Goal: Task Accomplishment & Management: Use online tool/utility

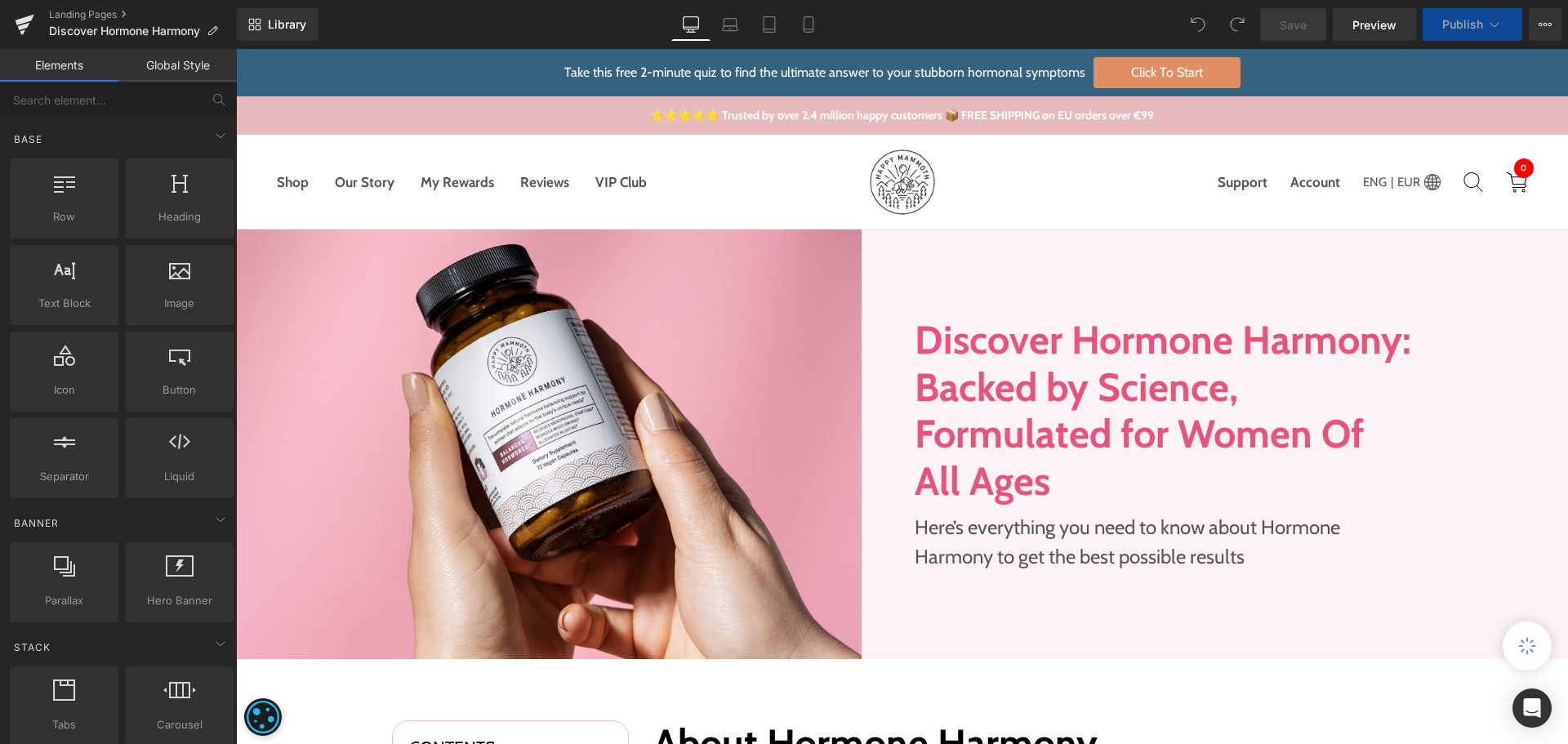
drag, startPoint x: 552, startPoint y: 31, endPoint x: 292, endPoint y: 21, distance: 260.2
click at [552, 31] on div "Library Desktop Desktop Laptop Tablet Mobile Save Preview Publish Scheduled Vie…" at bounding box center [902, 24] width 1331 height 32
click at [286, 17] on link "Library" at bounding box center [277, 24] width 81 height 32
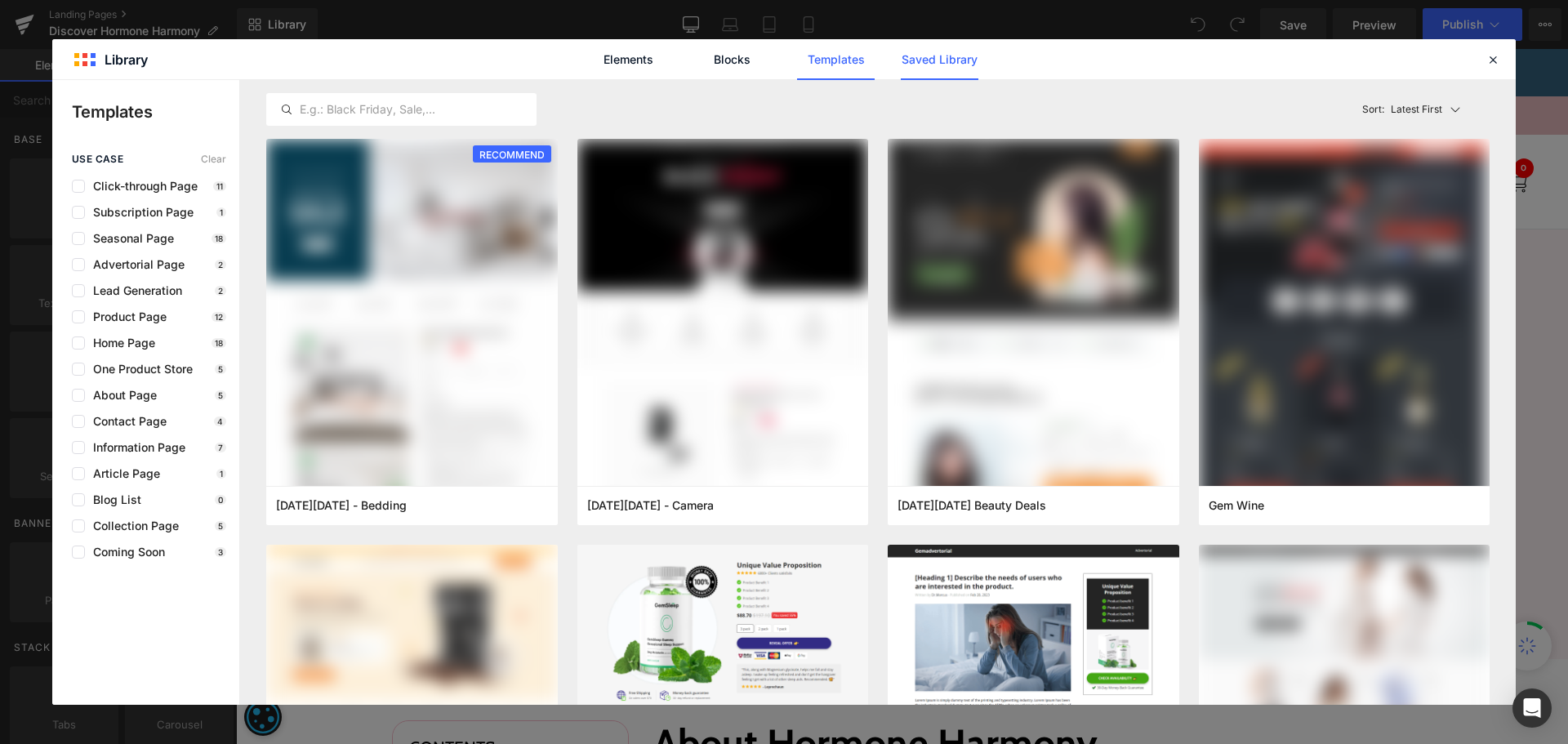
click at [943, 60] on link "Saved Library" at bounding box center [939, 59] width 77 height 41
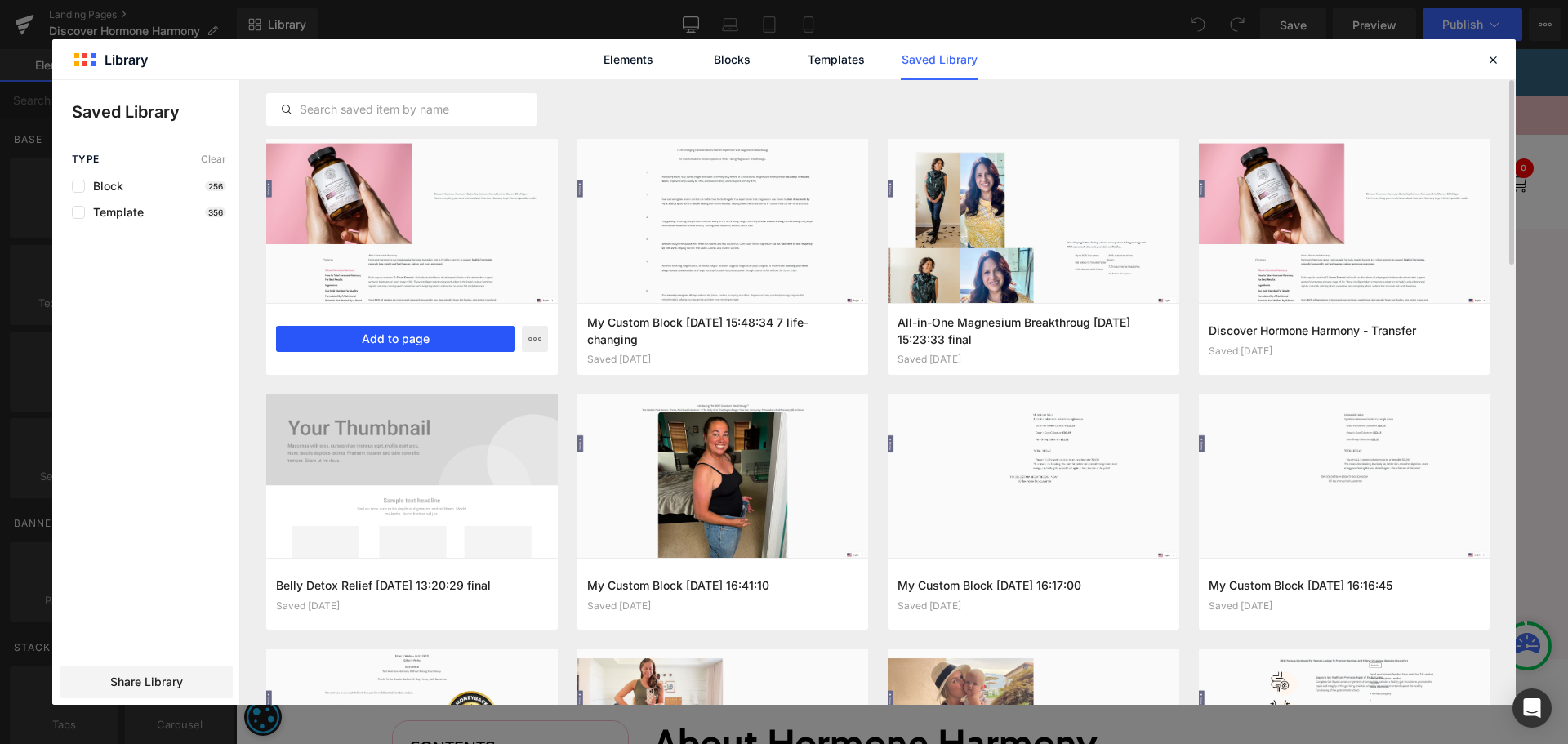
click at [367, 328] on button "Add to page" at bounding box center [395, 338] width 239 height 26
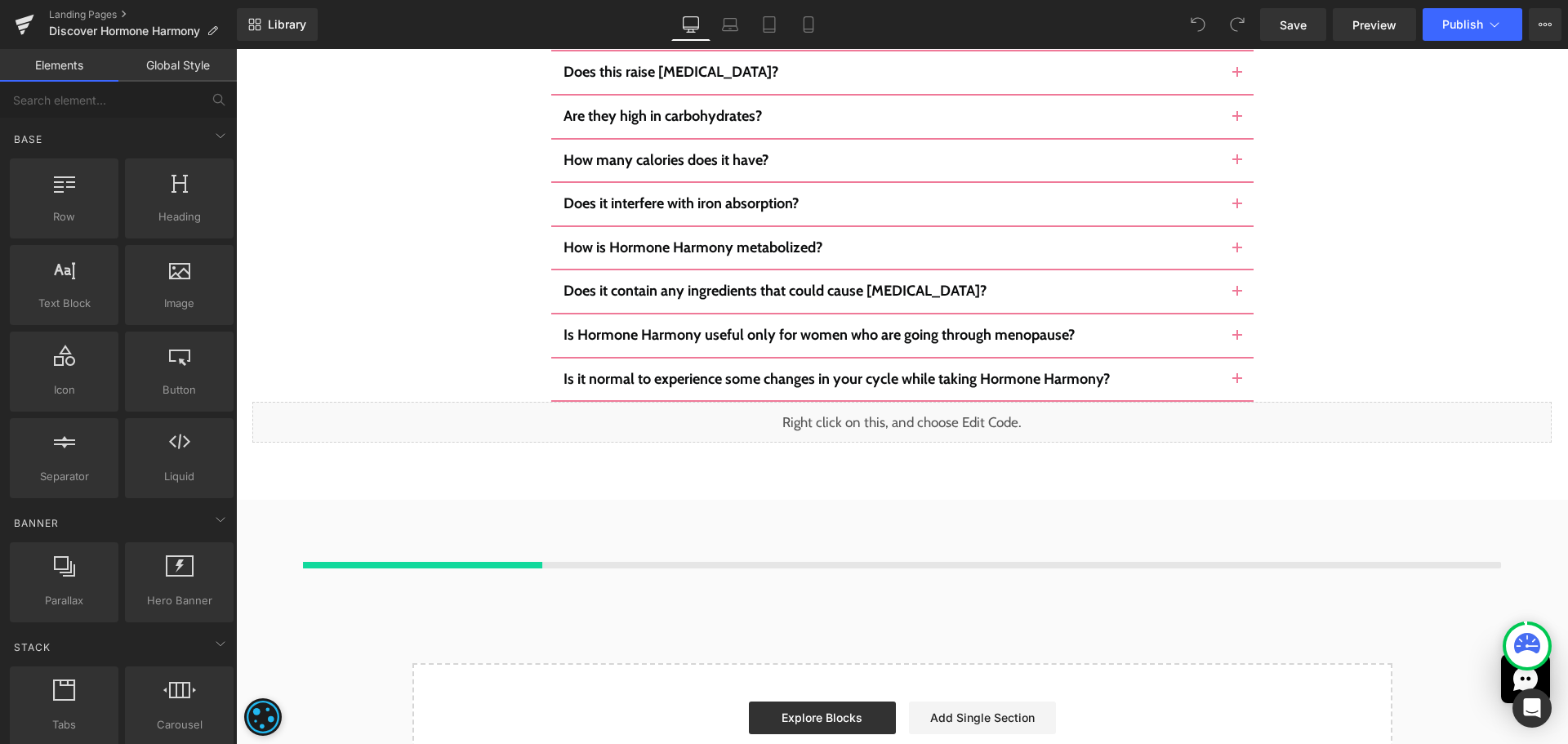
scroll to position [9803, 0]
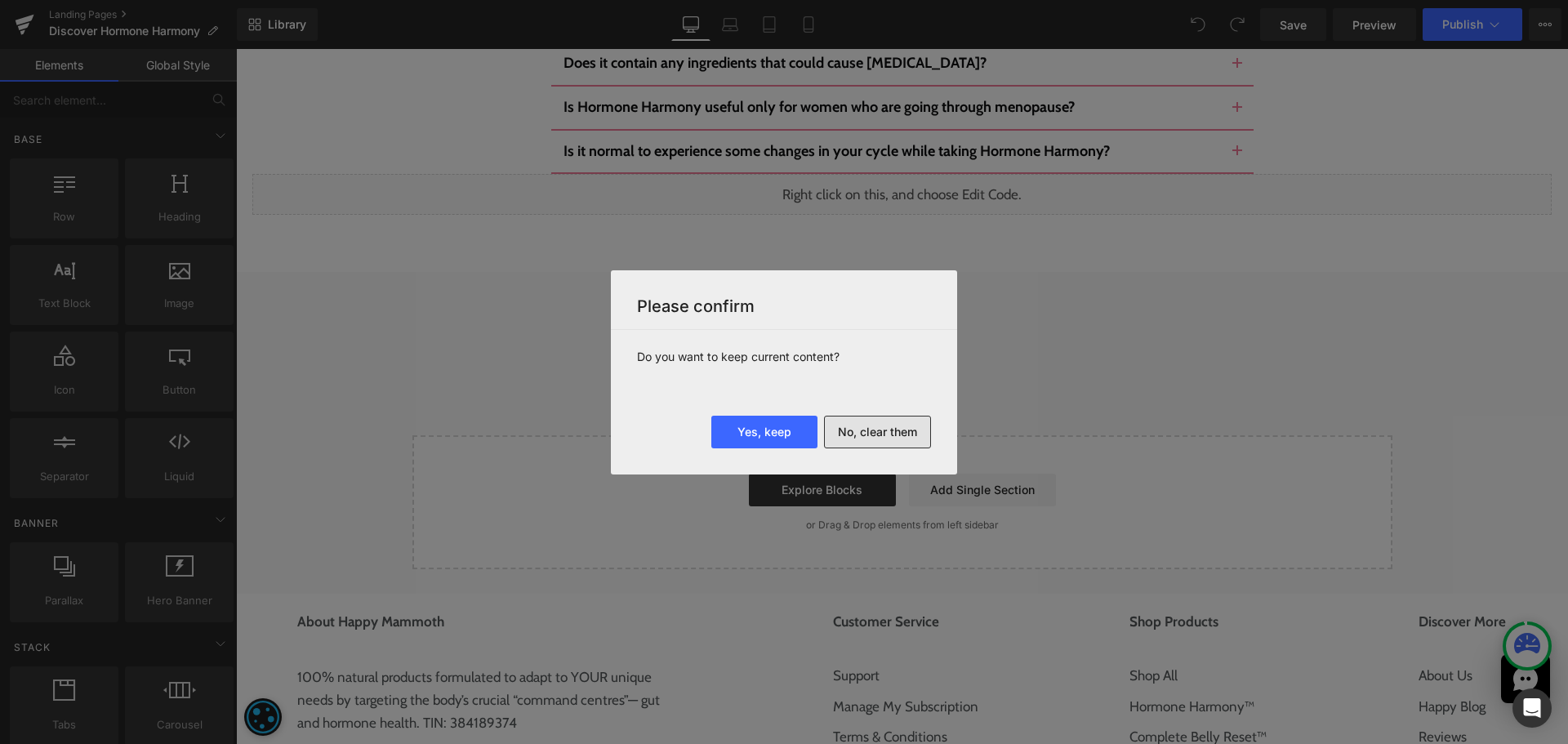
click at [886, 436] on button "No, clear them" at bounding box center [877, 432] width 107 height 32
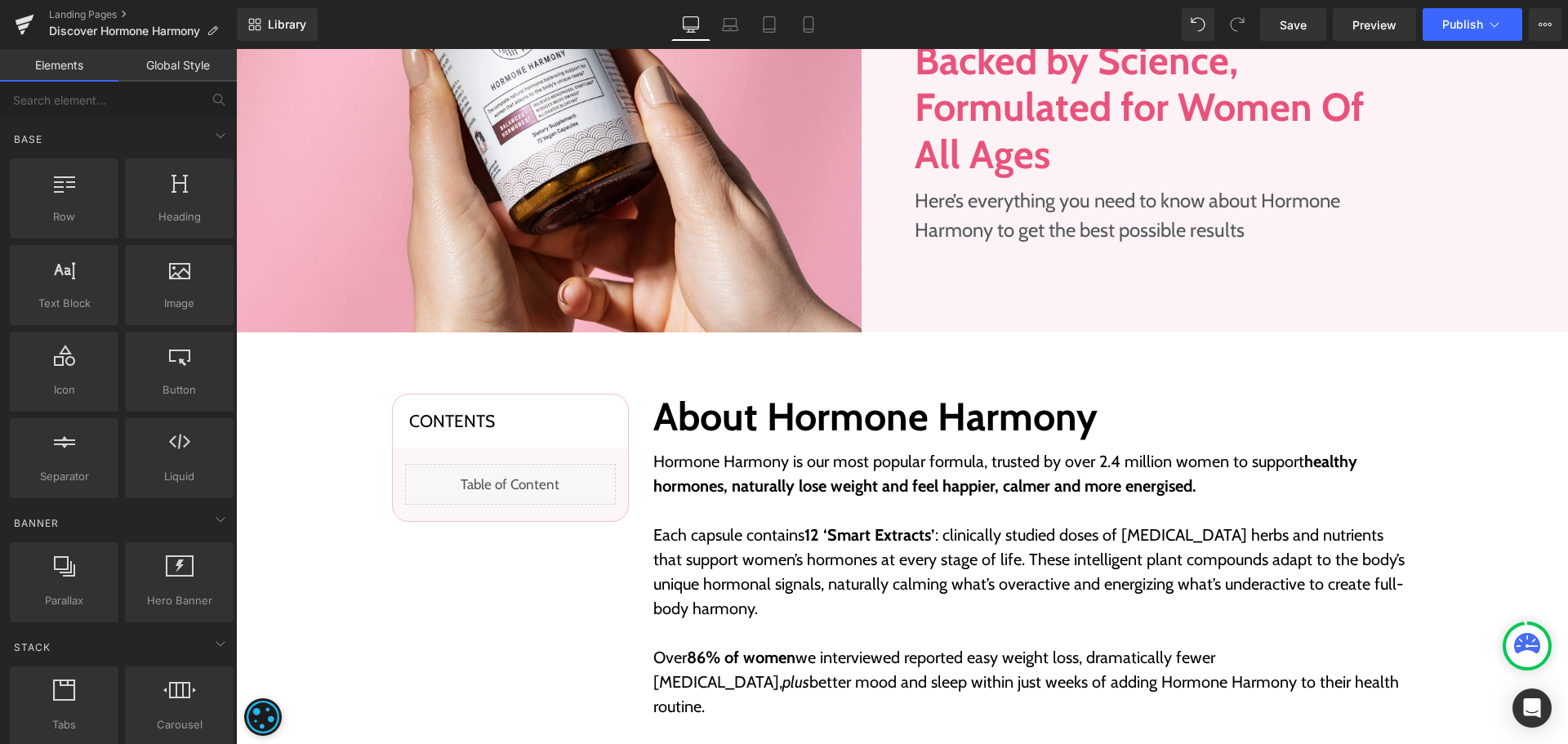
scroll to position [572, 0]
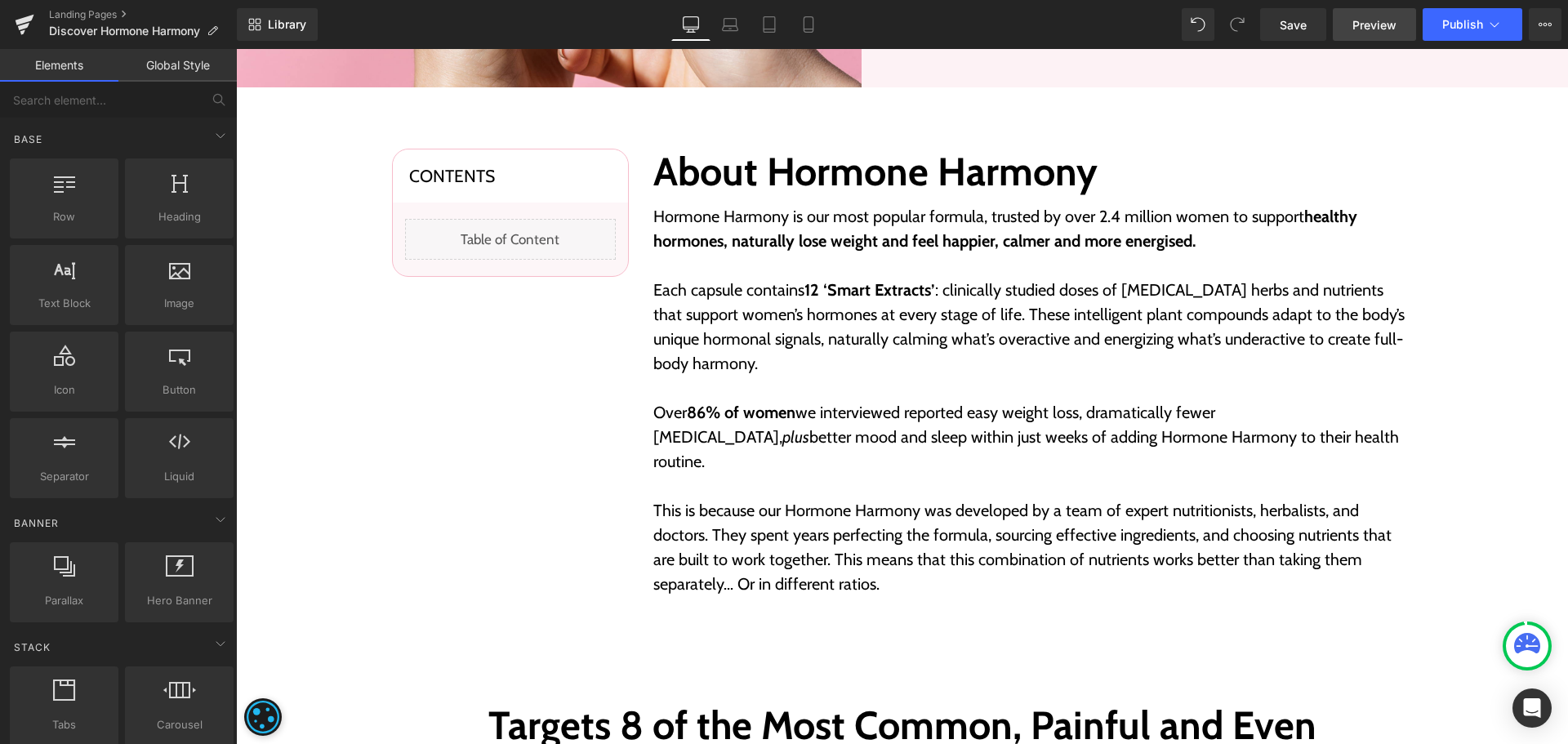
click at [1387, 25] on span "Preview" at bounding box center [1374, 25] width 44 height 17
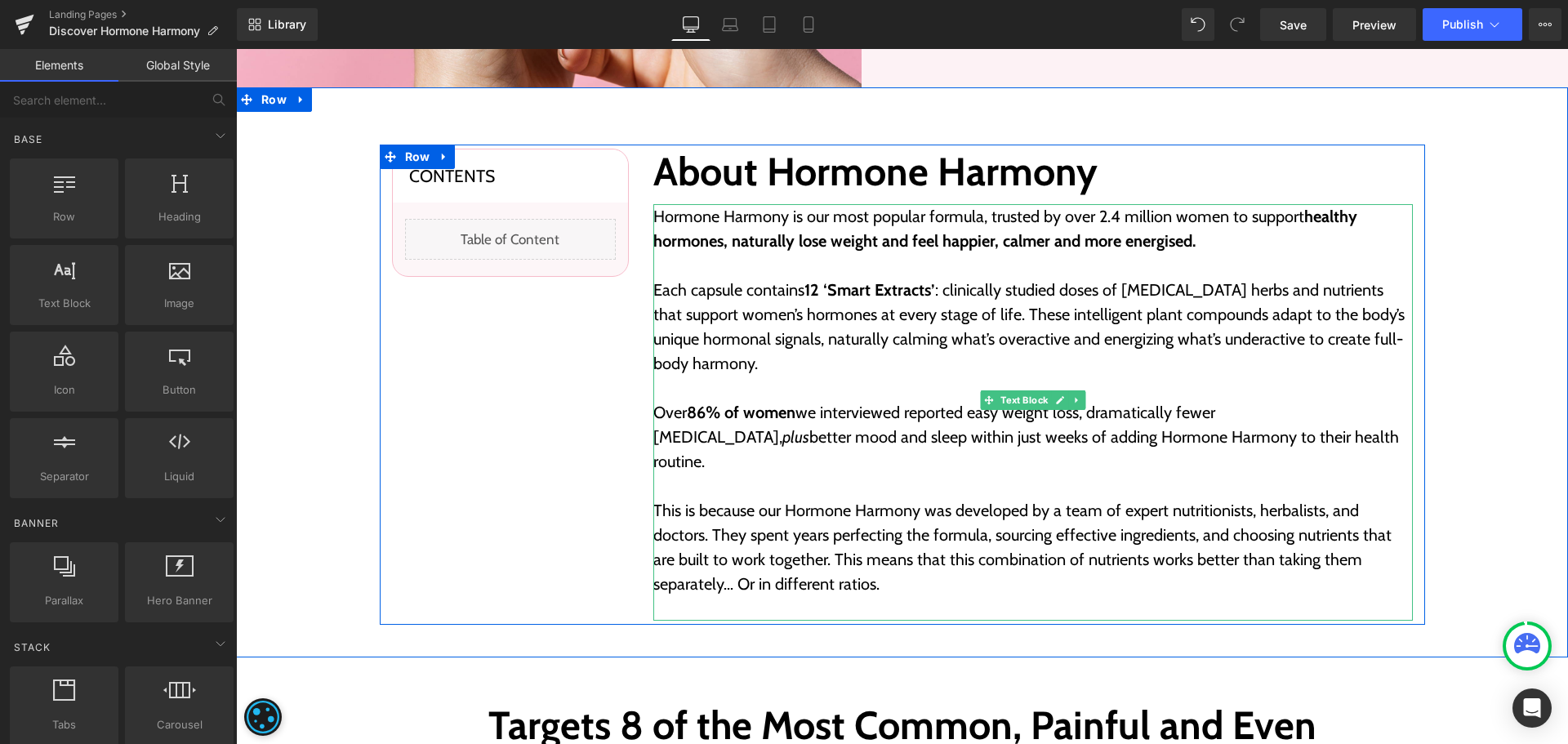
click at [789, 301] on p "Each capsule contains 12 ‘Smart Extracts’ : clinically studied doses of [MEDICA…" at bounding box center [1033, 327] width 760 height 98
click at [789, 301] on p "Each capsule contains 12 ‘Smart Extracts’ : clinically studied doses of adaptog…" at bounding box center [1033, 327] width 760 height 98
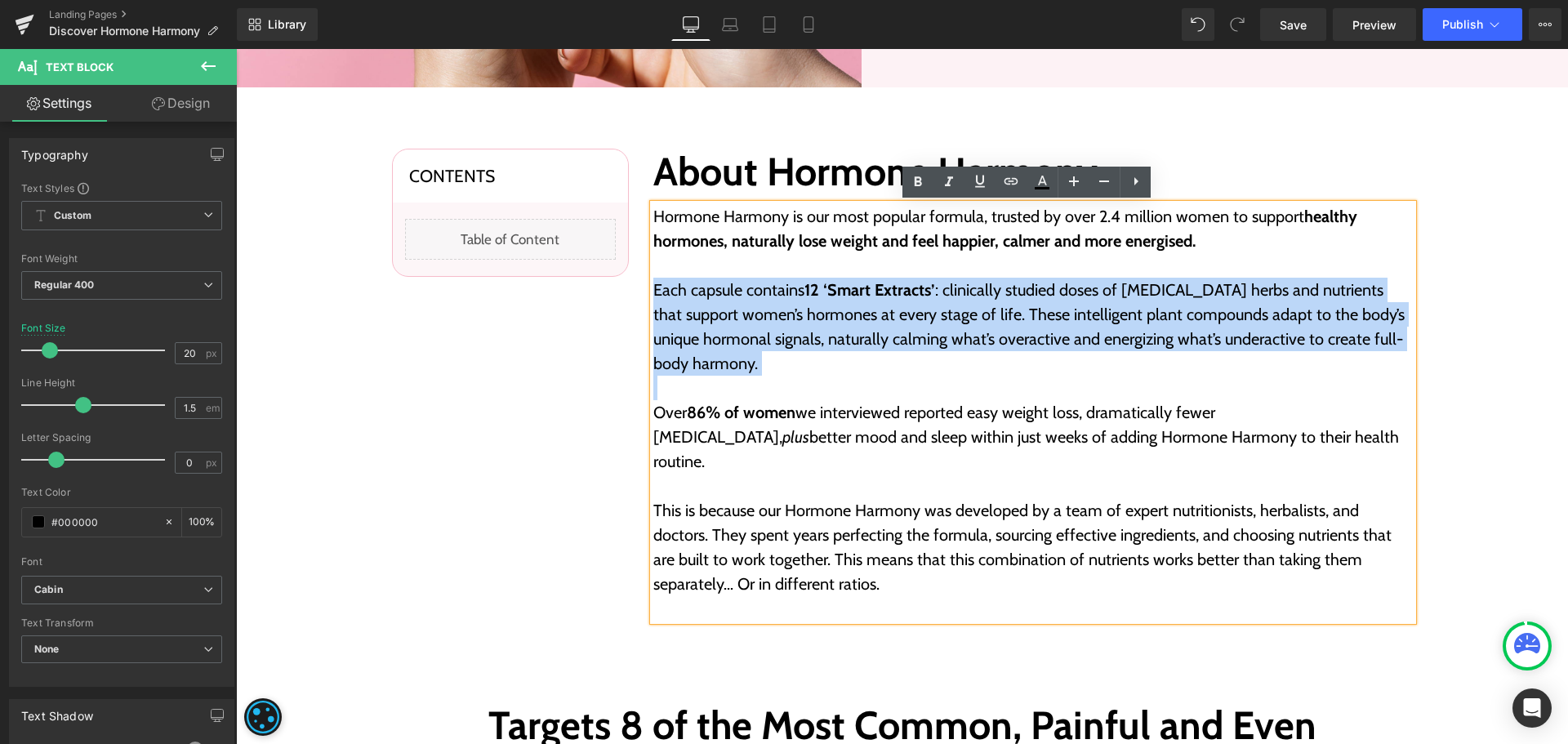
click at [841, 312] on p "Each capsule contains 12 ‘Smart Extracts’ : clinically studied doses of adaptog…" at bounding box center [1033, 327] width 760 height 98
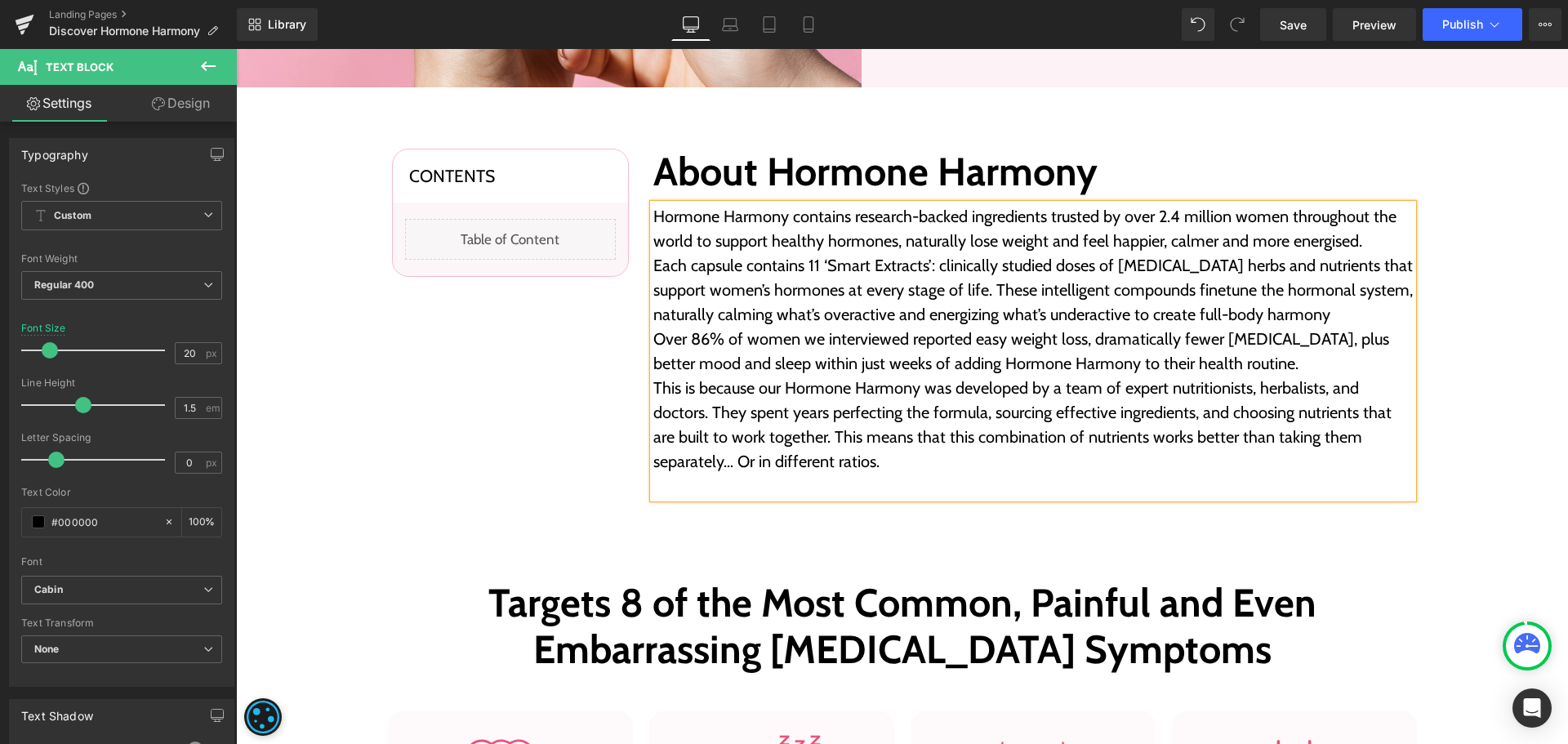
click at [1355, 239] on p "Hormone Harmony contains research-backed ingredients trusted by over 2.4 millio…" at bounding box center [1033, 228] width 760 height 49
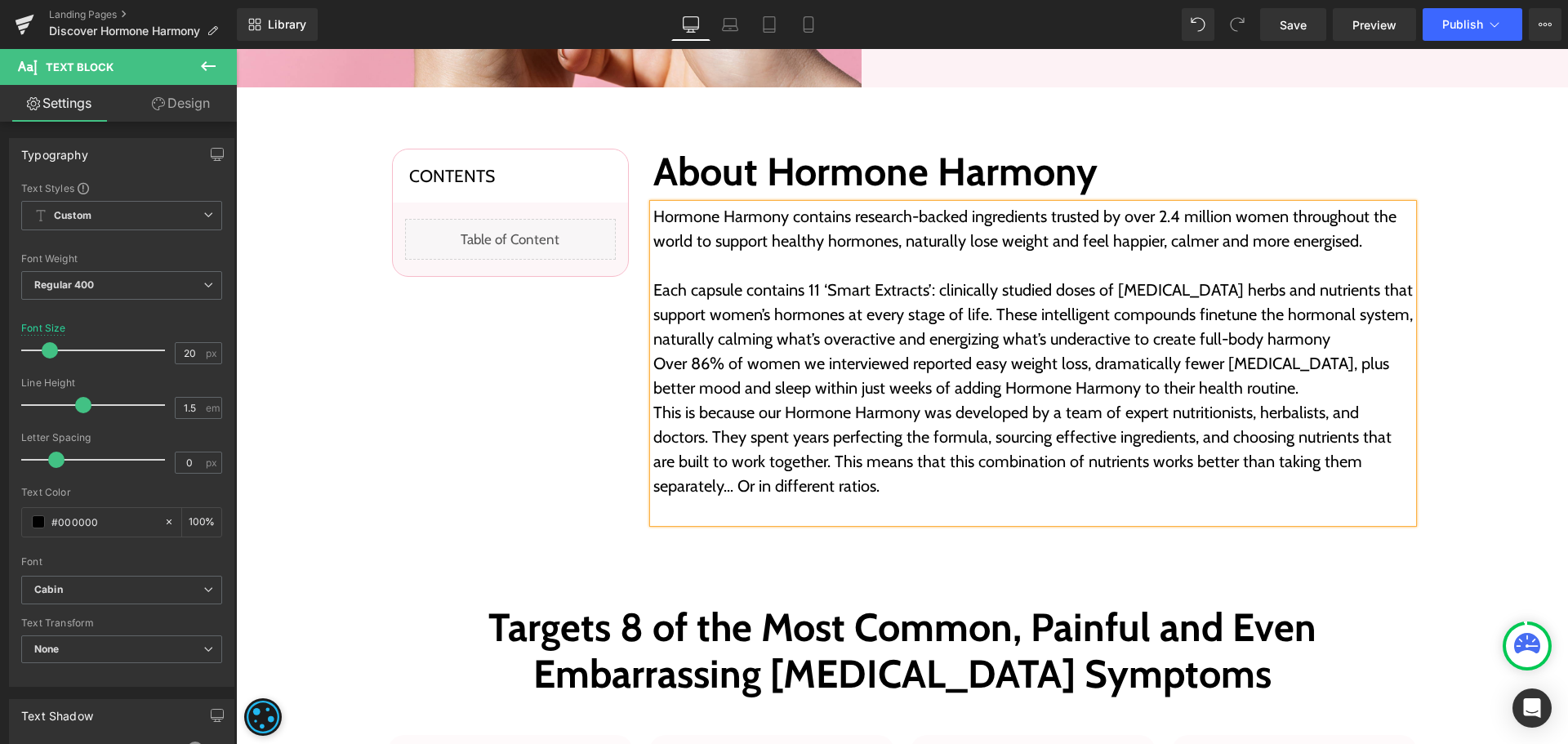
click at [1259, 387] on p "Over 86% of women we interviewed reported easy weight loss, dramatically fewer …" at bounding box center [1033, 376] width 760 height 49
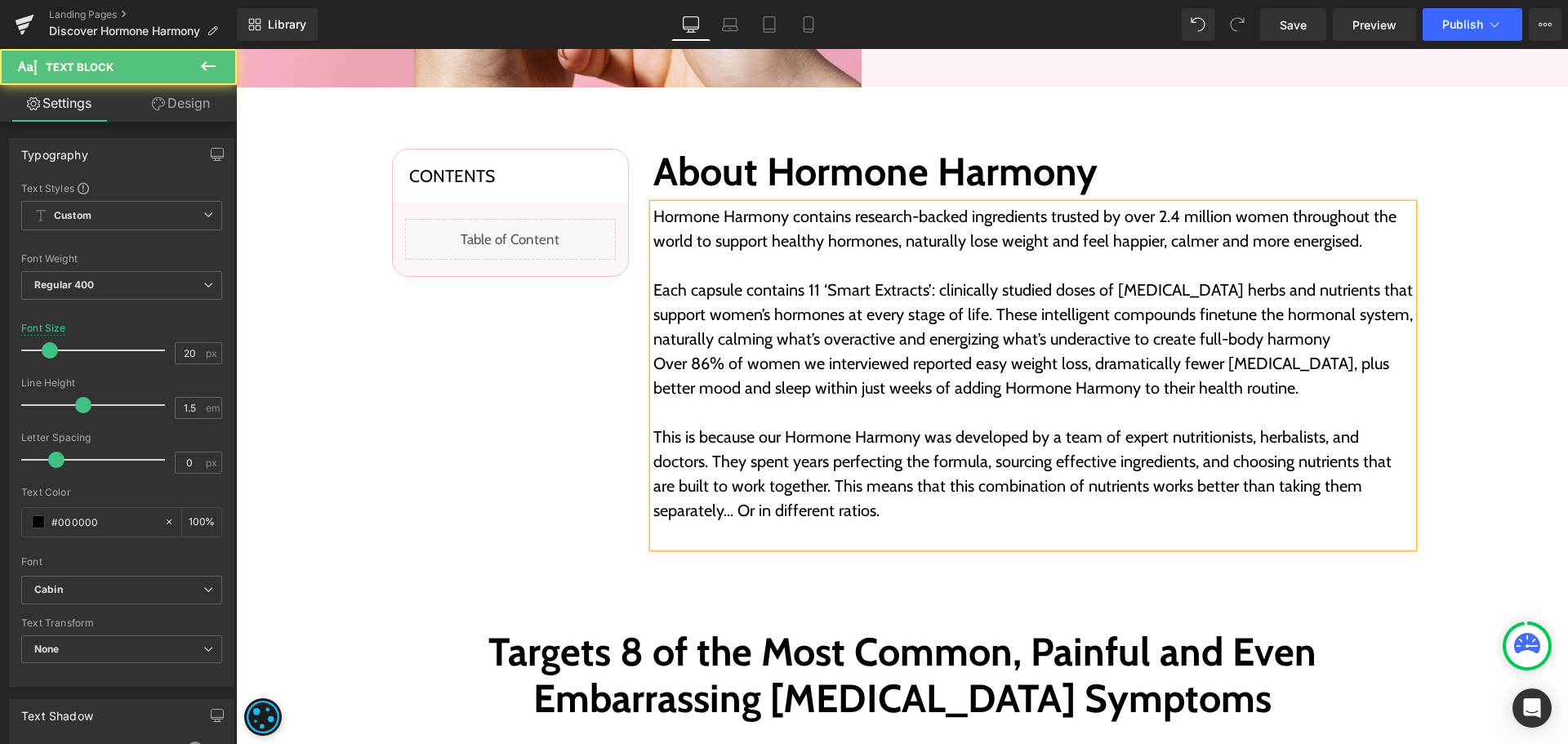
click at [906, 517] on p "This is because our Hormone Harmony was developed by a team of expert nutrition…" at bounding box center [1033, 474] width 760 height 98
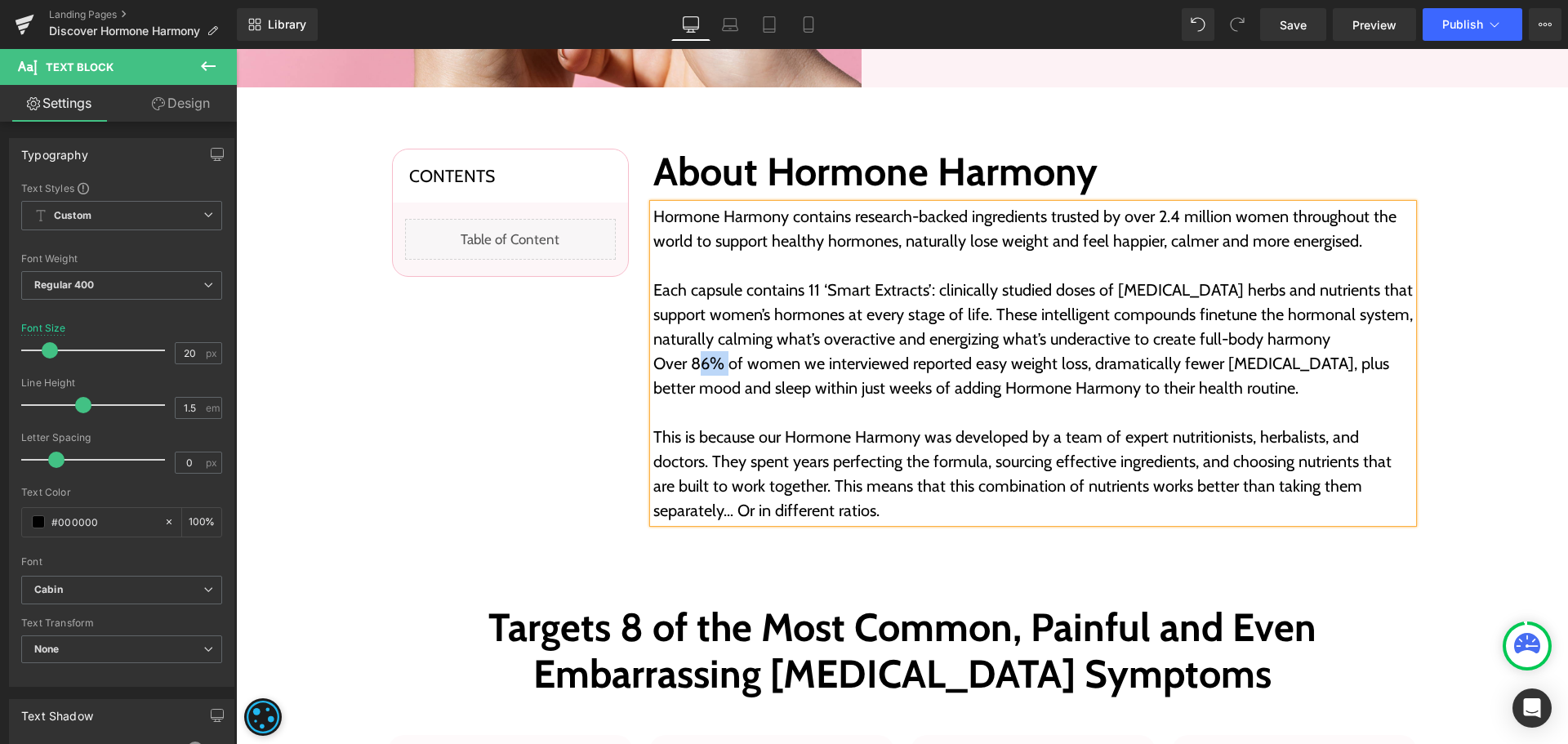
drag, startPoint x: 707, startPoint y: 363, endPoint x: 693, endPoint y: 365, distance: 14.1
click at [693, 365] on p "Over 86% of women we interviewed reported easy weight loss, dramatically fewer …" at bounding box center [1033, 376] width 760 height 49
click at [1324, 339] on p "Each capsule contains 11 ‘Smart Extracts’: clinically studied doses of adaptoge…" at bounding box center [1033, 314] width 760 height 73
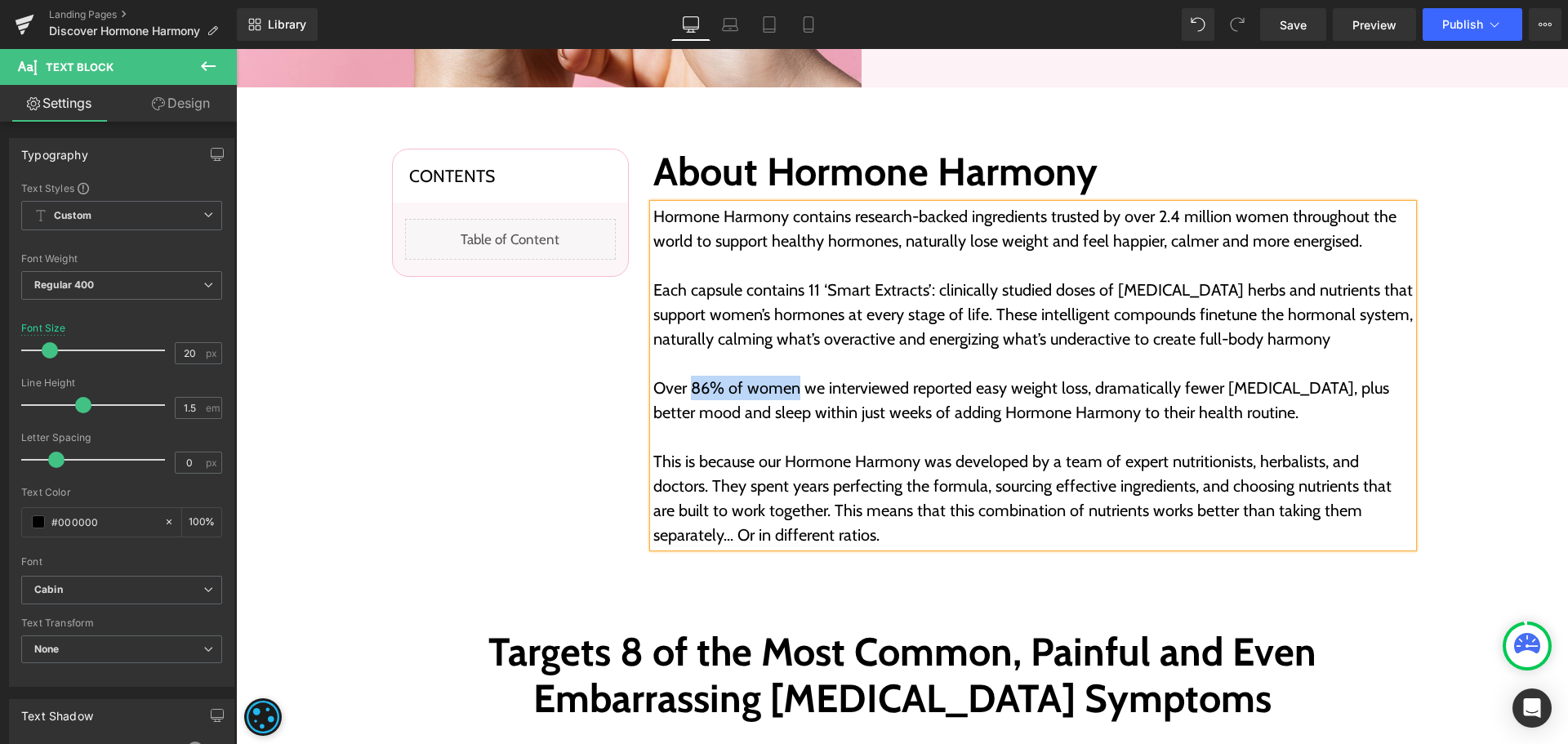
drag, startPoint x: 685, startPoint y: 388, endPoint x: 789, endPoint y: 389, distance: 104.0
click at [789, 389] on p "Over 86% of women we interviewed reported easy weight loss, dramatically fewer …" at bounding box center [1033, 400] width 760 height 49
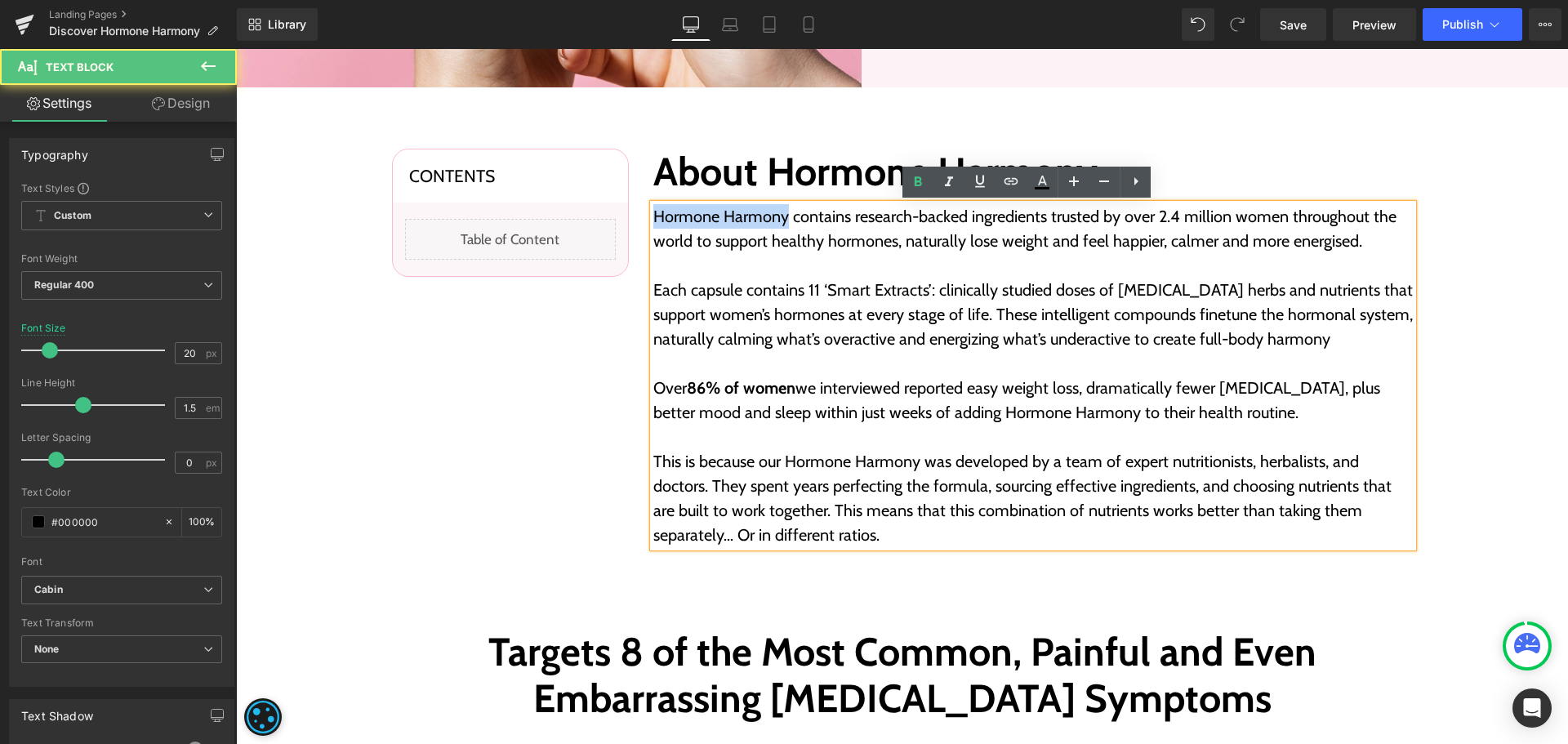
drag, startPoint x: 776, startPoint y: 217, endPoint x: 652, endPoint y: 209, distance: 124.3
click at [653, 209] on p "Hormone Harmony contains research-backed ingredients trusted by over 2.4 millio…" at bounding box center [1033, 228] width 760 height 49
drag, startPoint x: 801, startPoint y: 284, endPoint x: 927, endPoint y: 292, distance: 126.3
click at [927, 292] on p "Each capsule contains 11 ‘Smart Extracts’: clinically studied doses of adaptoge…" at bounding box center [1033, 314] width 760 height 73
click at [913, 334] on p "Each capsule contains 11 ‘Smart Extracts’: clinically studied doses of adaptoge…" at bounding box center [1033, 314] width 760 height 73
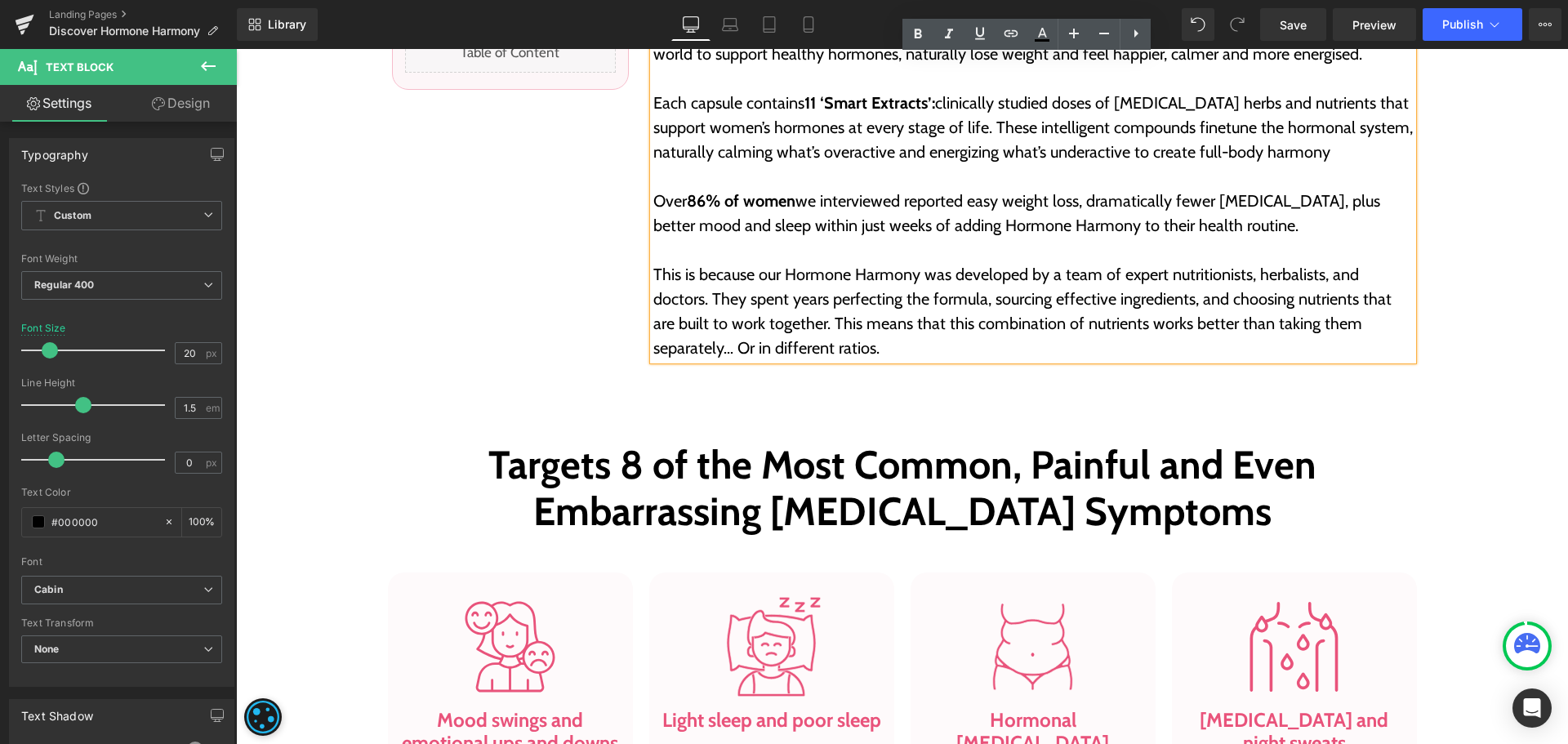
scroll to position [816, 0]
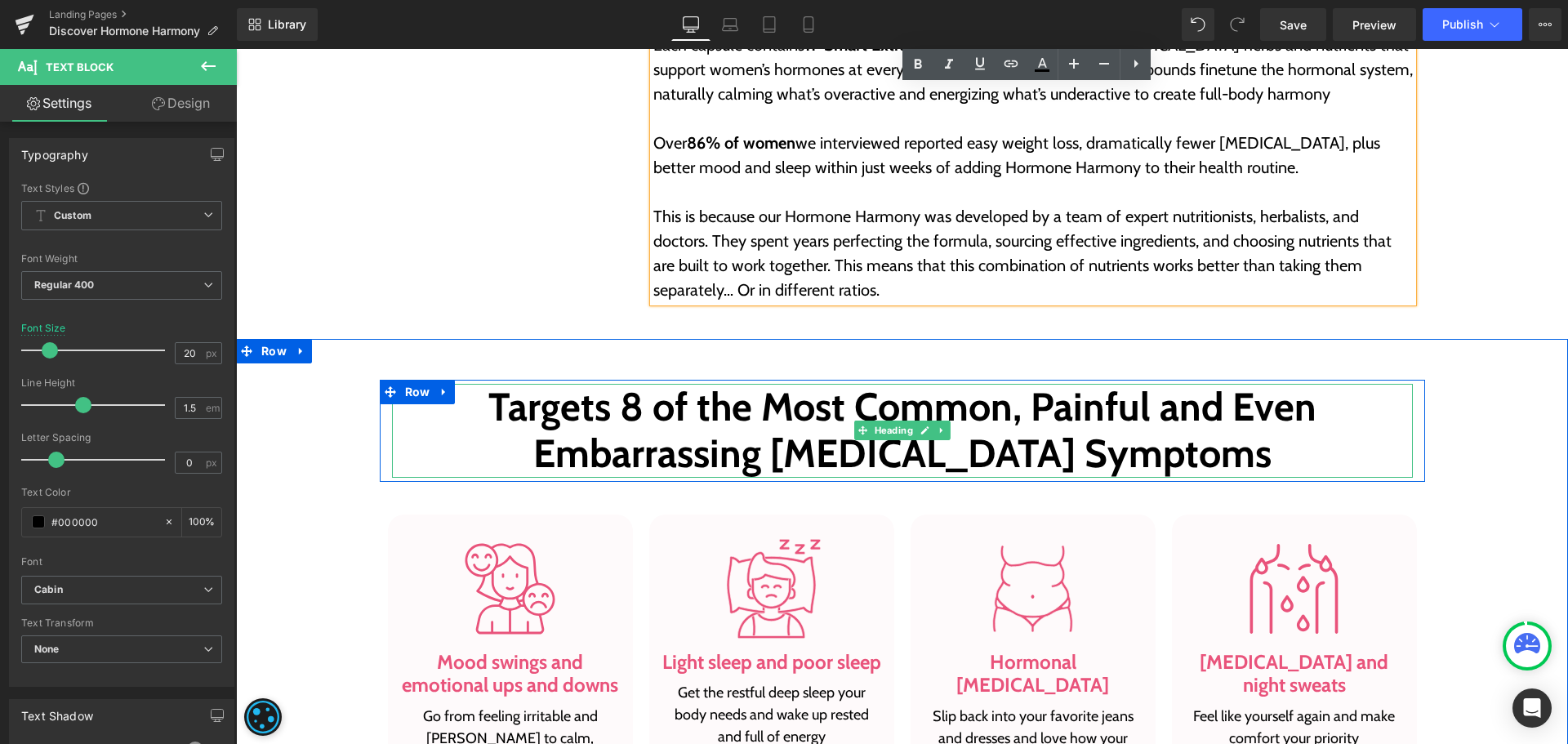
click at [791, 418] on h2 "Targets 8 of the Most Common, Painful and Even Embarrassing Hormonal-Imbalance …" at bounding box center [902, 431] width 1021 height 94
click at [791, 418] on h2 "Targets 8 of the Most Common, Painful and Even Embarrassing [MEDICAL_DATA] Symp…" at bounding box center [902, 431] width 1021 height 94
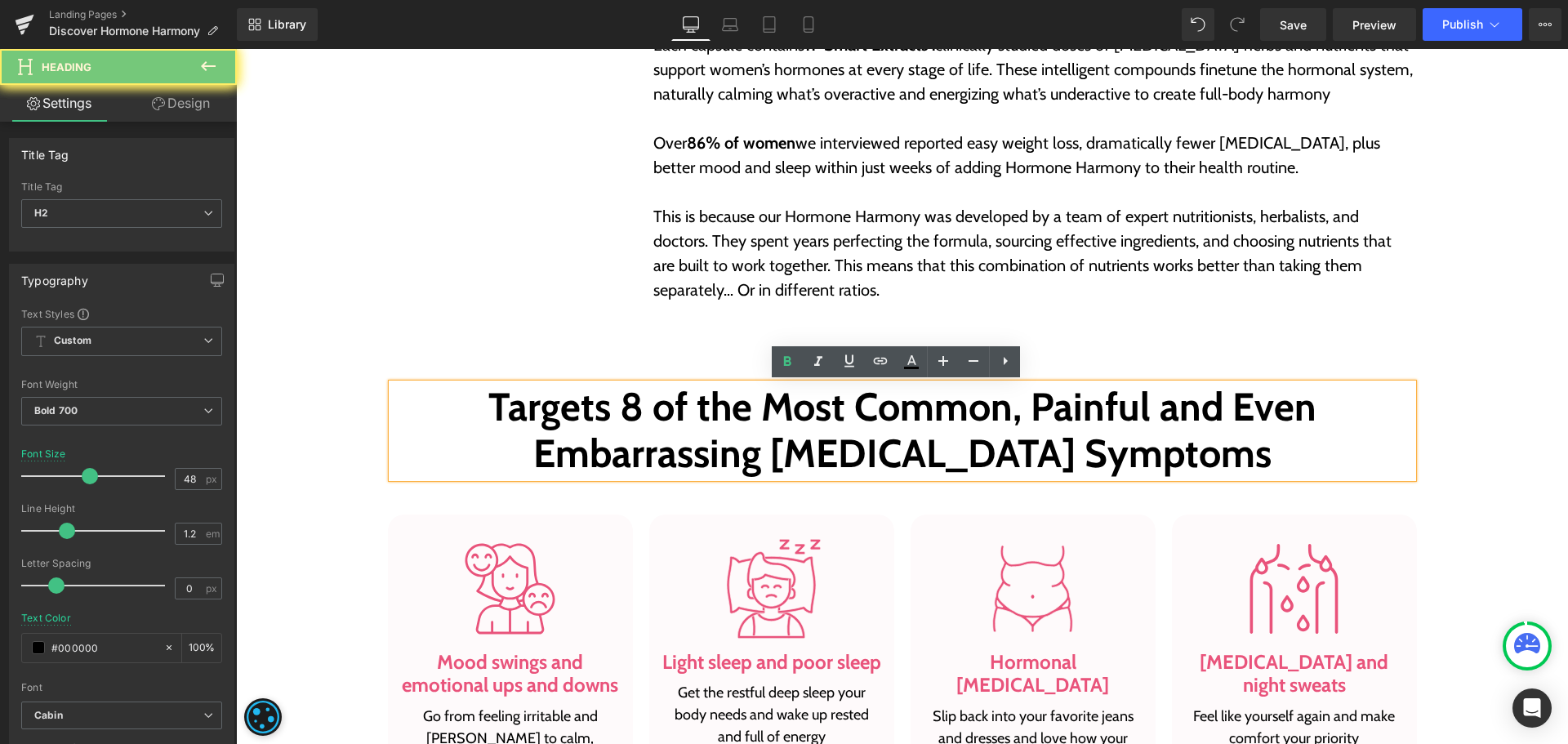
paste div
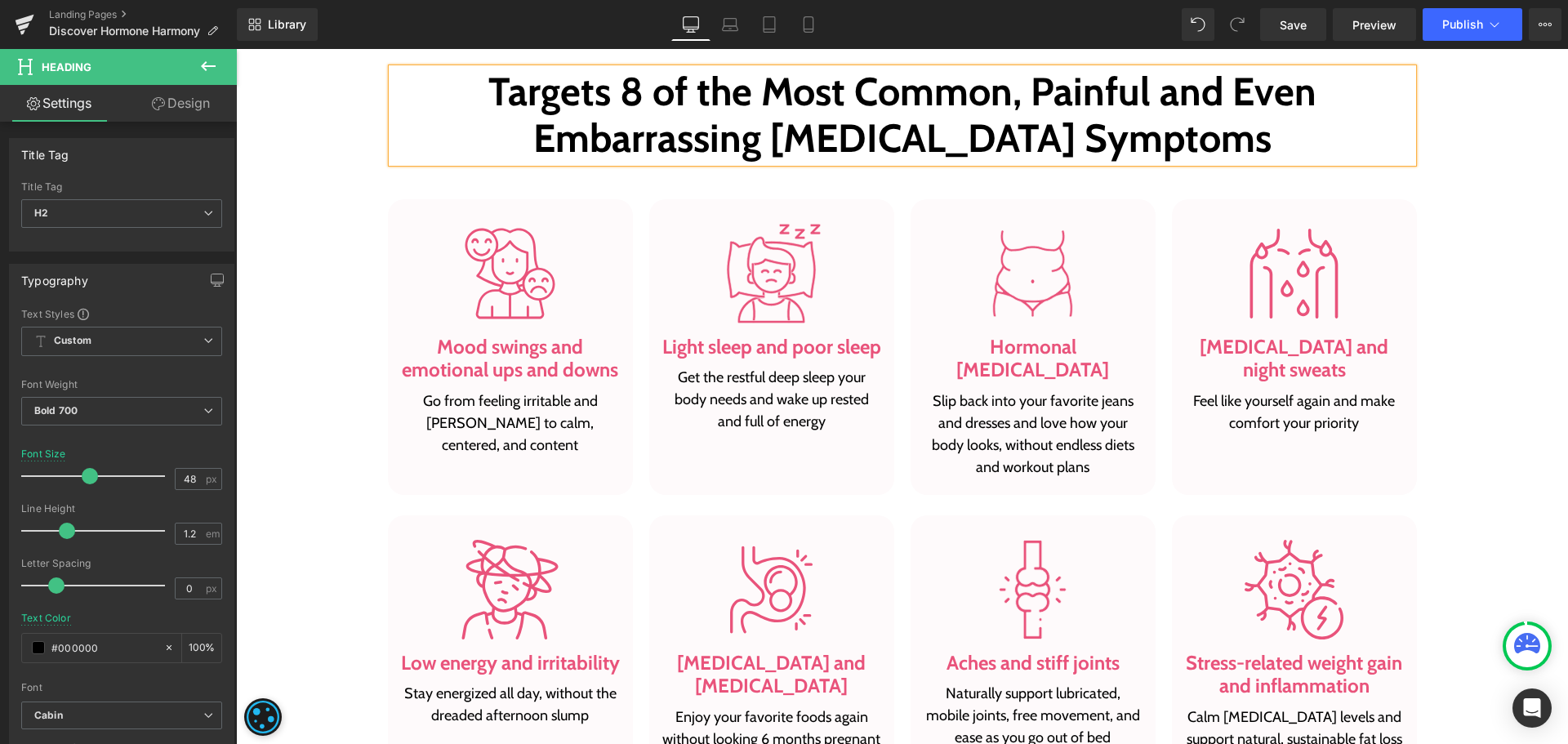
scroll to position [1143, 0]
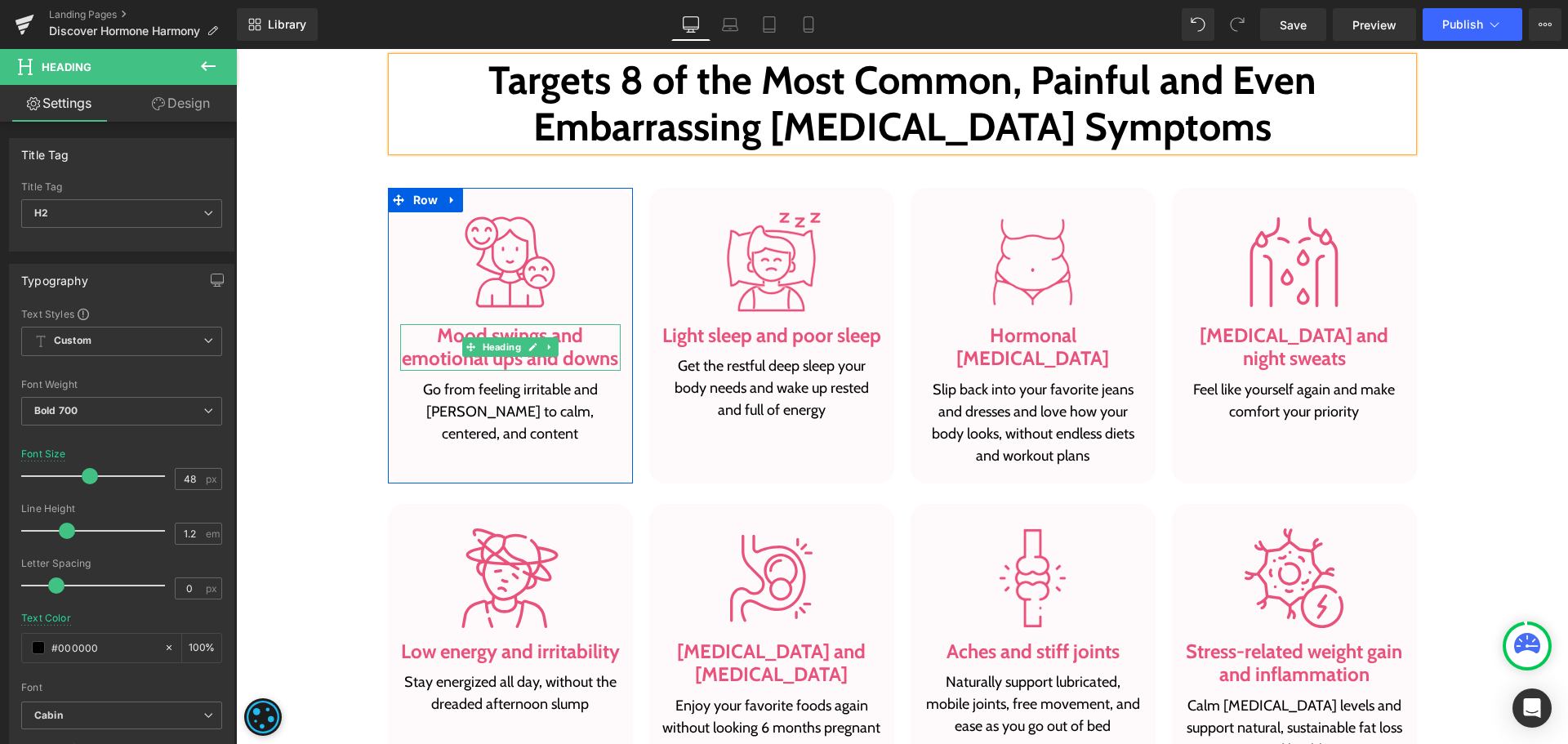
click at [436, 343] on h3 "Mood swings and emotional ups and downs" at bounding box center [510, 347] width 221 height 47
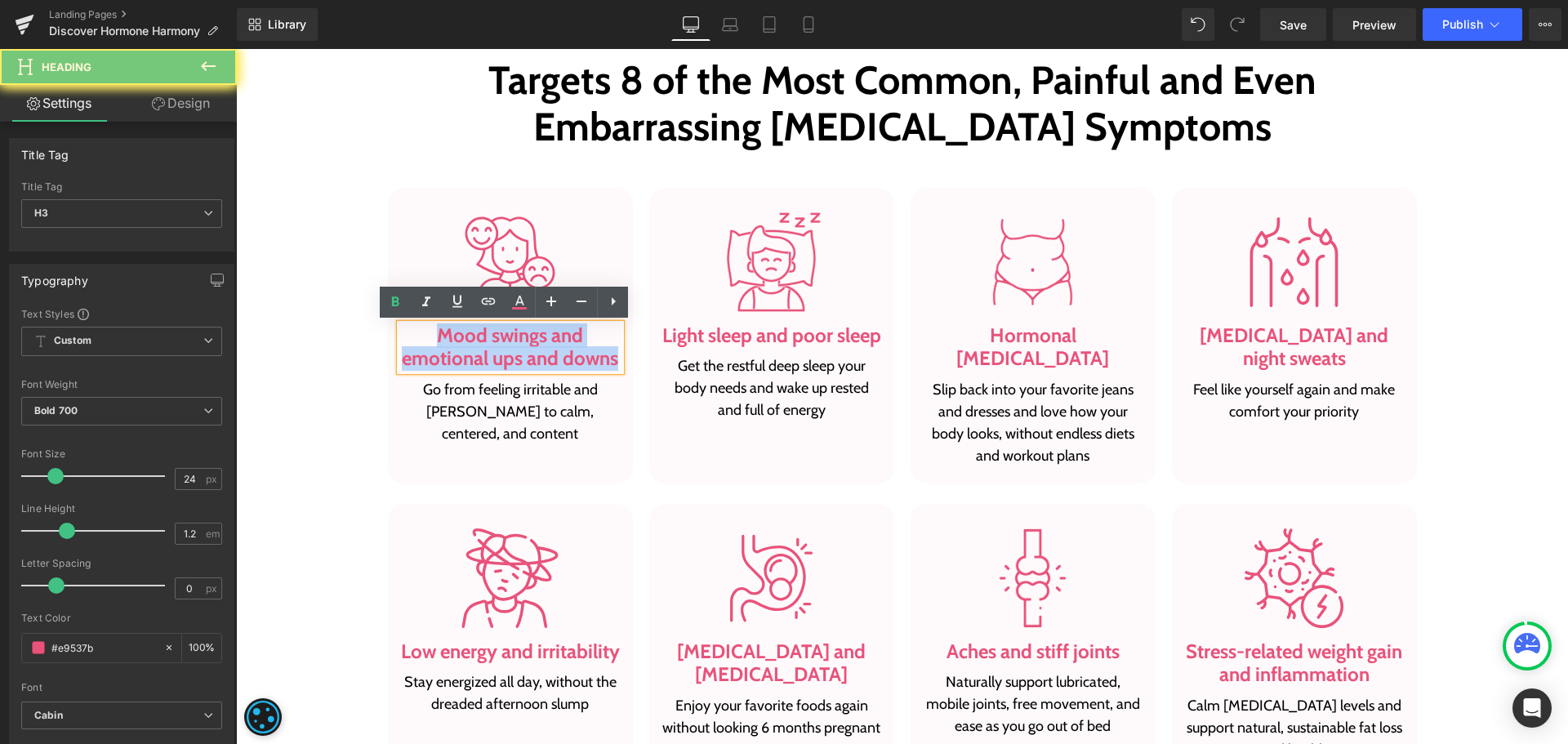
paste div
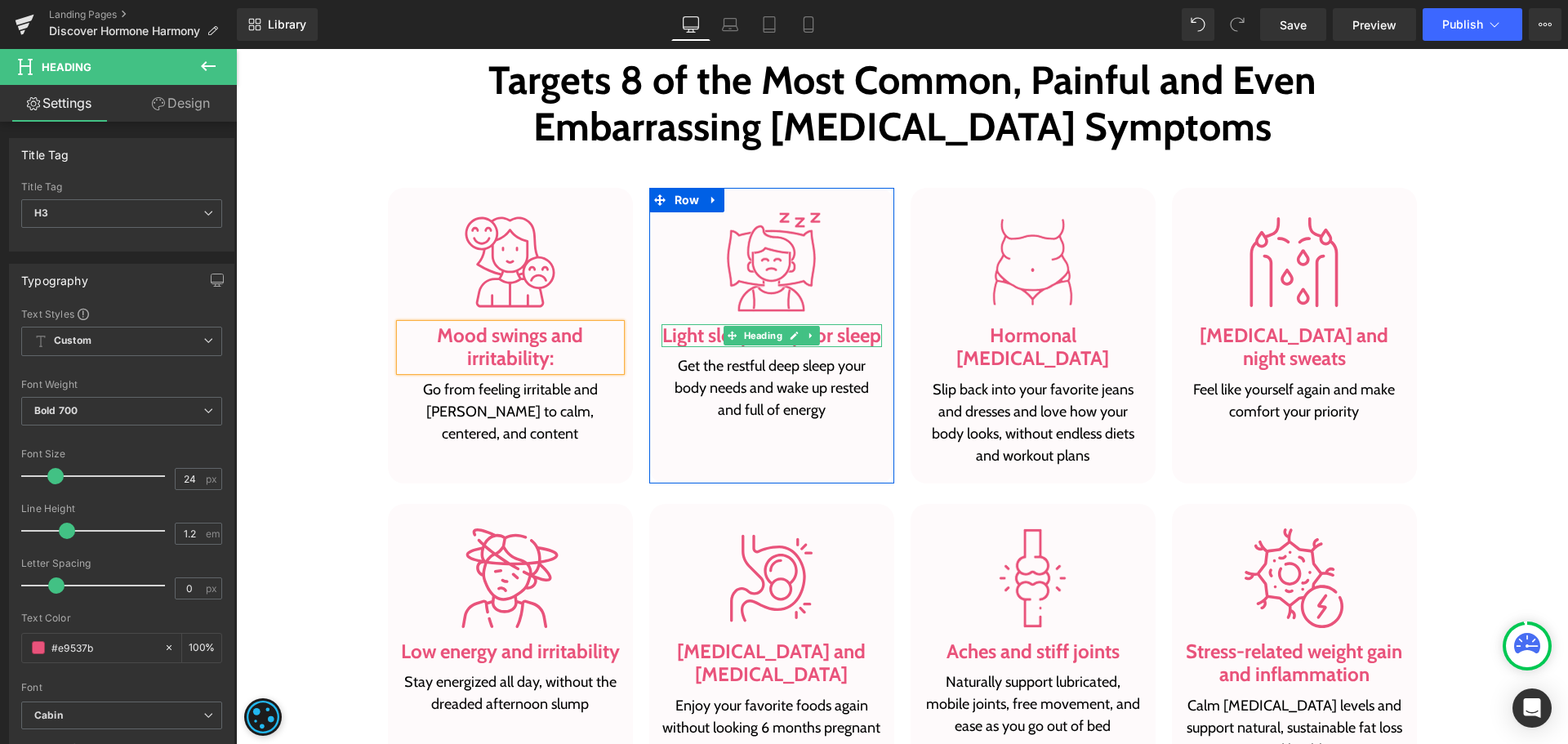
click at [715, 340] on h3 "Light sleep and poor sleep" at bounding box center [772, 336] width 221 height 23
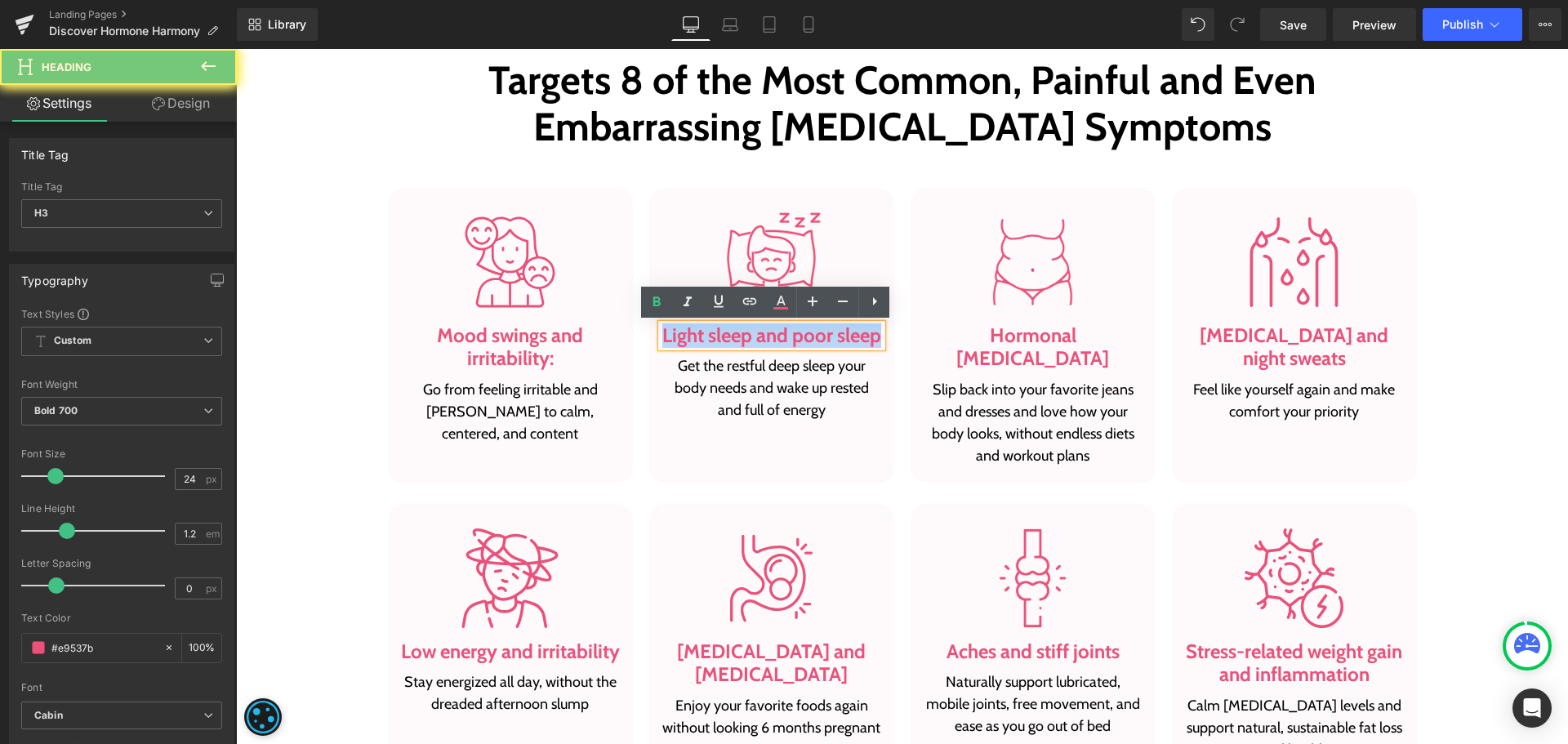
paste div
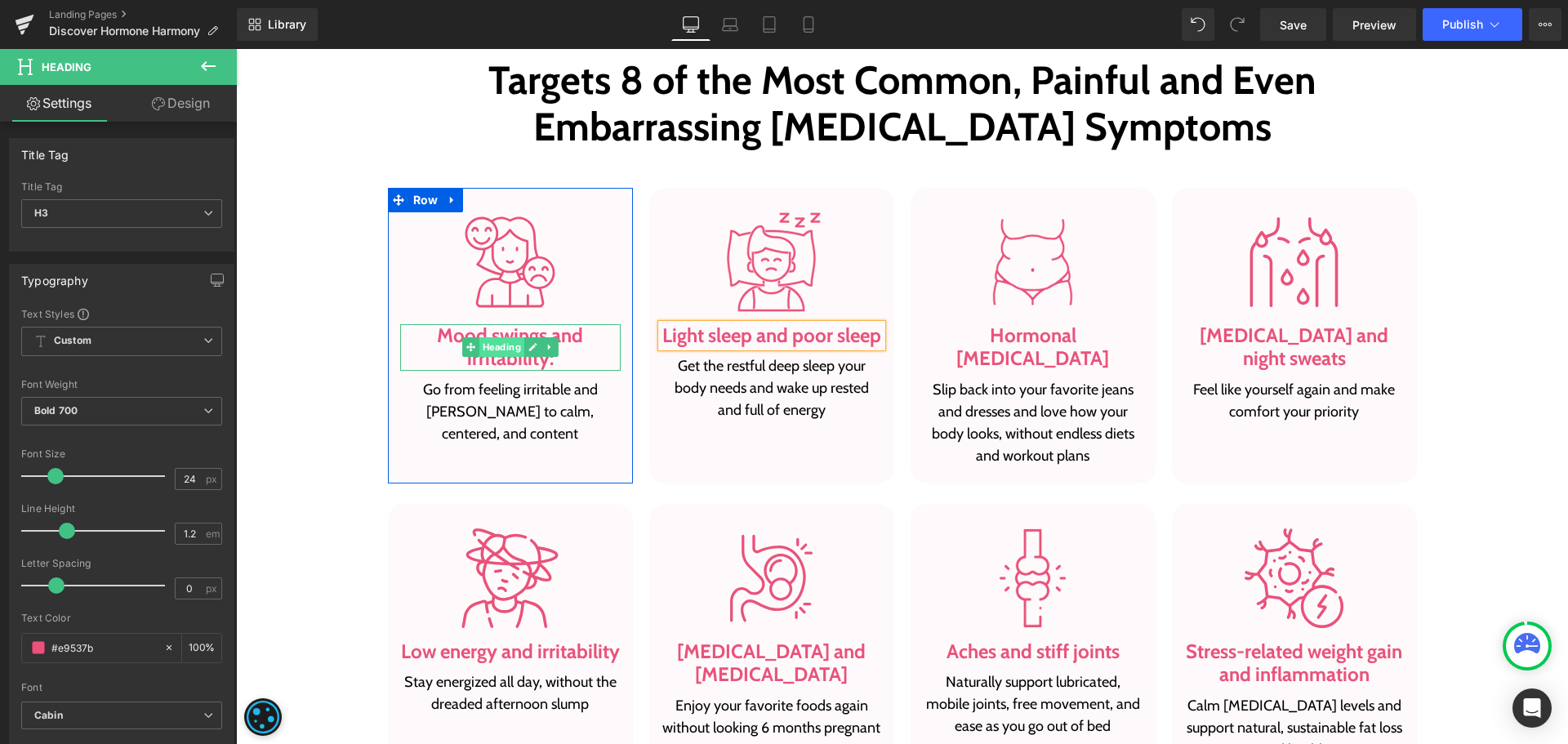
click at [509, 354] on span "Heading" at bounding box center [501, 347] width 45 height 20
click at [451, 348] on h3 "Mood swings and irritability:" at bounding box center [510, 347] width 221 height 47
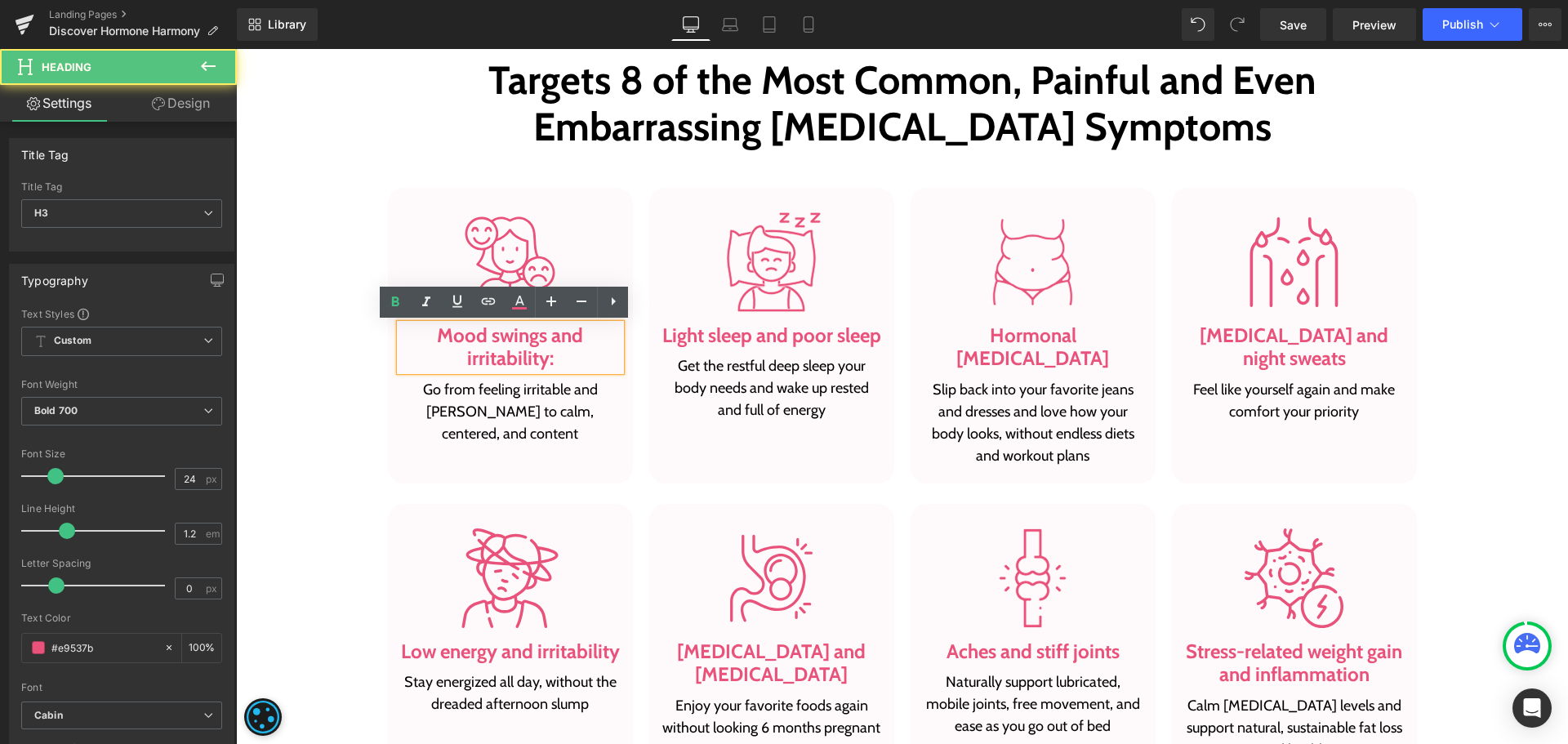
click at [552, 353] on h3 "Mood swings and irritability:" at bounding box center [510, 347] width 221 height 47
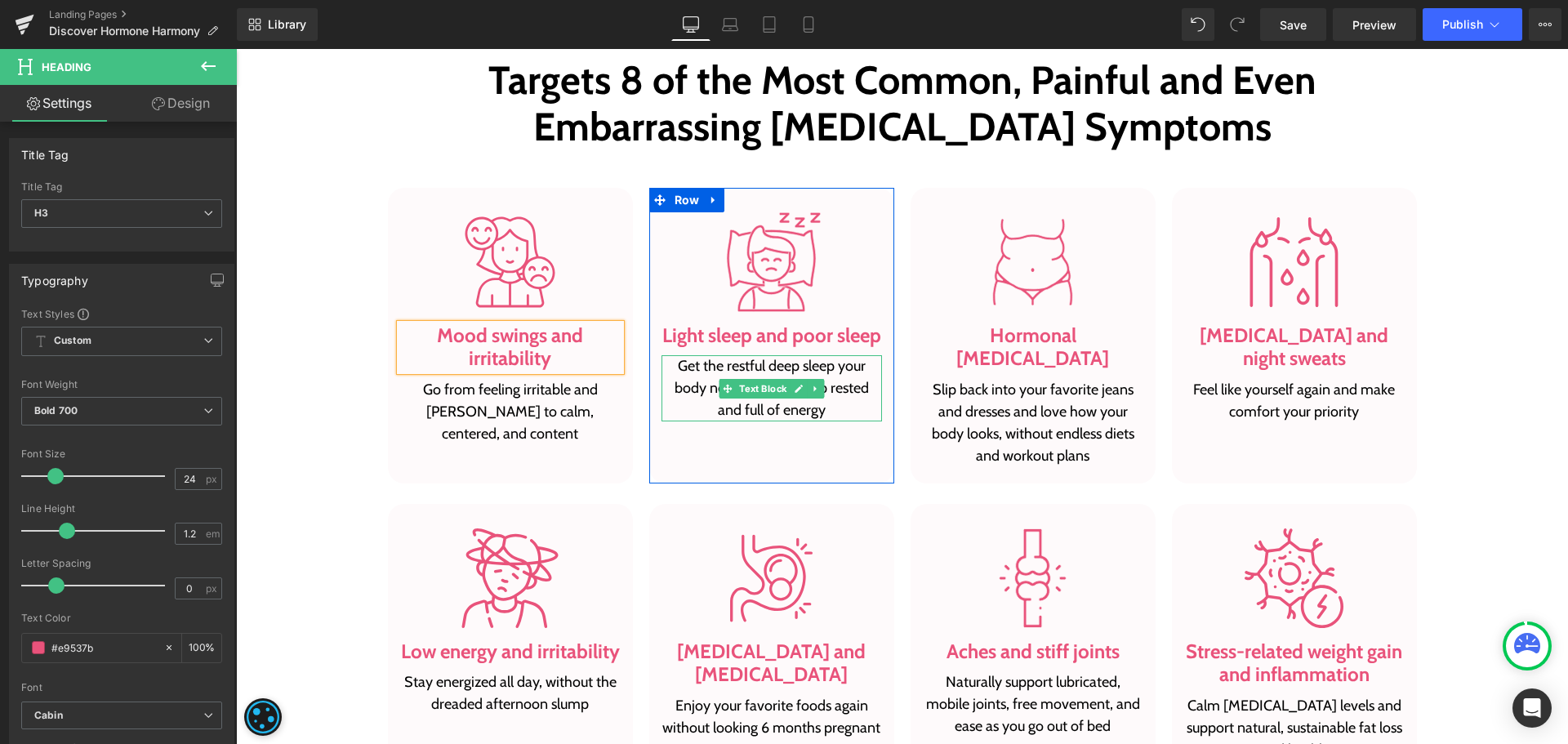
click at [691, 394] on p "Get the restful deep sleep your body needs and wake up rested and full of energy" at bounding box center [772, 387] width 221 height 66
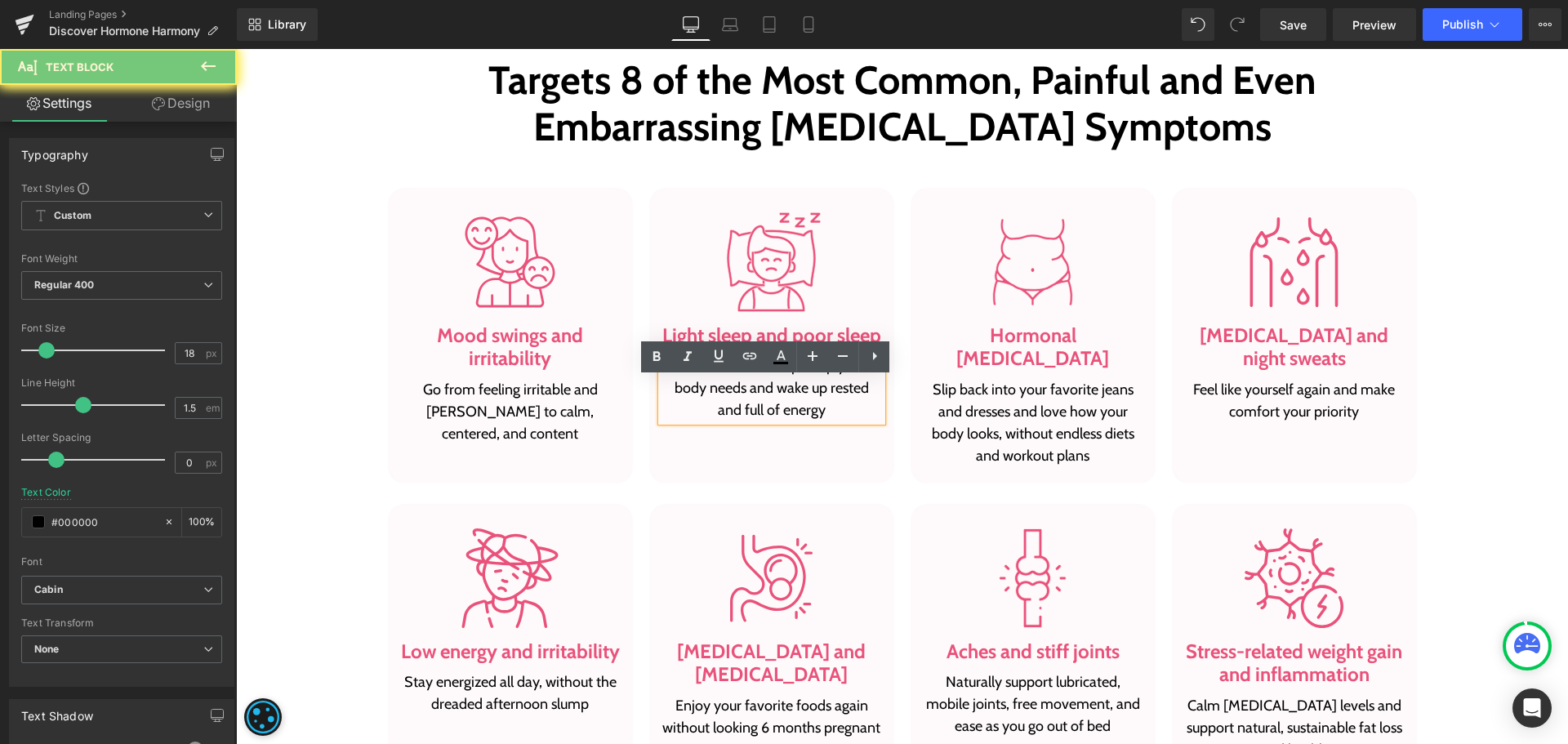
click at [691, 394] on p "Get the restful deep sleep your body needs and wake up rested and full of energy" at bounding box center [772, 387] width 221 height 66
paste div
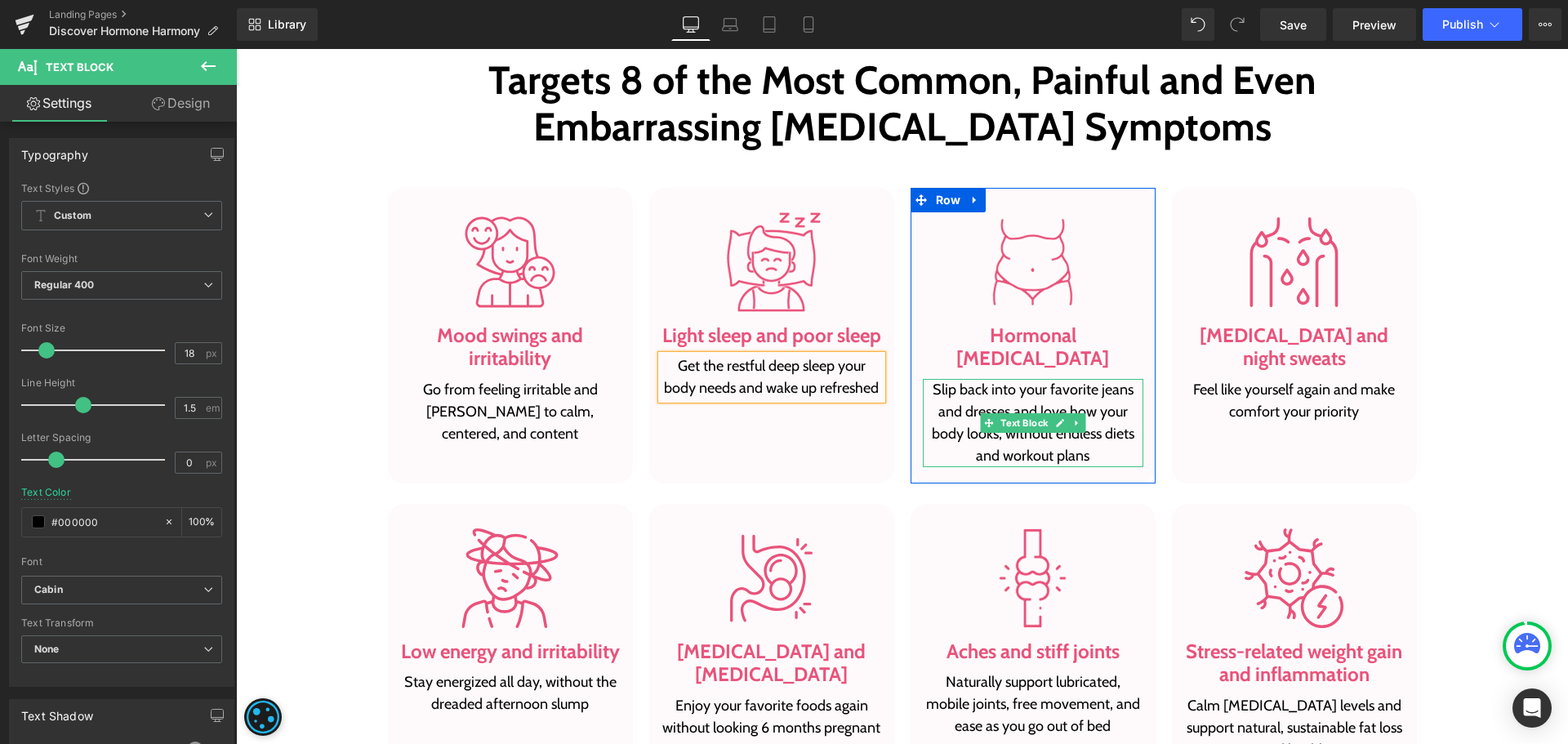
click at [961, 386] on p "Slip back into your favorite jeans and dresses and love how your body looks, wi…" at bounding box center [1033, 423] width 221 height 88
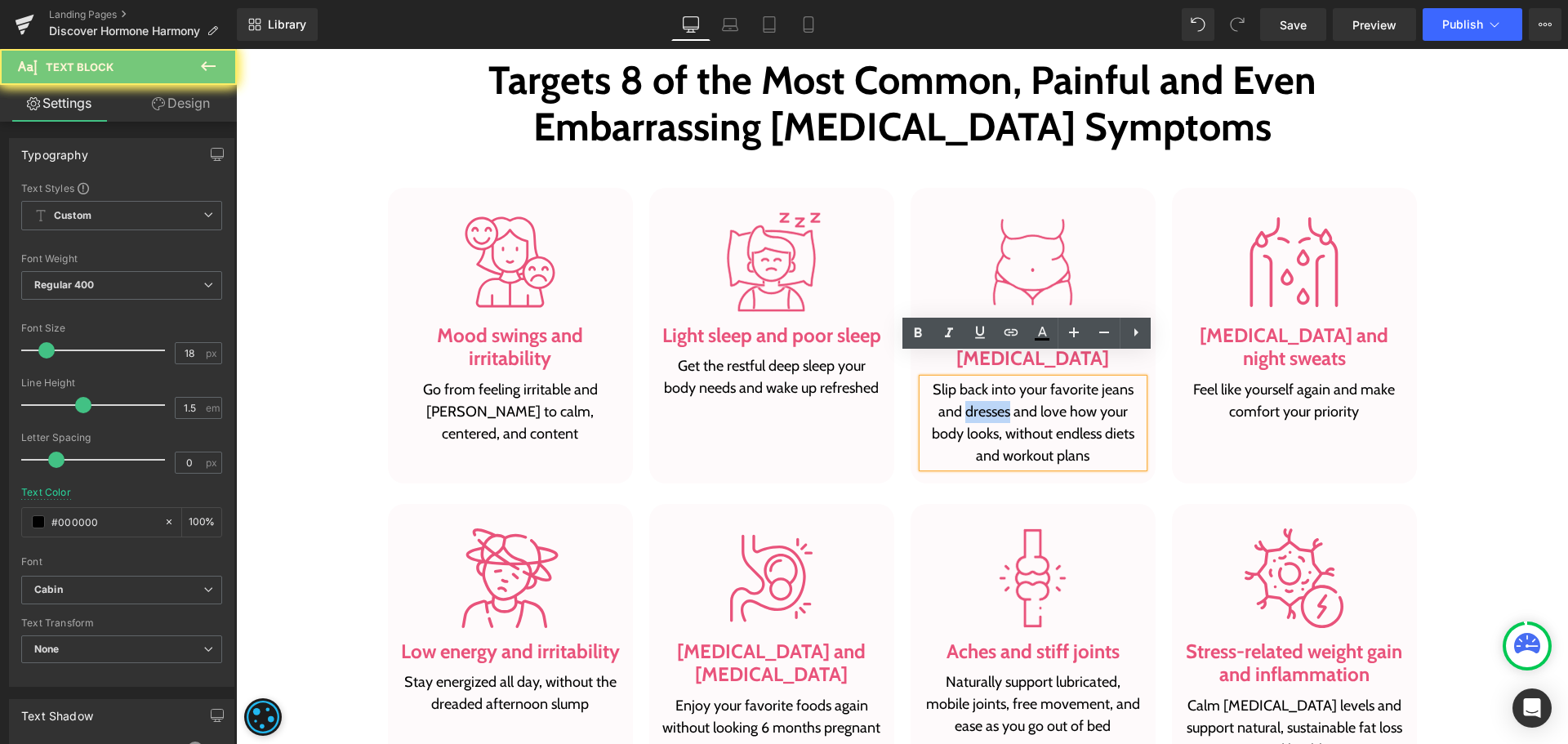
click at [961, 386] on p "Slip back into your favorite jeans and dresses and love how your body looks, wi…" at bounding box center [1033, 423] width 221 height 88
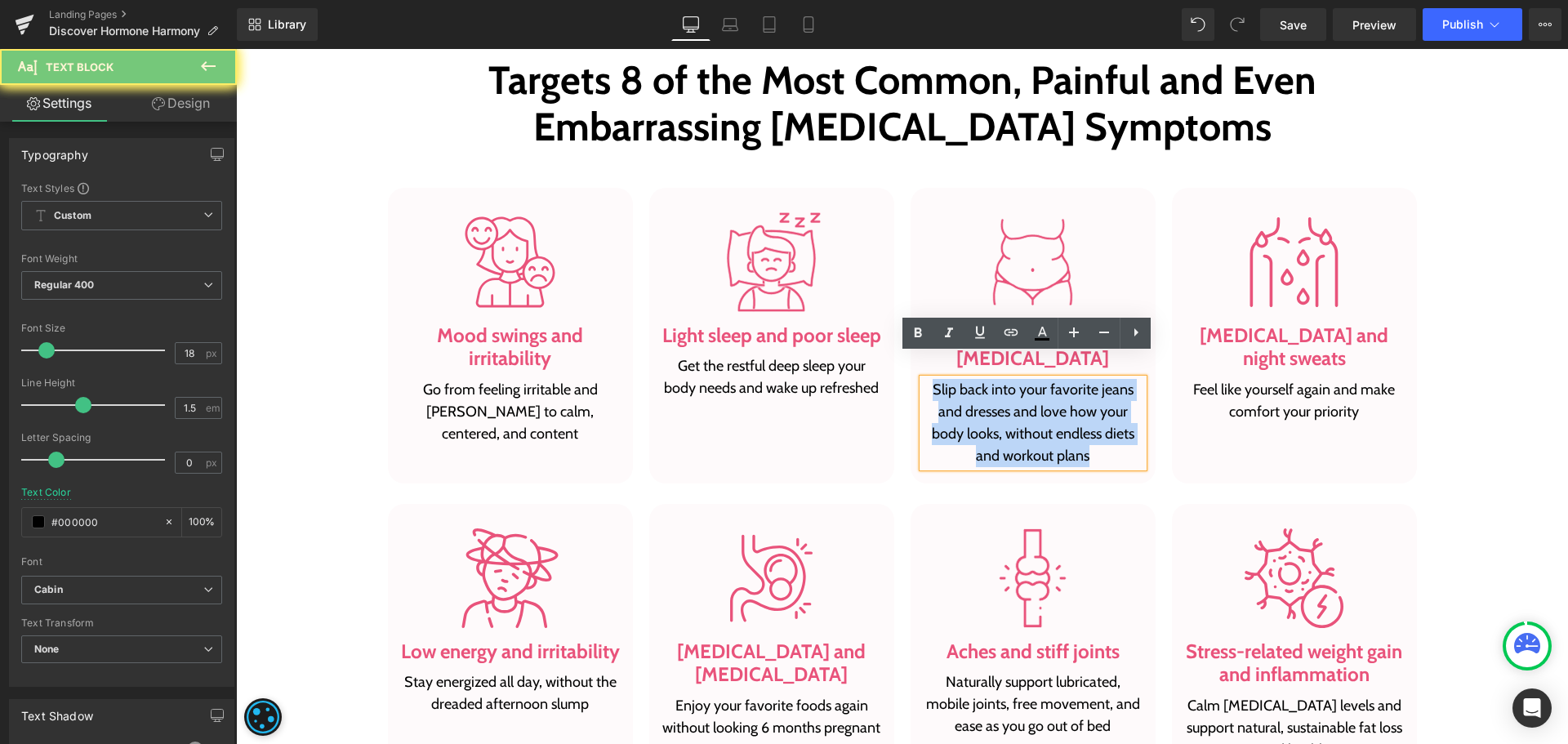
click at [961, 386] on p "Slip back into your favorite jeans and dresses and love how your body looks, wi…" at bounding box center [1033, 423] width 221 height 88
paste div
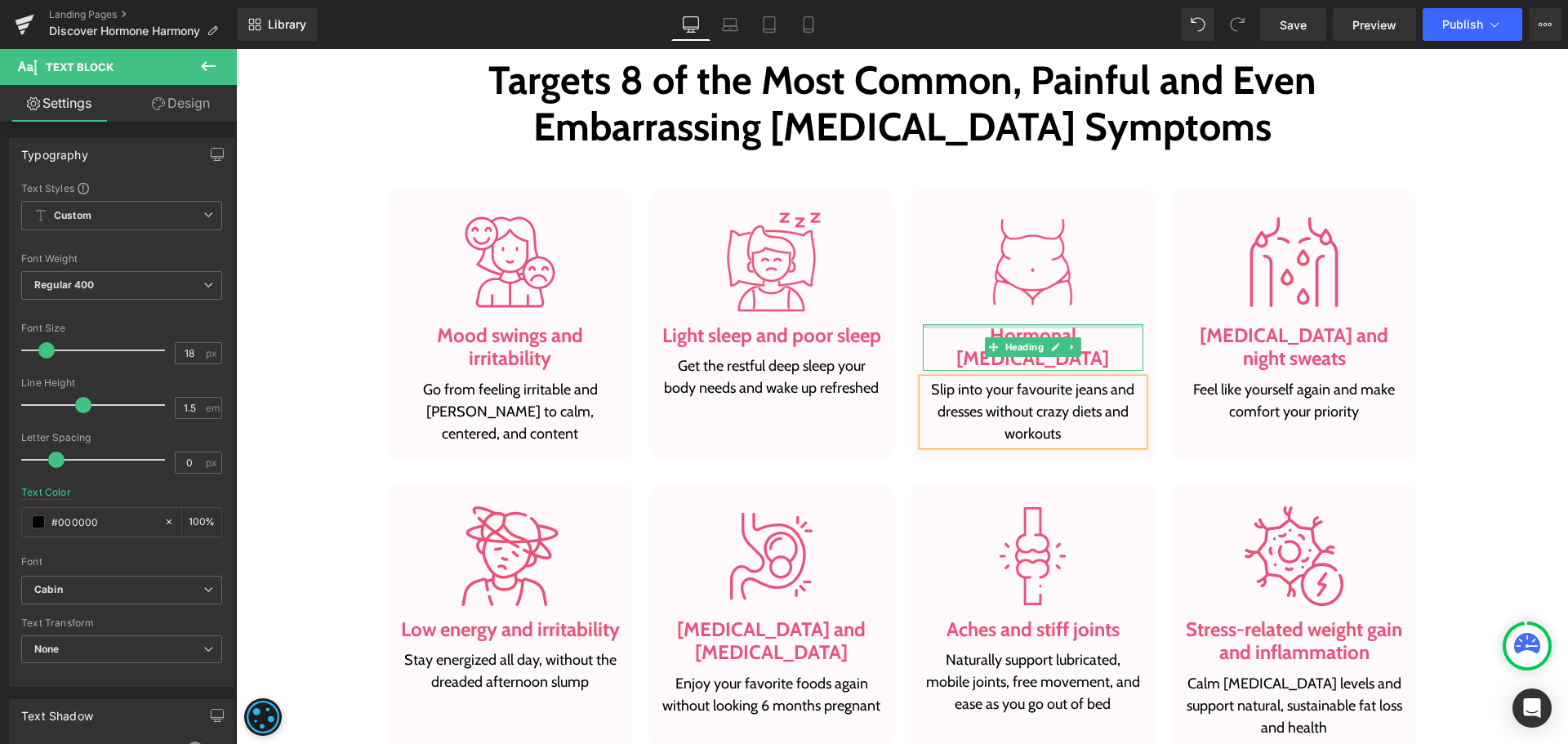
drag, startPoint x: 965, startPoint y: 327, endPoint x: 963, endPoint y: 336, distance: 9.2
click at [965, 327] on div "Hormonal belly fat Heading" at bounding box center [1033, 347] width 221 height 47
click at [965, 327] on h3 "Hormonal [MEDICAL_DATA]" at bounding box center [1033, 347] width 221 height 47
click at [963, 336] on h3 "Hormonal [MEDICAL_DATA]" at bounding box center [1033, 347] width 221 height 47
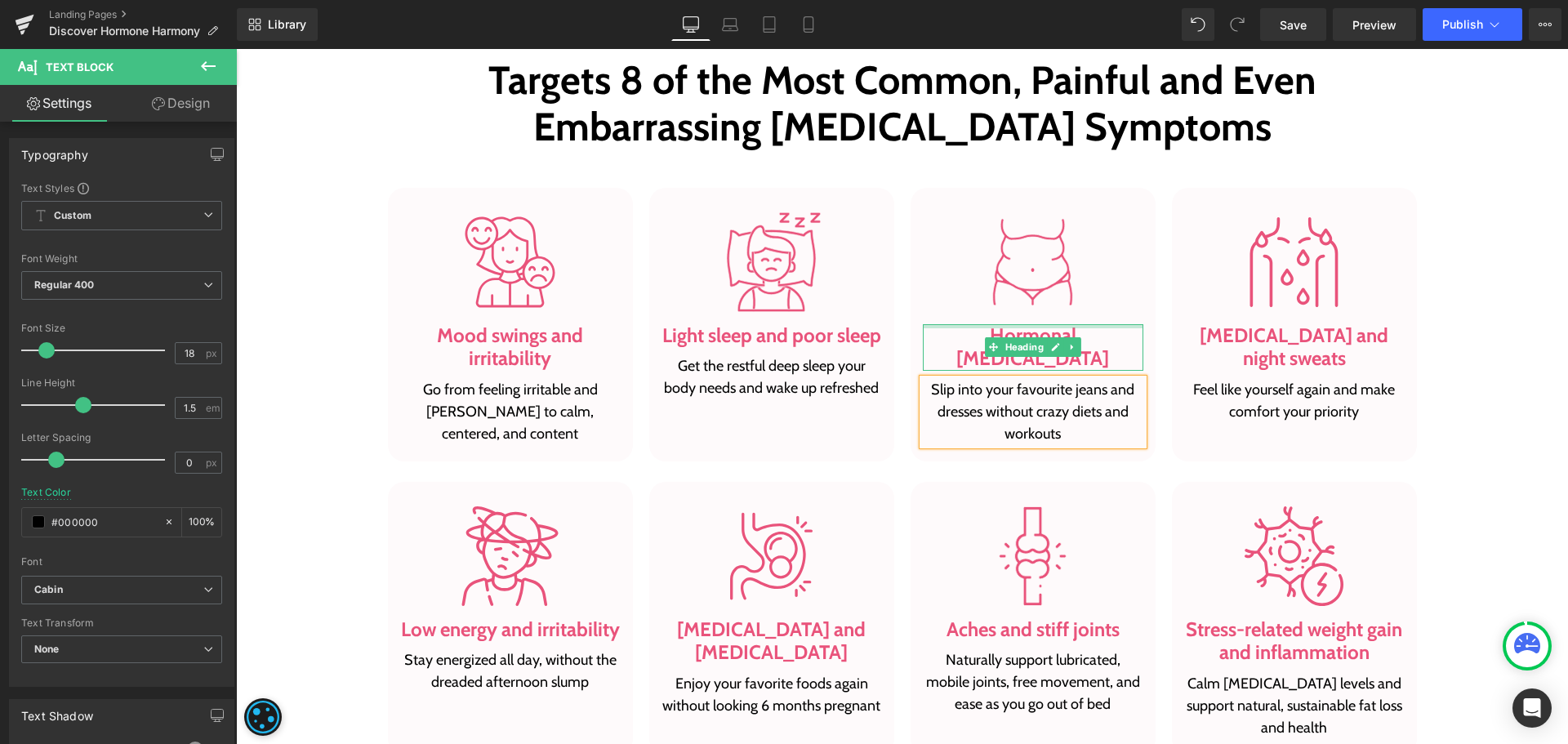
click at [963, 336] on h3 "Hormonal [MEDICAL_DATA]" at bounding box center [1033, 347] width 221 height 47
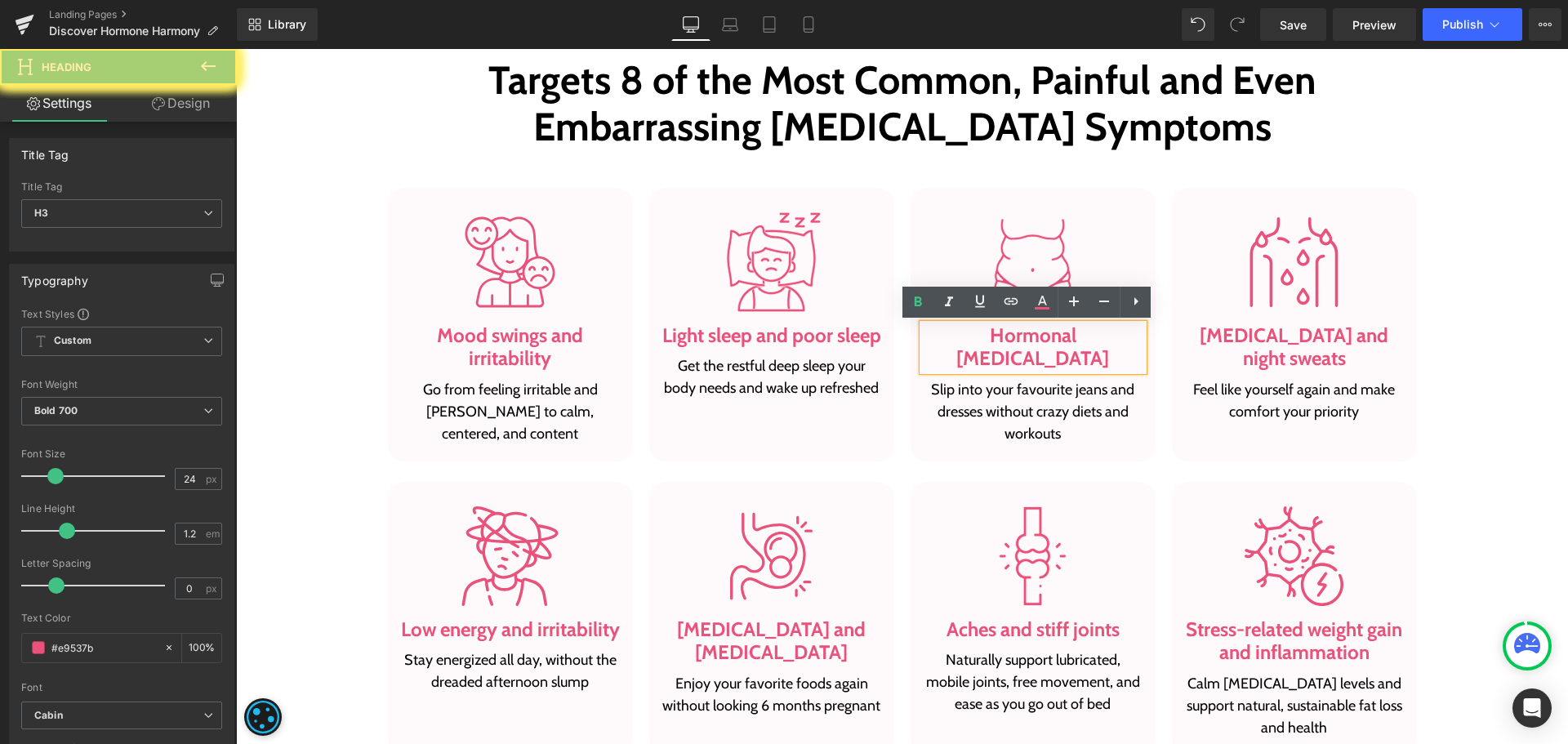
click at [963, 336] on h3 "Hormonal [MEDICAL_DATA]" at bounding box center [1033, 347] width 221 height 47
paste div
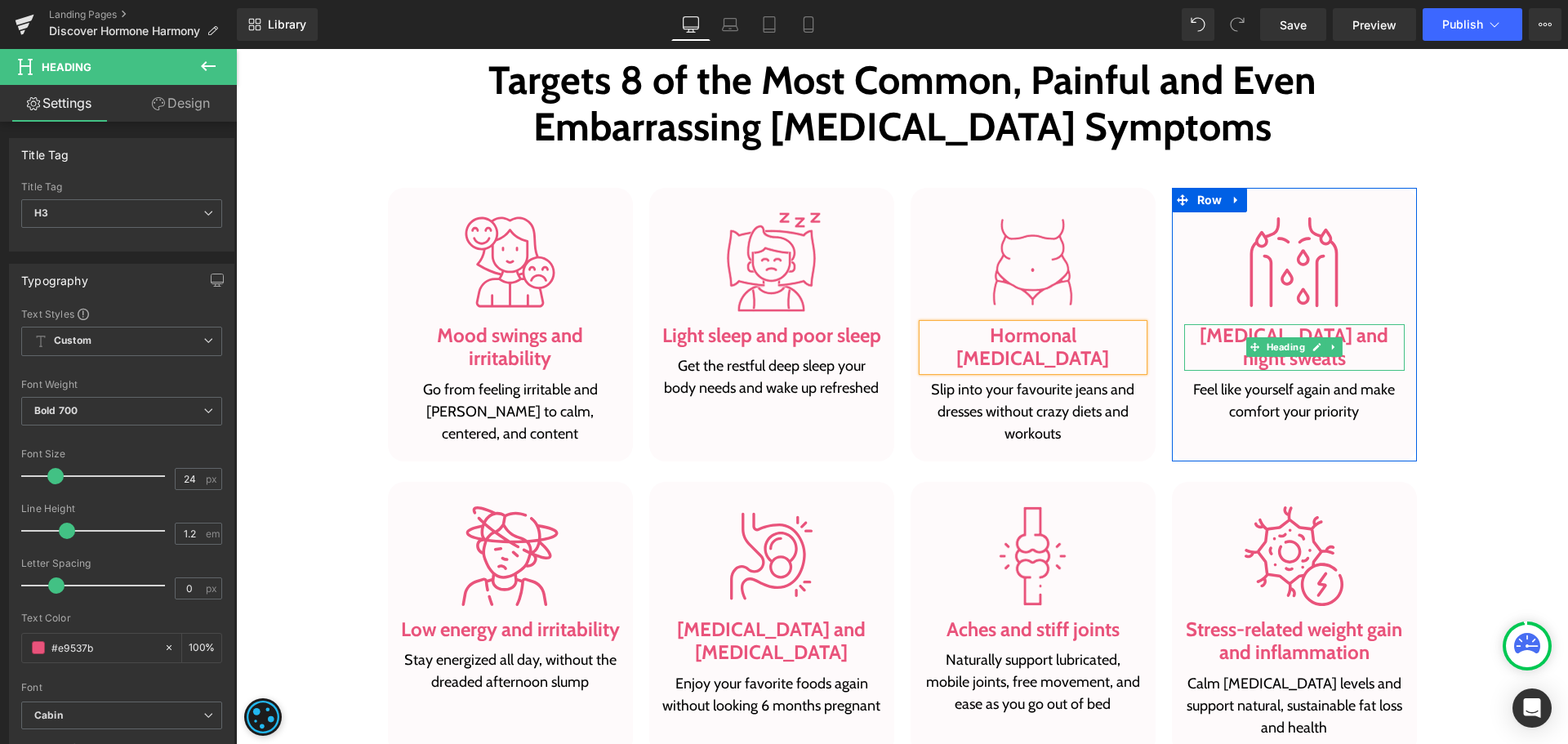
click at [1227, 342] on h3 "[MEDICAL_DATA] and night sweats" at bounding box center [1294, 347] width 221 height 47
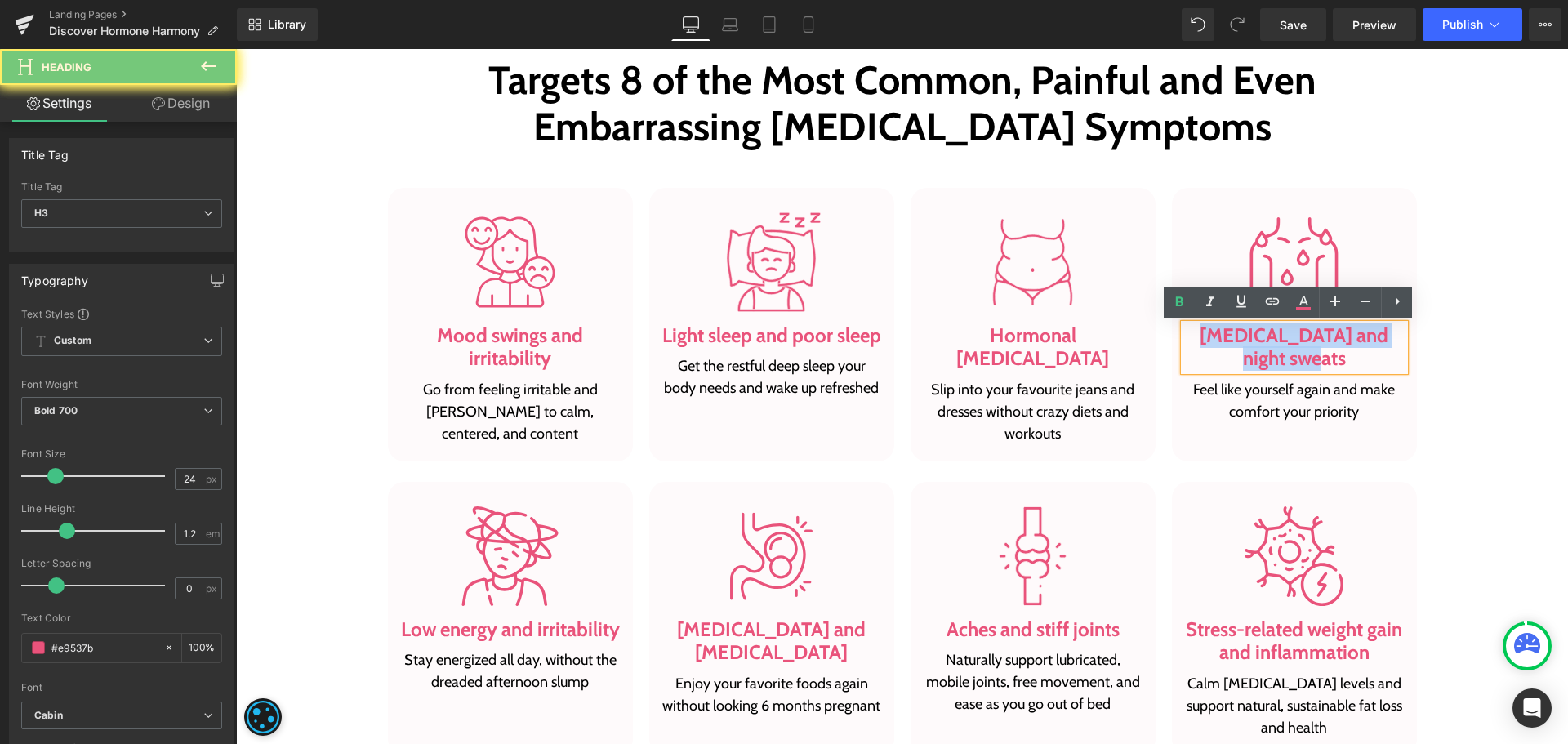
paste div
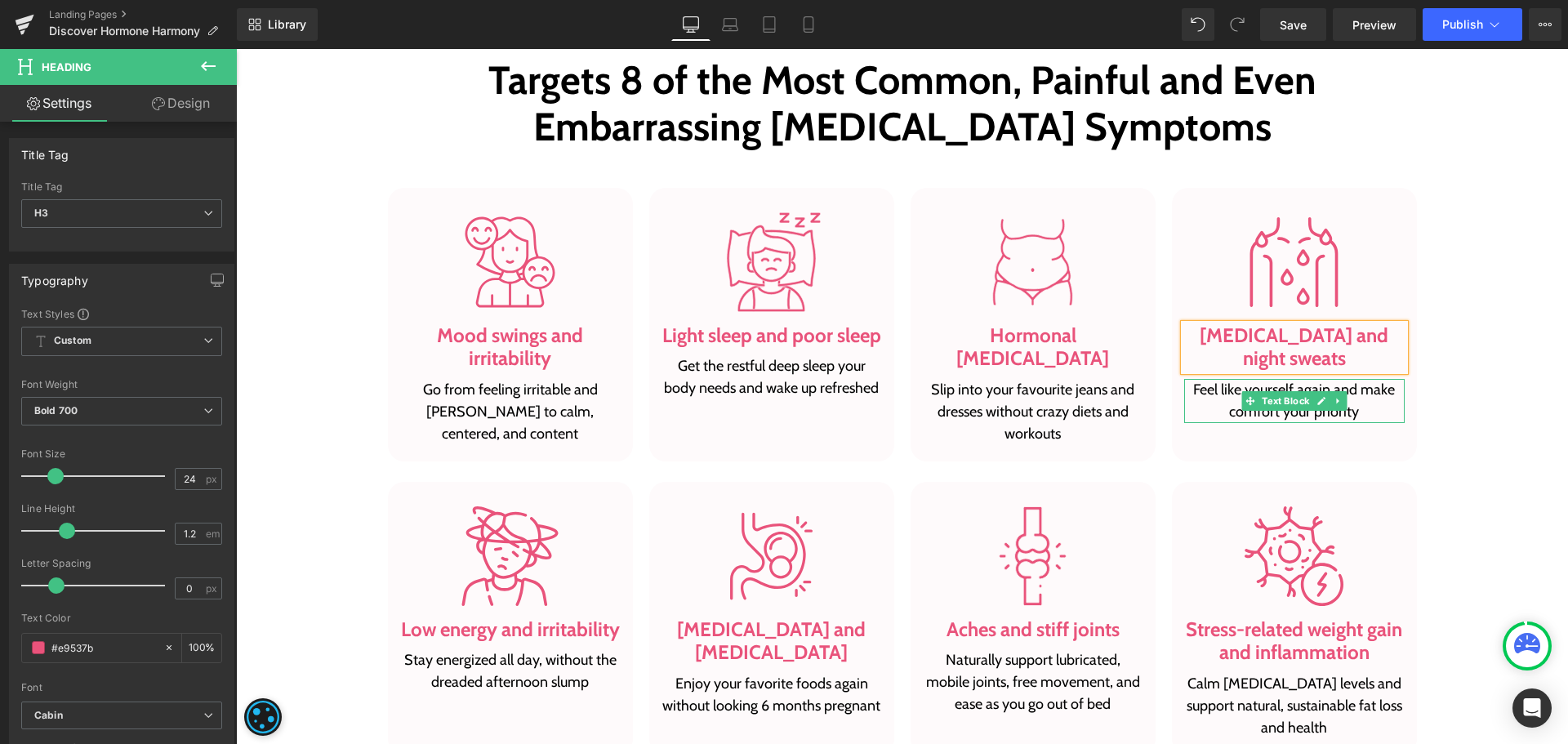
click at [1211, 391] on p "Feel like yourself again and make comfort your priority" at bounding box center [1294, 401] width 221 height 44
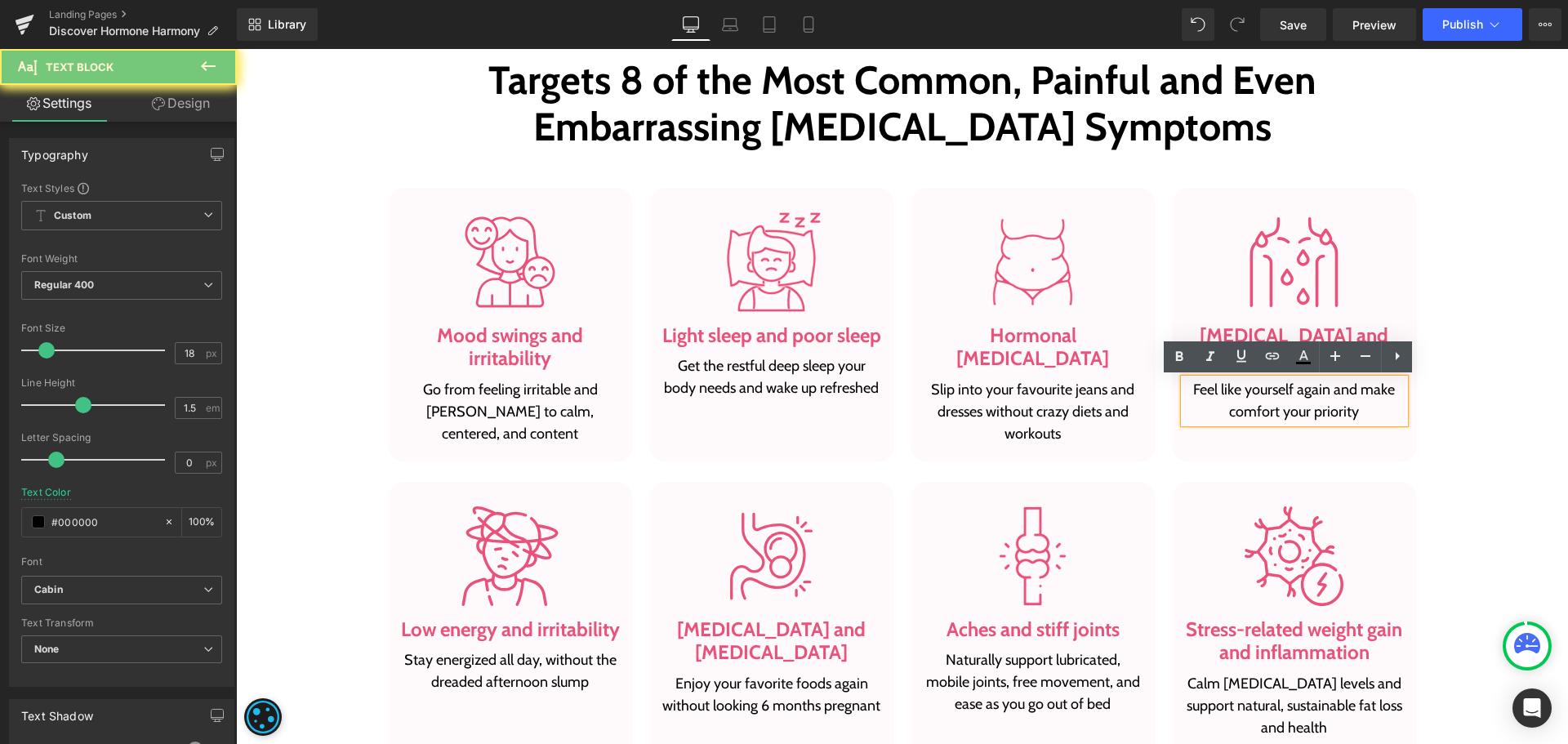
paste div
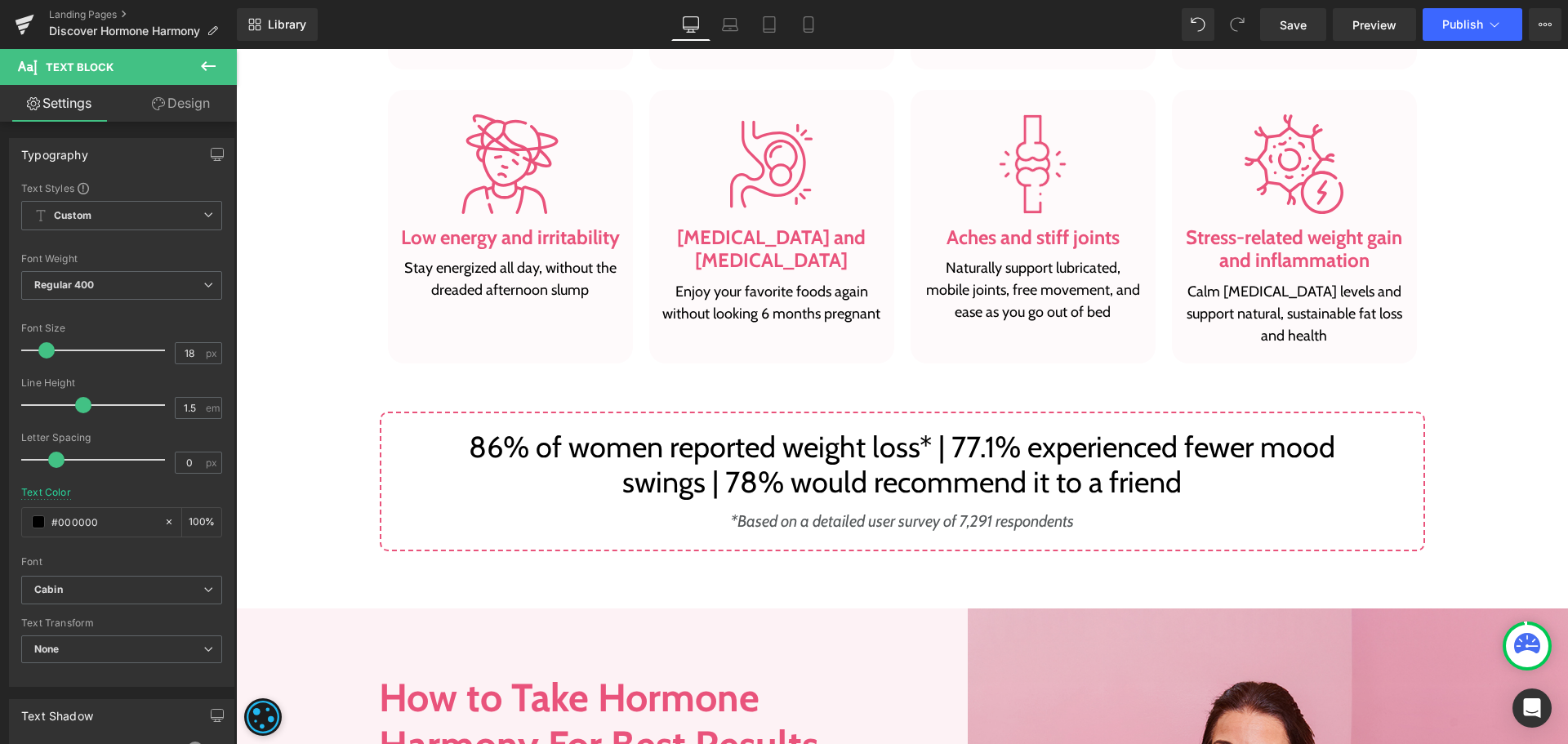
scroll to position [1552, 0]
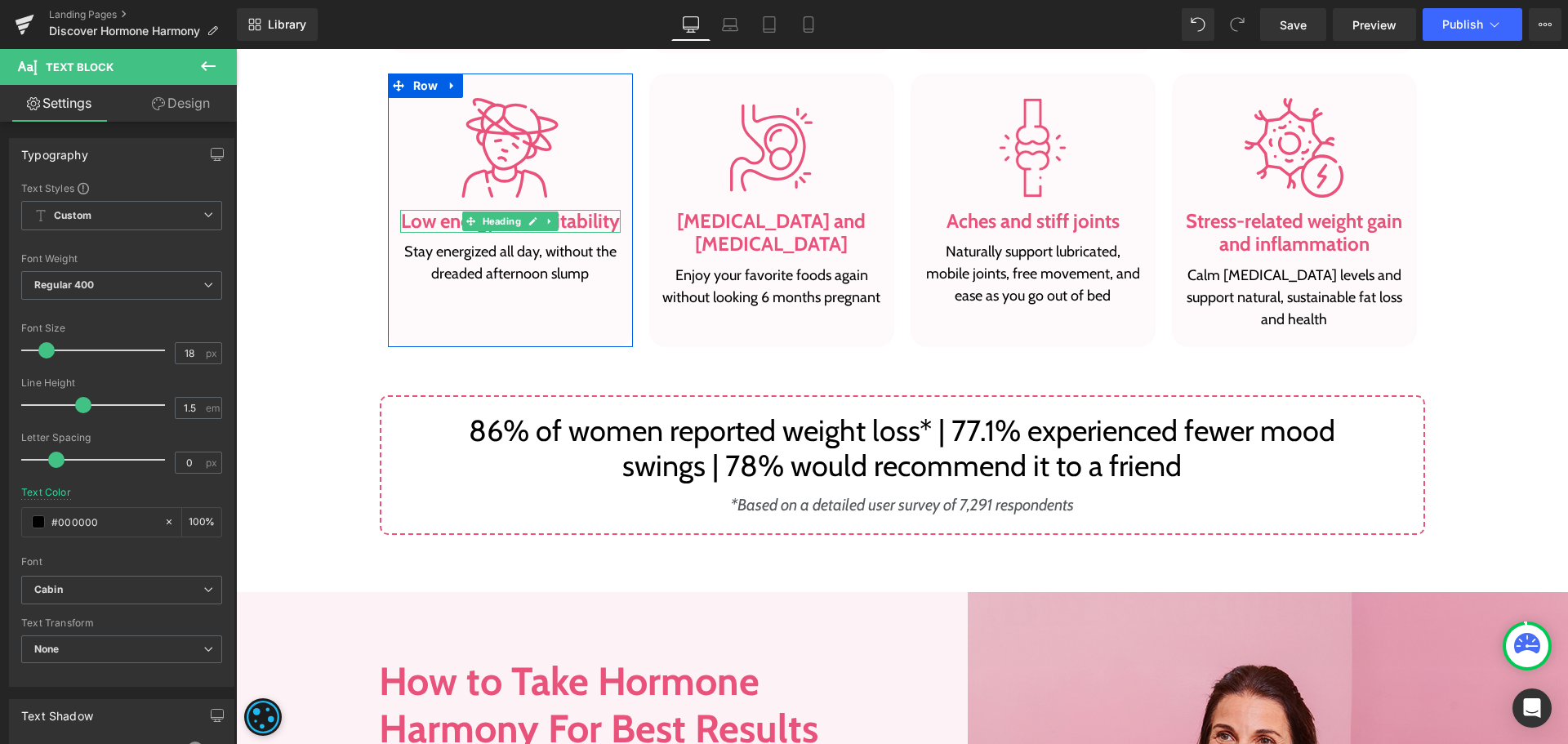
click at [432, 222] on h3 "Low energy and irritability" at bounding box center [510, 222] width 221 height 23
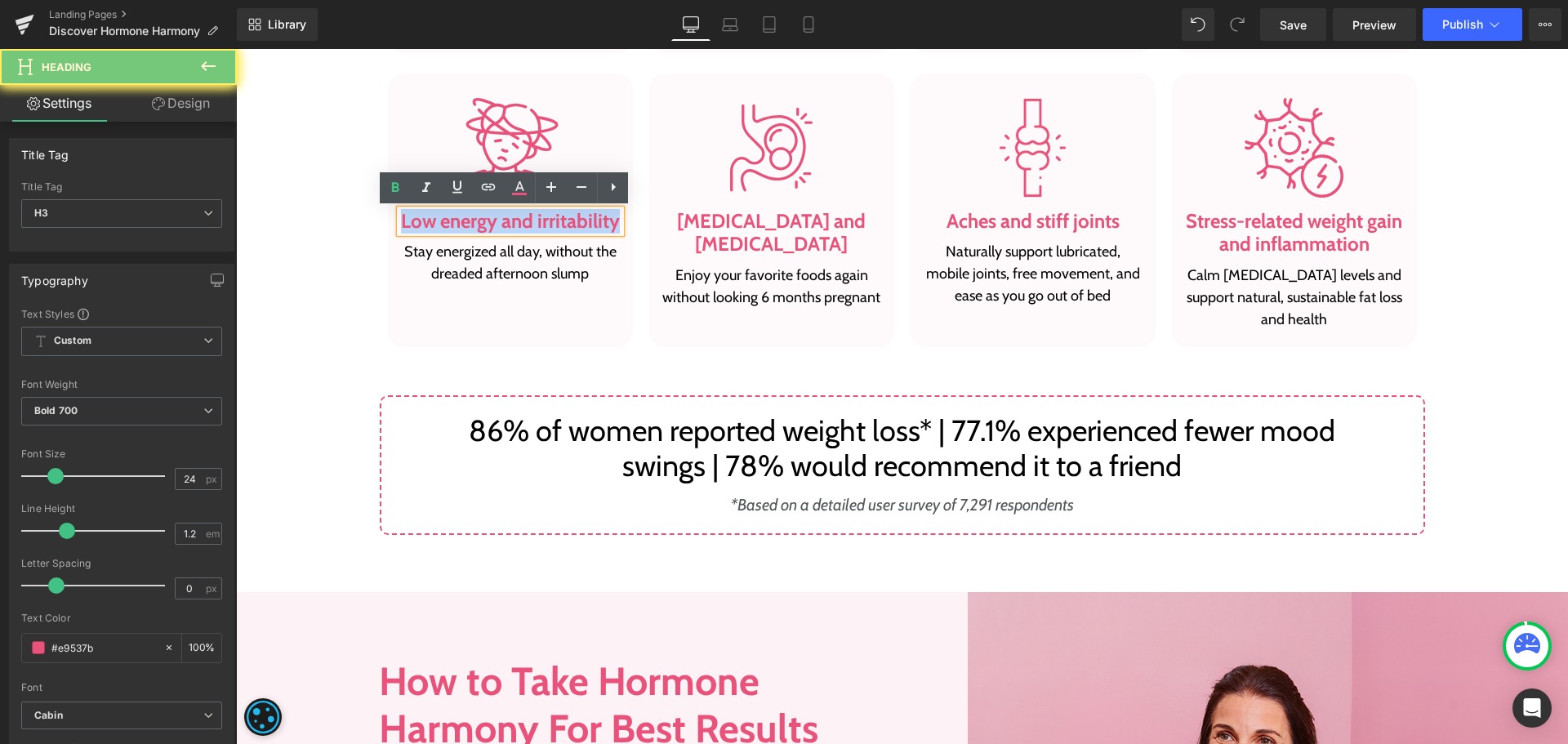
paste div
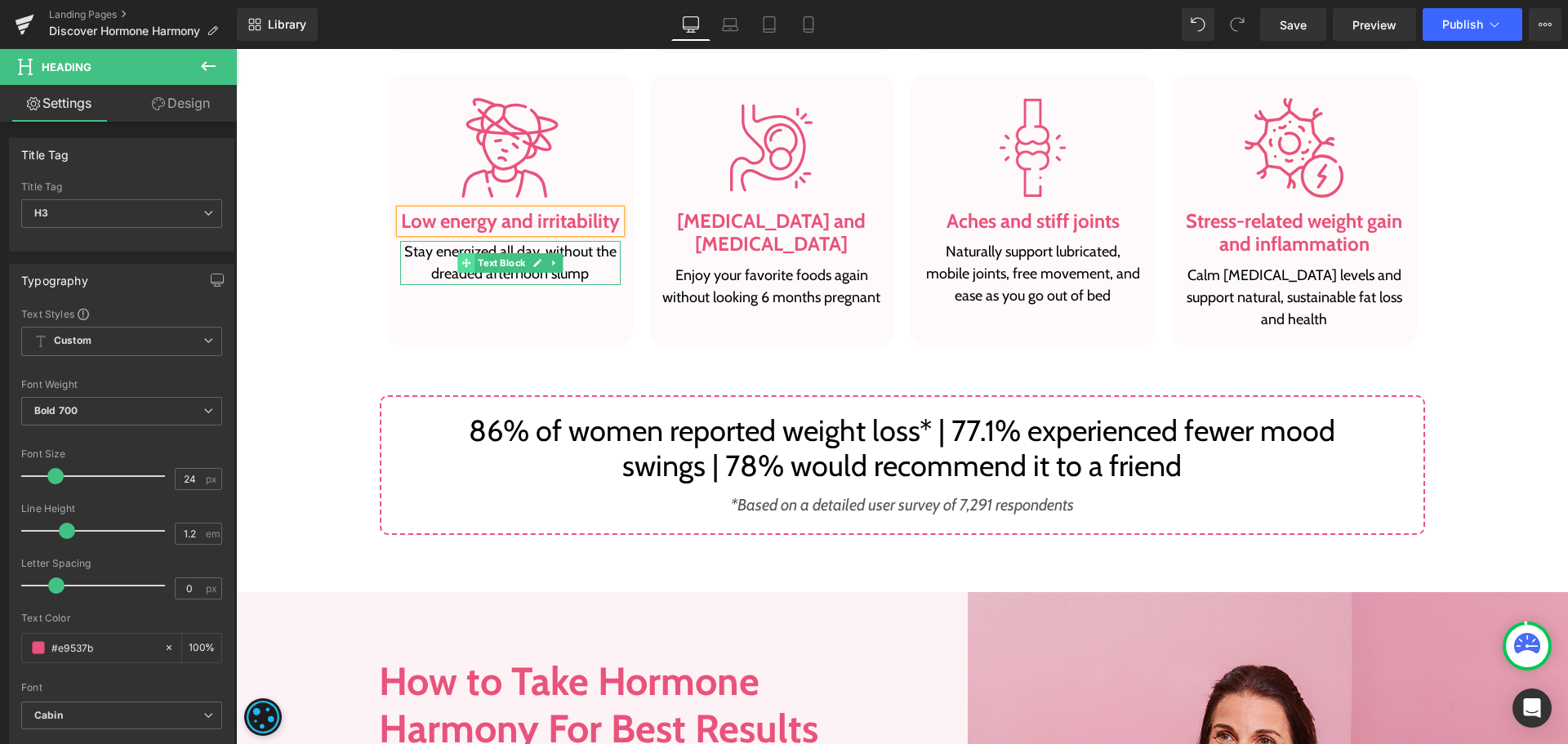
click at [457, 257] on span at bounding box center [466, 263] width 17 height 20
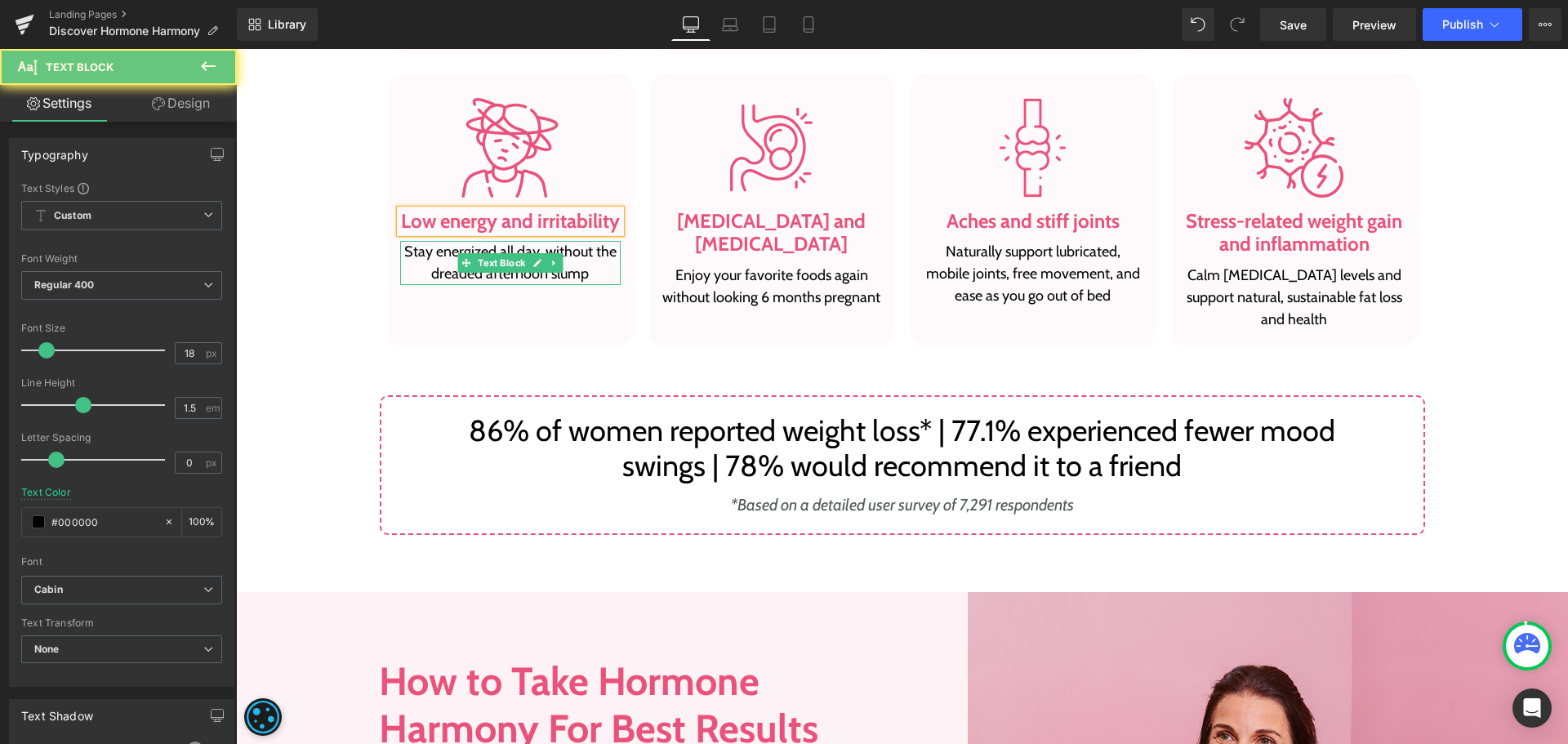
click at [442, 256] on p "Stay energized all day, without the dreaded afternoon slump" at bounding box center [510, 262] width 221 height 44
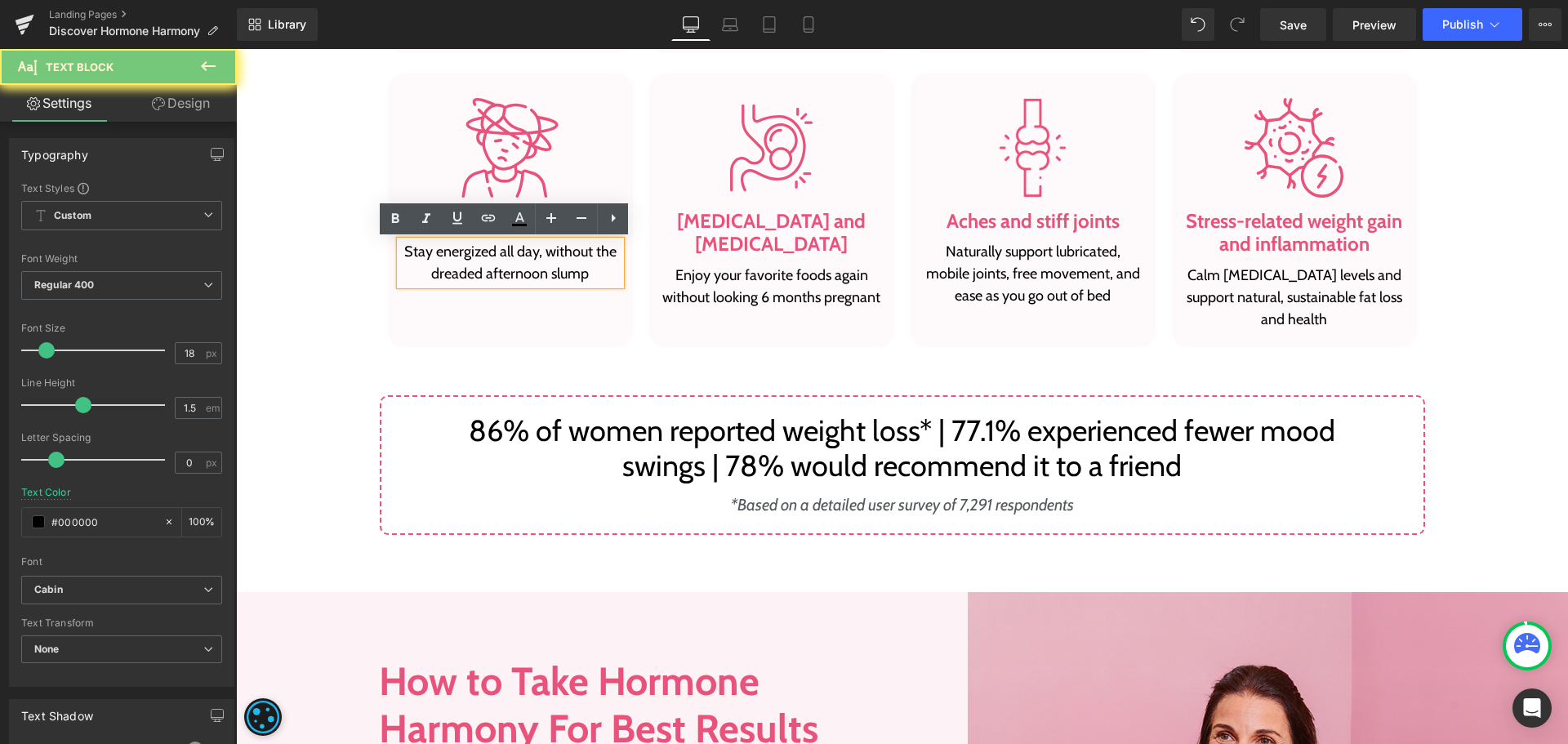
click at [442, 256] on p "Stay energized all day, without the dreaded afternoon slump" at bounding box center [510, 262] width 221 height 44
paste div
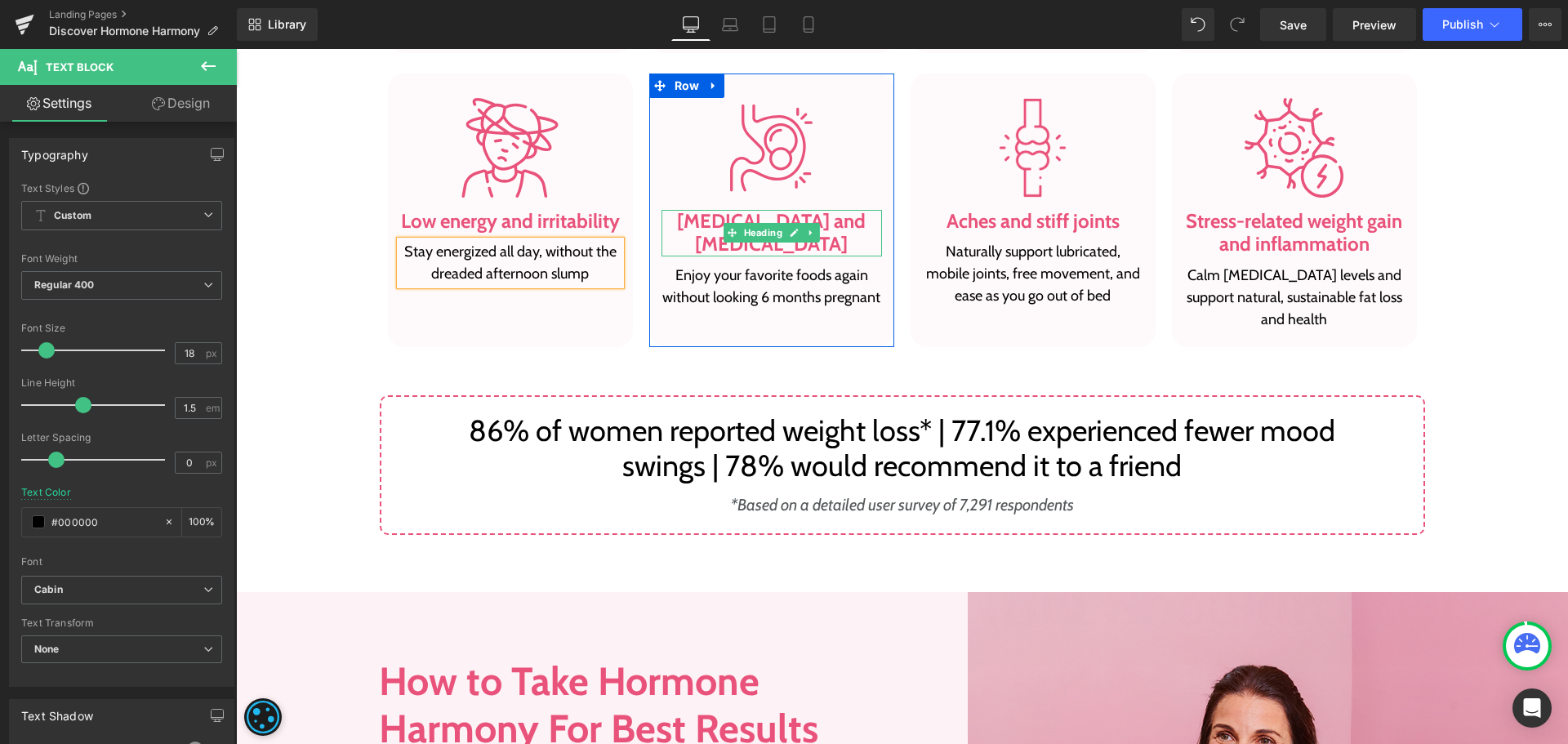
click at [702, 226] on h3 "[MEDICAL_DATA] and [MEDICAL_DATA]" at bounding box center [772, 233] width 221 height 47
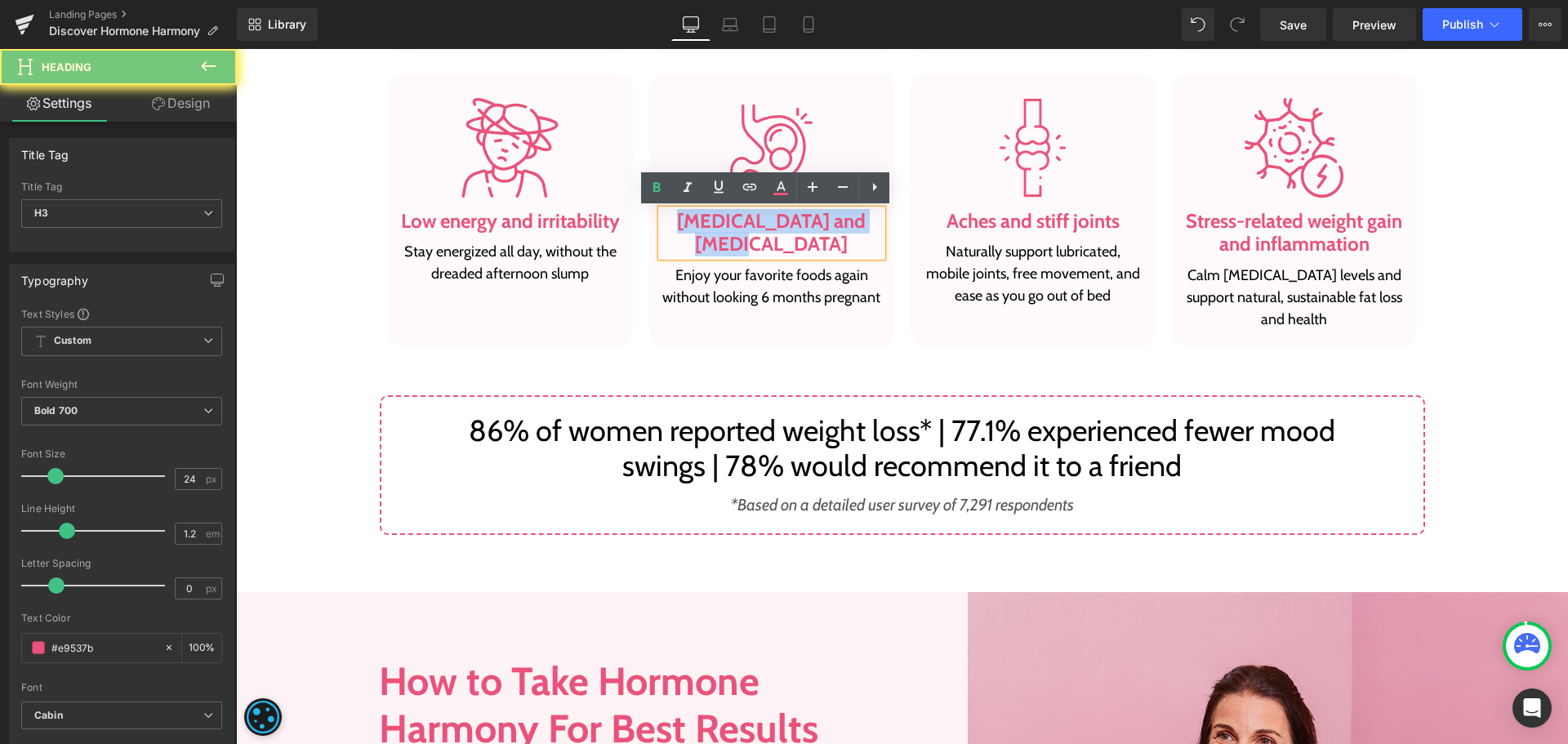
paste div
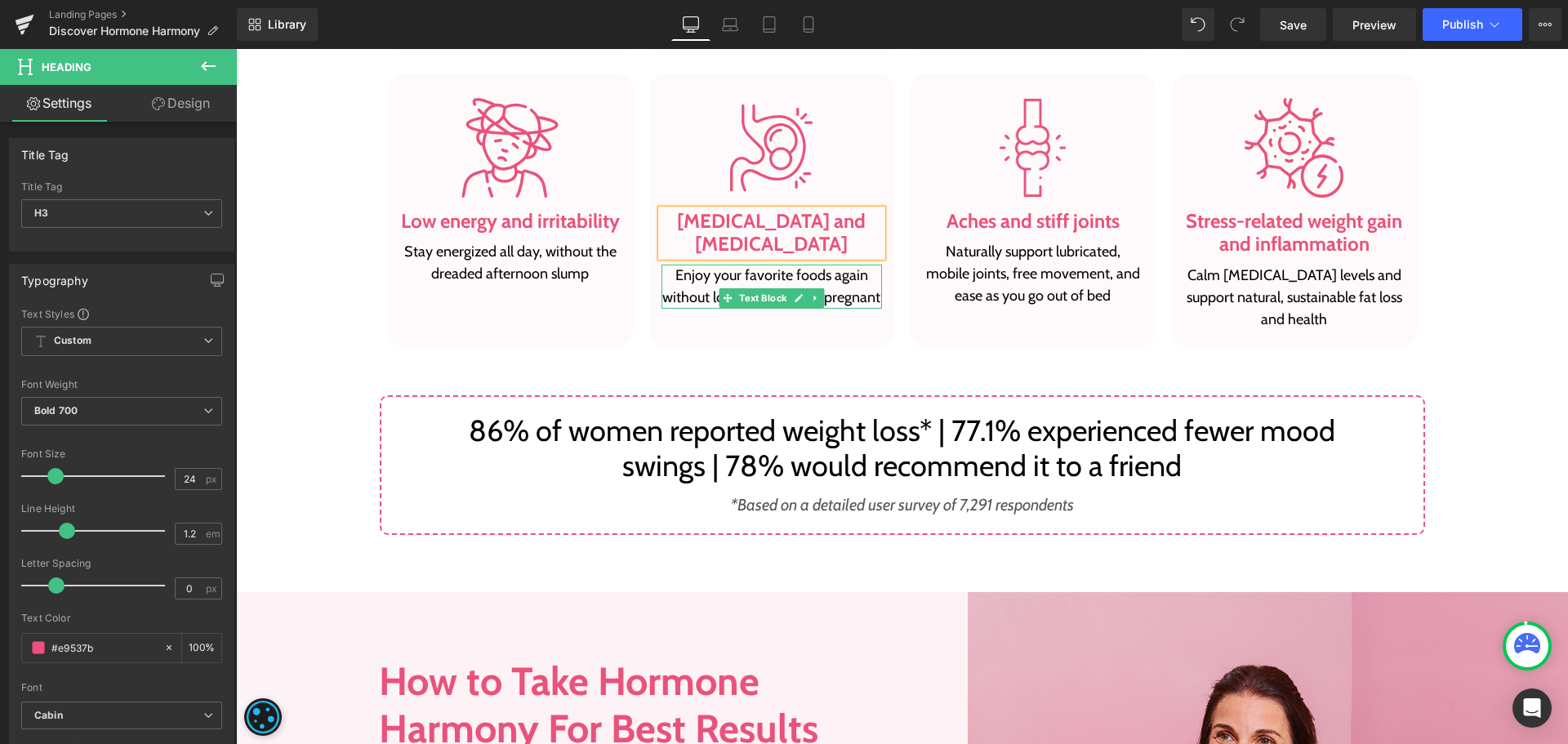
click at [727, 265] on p "Enjoy your favorite foods again without looking 6 months pregnant" at bounding box center [772, 287] width 221 height 44
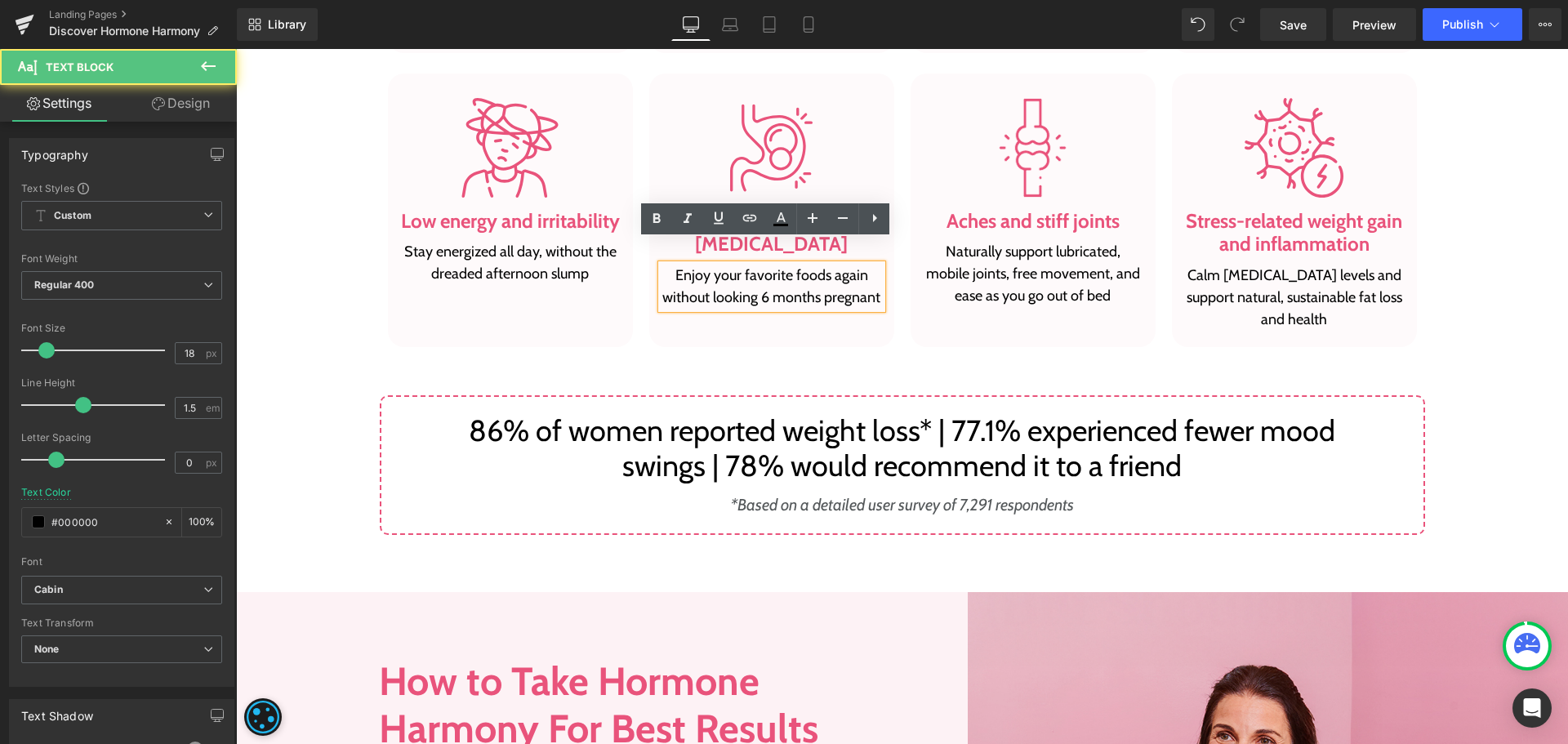
click at [725, 265] on p "Enjoy your favorite foods again without looking 6 months pregnant" at bounding box center [772, 287] width 221 height 44
paste div
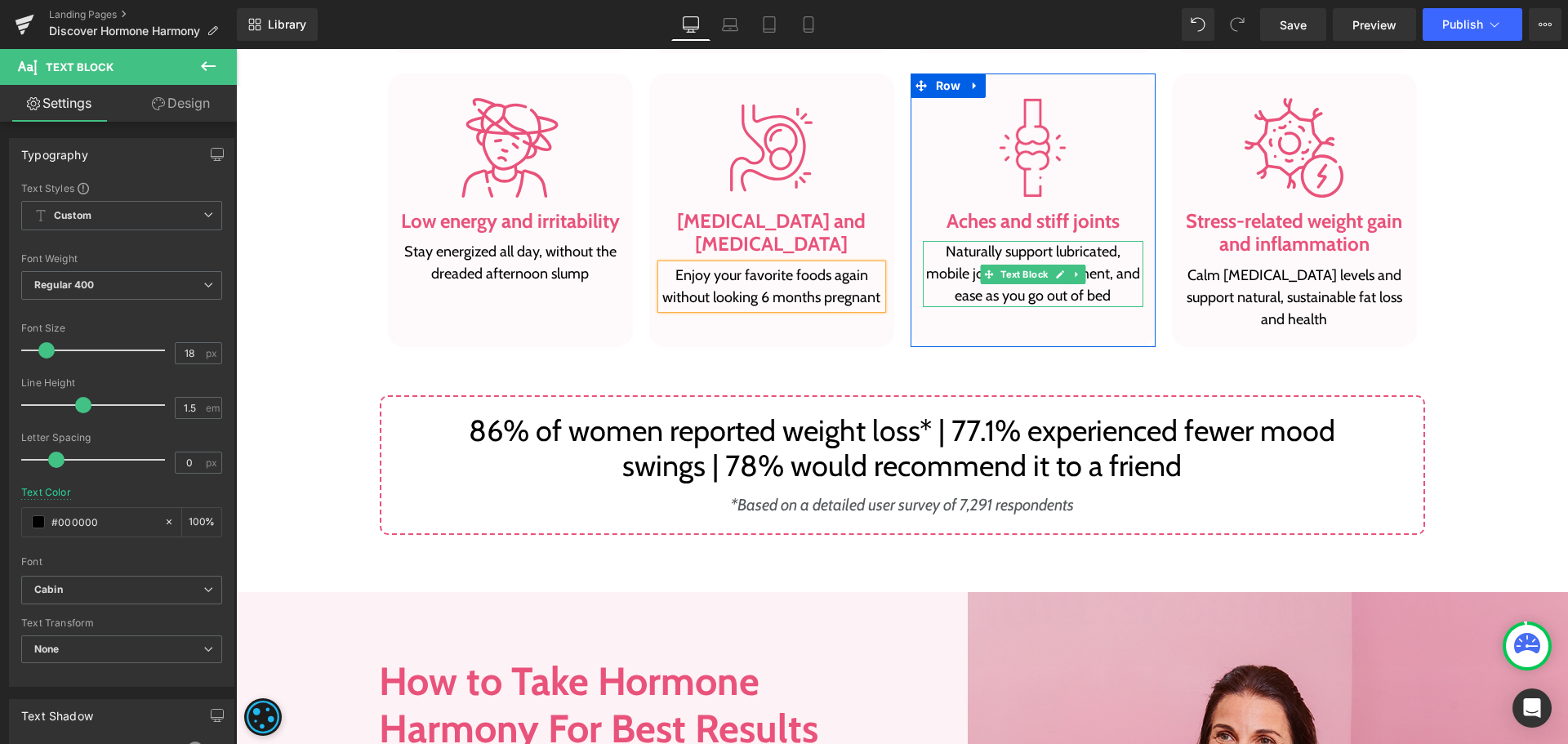
click at [973, 300] on p "Naturally support lubricated, mobile joints, free movement, and ease as you go …" at bounding box center [1033, 273] width 221 height 66
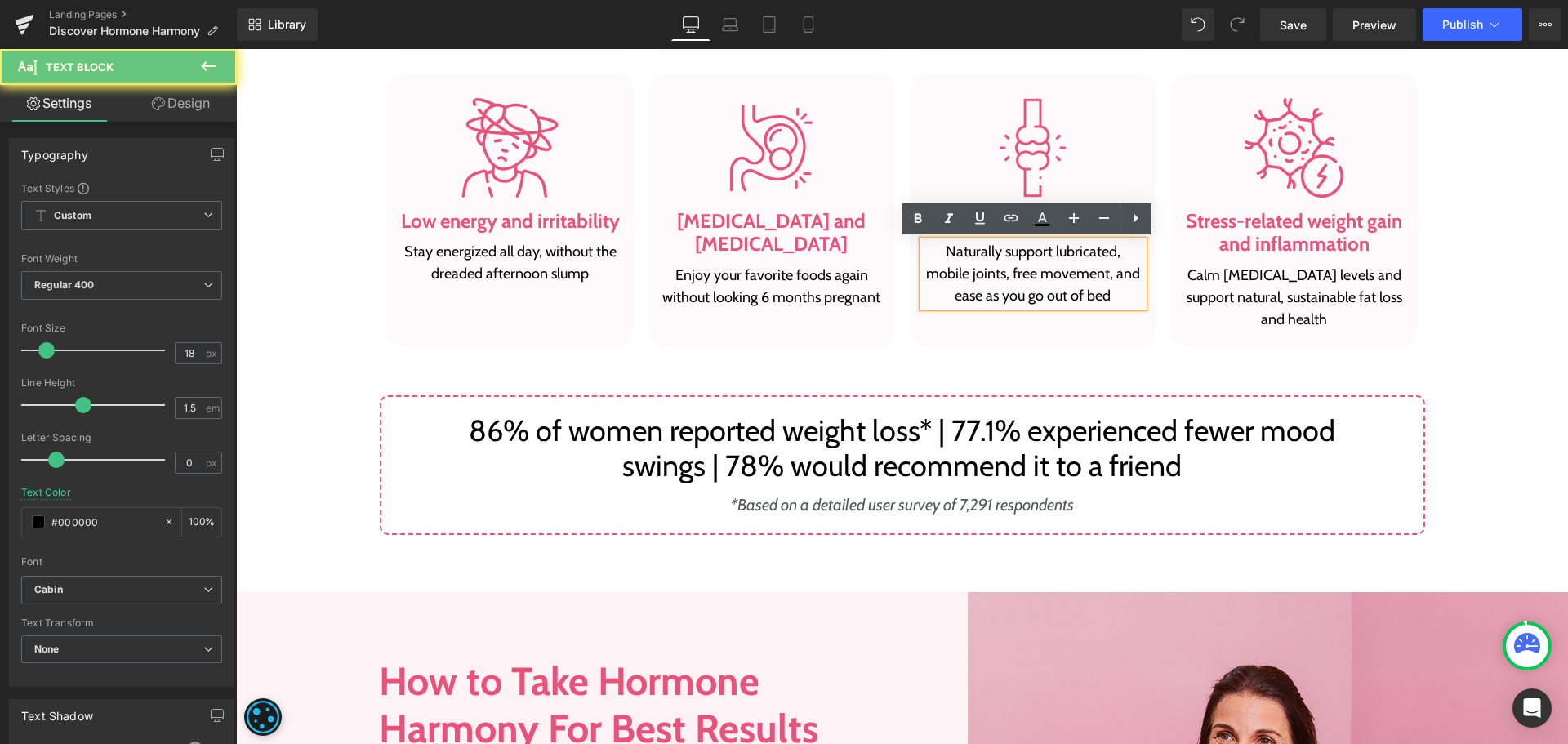
click at [977, 301] on p "Naturally support lubricated, mobile joints, free movement, and ease as you go …" at bounding box center [1033, 273] width 221 height 66
click at [1103, 295] on p "Naturally support lubricated, mobile joints, free movement, and ease as you go …" at bounding box center [1033, 273] width 221 height 66
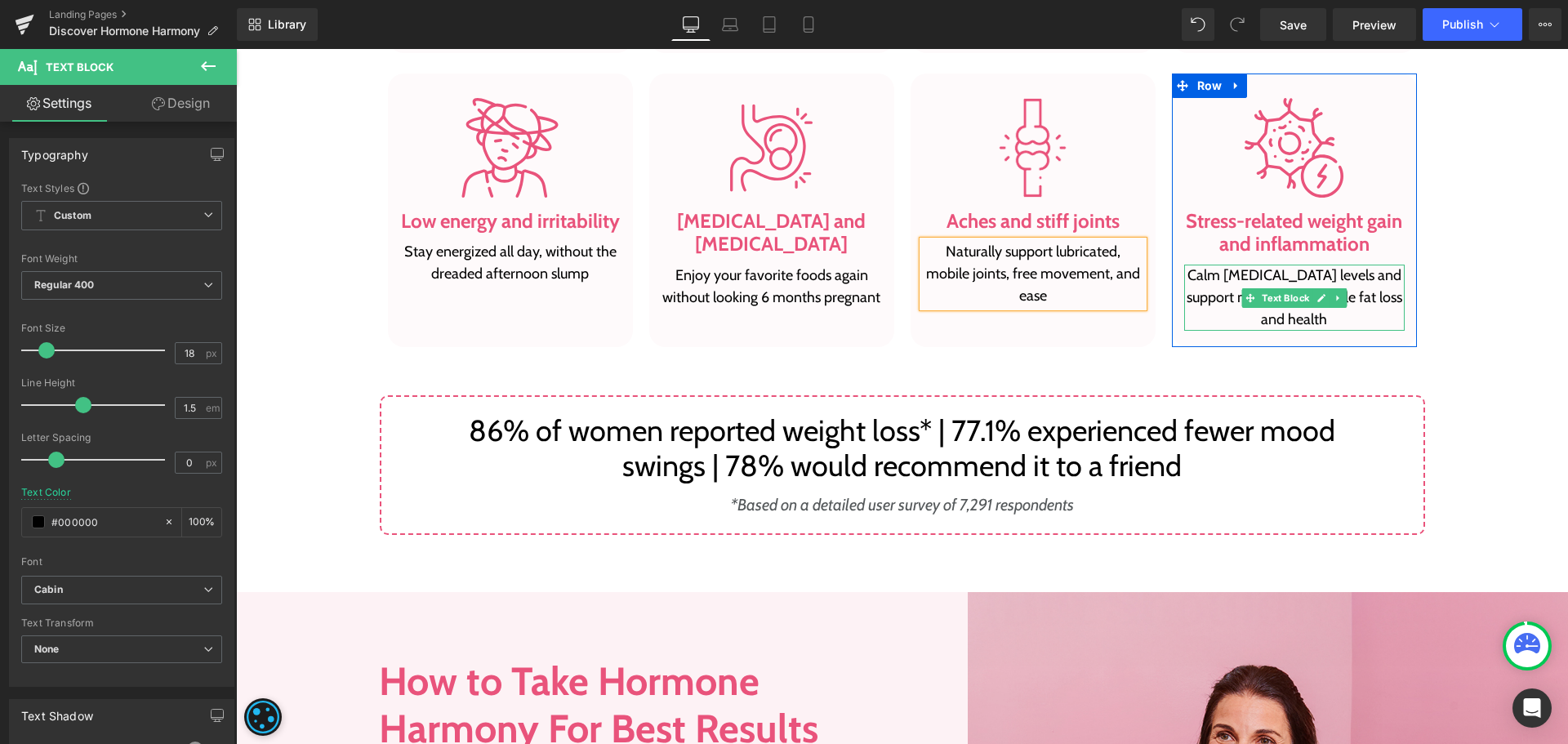
click at [1226, 285] on p "Calm cortisol levels and support natural, sustainable fat loss and health" at bounding box center [1294, 297] width 221 height 66
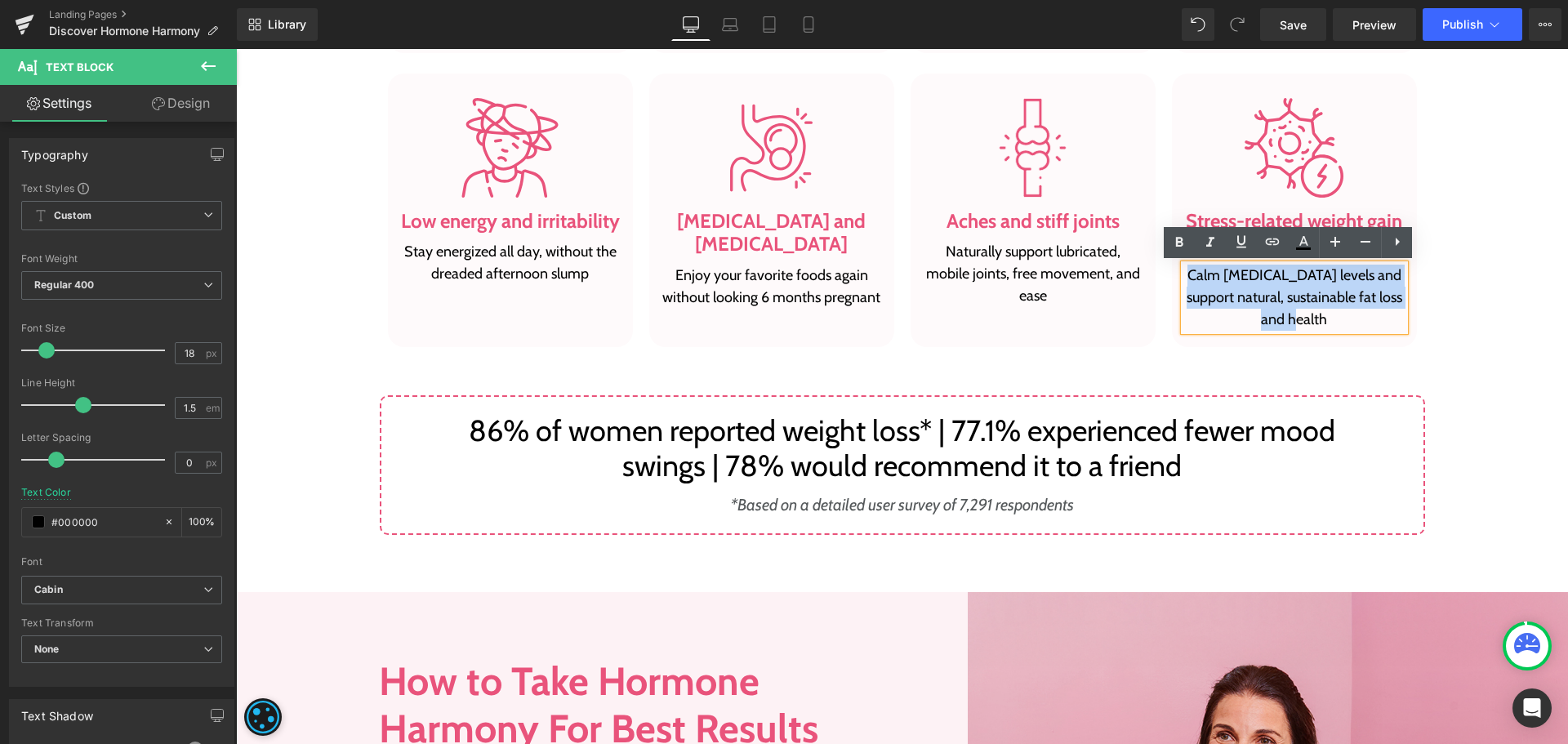
paste div
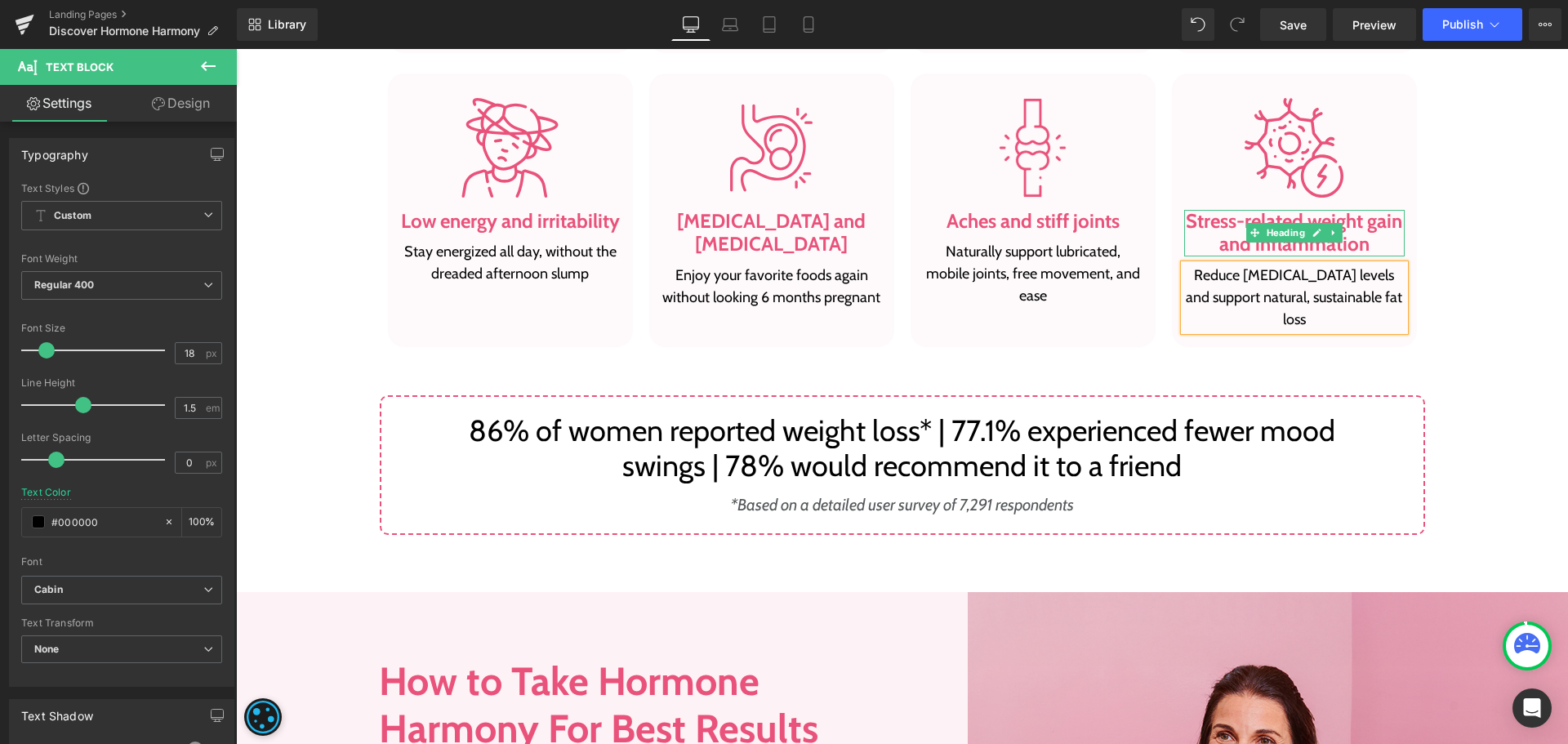
click at [1211, 225] on h3 "Stress-related weight gain and inflammation" at bounding box center [1294, 233] width 221 height 47
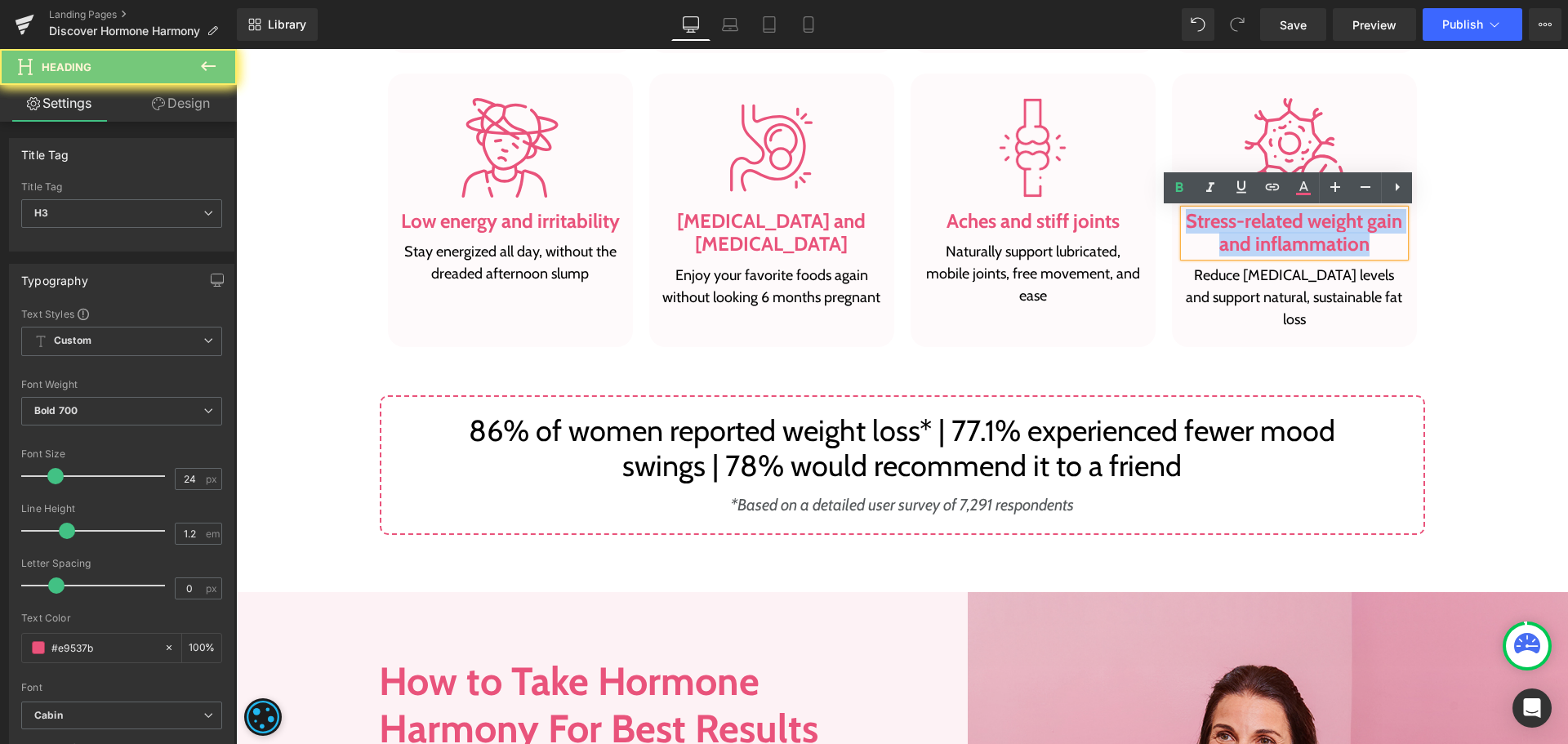
paste div
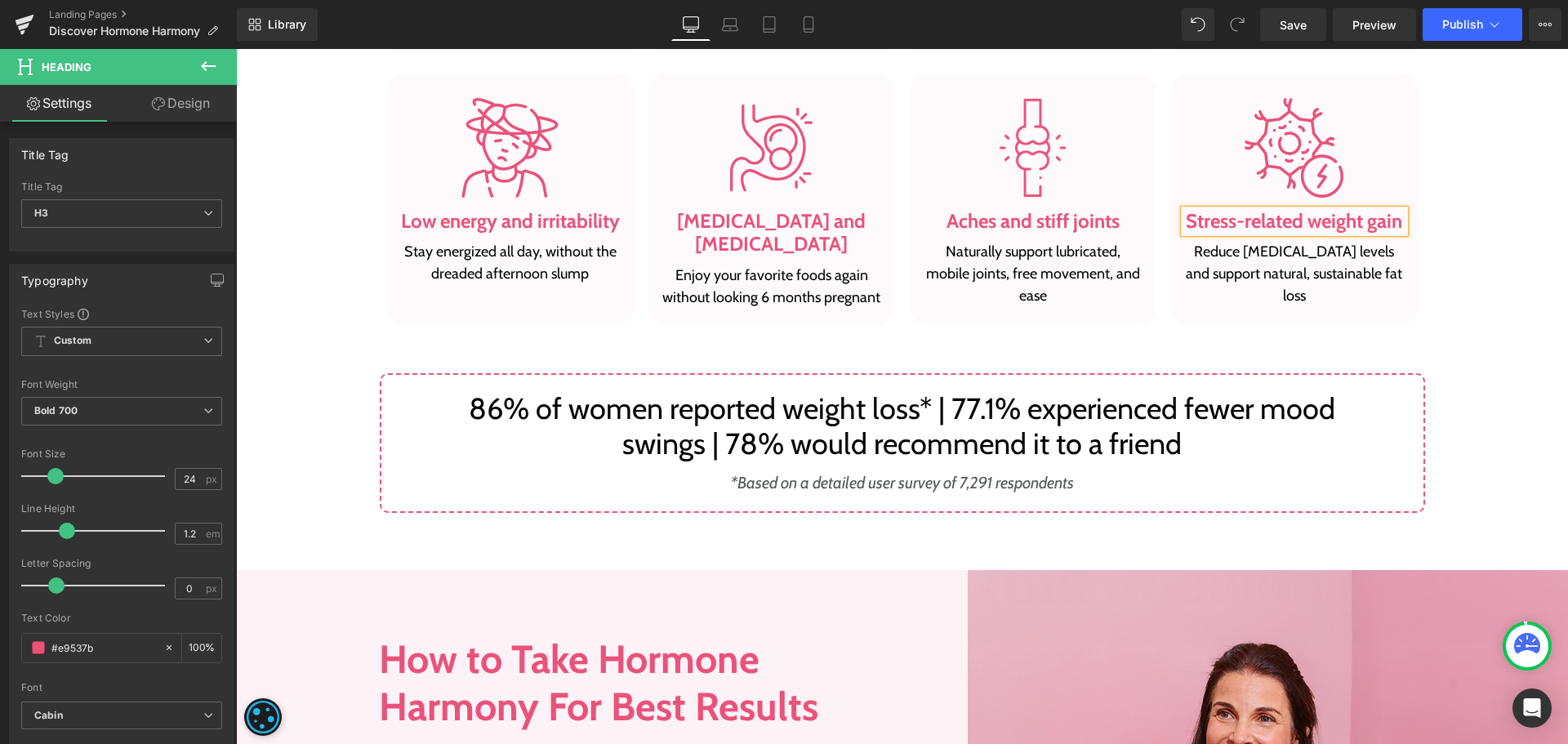
click at [1453, 230] on div "Targets 8 of the Most Common, Painful and Even Embarrassing Hormonal-Imbalance …" at bounding box center [901, 79] width 1332 height 868
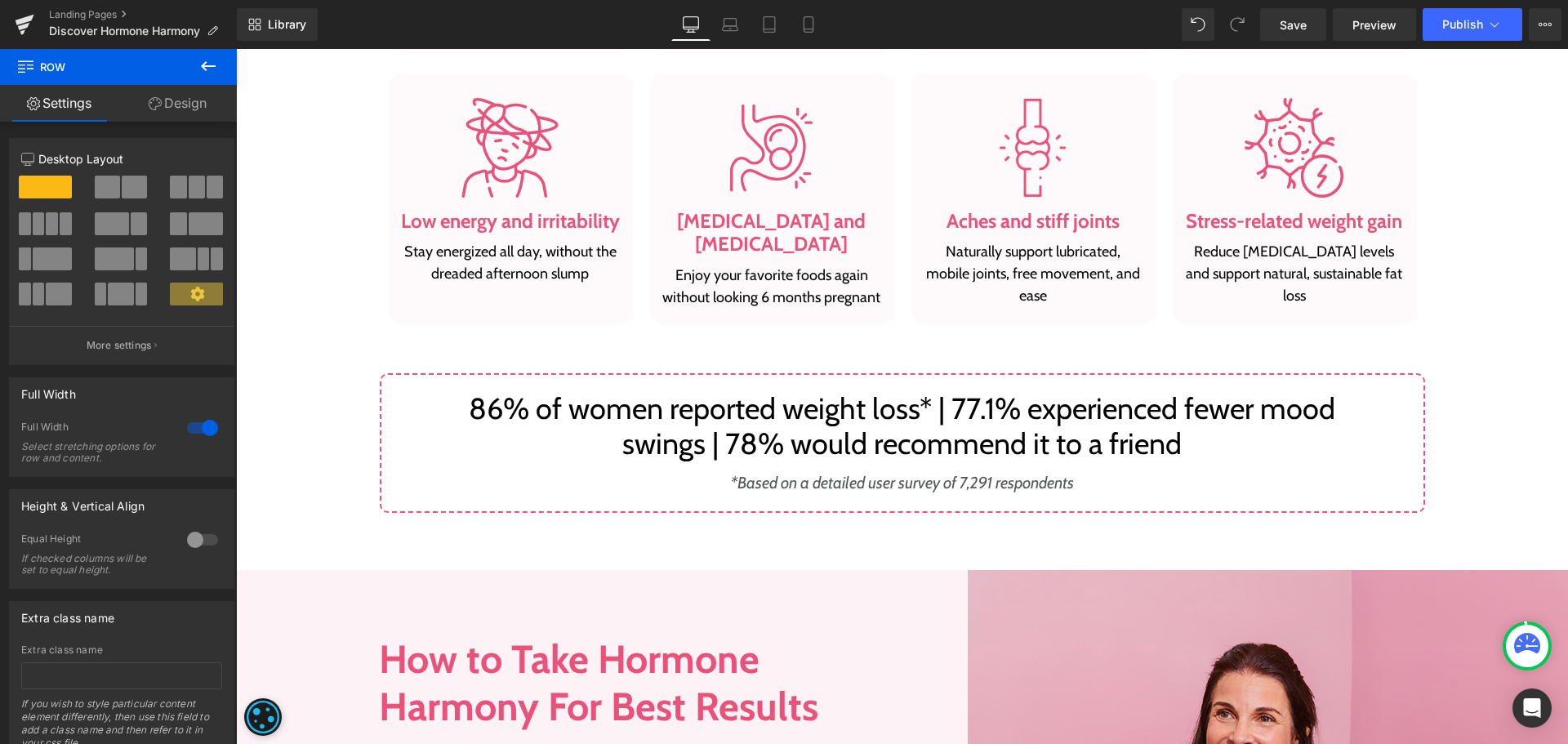
click at [1463, 238] on div "Targets 8 of the Most Common, Painful and Even Embarrassing Hormonal-Imbalance …" at bounding box center [901, 79] width 1332 height 868
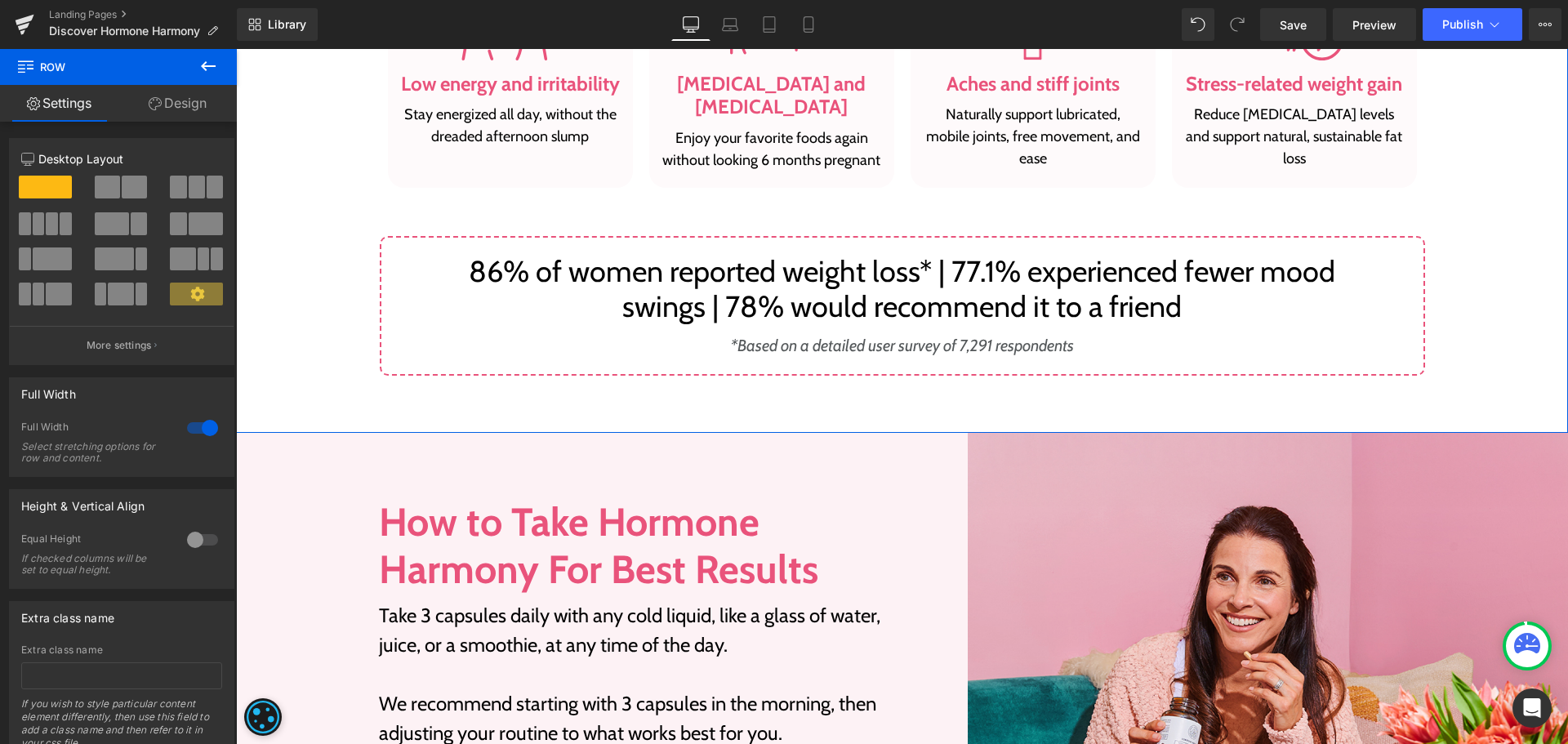
scroll to position [1715, 0]
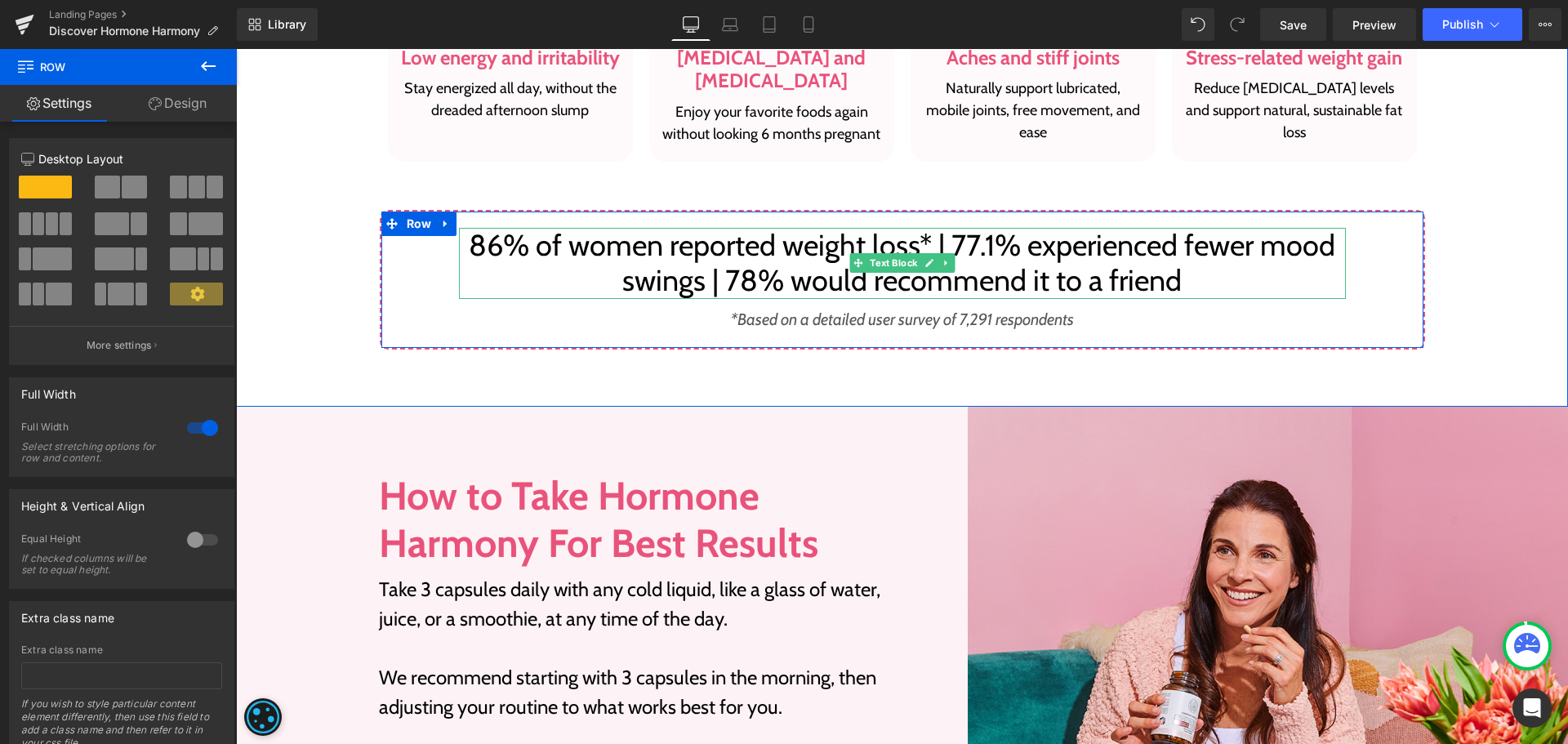
click at [766, 234] on p "86% of women reported weight loss* | 77.1% experienced fewer mood swings | 78% …" at bounding box center [902, 263] width 887 height 70
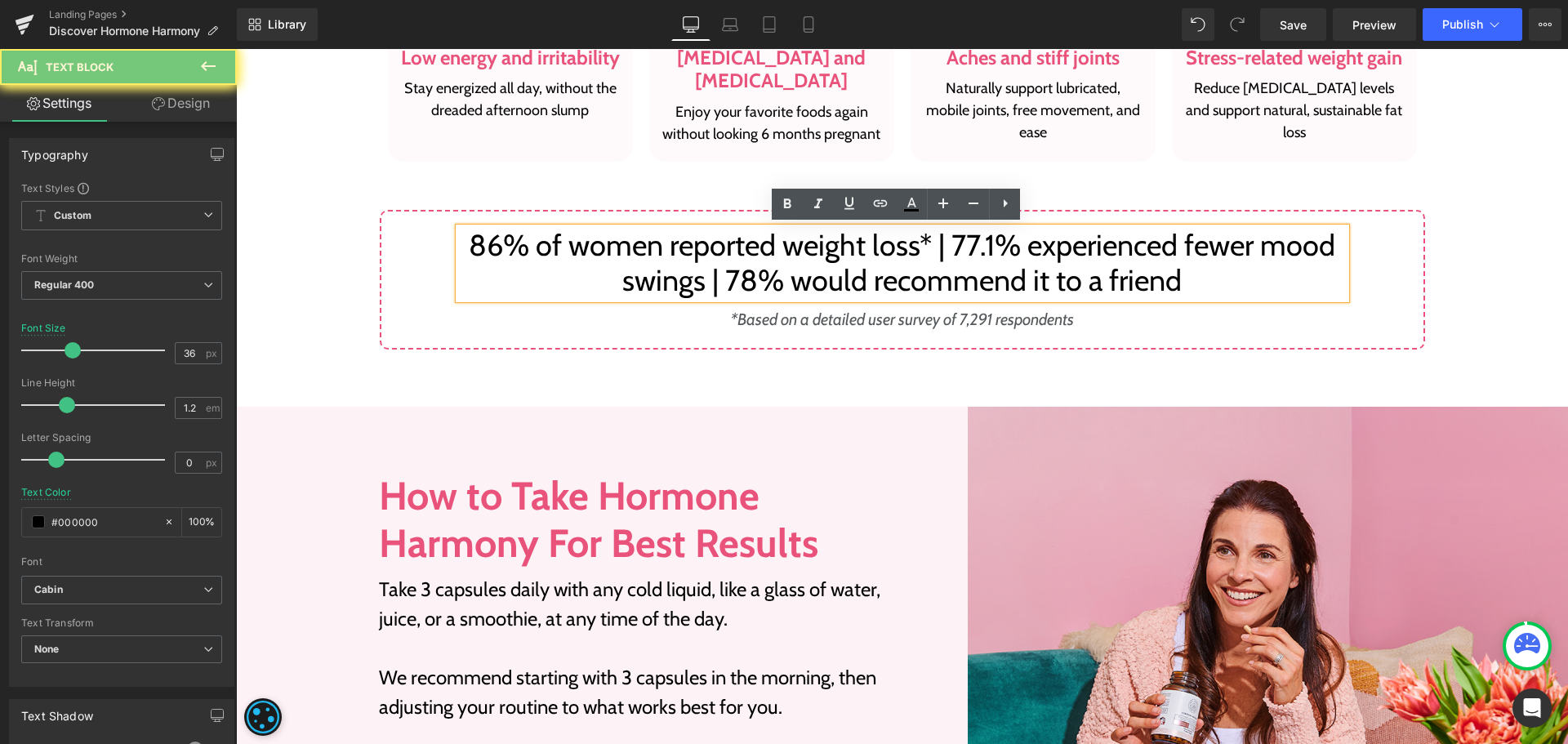
click at [766, 234] on p "86% of women reported weight loss* | 77.1% experienced fewer mood swings | 78% …" at bounding box center [902, 263] width 887 height 70
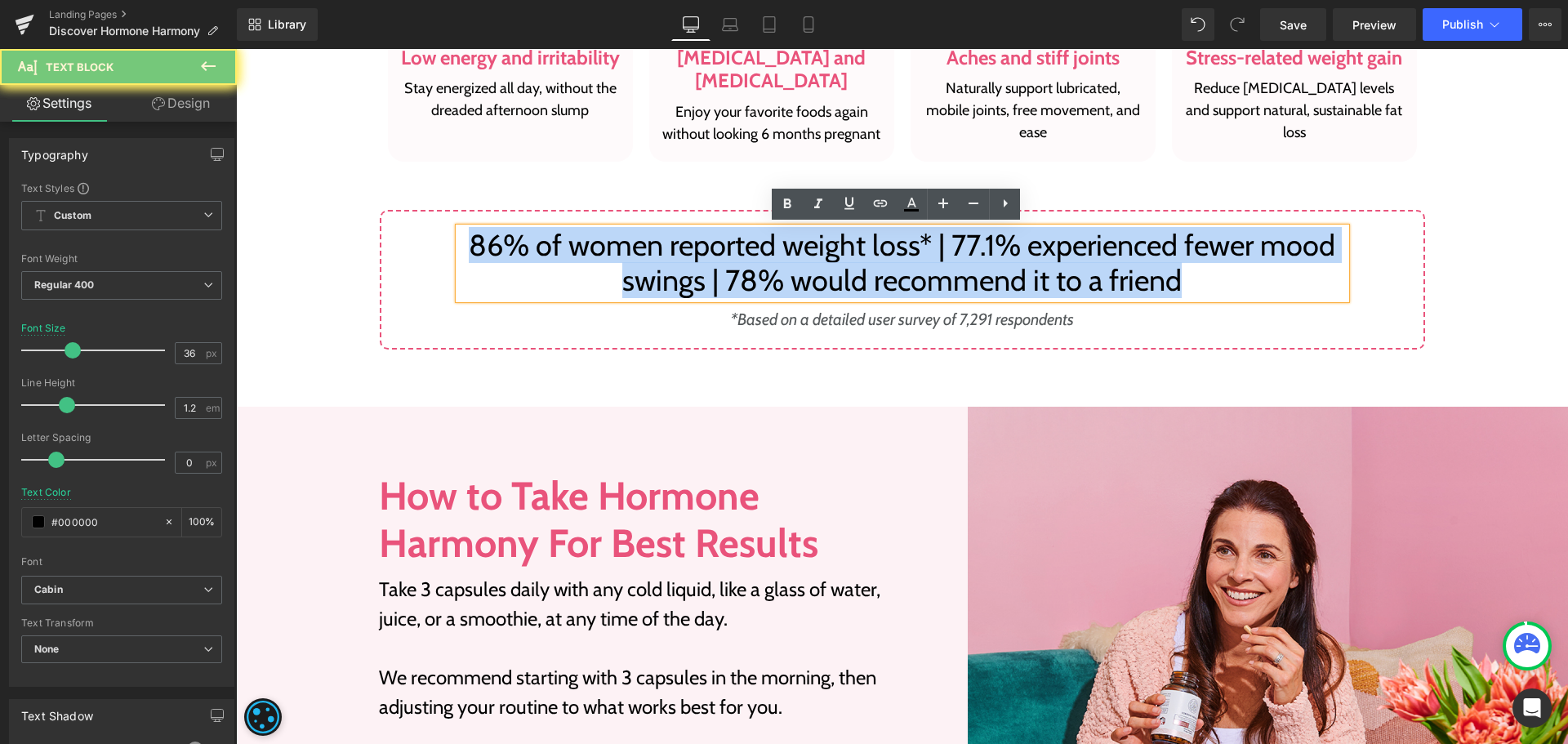
paste div
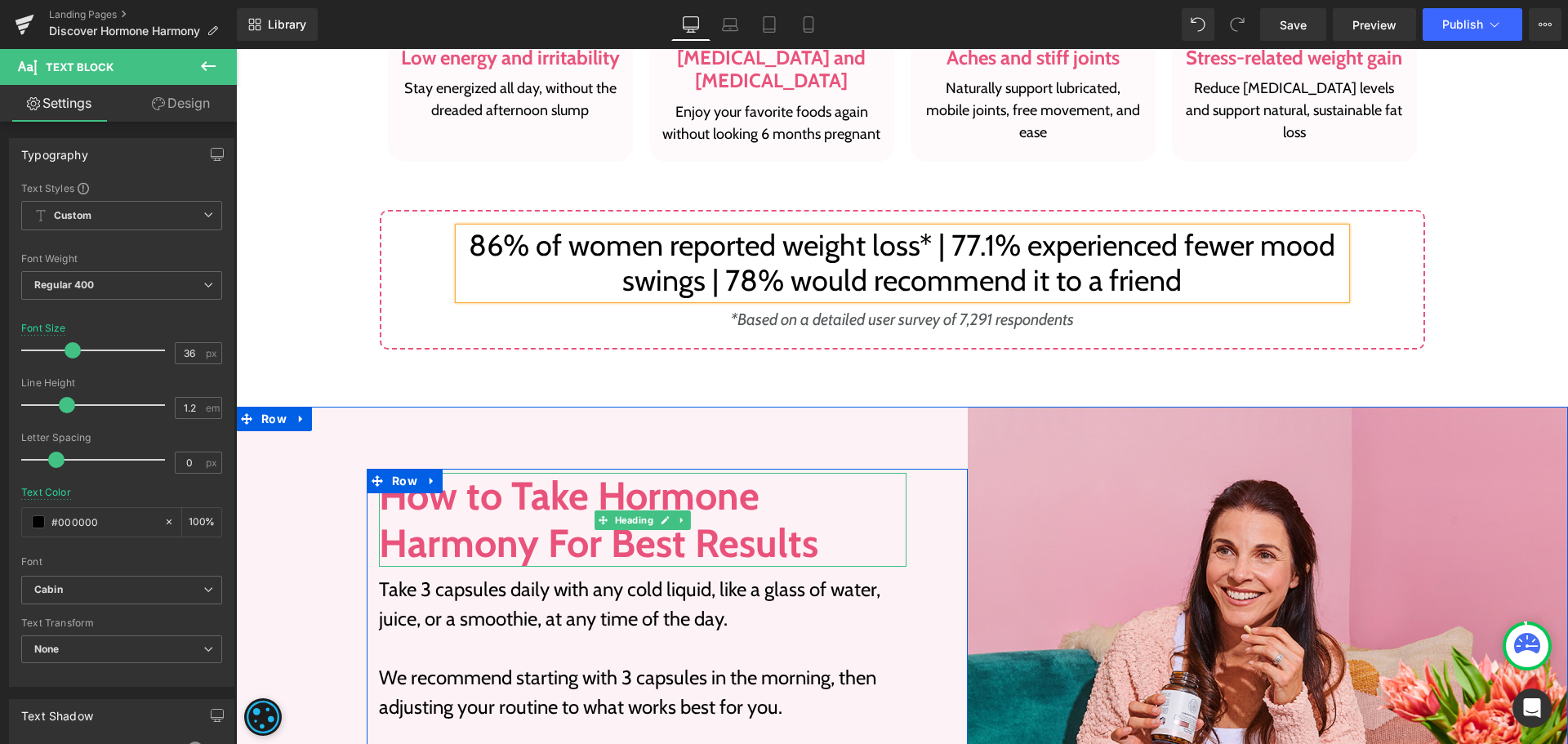
click at [454, 513] on h2 "How to Take Hormone Harmony For Best Results" at bounding box center [642, 520] width 527 height 94
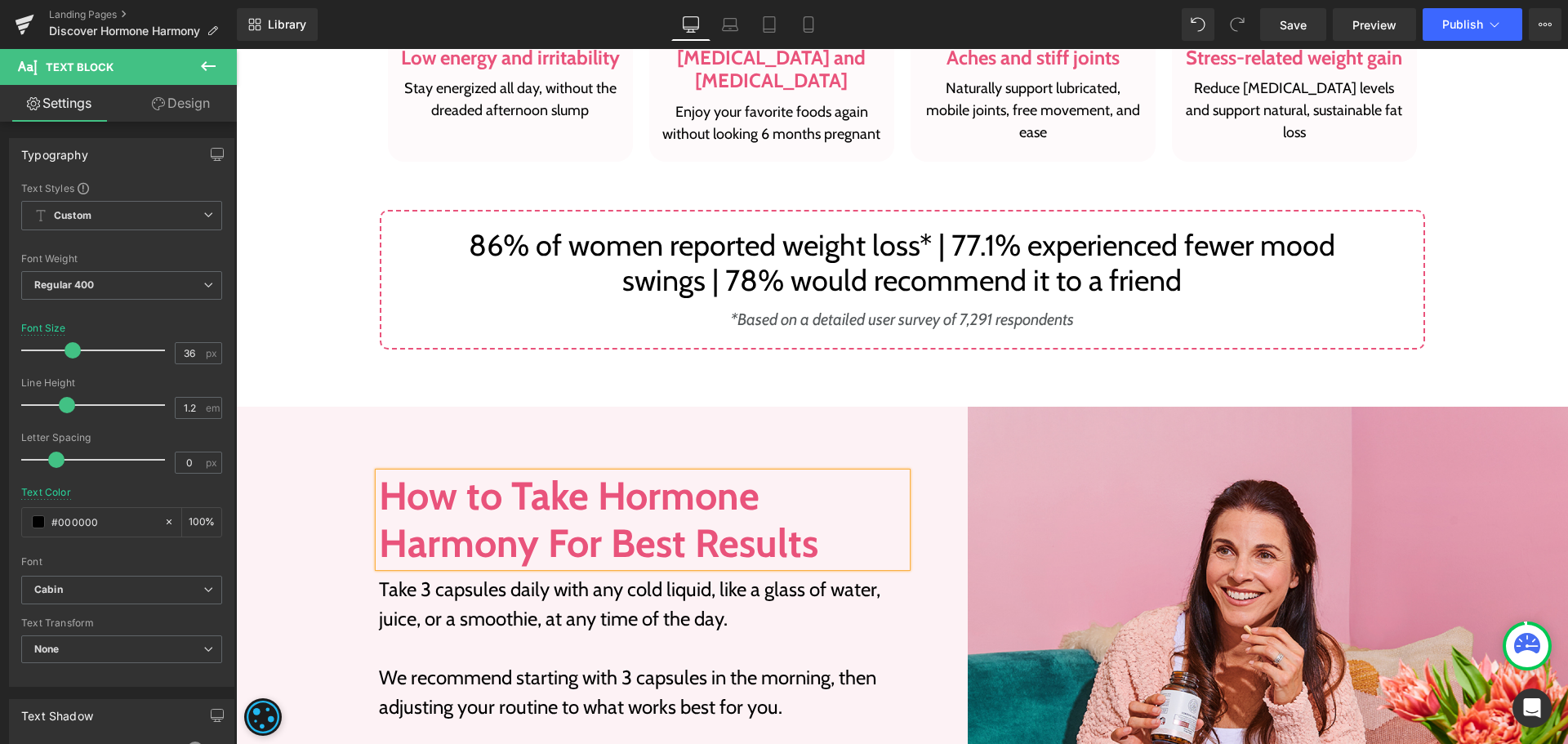
click at [454, 513] on h2 "How to Take Hormone Harmony For Best Results" at bounding box center [642, 520] width 527 height 94
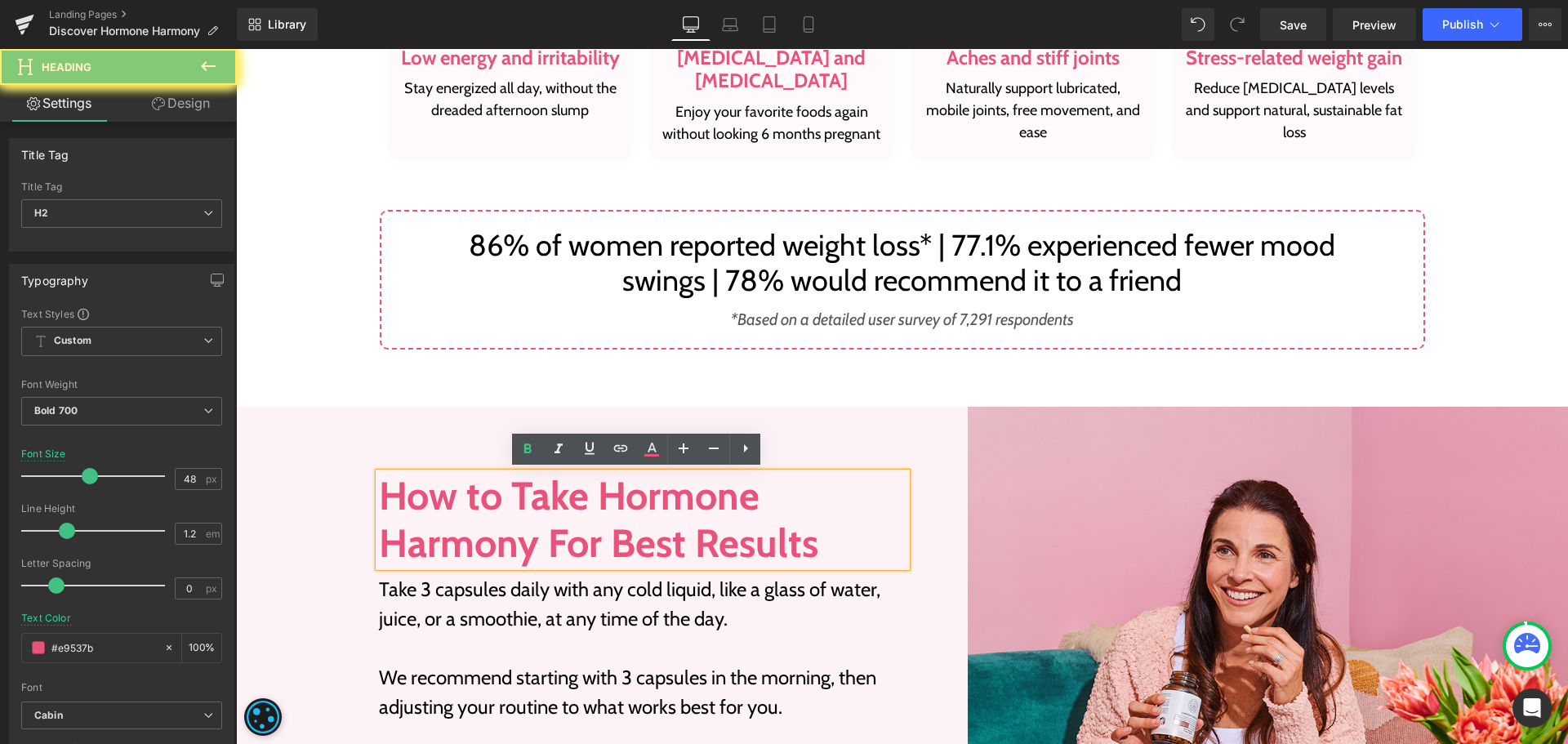
click at [454, 513] on h2 "How to Take Hormone Harmony For Best Results" at bounding box center [642, 520] width 527 height 94
paste div
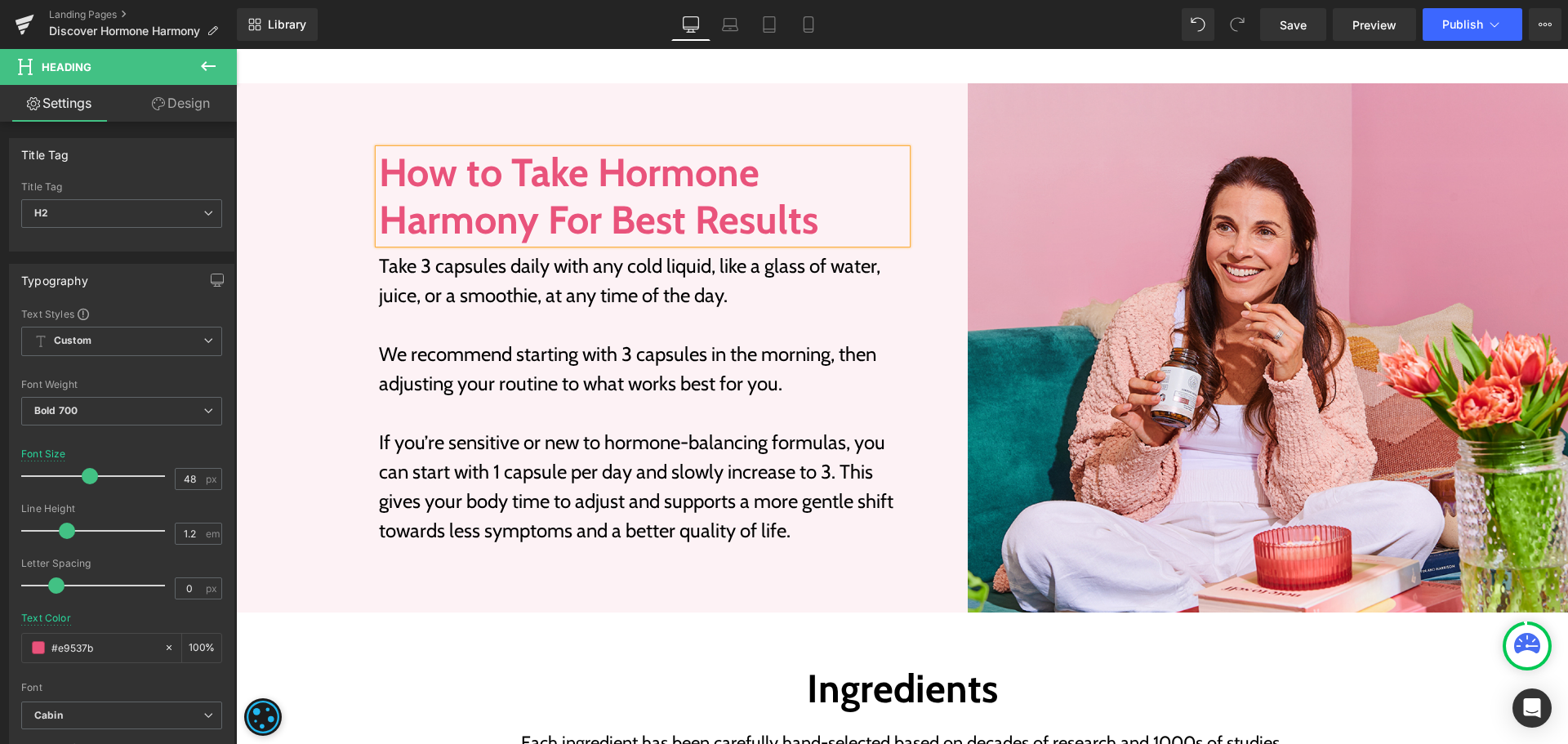
scroll to position [2042, 0]
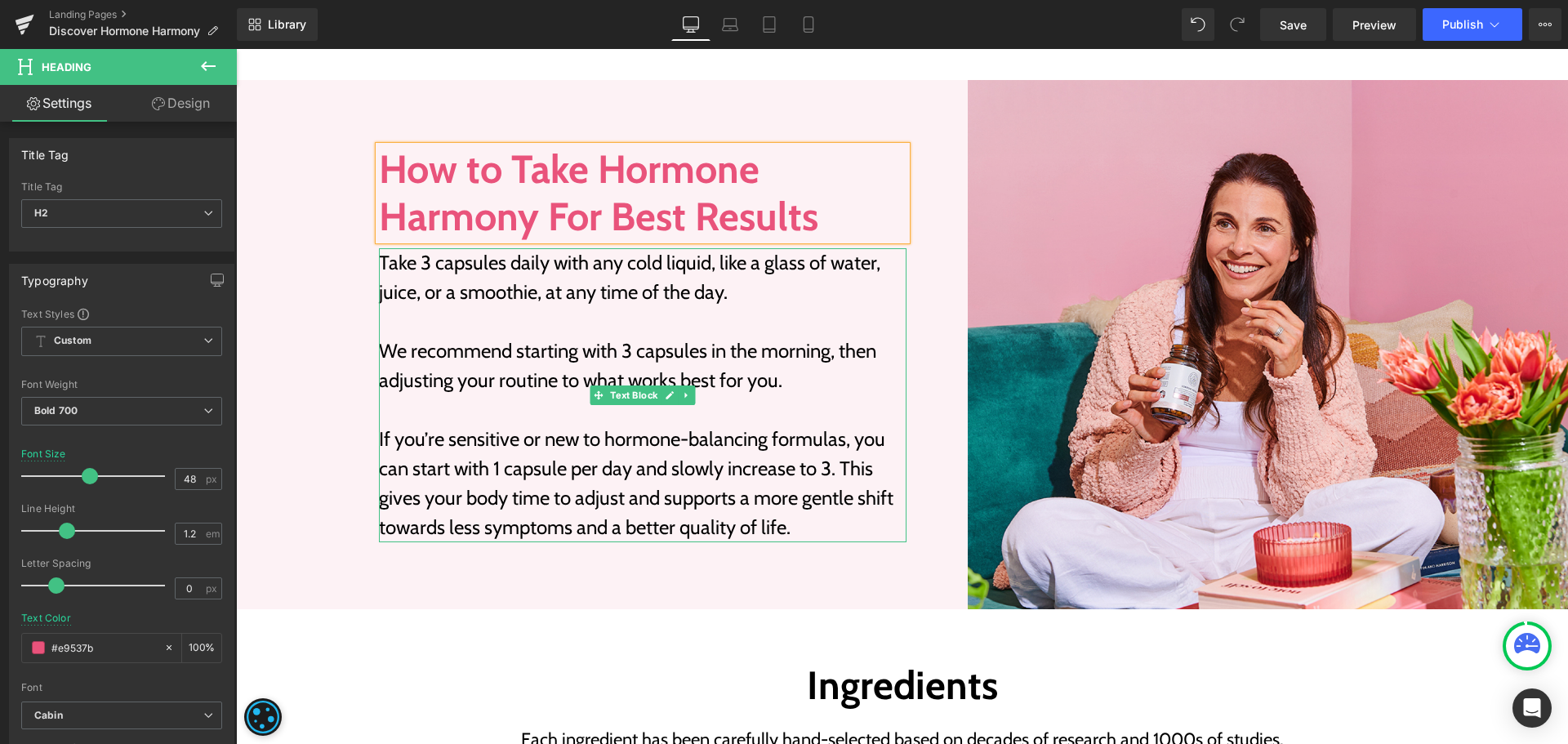
click at [597, 363] on p "We recommend starting with 3 capsules in the morning, then adjusting your routi…" at bounding box center [642, 366] width 527 height 59
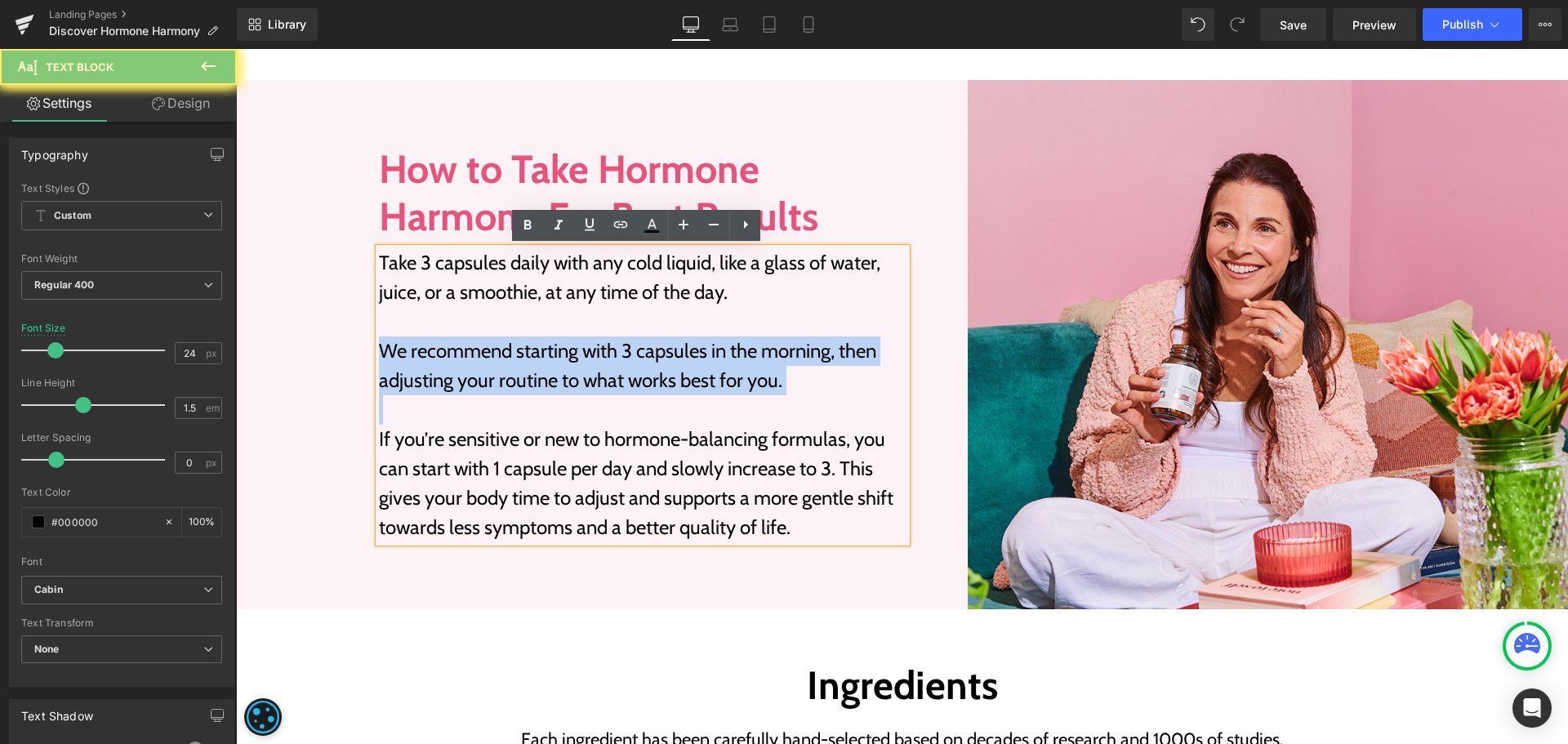
click at [610, 358] on p "We recommend starting with 3 capsules in the morning, then adjusting your routi…" at bounding box center [642, 366] width 527 height 59
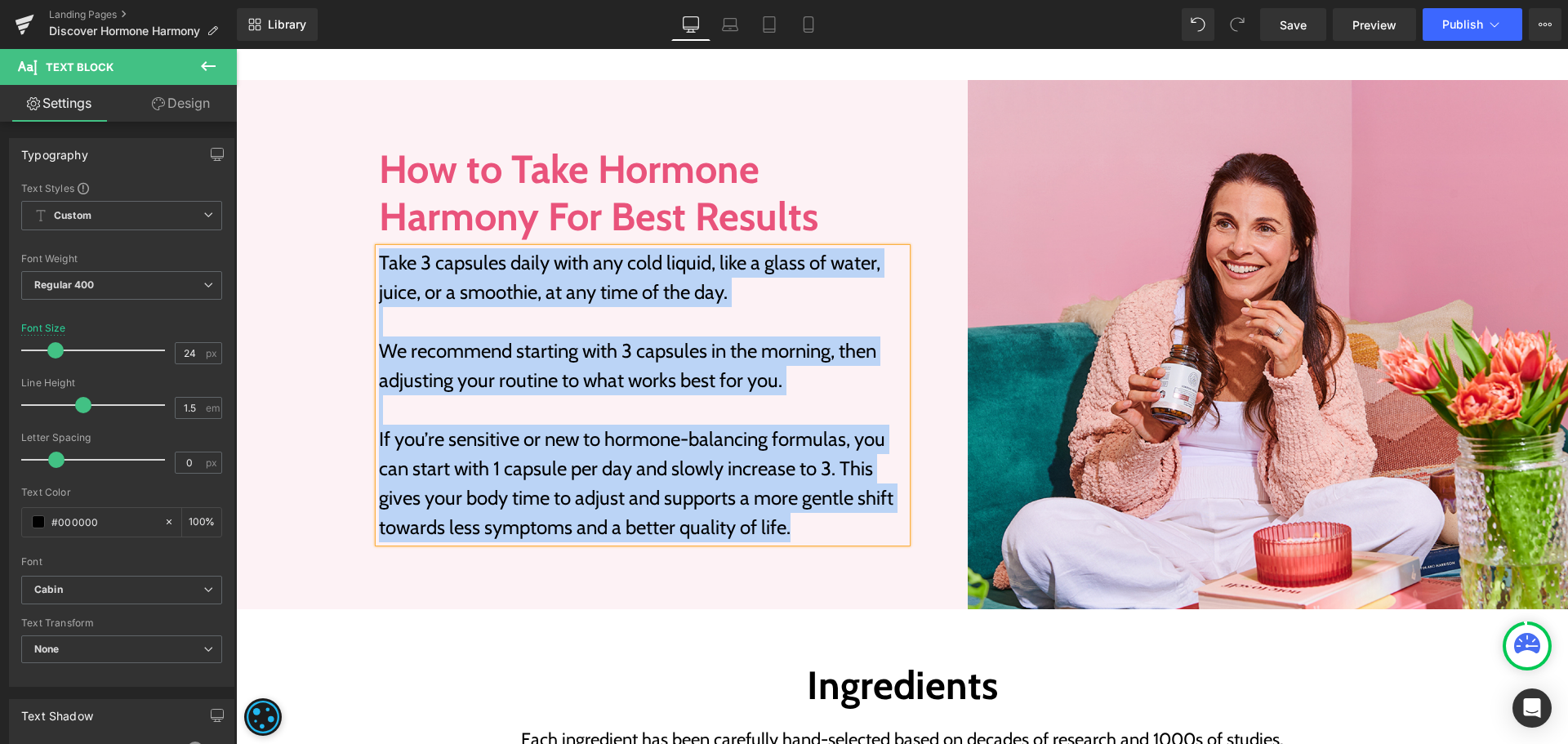
paste div
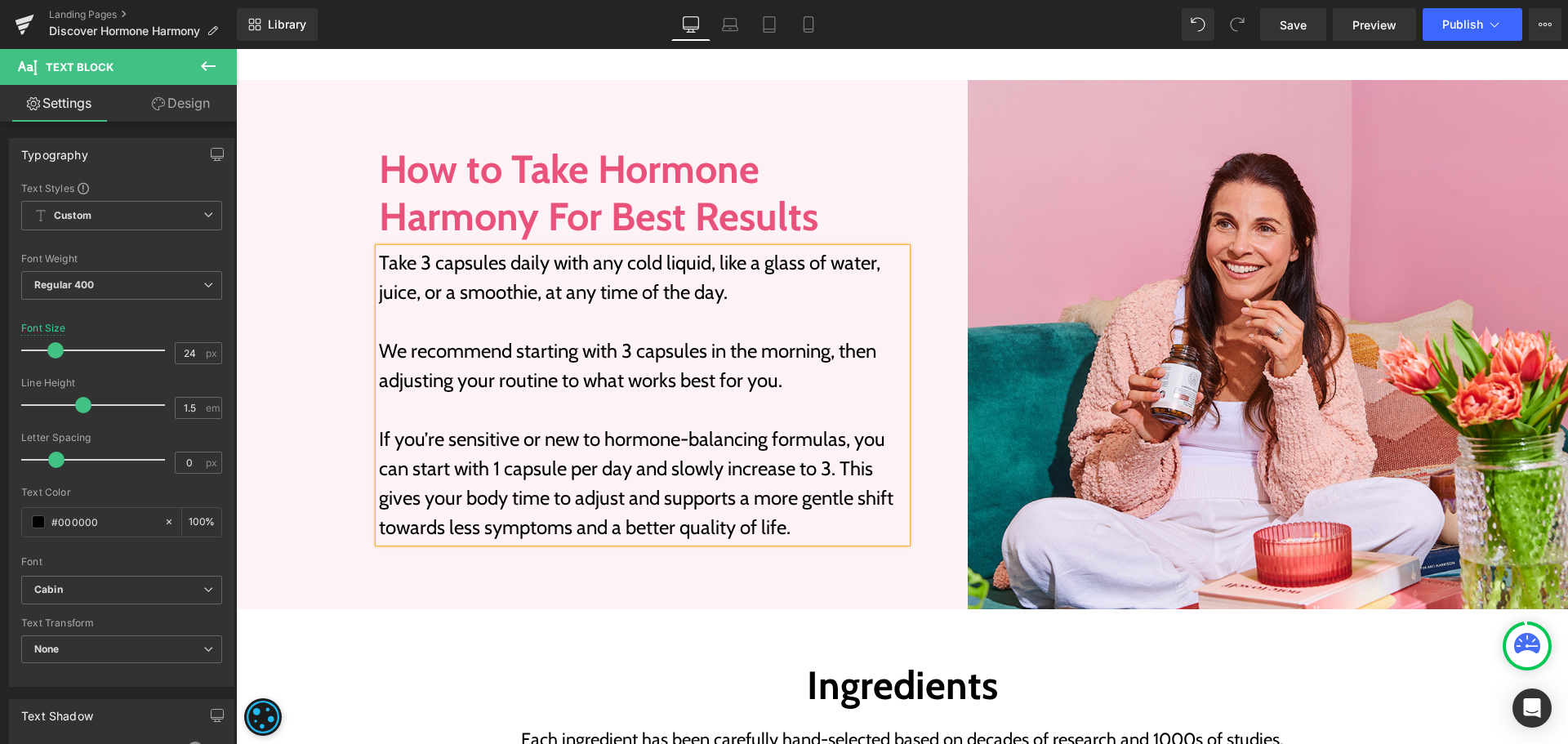
scroll to position [2056, 0]
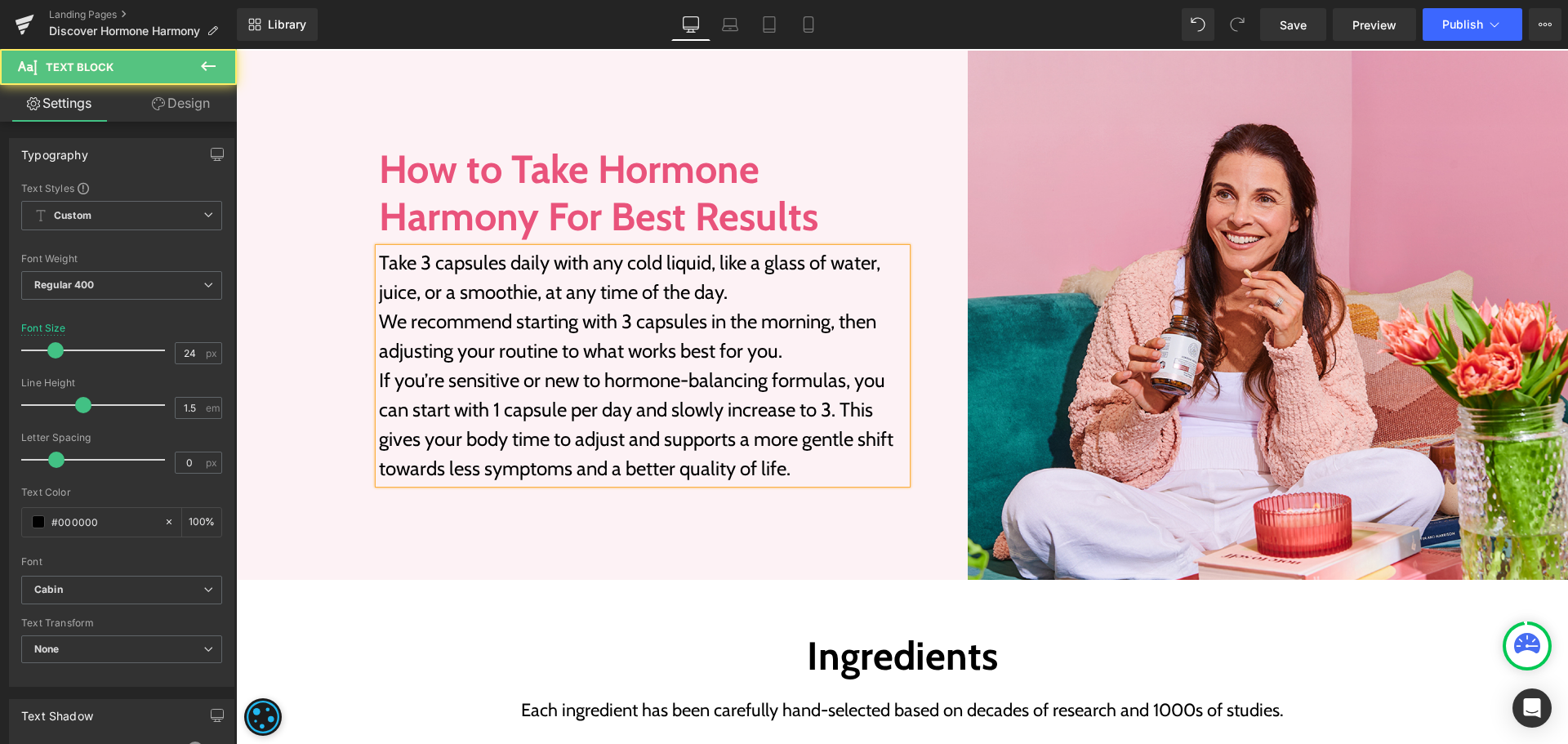
click at [752, 301] on p "Take 3 capsules daily with any cold liquid, like a glass of water, juice, or a …" at bounding box center [642, 277] width 527 height 59
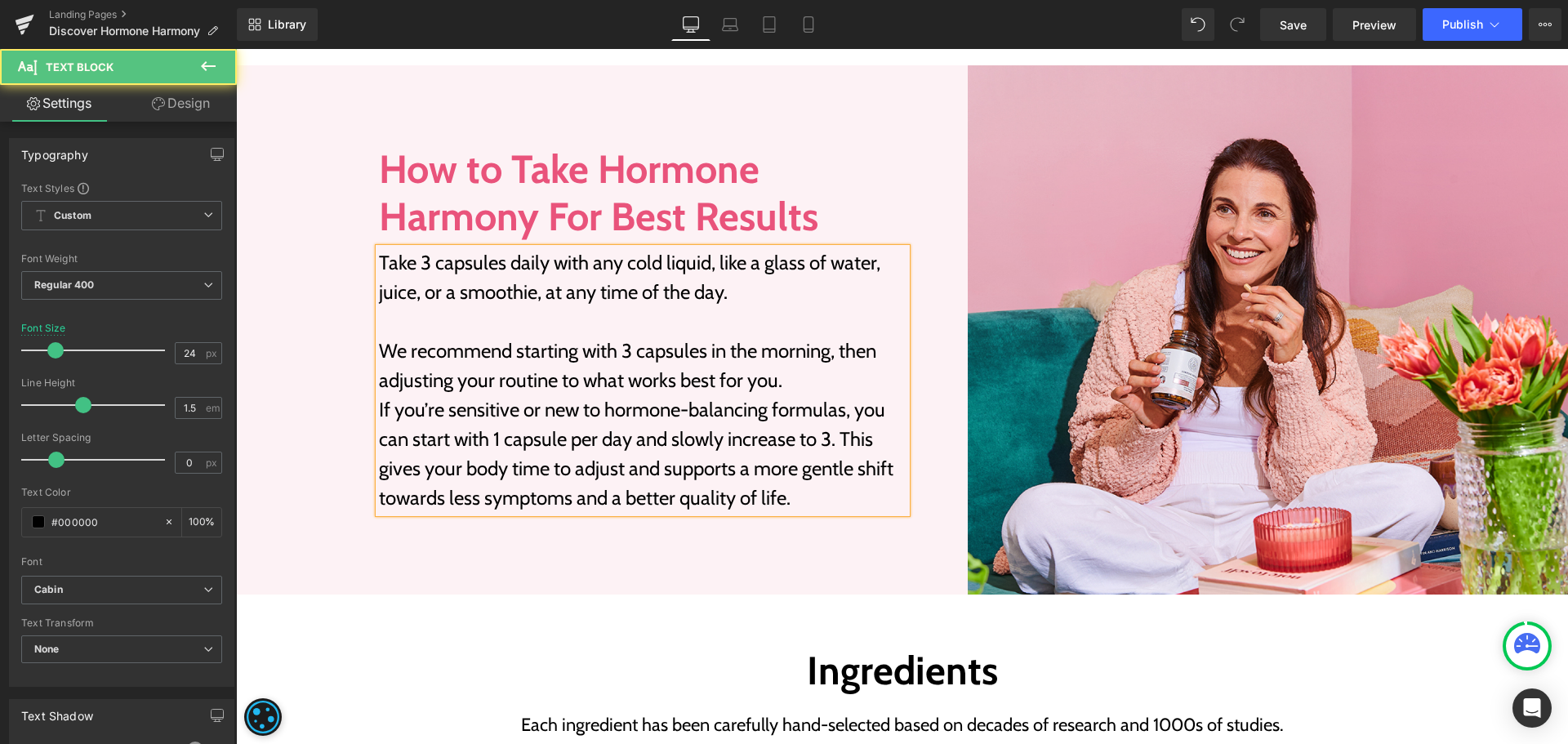
click at [801, 372] on p "We recommend starting with 3 capsules in the morning, then adjusting your routi…" at bounding box center [642, 366] width 527 height 59
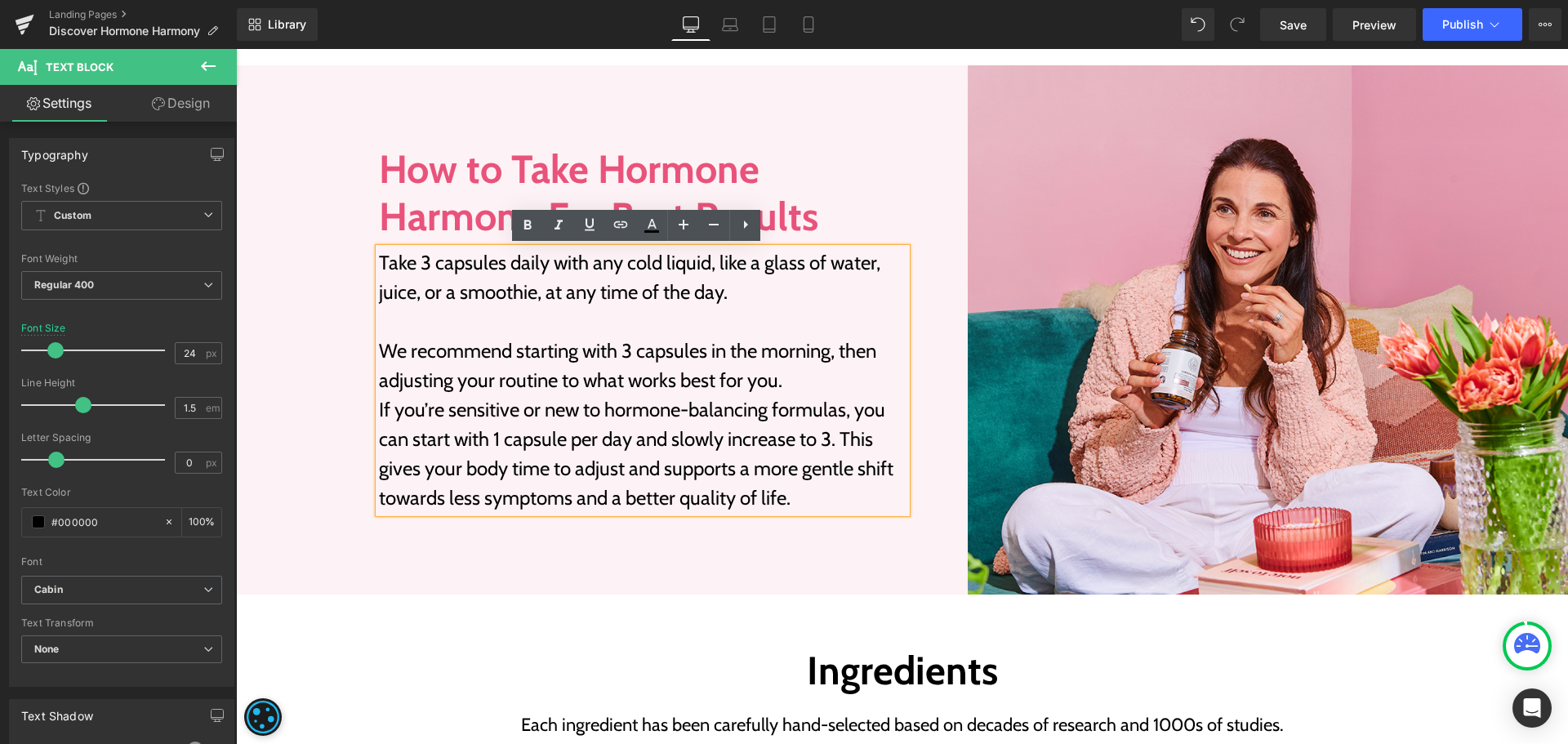
scroll to position [2042, 0]
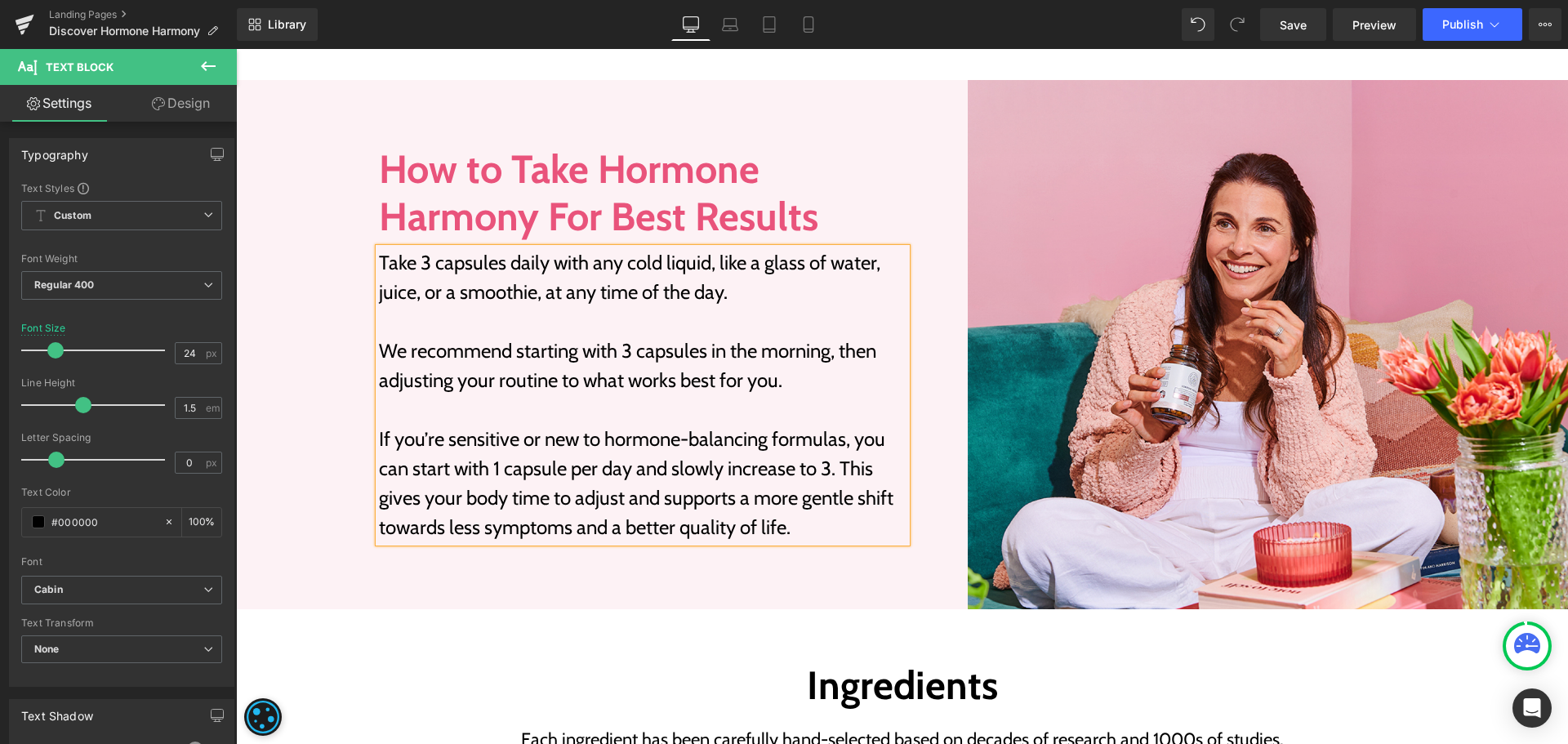
click at [357, 507] on div "Image How to Take Hormone Harmony For Best Results Heading Take 3 capsules dail…" at bounding box center [901, 345] width 1332 height 530
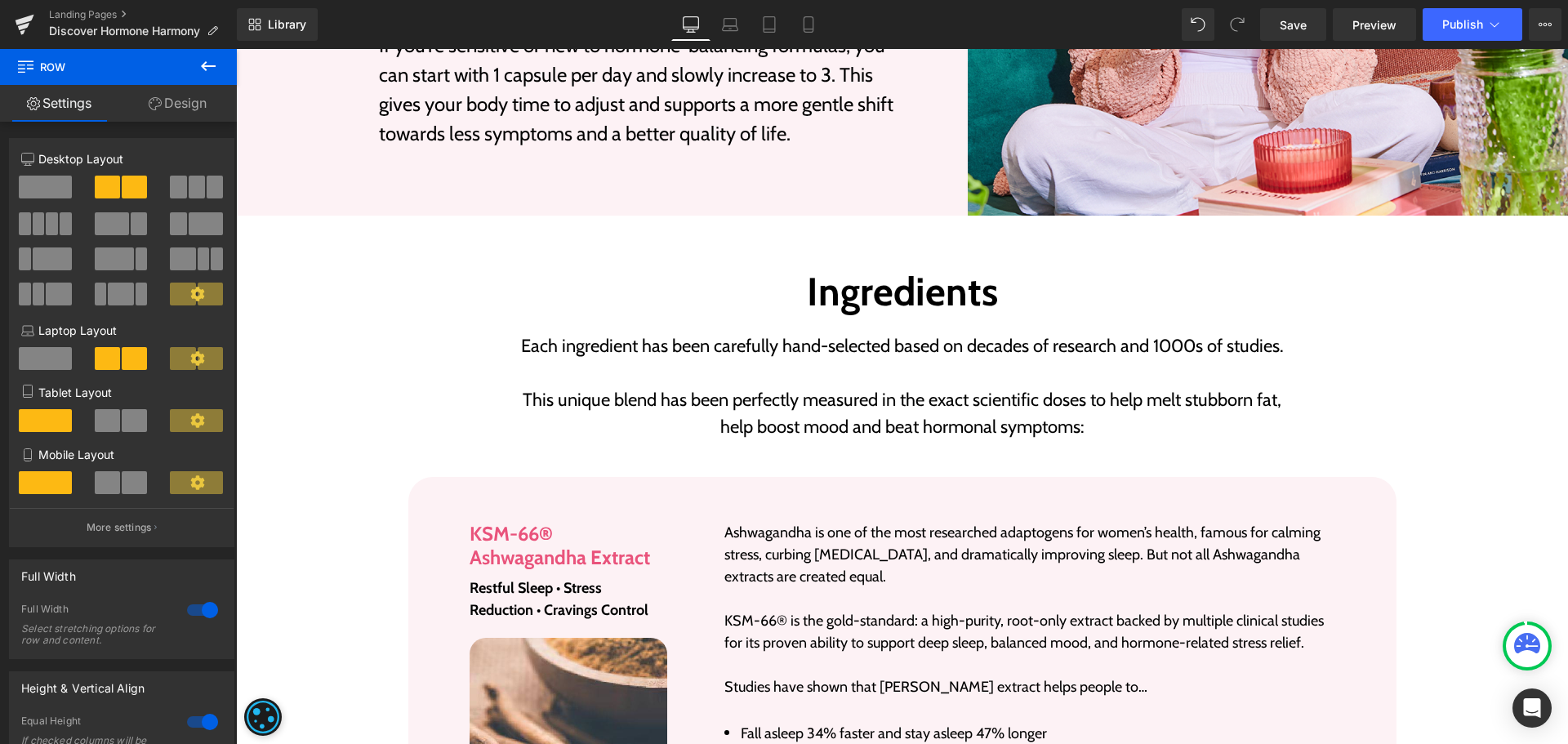
scroll to position [2450, 0]
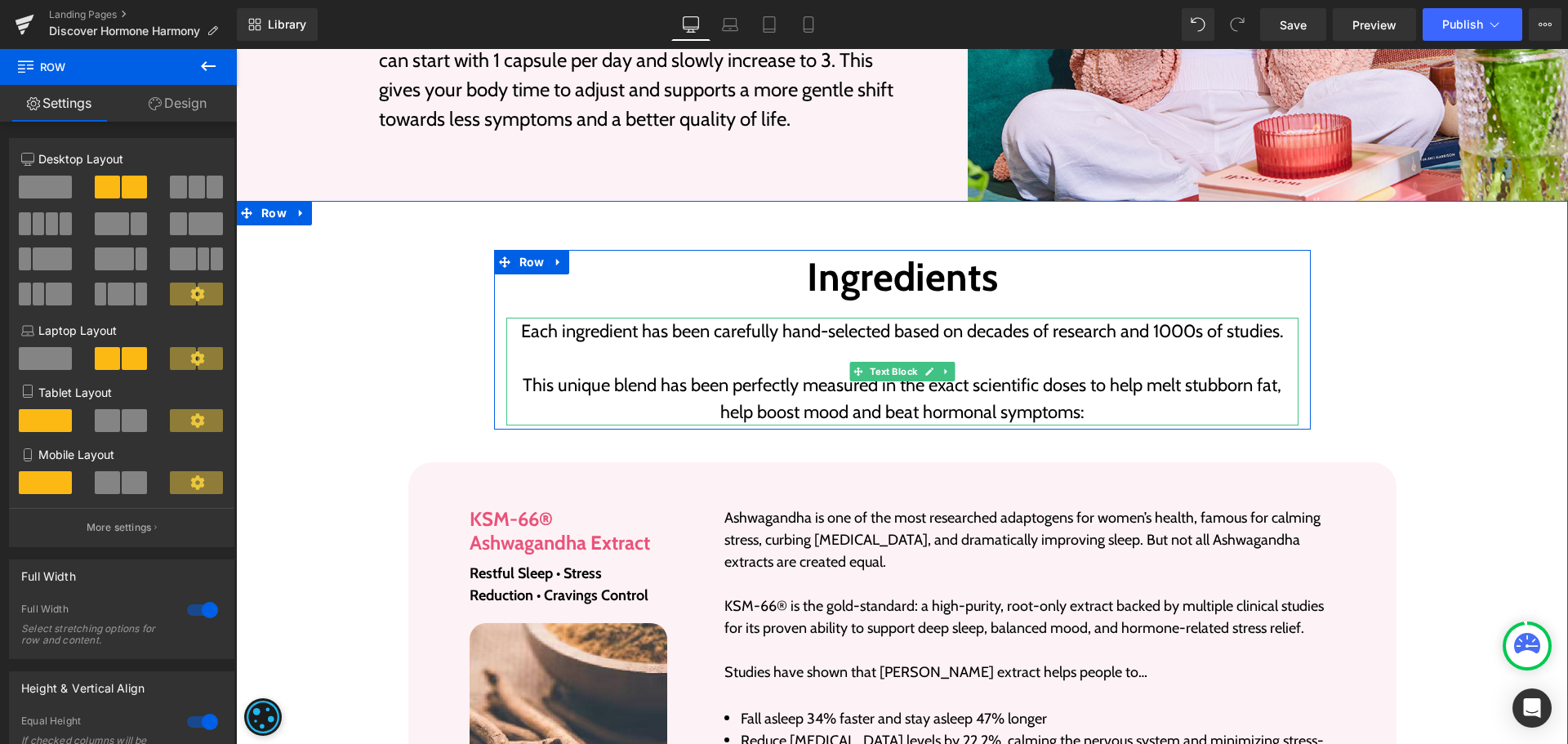
drag, startPoint x: 771, startPoint y: 351, endPoint x: 784, endPoint y: 317, distance: 36.4
click at [771, 351] on p at bounding box center [902, 358] width 792 height 27
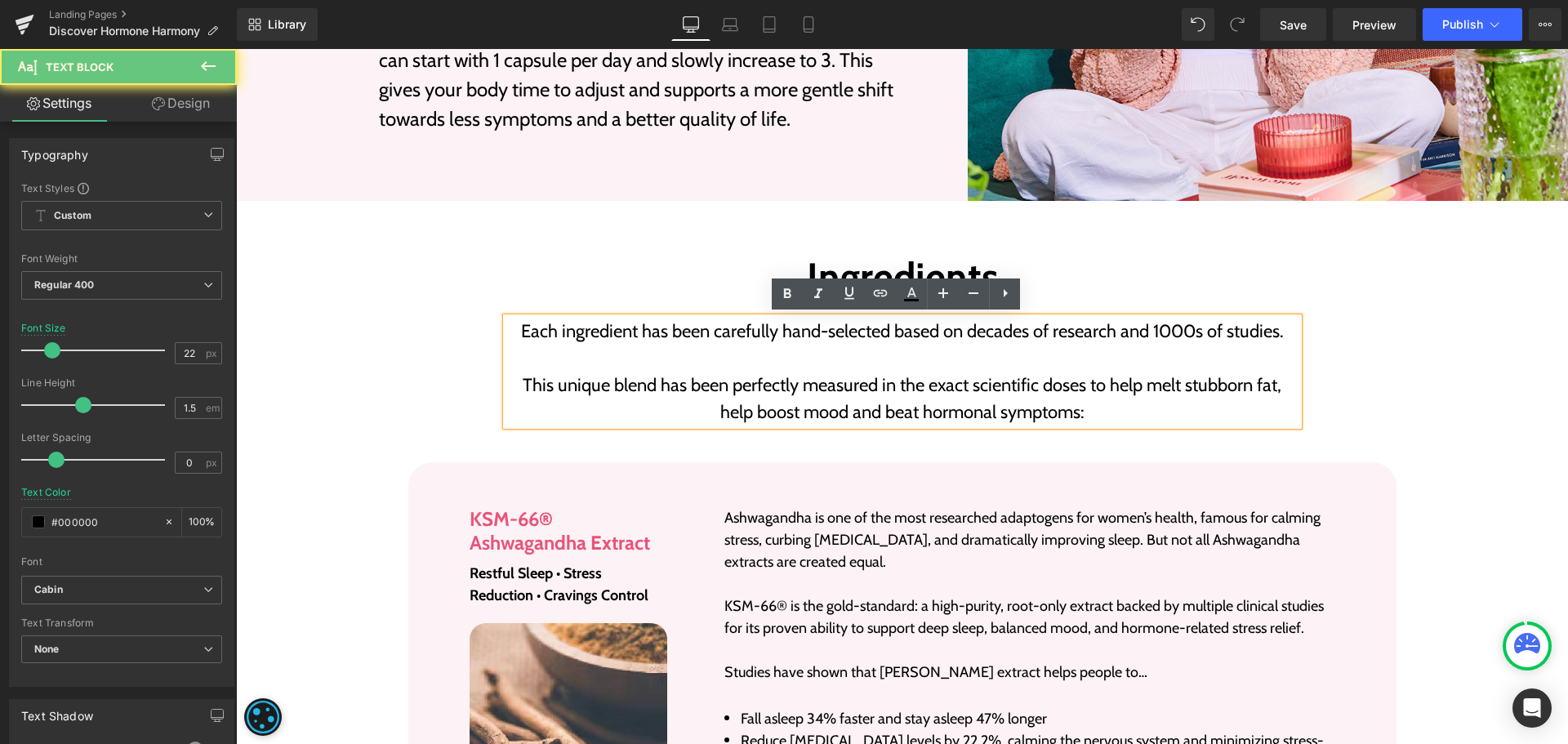
click at [784, 317] on p "Each ingredient has been carefully hand-selected based on decades of research a…" at bounding box center [902, 331] width 792 height 27
click at [787, 320] on p "Each ingredient has been carefully hand-selected based on decades of research a…" at bounding box center [902, 331] width 792 height 27
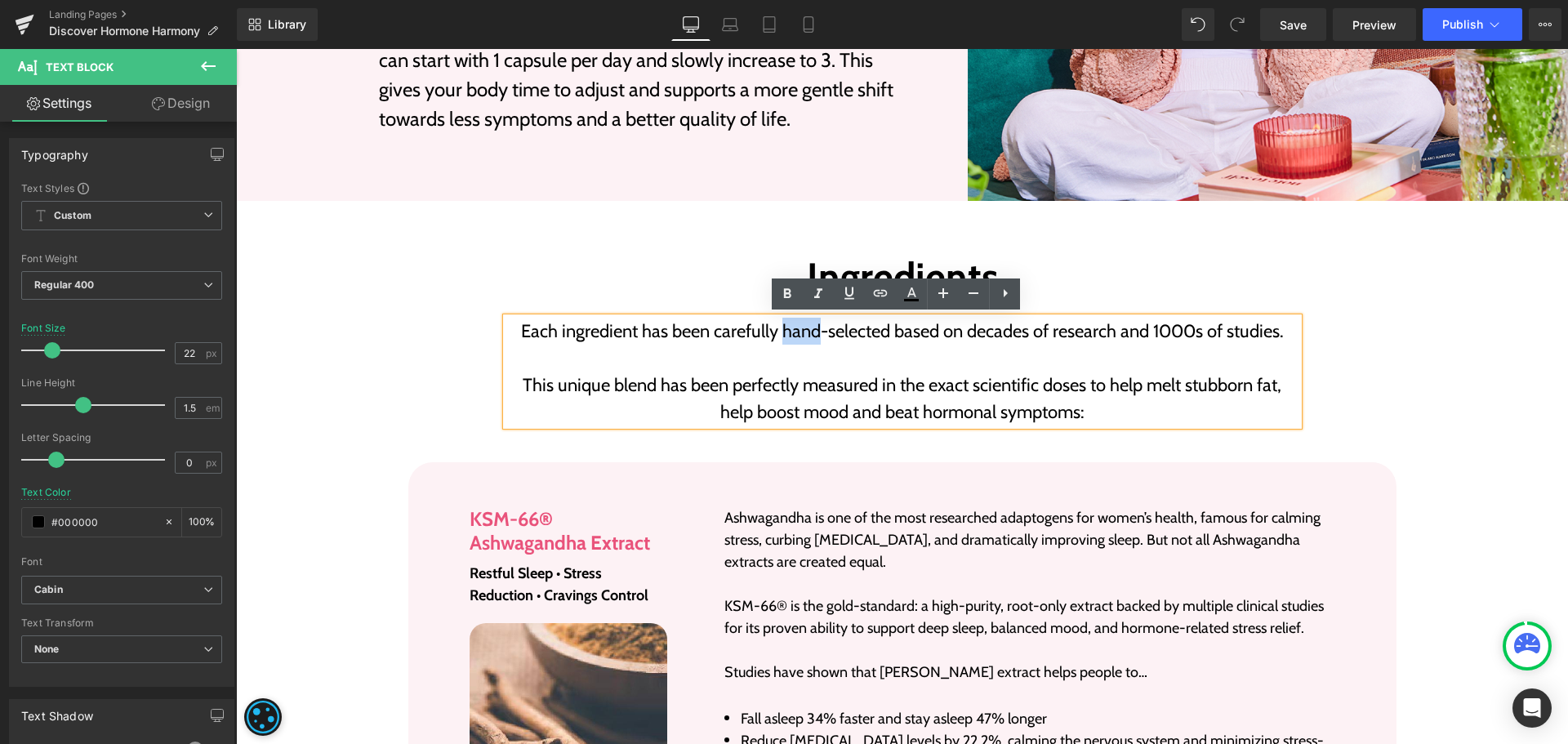
click at [787, 320] on p "Each ingredient has been carefully hand-selected based on decades of research a…" at bounding box center [902, 331] width 792 height 27
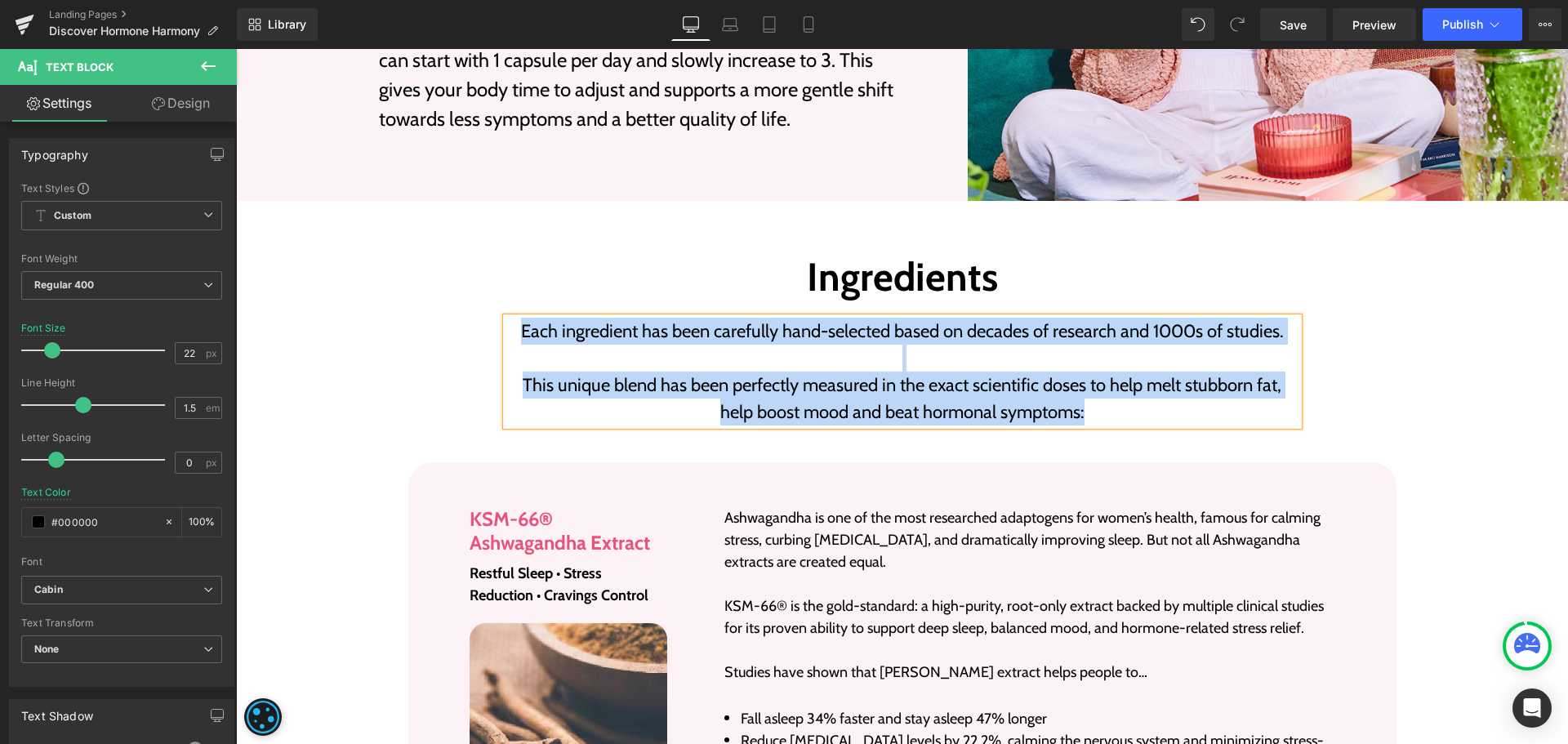
paste div
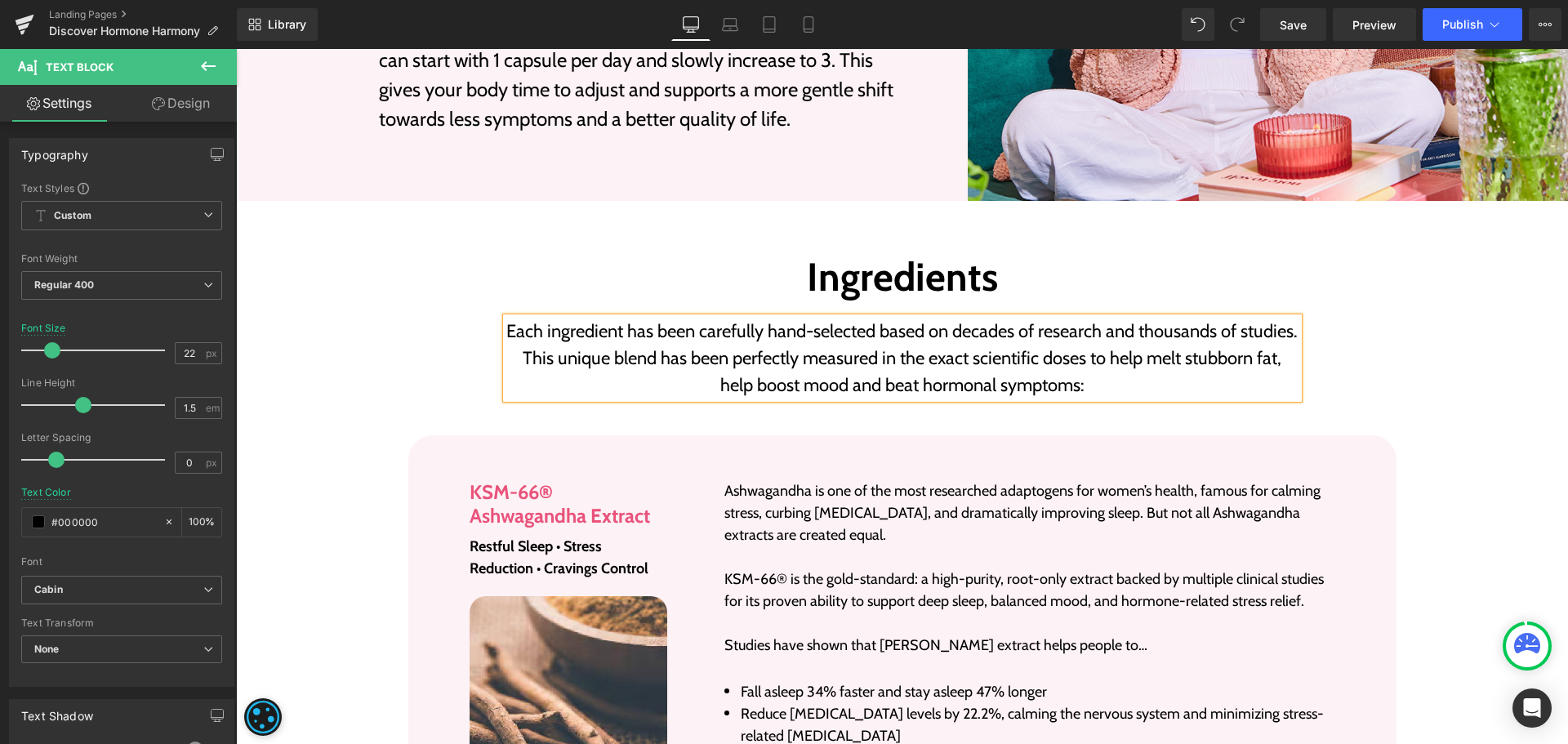
click at [1050, 345] on p "Each ingredient has been carefully hand-selected based on decades of research a…" at bounding box center [902, 331] width 792 height 27
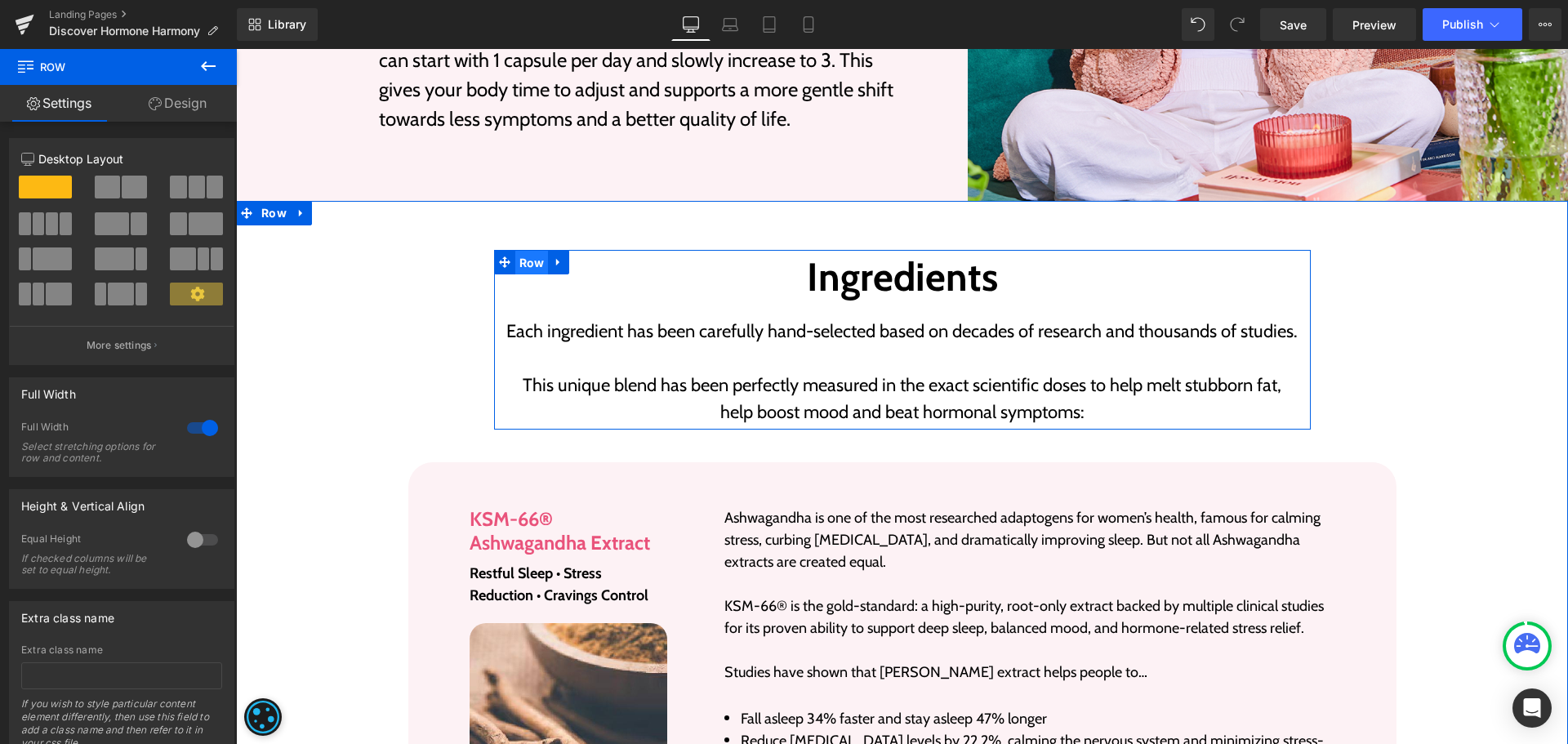
click at [535, 266] on span "Row" at bounding box center [532, 262] width 33 height 24
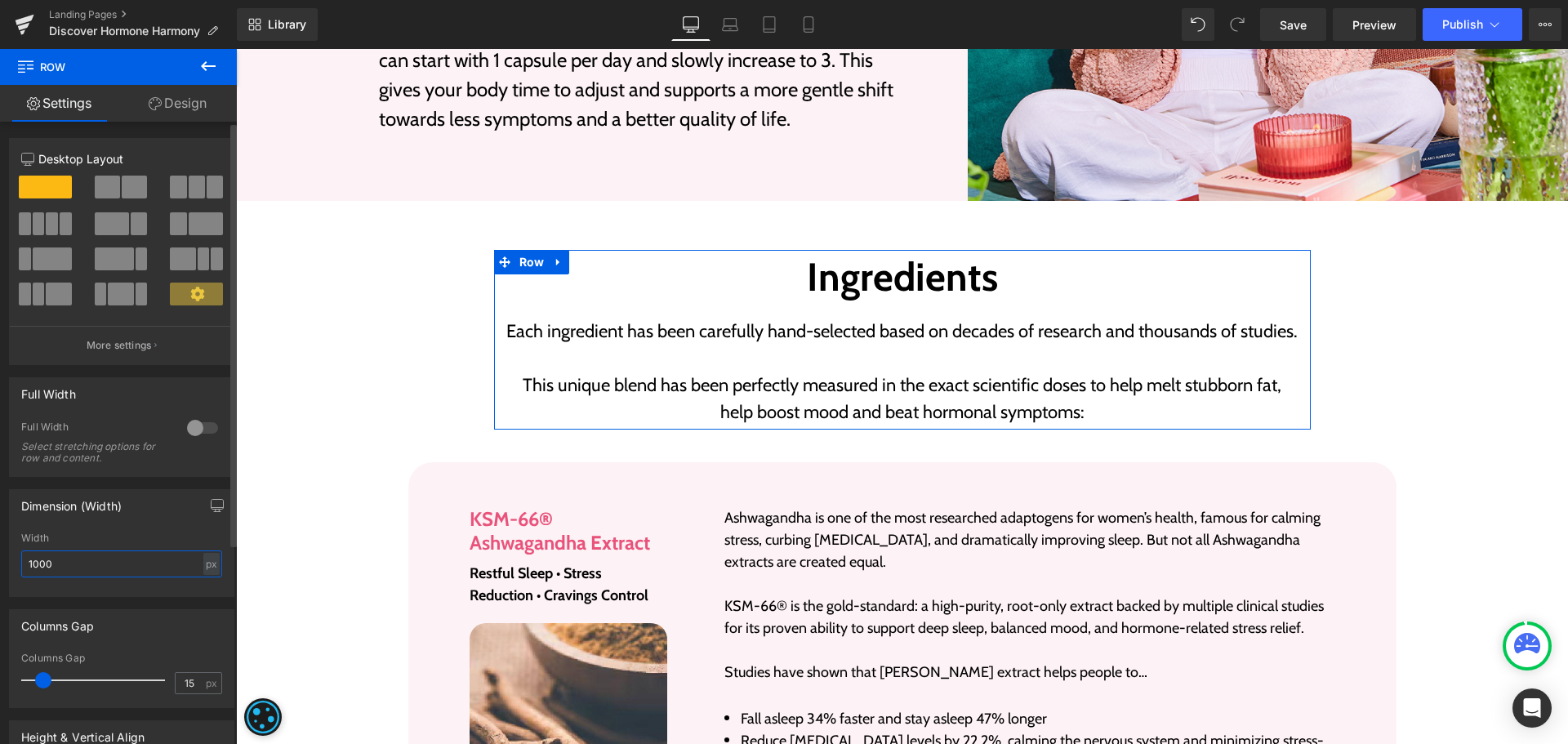
click at [152, 561] on input "1000" at bounding box center [121, 564] width 201 height 27
type input "1030"
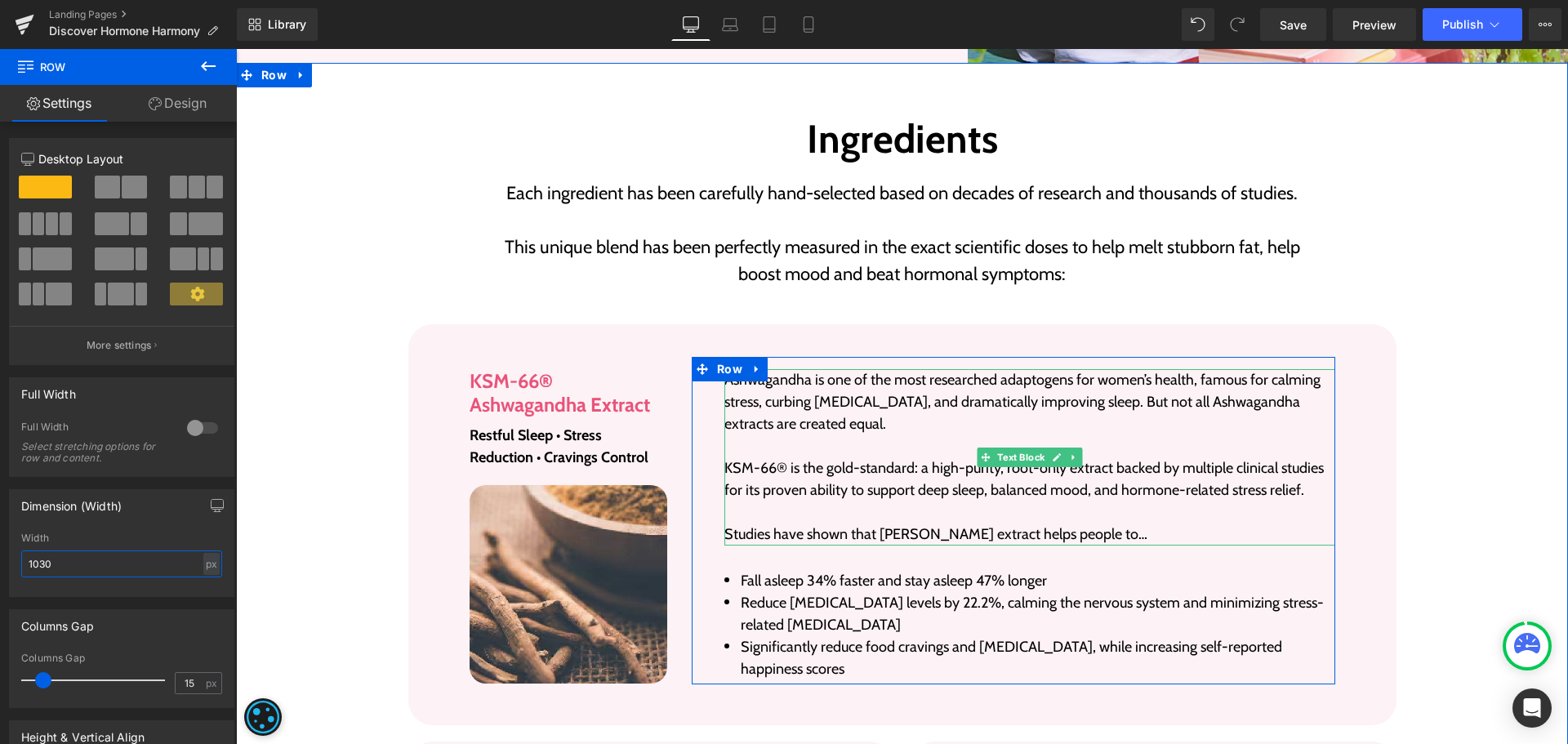
scroll to position [2695, 0]
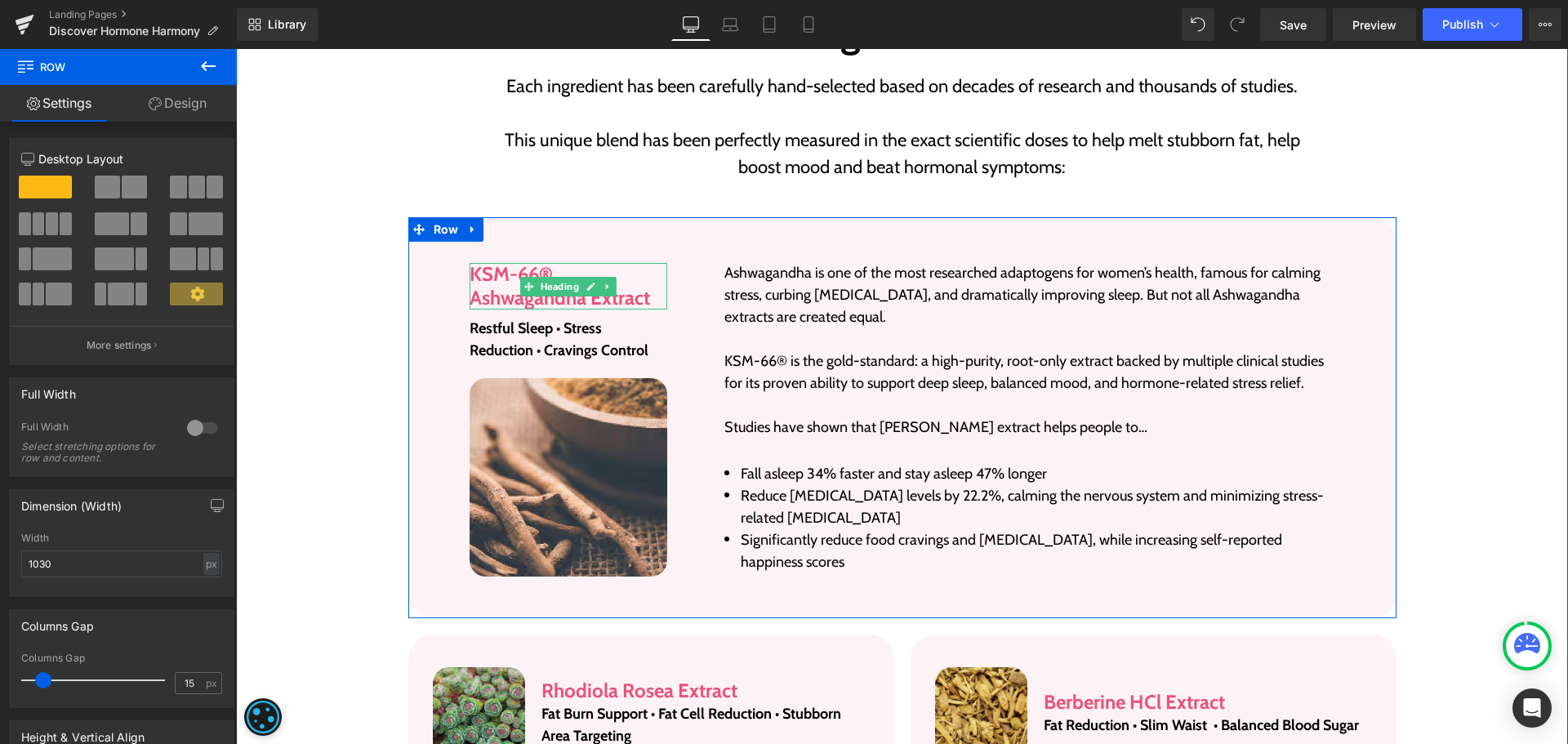
click at [503, 284] on h3 "KSM-66® Ashwagandha Extract" at bounding box center [569, 287] width 198 height 47
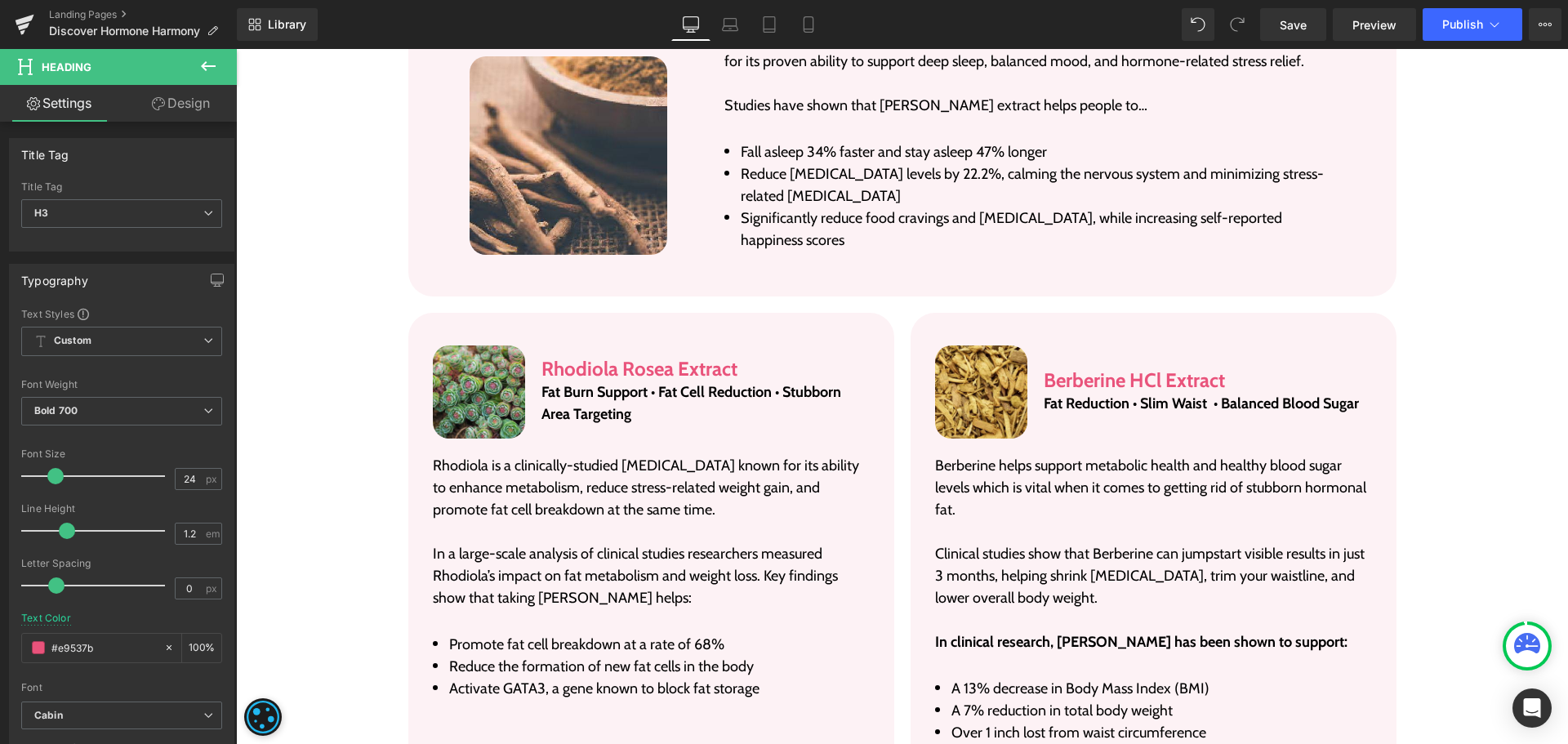
scroll to position [3103, 0]
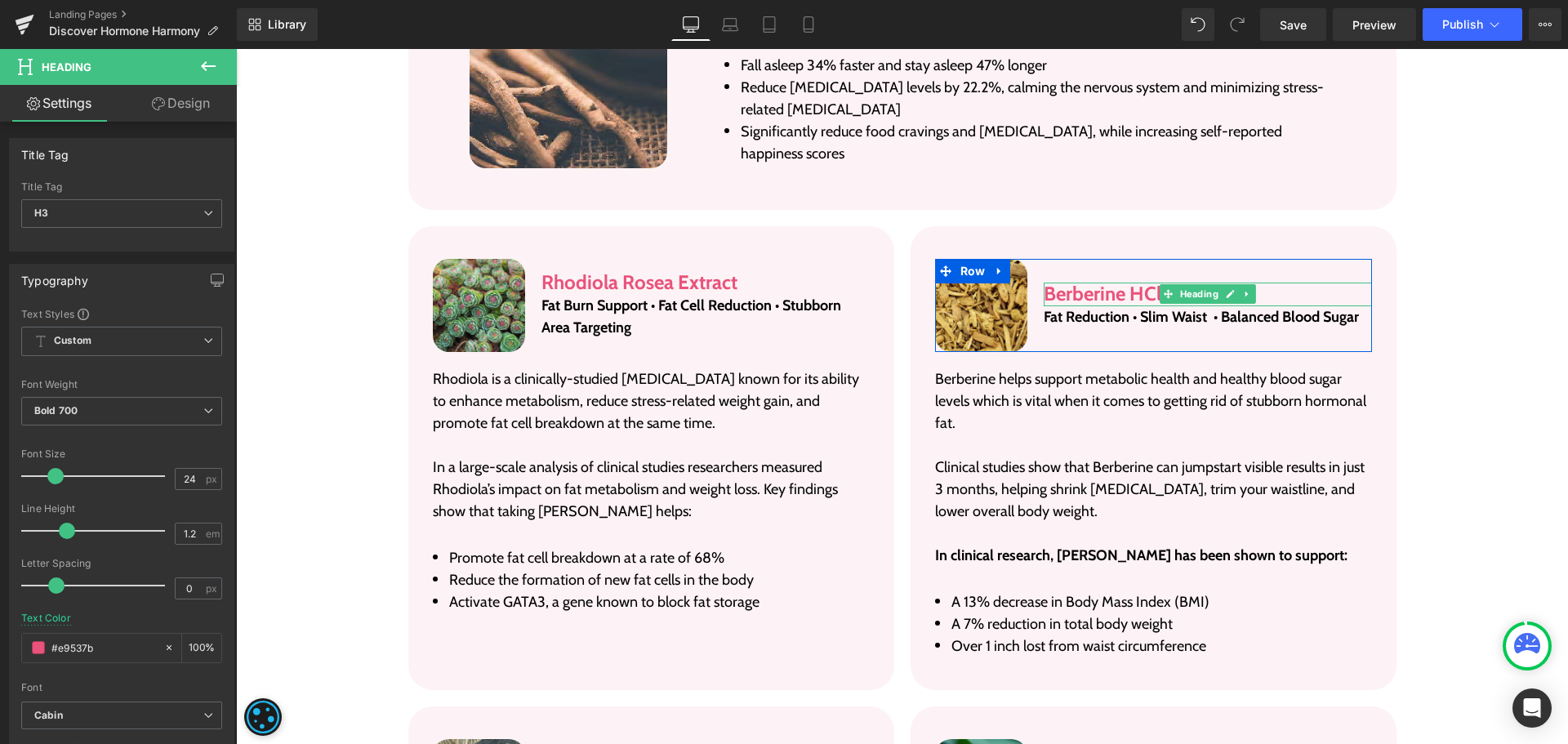
drag, startPoint x: 1150, startPoint y: 286, endPoint x: 1174, endPoint y: 287, distance: 24.0
click at [1150, 286] on h3 "Berberine HCl Extract" at bounding box center [1207, 294] width 327 height 23
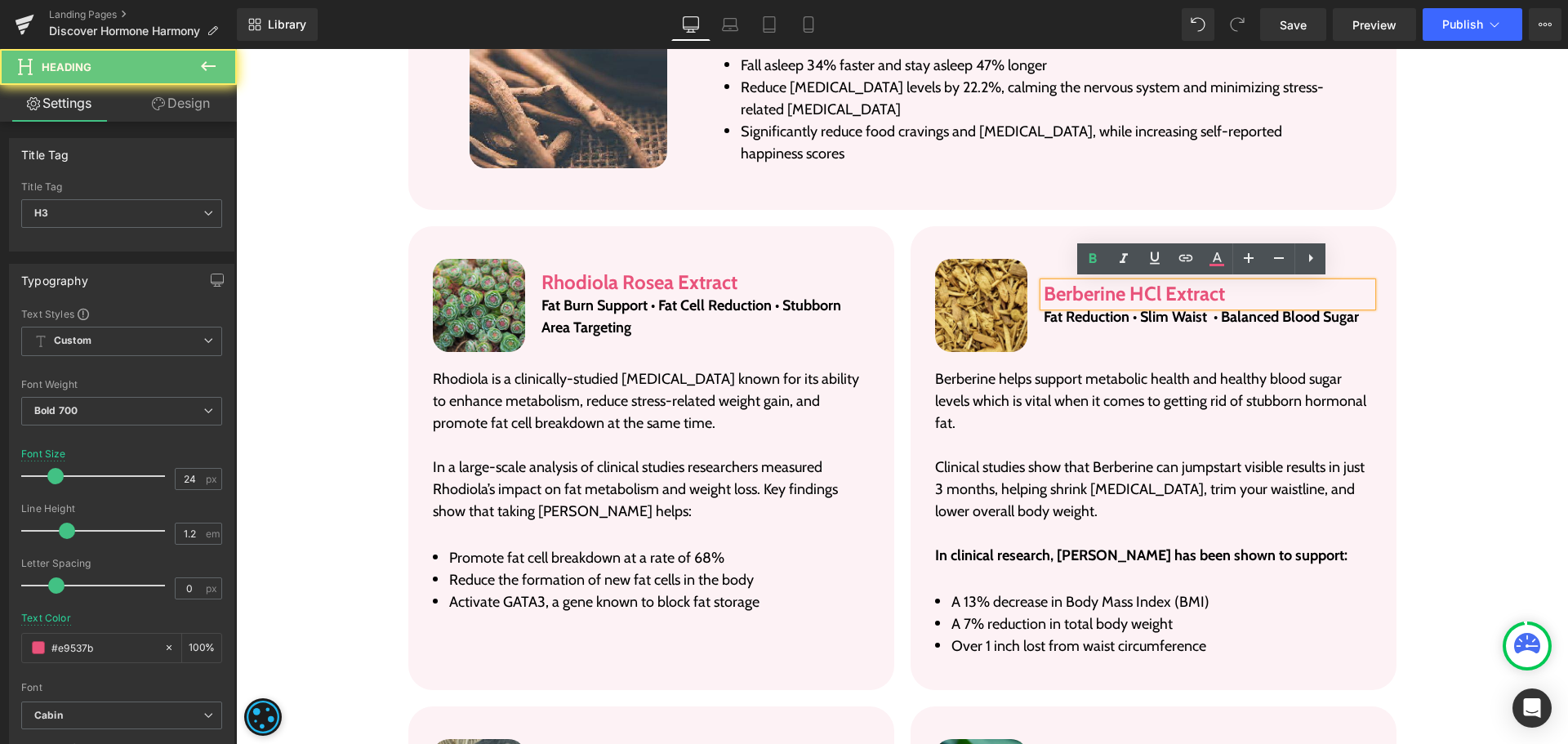
click at [1219, 296] on h3 "Berberine HCl Extract" at bounding box center [1207, 294] width 327 height 23
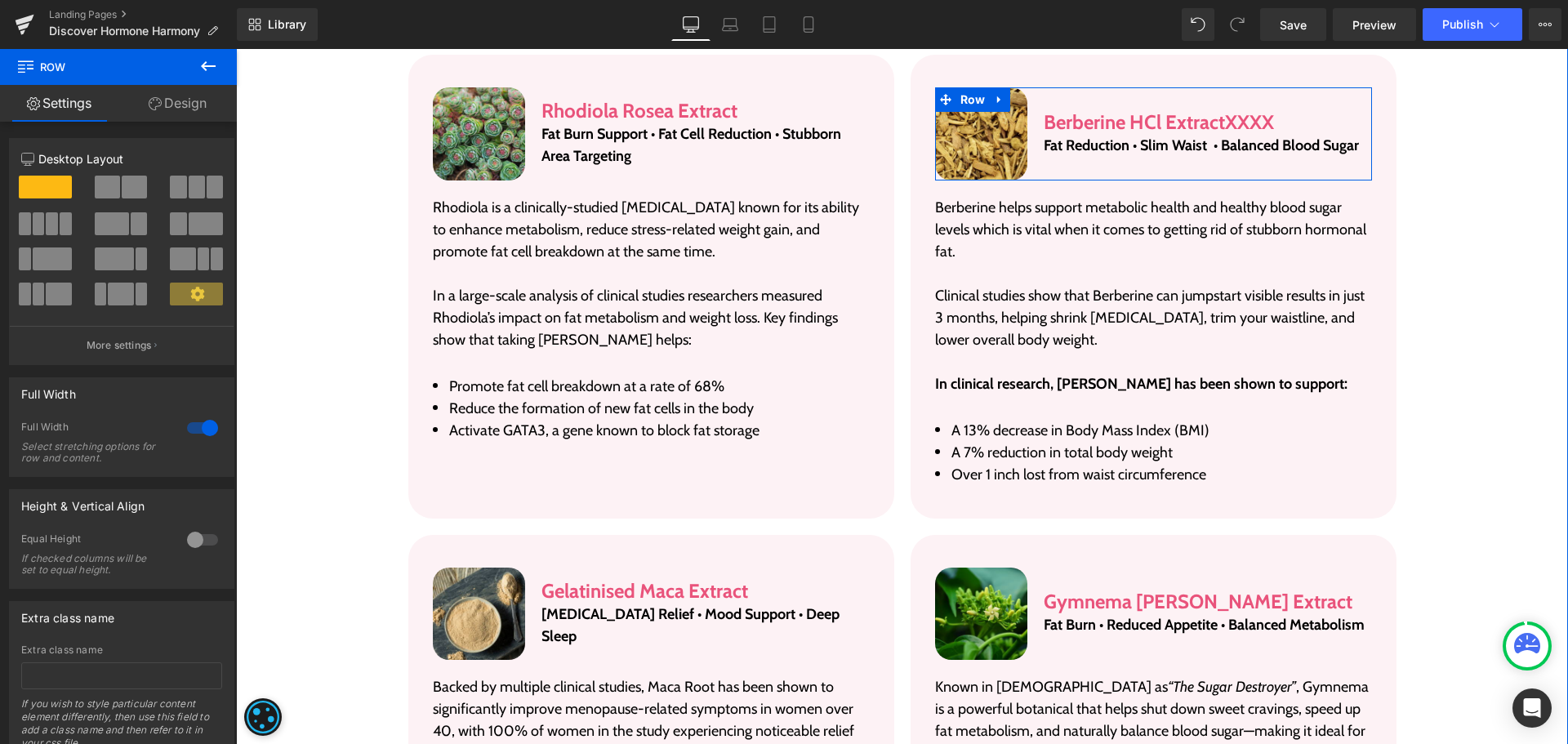
scroll to position [3479, 0]
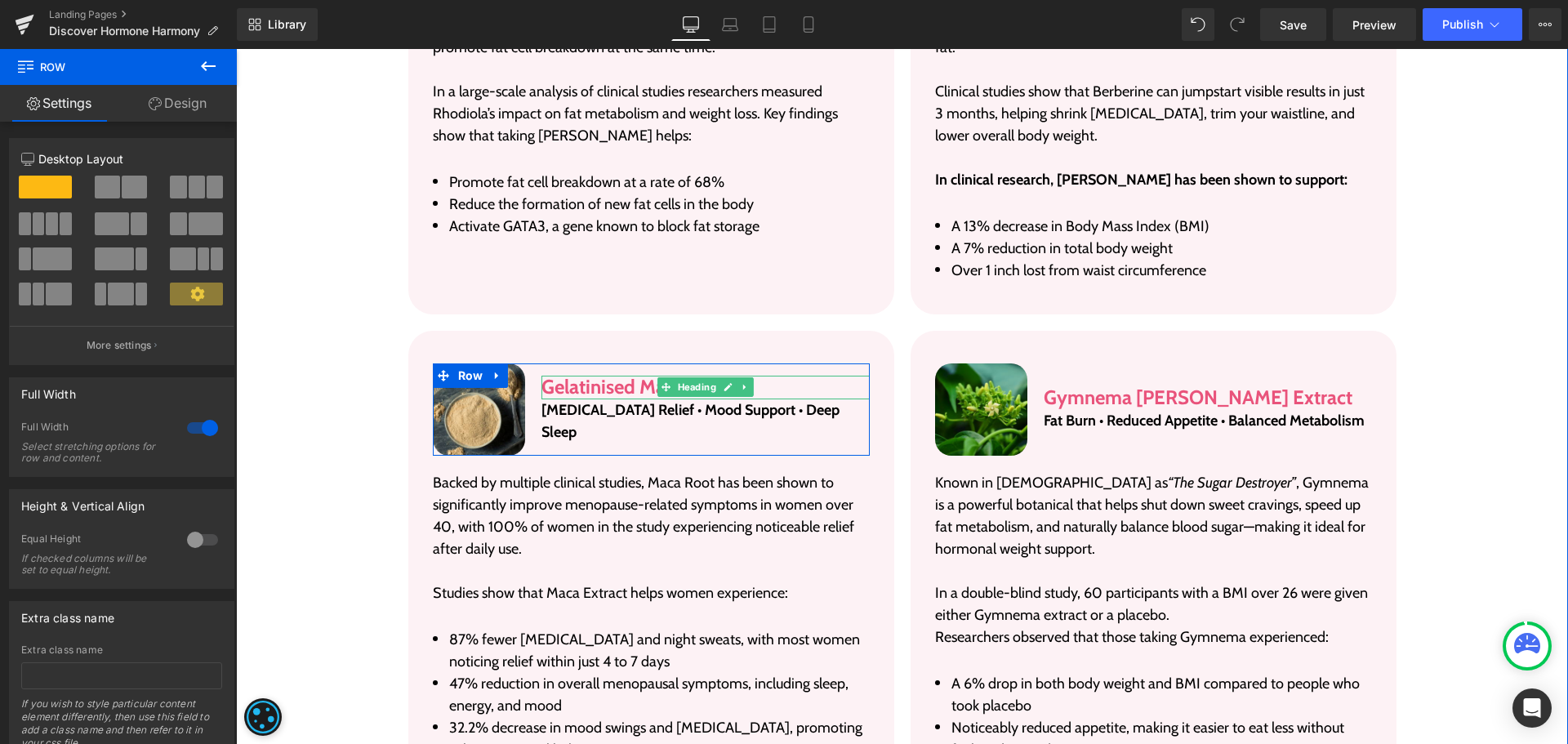
click at [571, 399] on h3 "Gelatinised Maca Extract" at bounding box center [705, 387] width 327 height 23
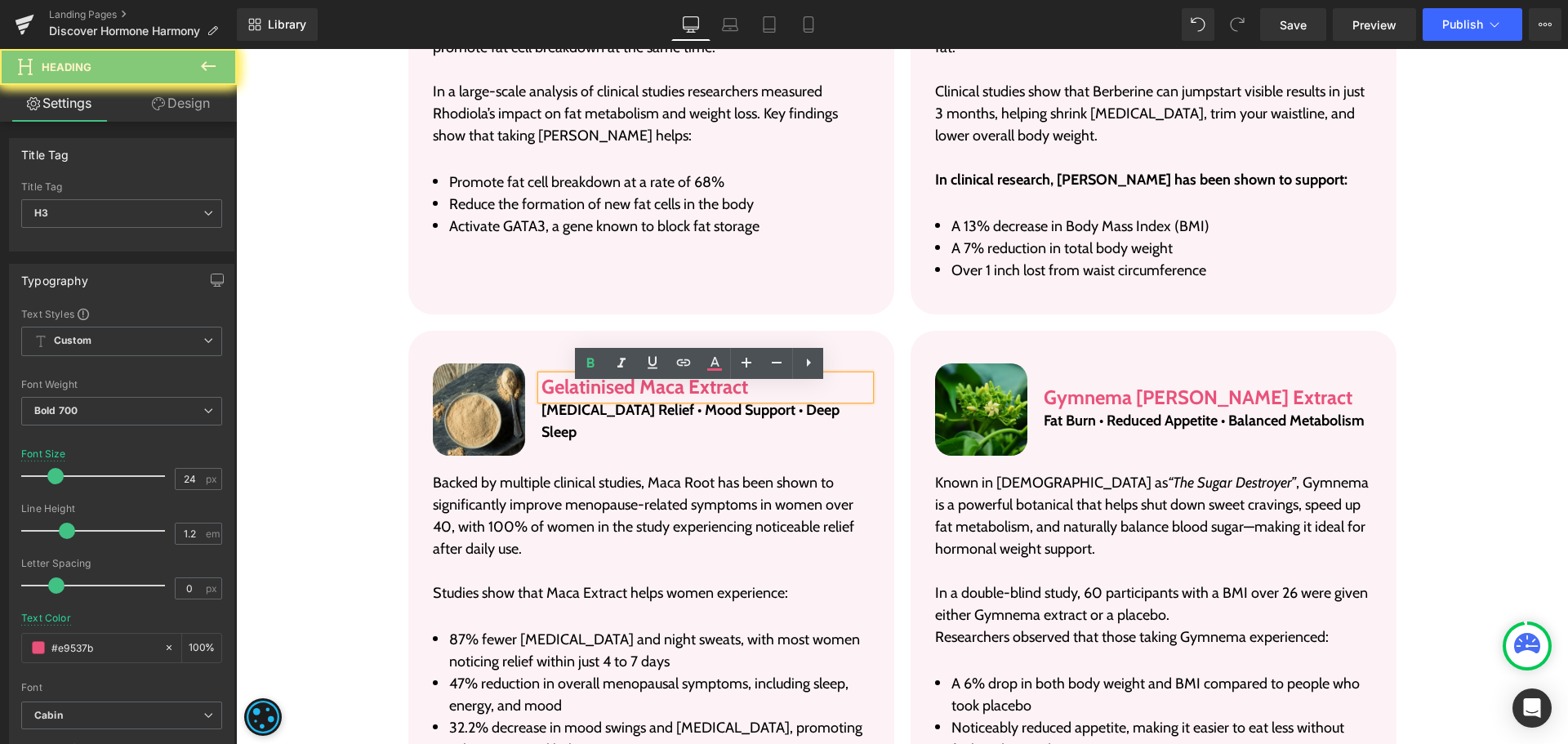
click at [571, 399] on h3 "Gelatinised Maca Extract" at bounding box center [705, 387] width 327 height 23
paste div
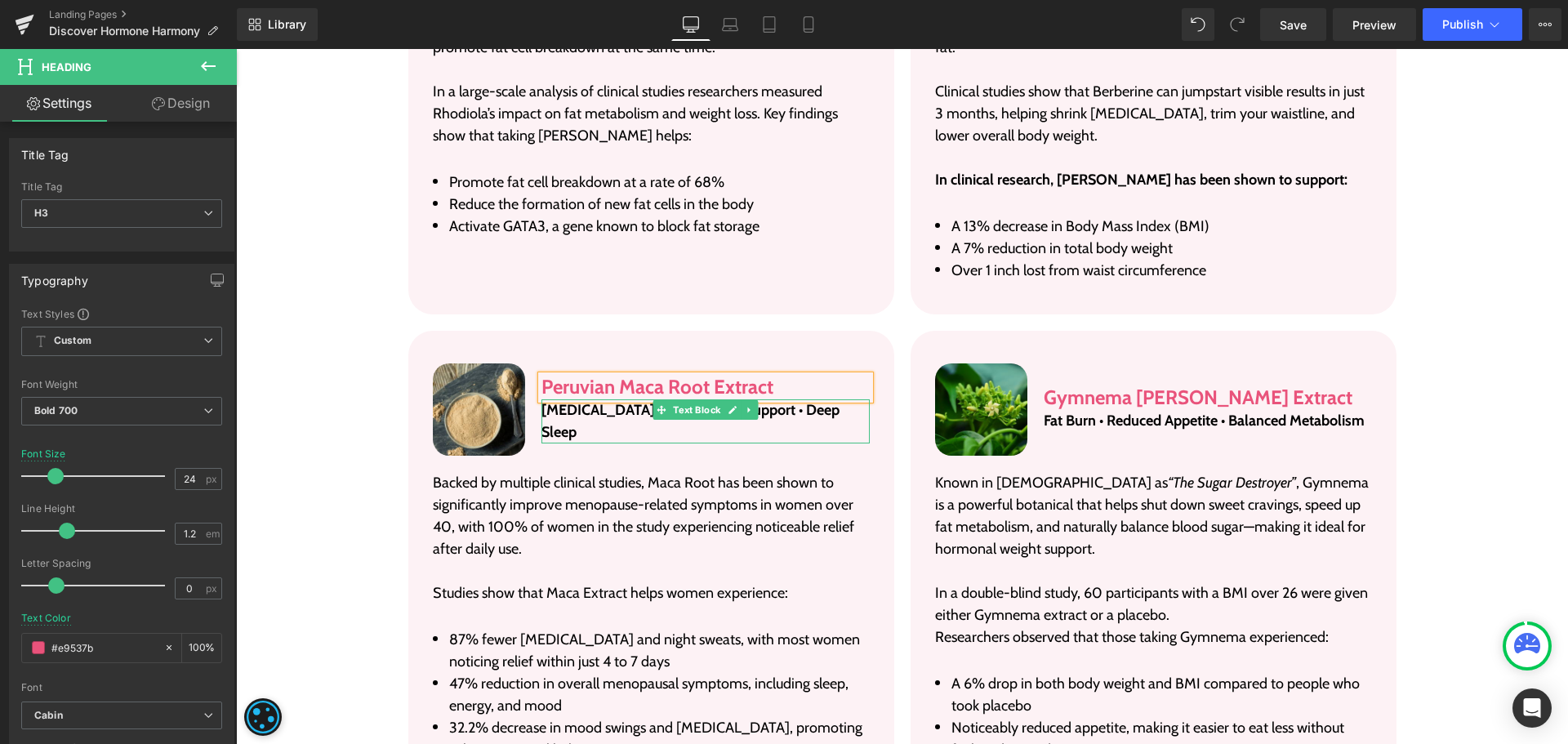
click at [618, 412] on div "Hot Flashes Relief • Mood Support • Deep Sleep Text Block" at bounding box center [705, 421] width 327 height 44
click at [618, 412] on p "[MEDICAL_DATA] Relief • Mood Support • Deep Sleep" at bounding box center [705, 421] width 327 height 44
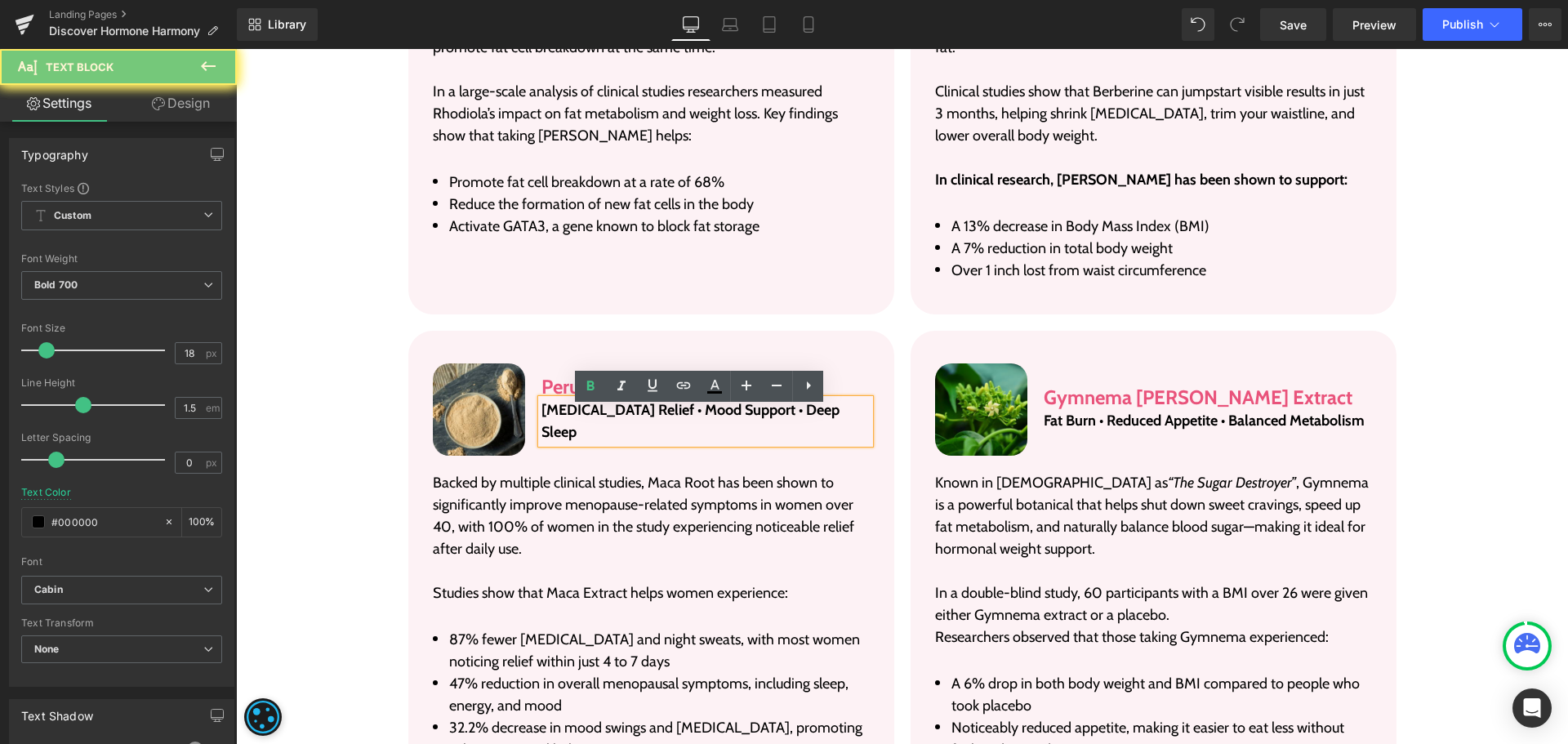
click at [617, 418] on p "[MEDICAL_DATA] Relief • Mood Support • Deep Sleep" at bounding box center [705, 421] width 327 height 44
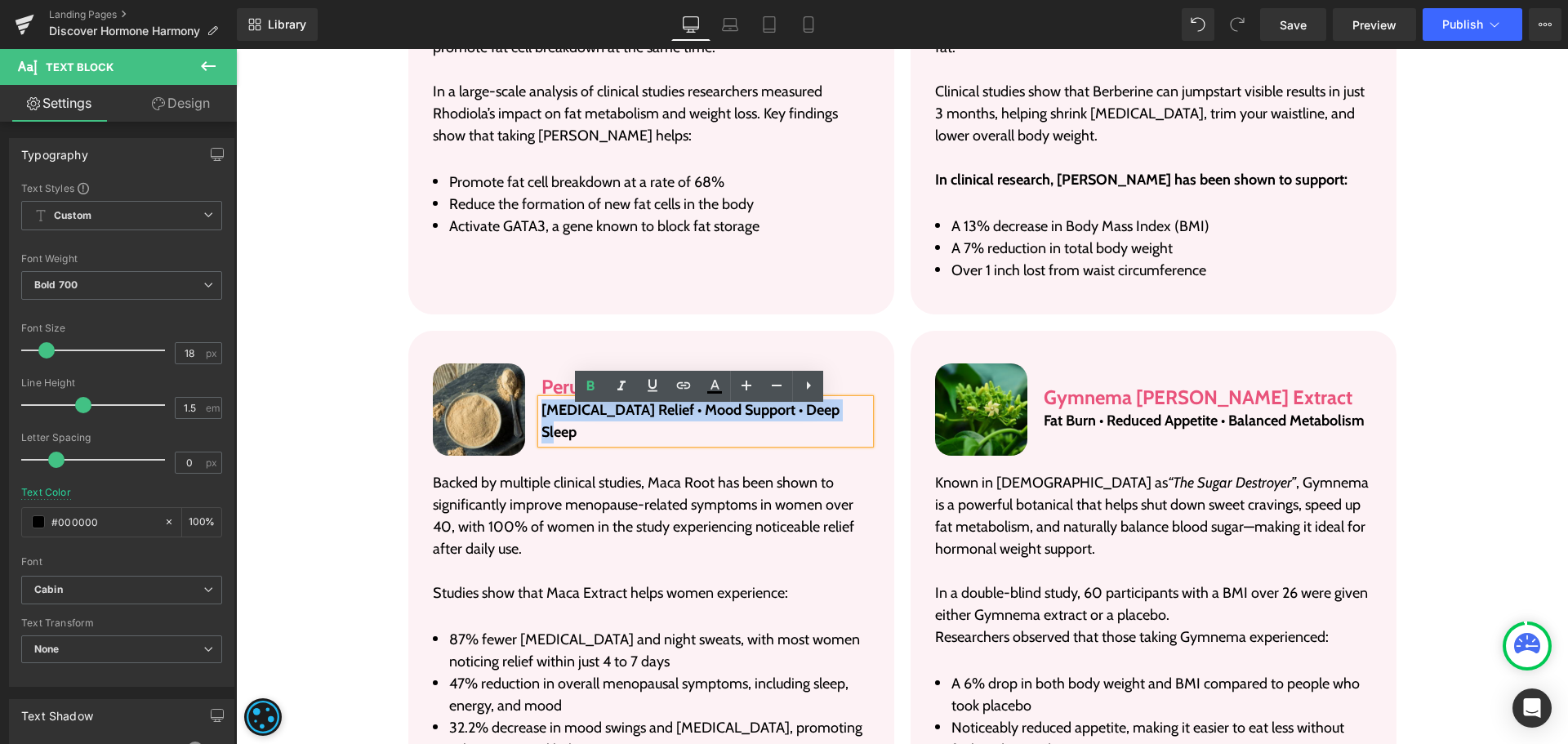
click at [617, 418] on p "[MEDICAL_DATA] Relief • Mood Support • Deep Sleep" at bounding box center [705, 421] width 327 height 44
paste div
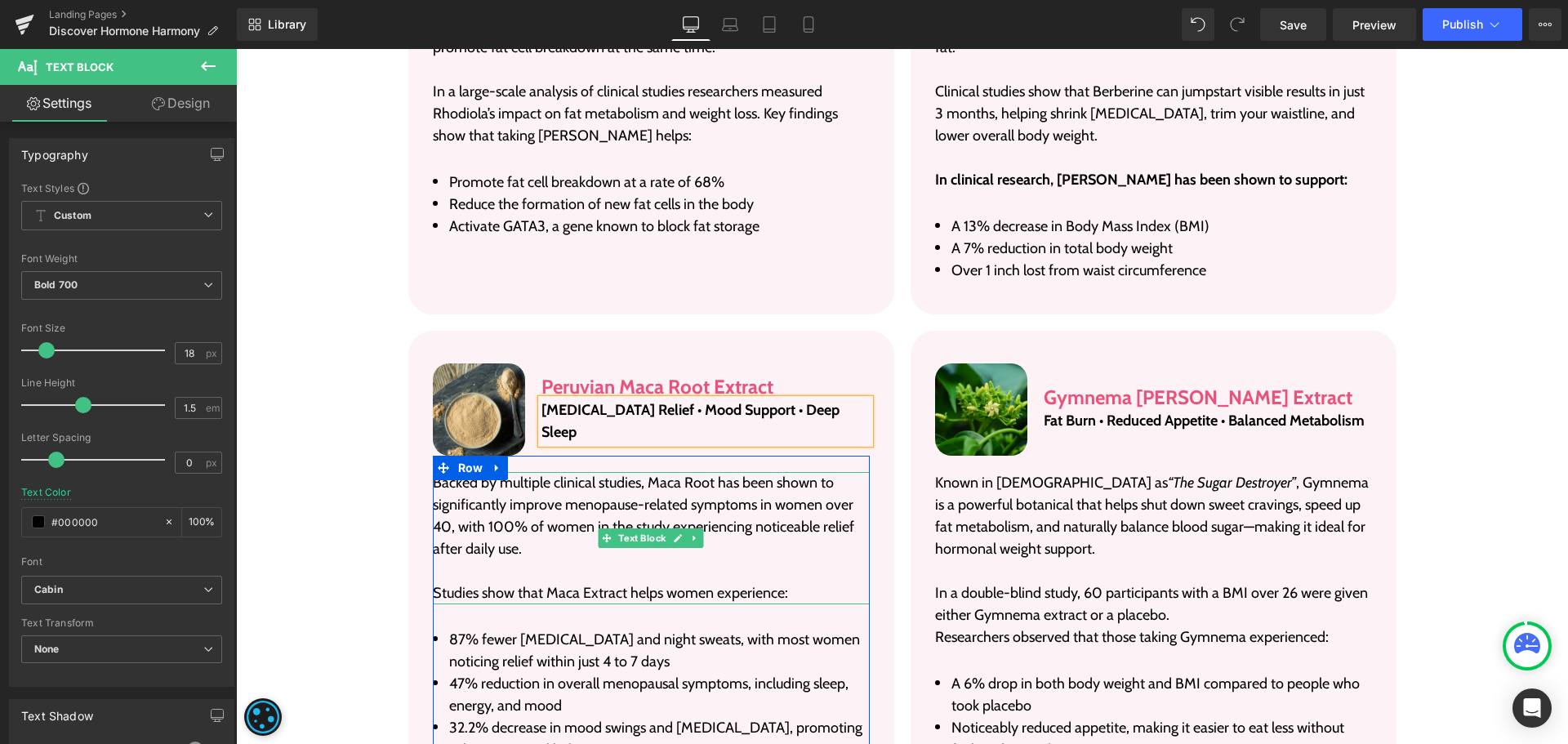
click at [513, 505] on p "Backed by multiple clinical studies, Maca Root has been shown to significantly …" at bounding box center [652, 517] width 437 height 88
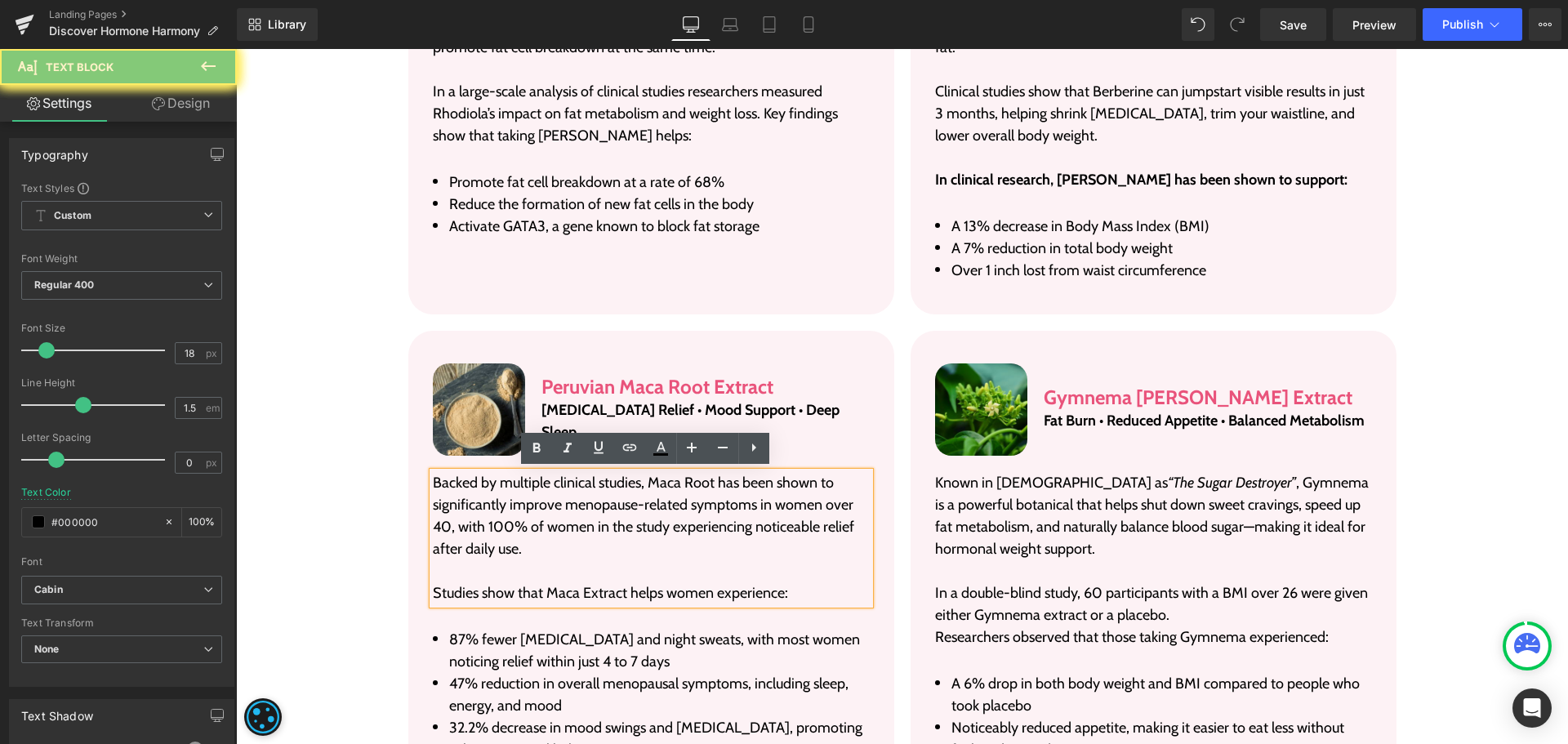
click at [513, 505] on p "Backed by multiple clinical studies, Maca Root has been shown to significantly …" at bounding box center [652, 517] width 437 height 88
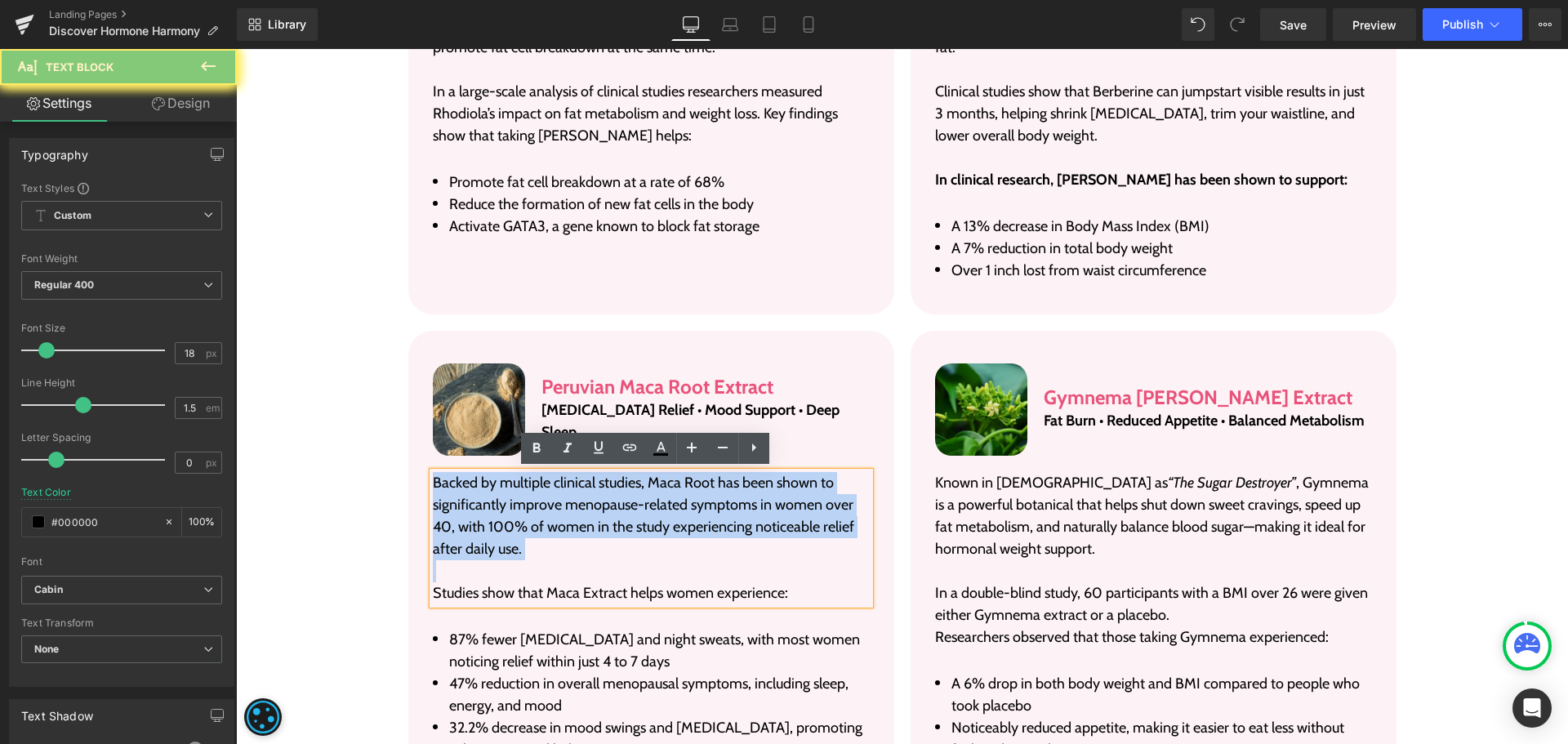
paste div
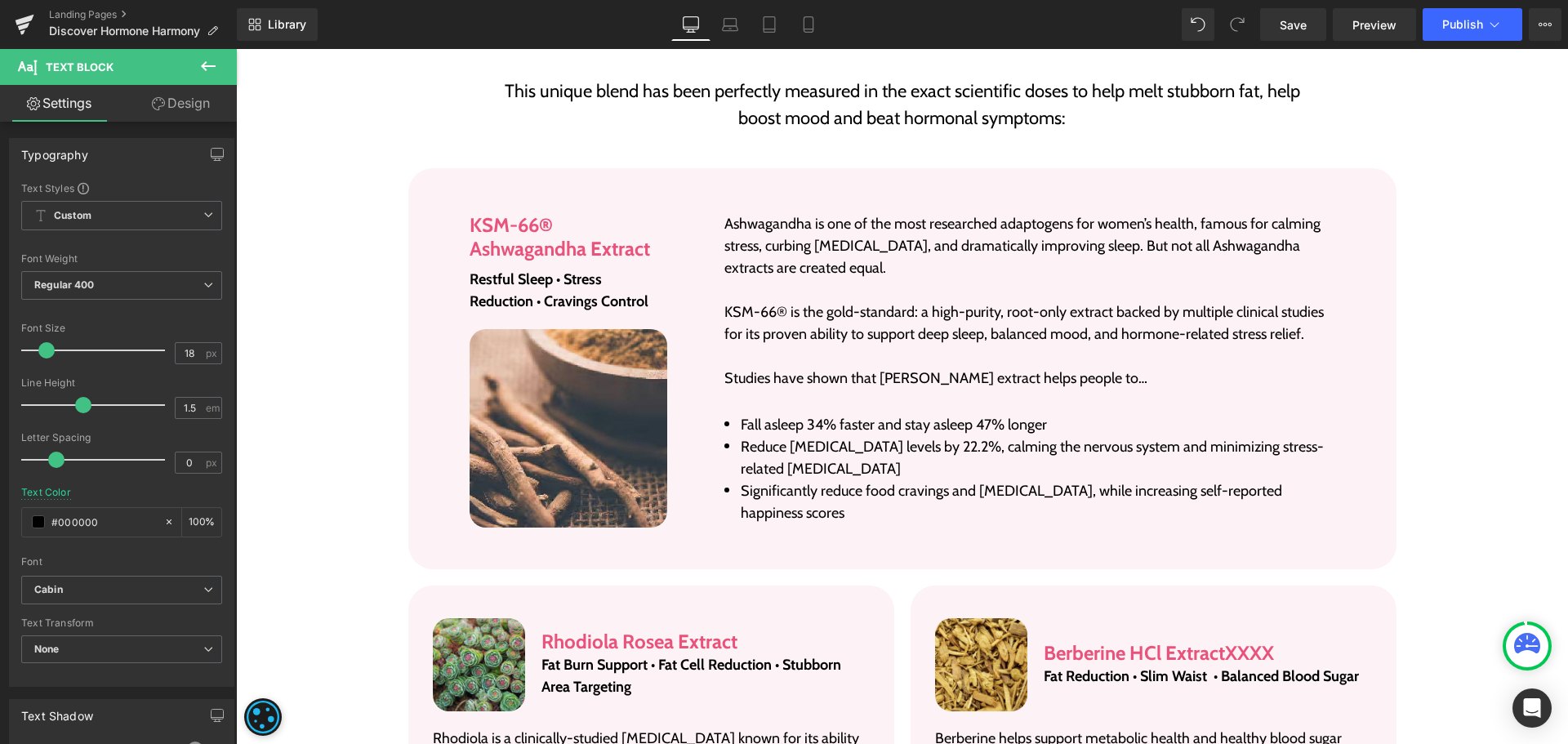
scroll to position [3071, 0]
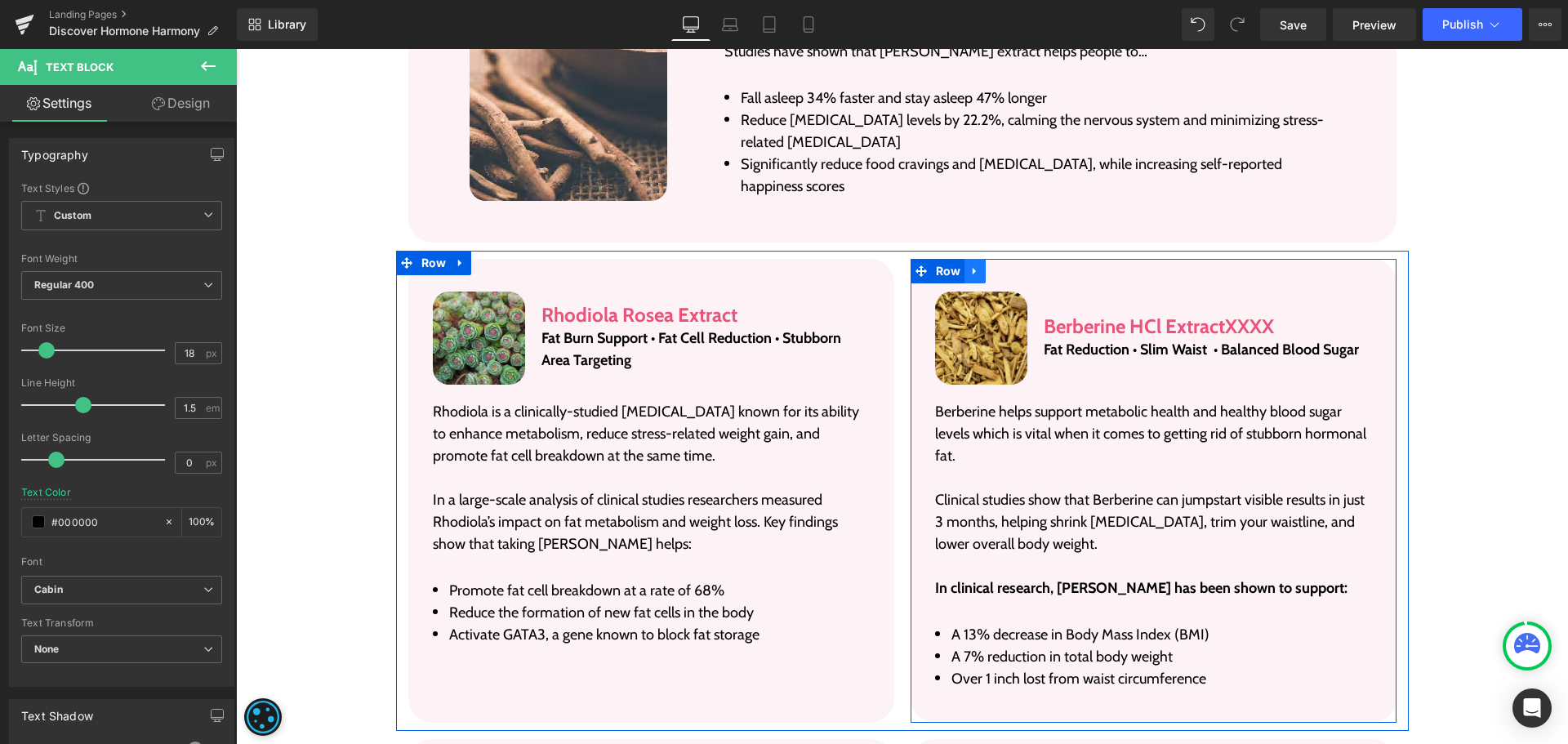
click at [970, 267] on icon at bounding box center [976, 271] width 12 height 12
click at [1012, 271] on icon at bounding box center [1018, 272] width 12 height 12
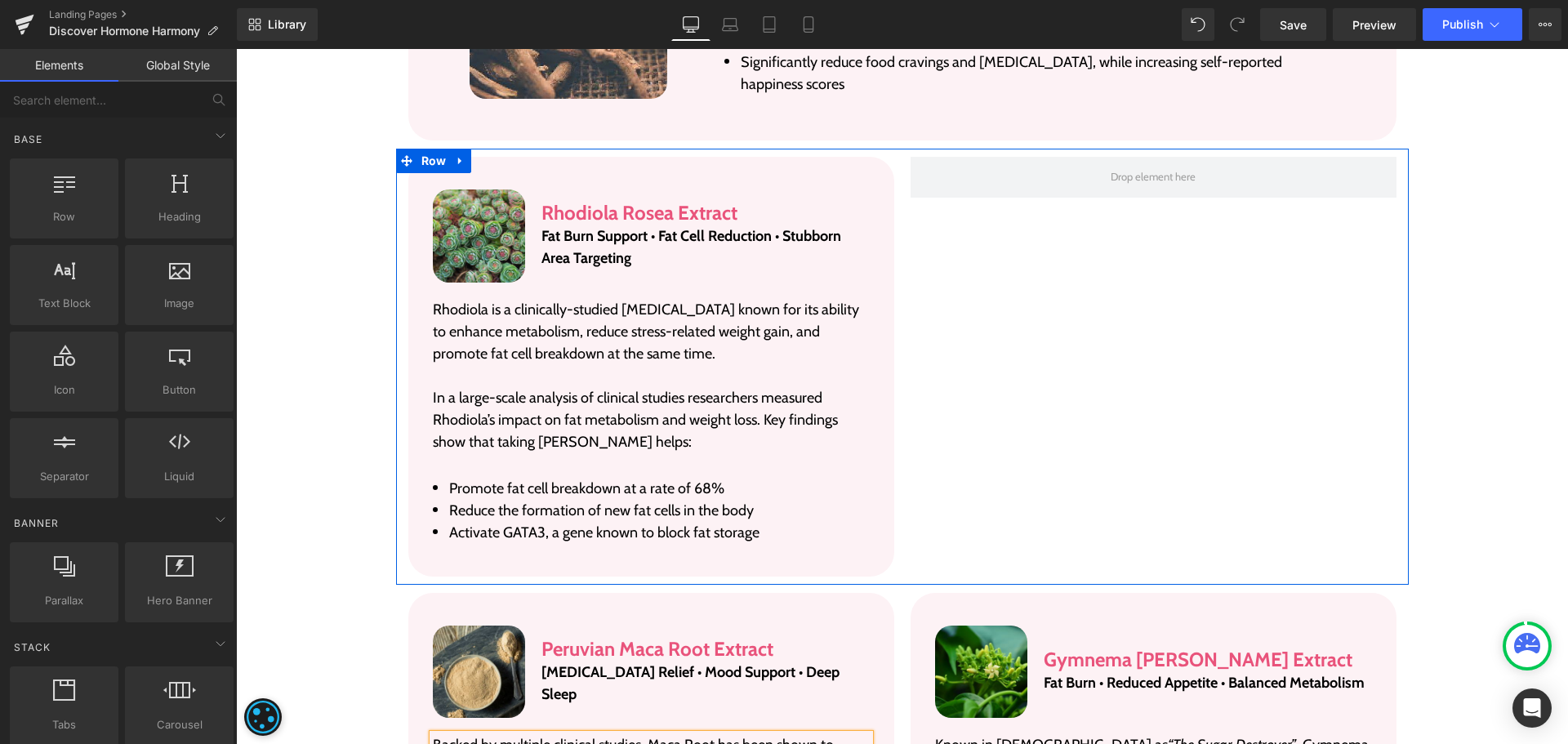
scroll to position [3234, 0]
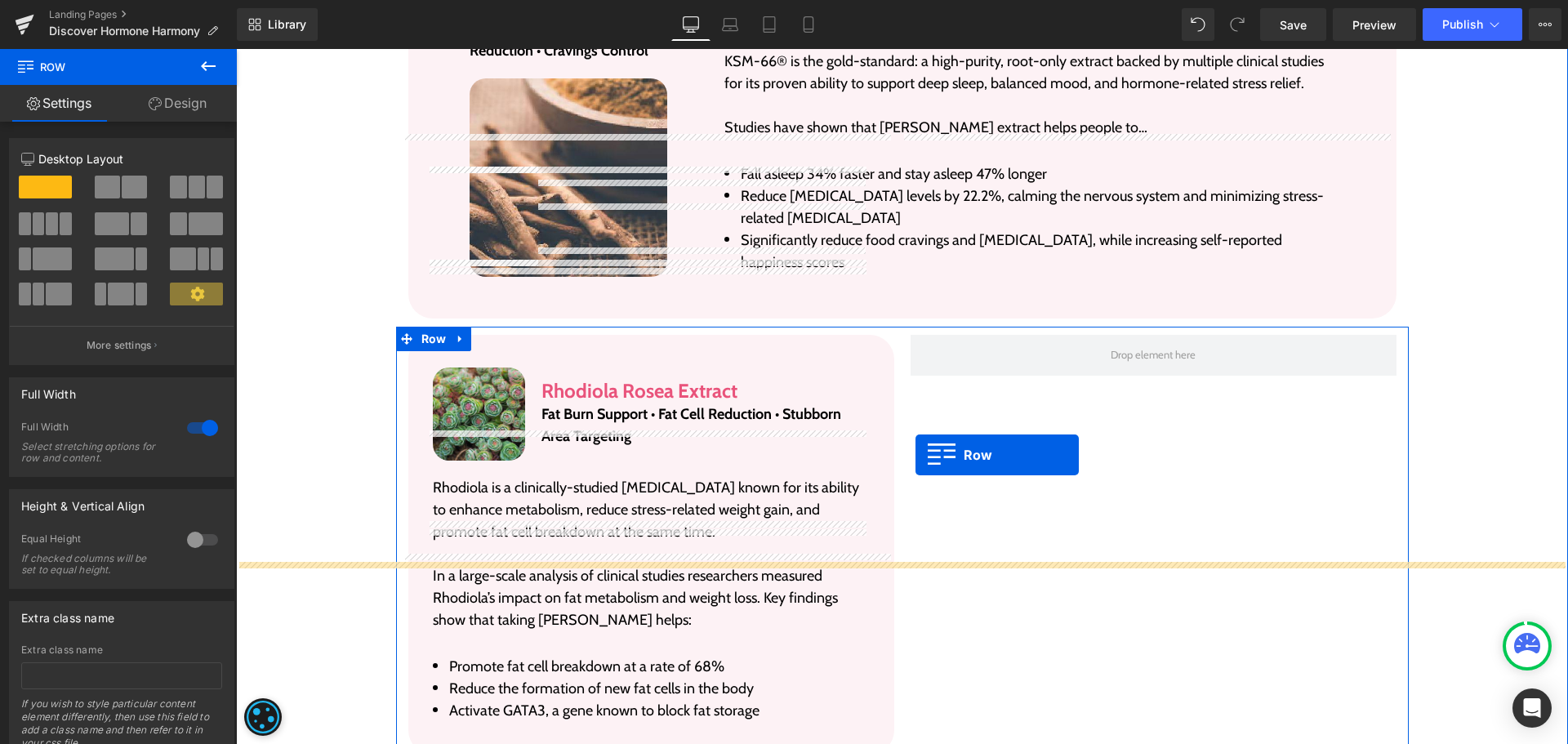
scroll to position [2989, 0]
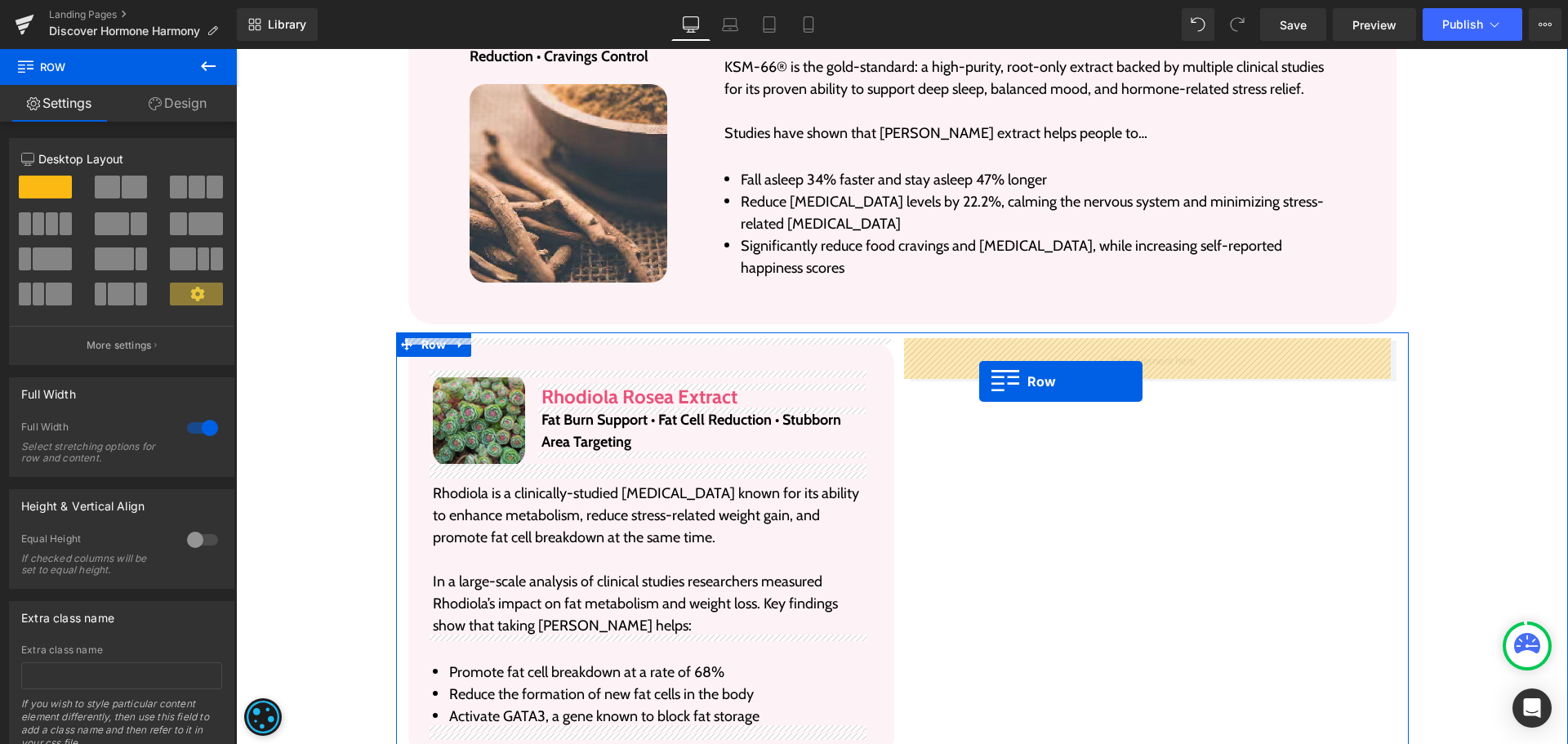
drag, startPoint x: 433, startPoint y: 552, endPoint x: 979, endPoint y: 382, distance: 571.9
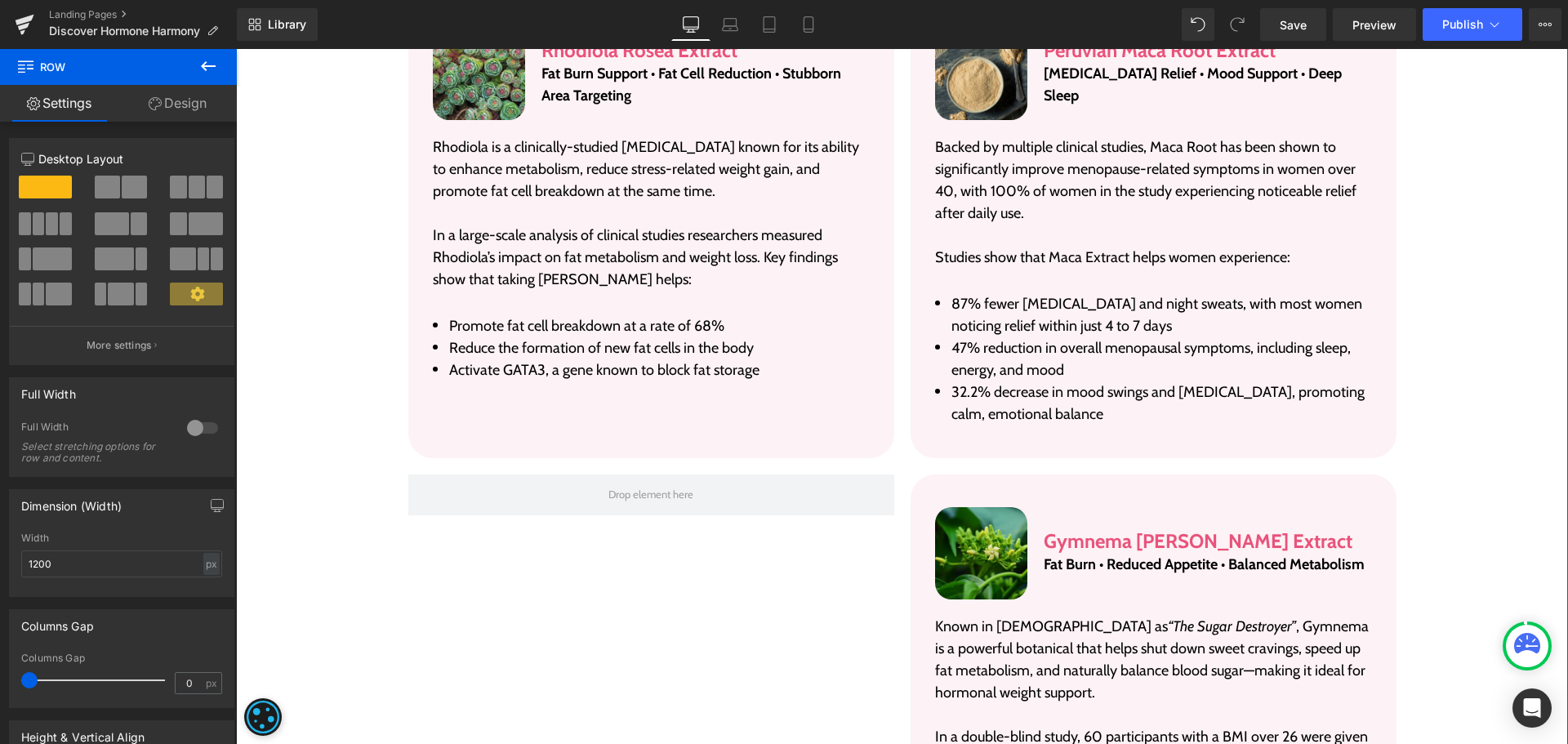
scroll to position [3479, 0]
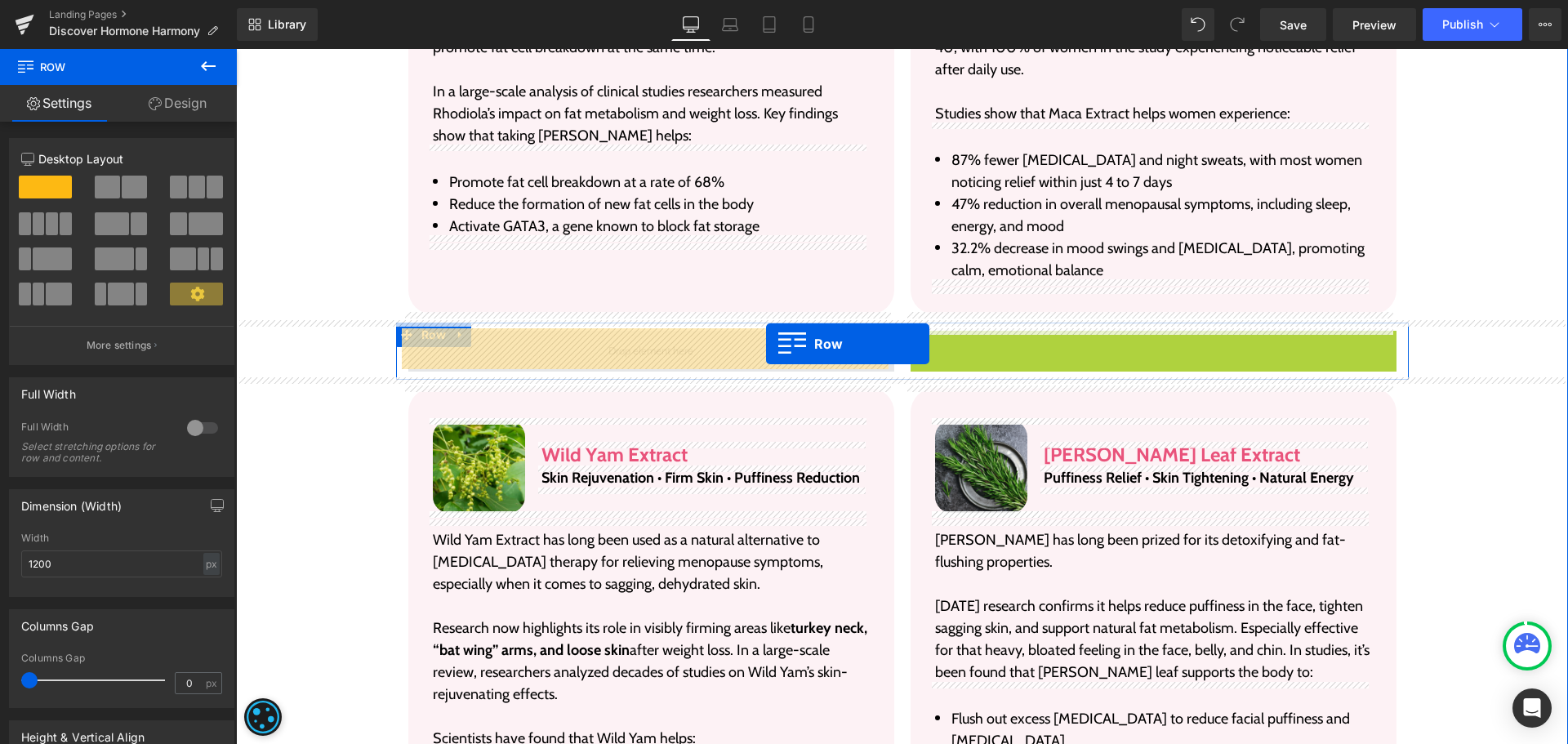
drag, startPoint x: 941, startPoint y: 350, endPoint x: 767, endPoint y: 344, distance: 174.1
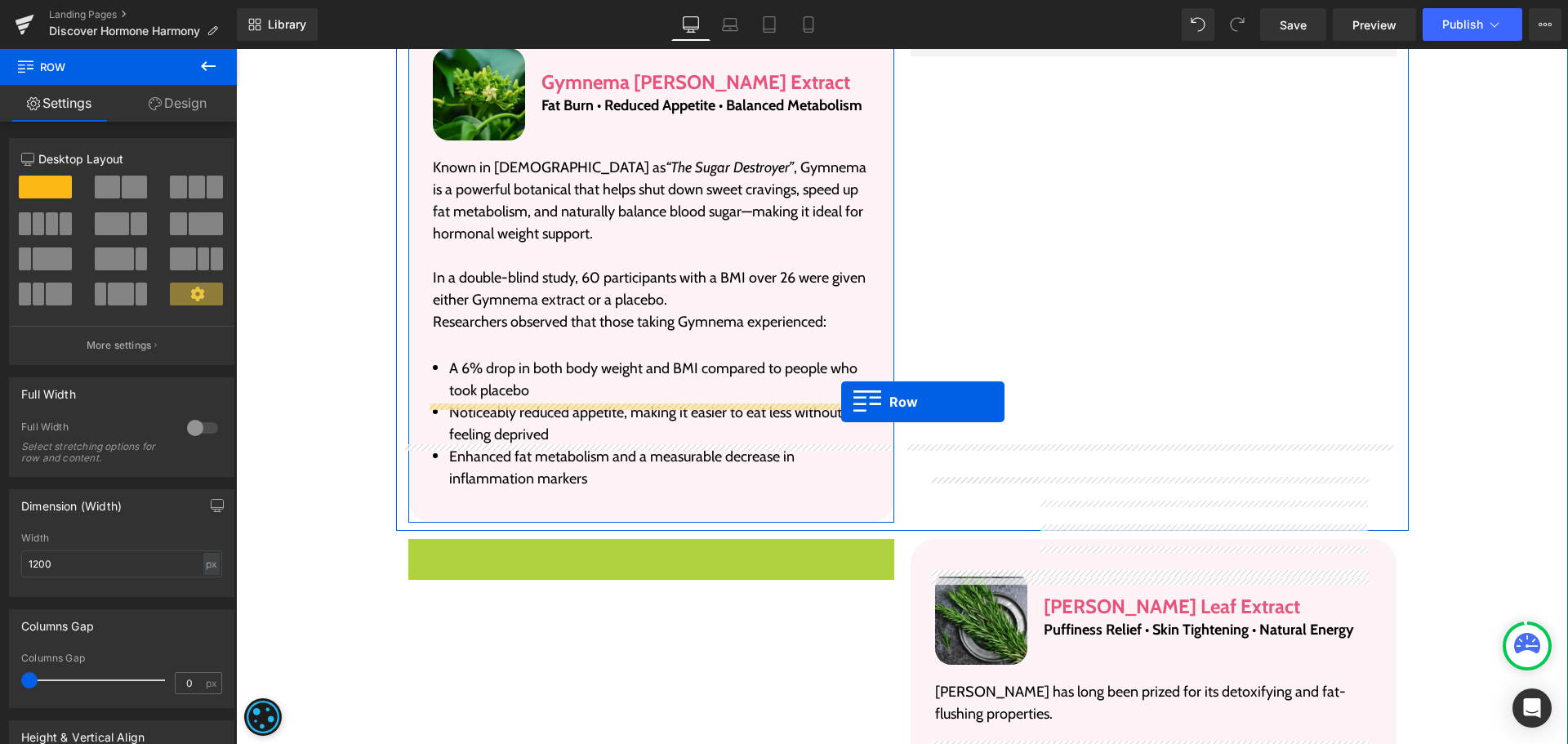
scroll to position [3643, 0]
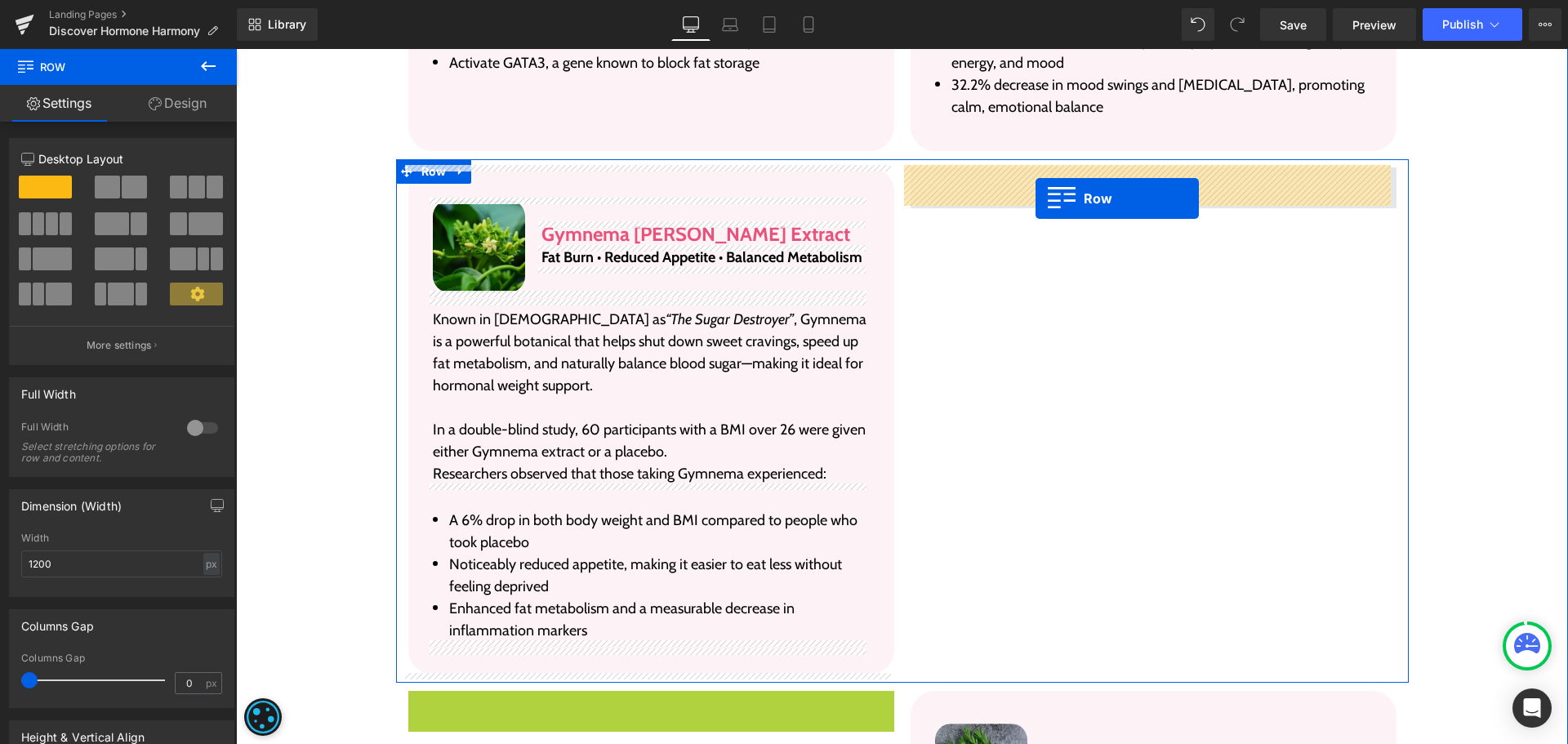
drag, startPoint x: 441, startPoint y: 465, endPoint x: 1036, endPoint y: 198, distance: 652.2
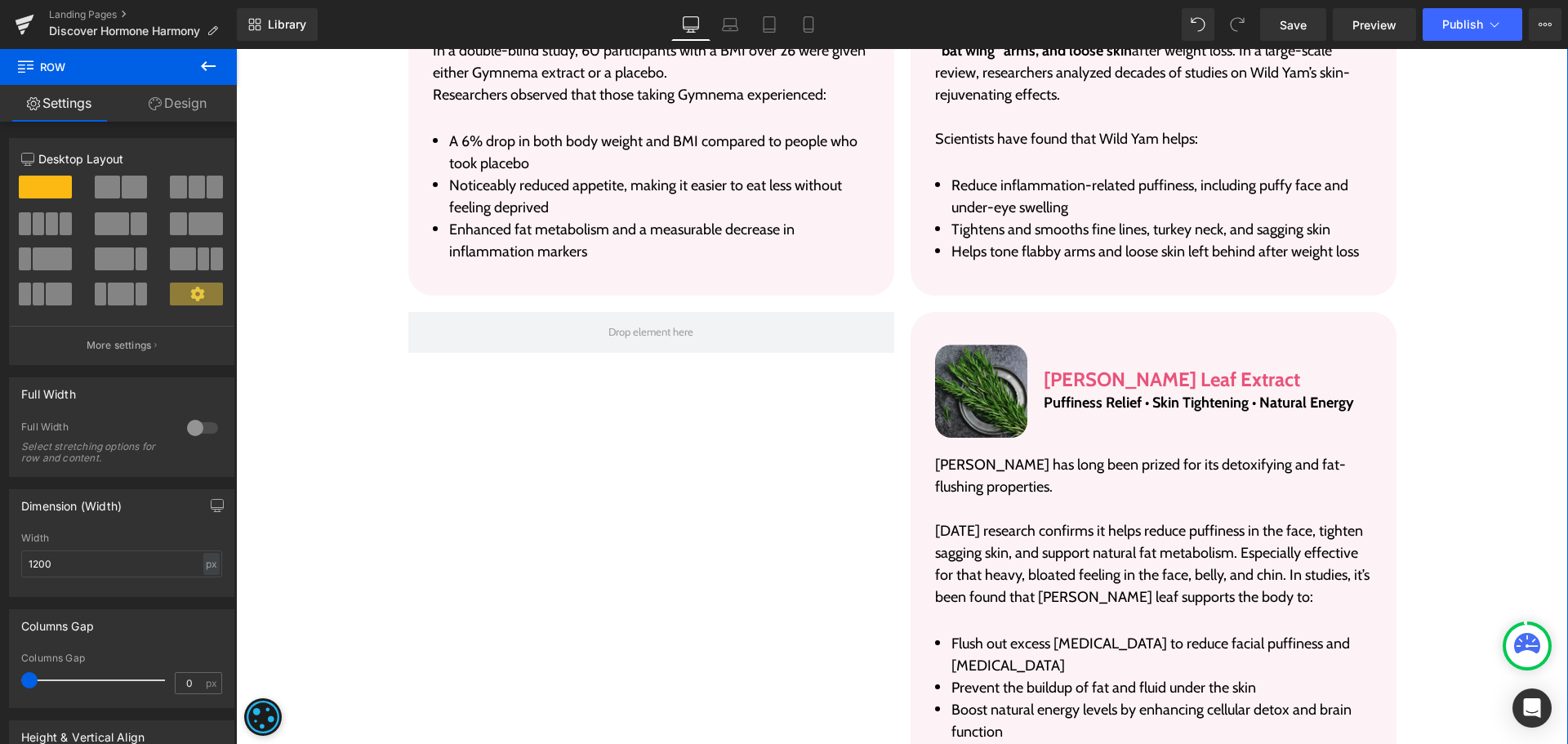
scroll to position [4051, 0]
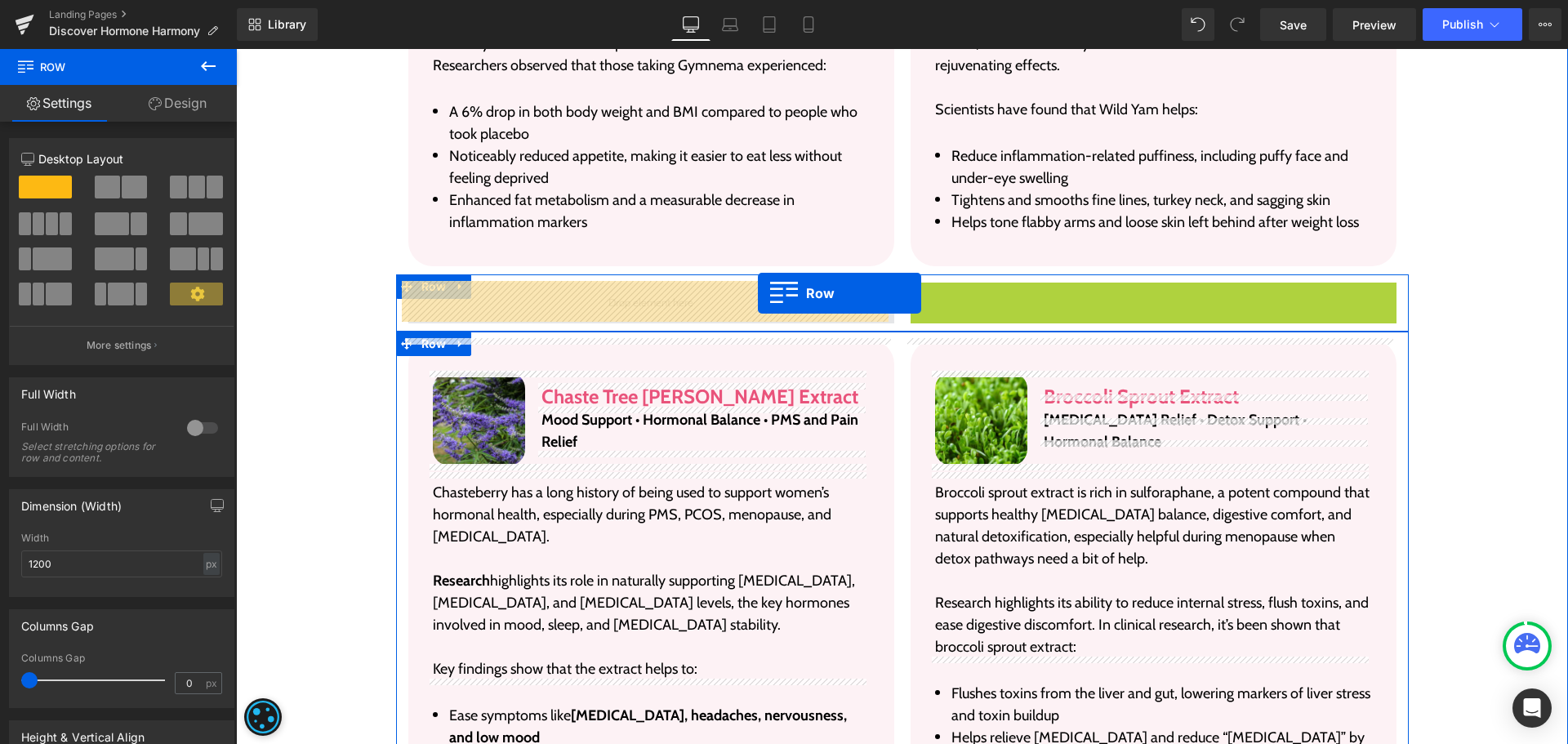
drag, startPoint x: 943, startPoint y: 298, endPoint x: 758, endPoint y: 293, distance: 185.1
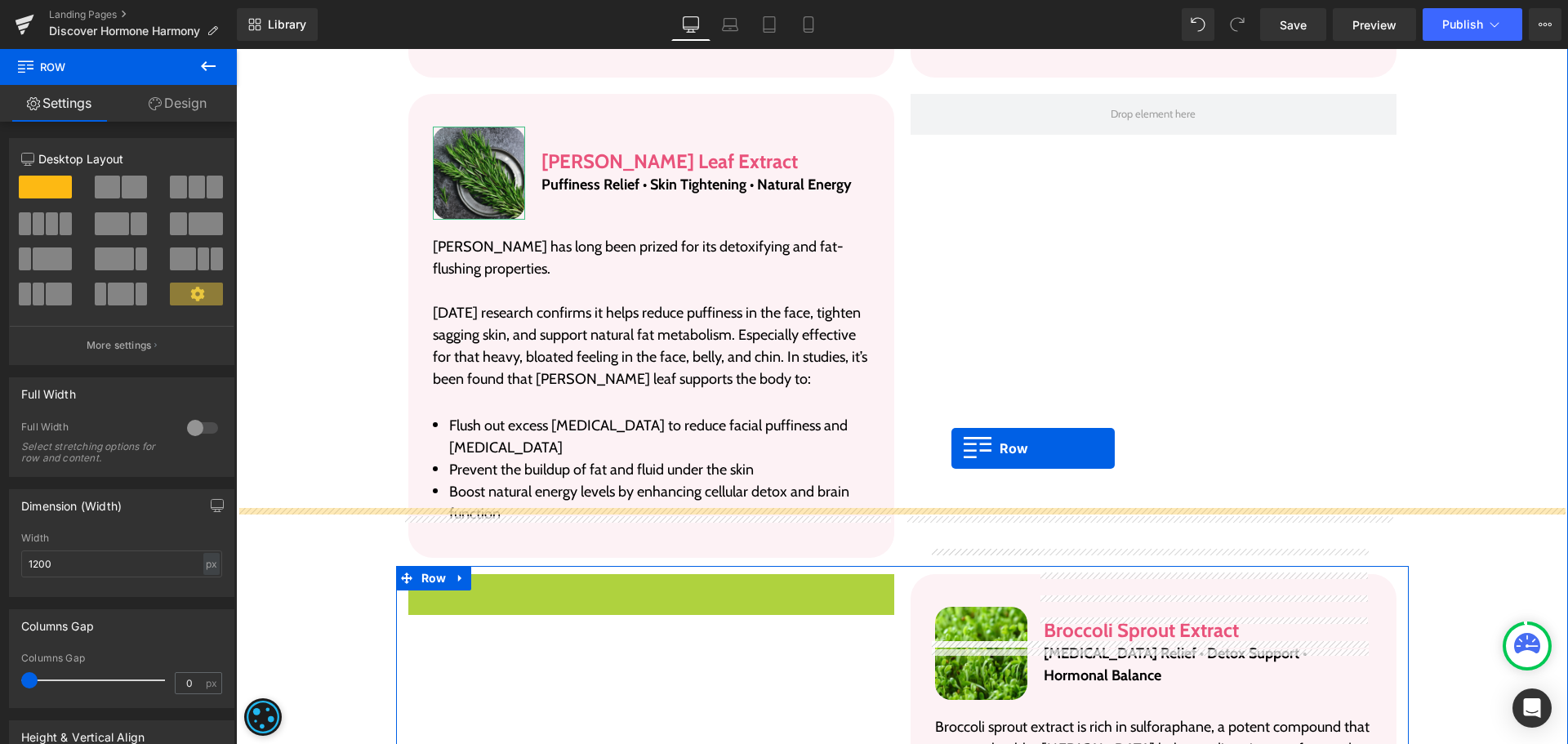
scroll to position [4214, 0]
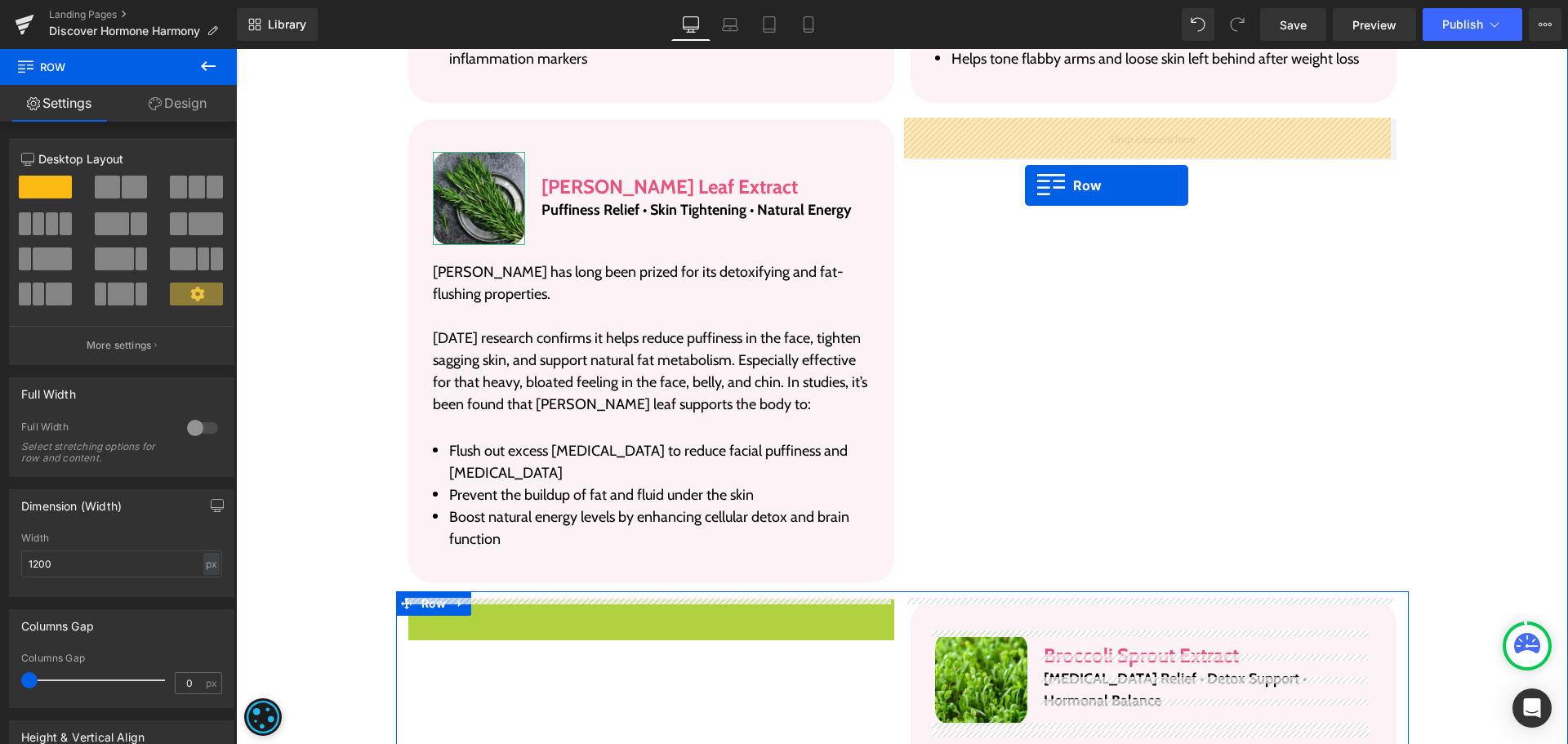
drag, startPoint x: 439, startPoint y: 374, endPoint x: 1025, endPoint y: 186, distance: 615.4
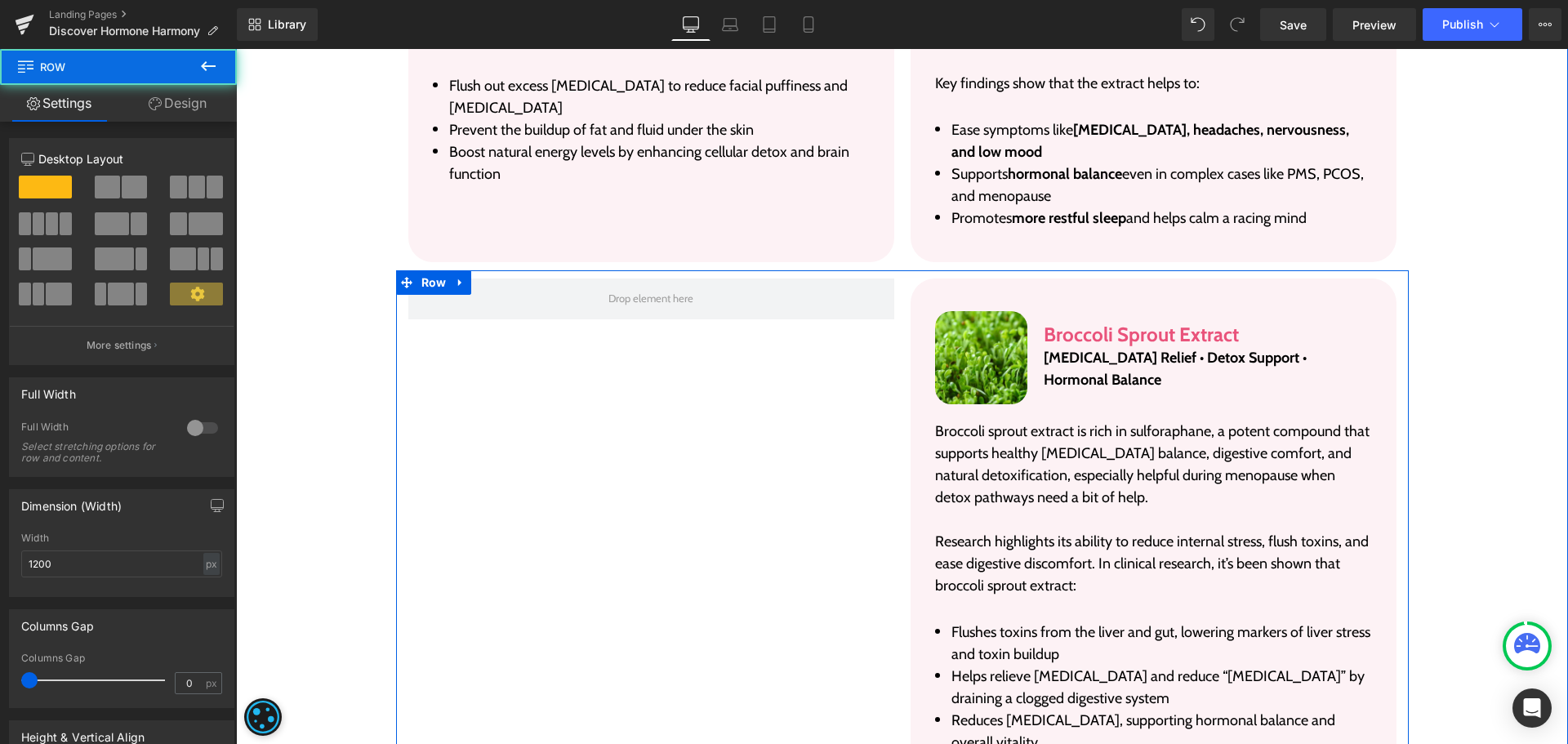
scroll to position [4623, 0]
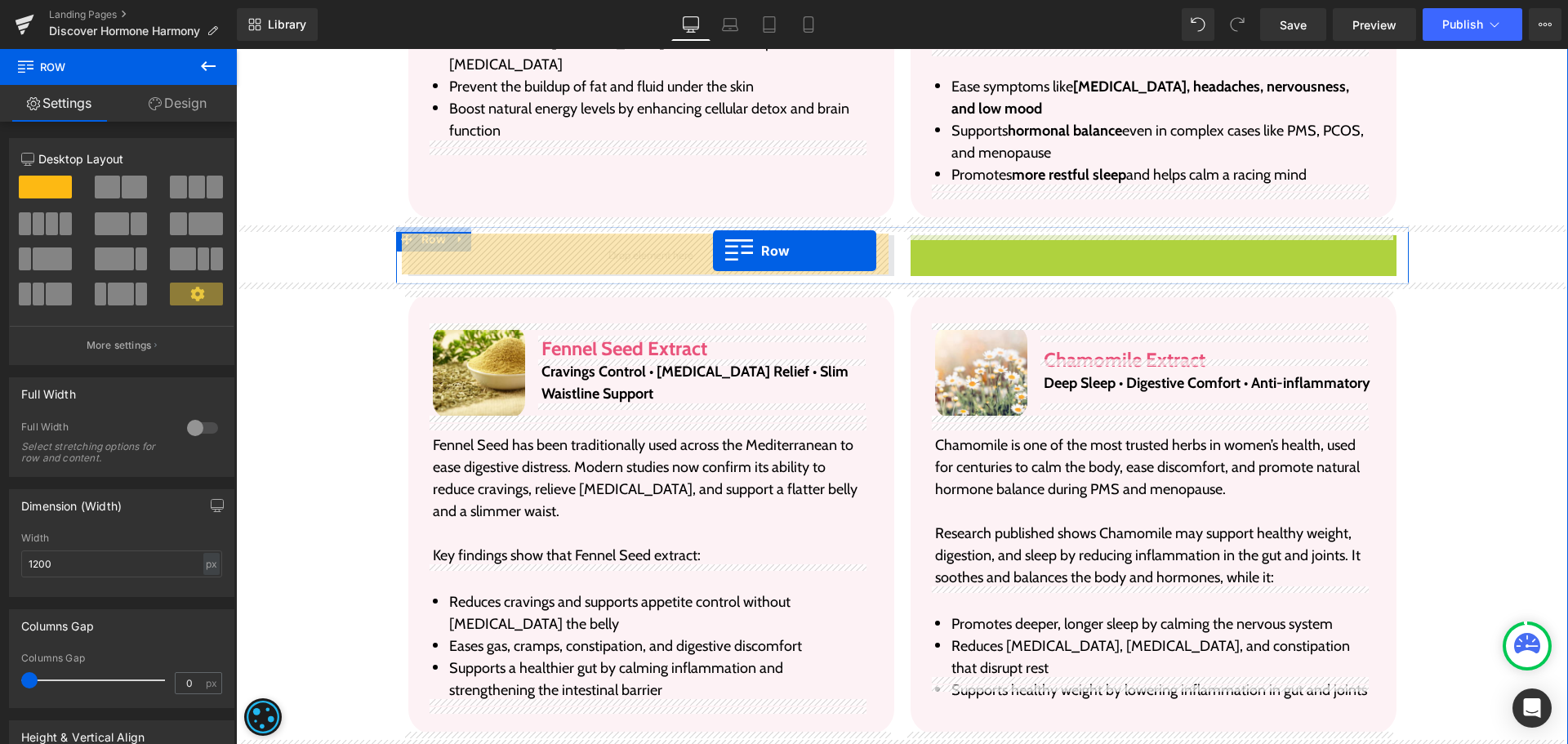
drag, startPoint x: 946, startPoint y: 247, endPoint x: 713, endPoint y: 251, distance: 233.0
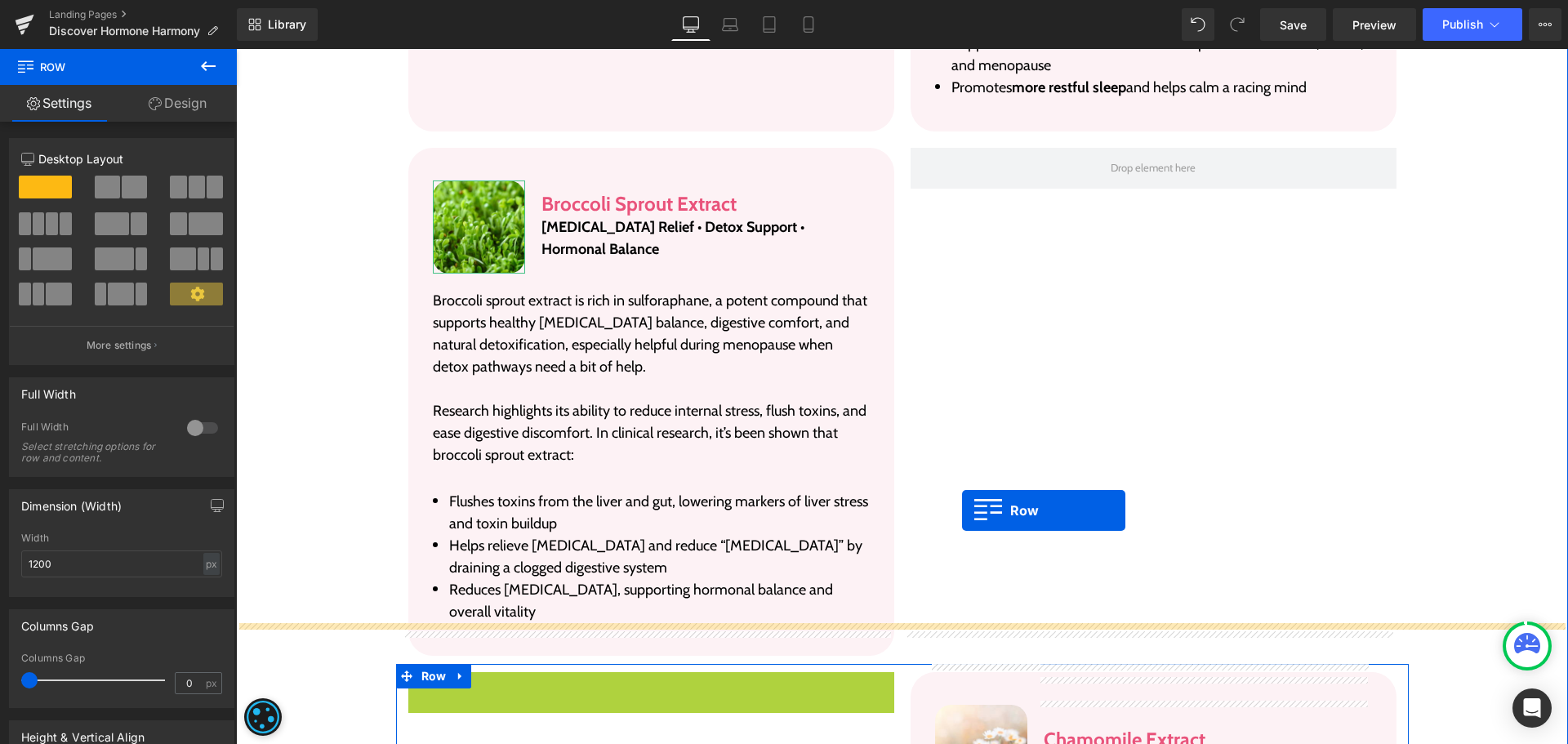
scroll to position [4705, 0]
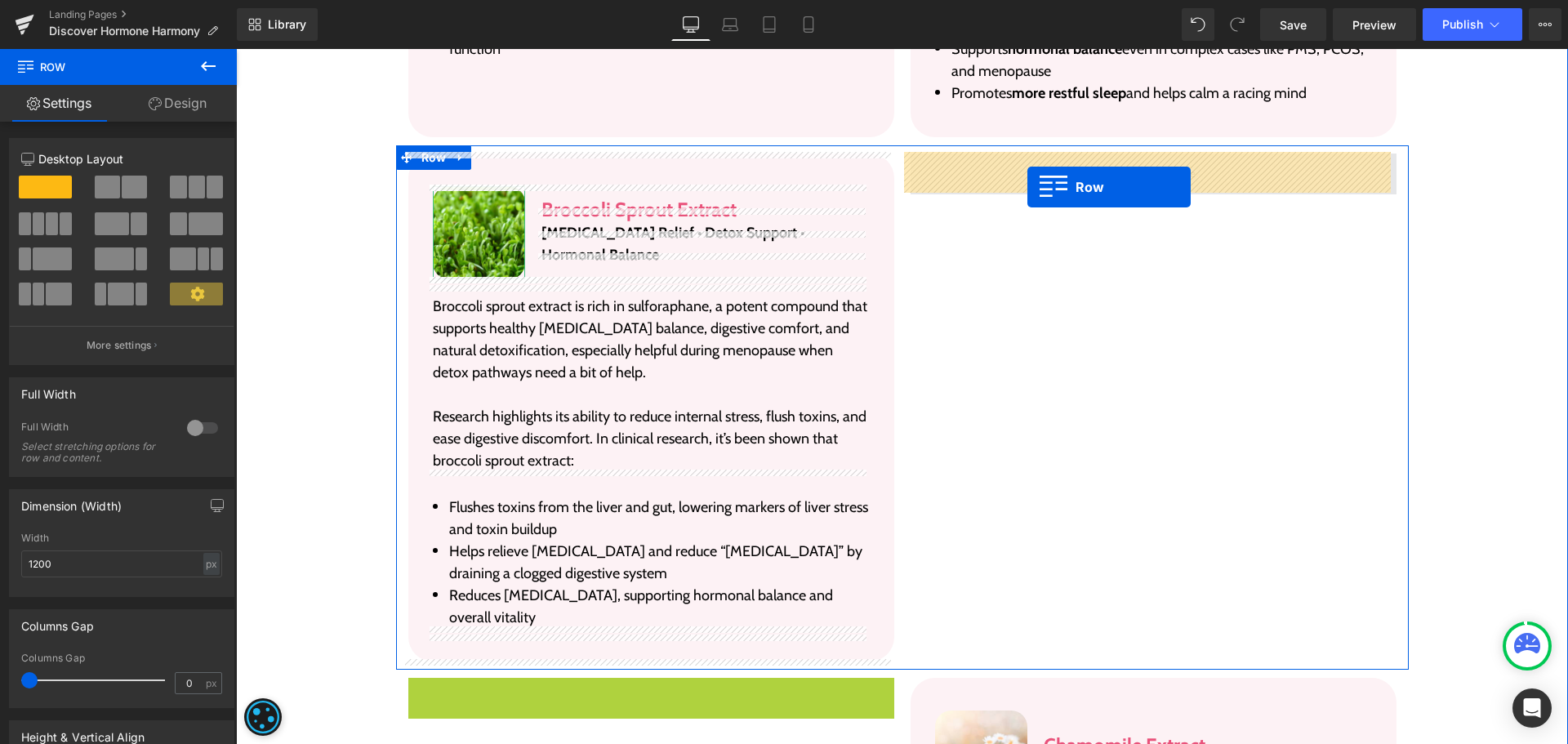
drag, startPoint x: 443, startPoint y: 453, endPoint x: 1027, endPoint y: 187, distance: 641.7
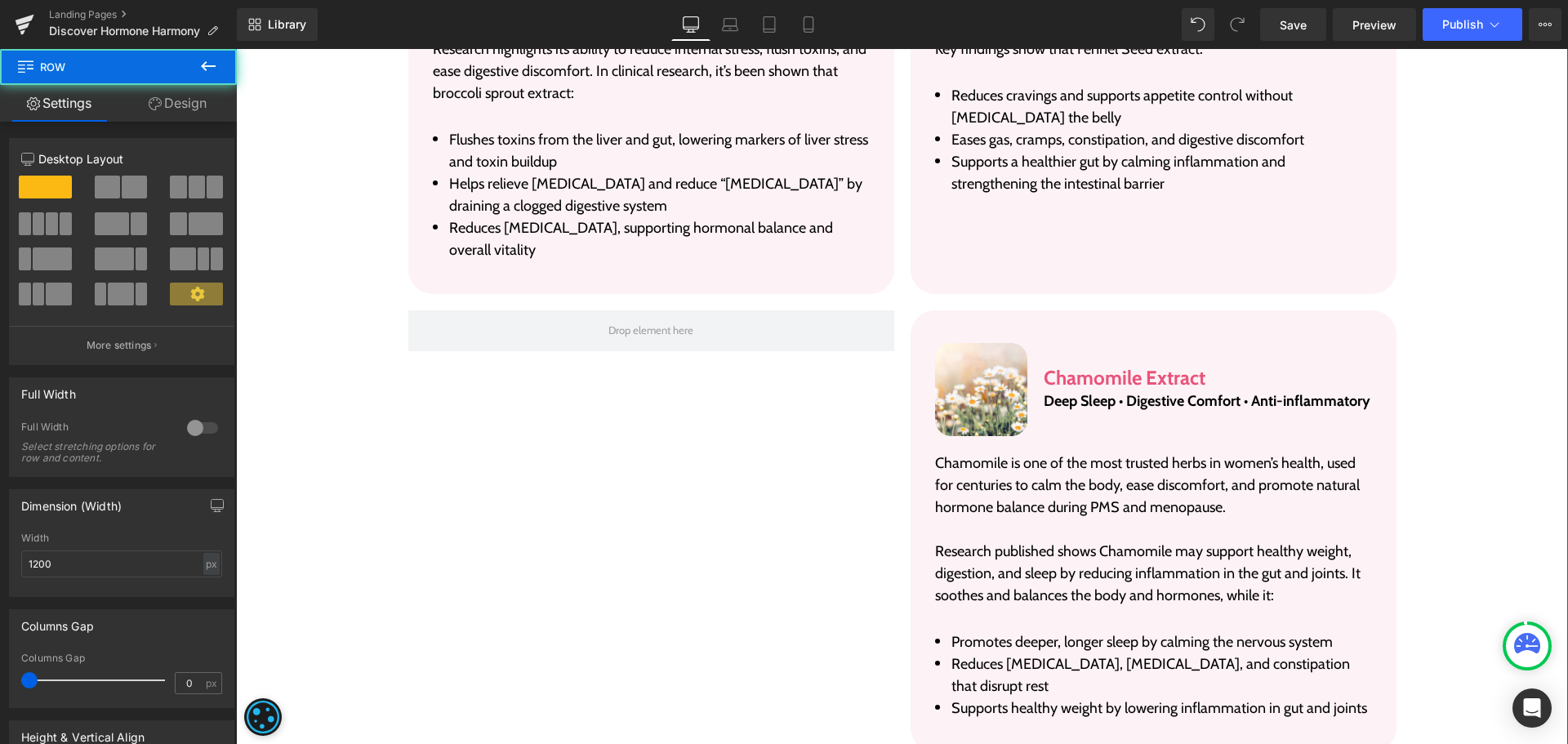
scroll to position [5113, 0]
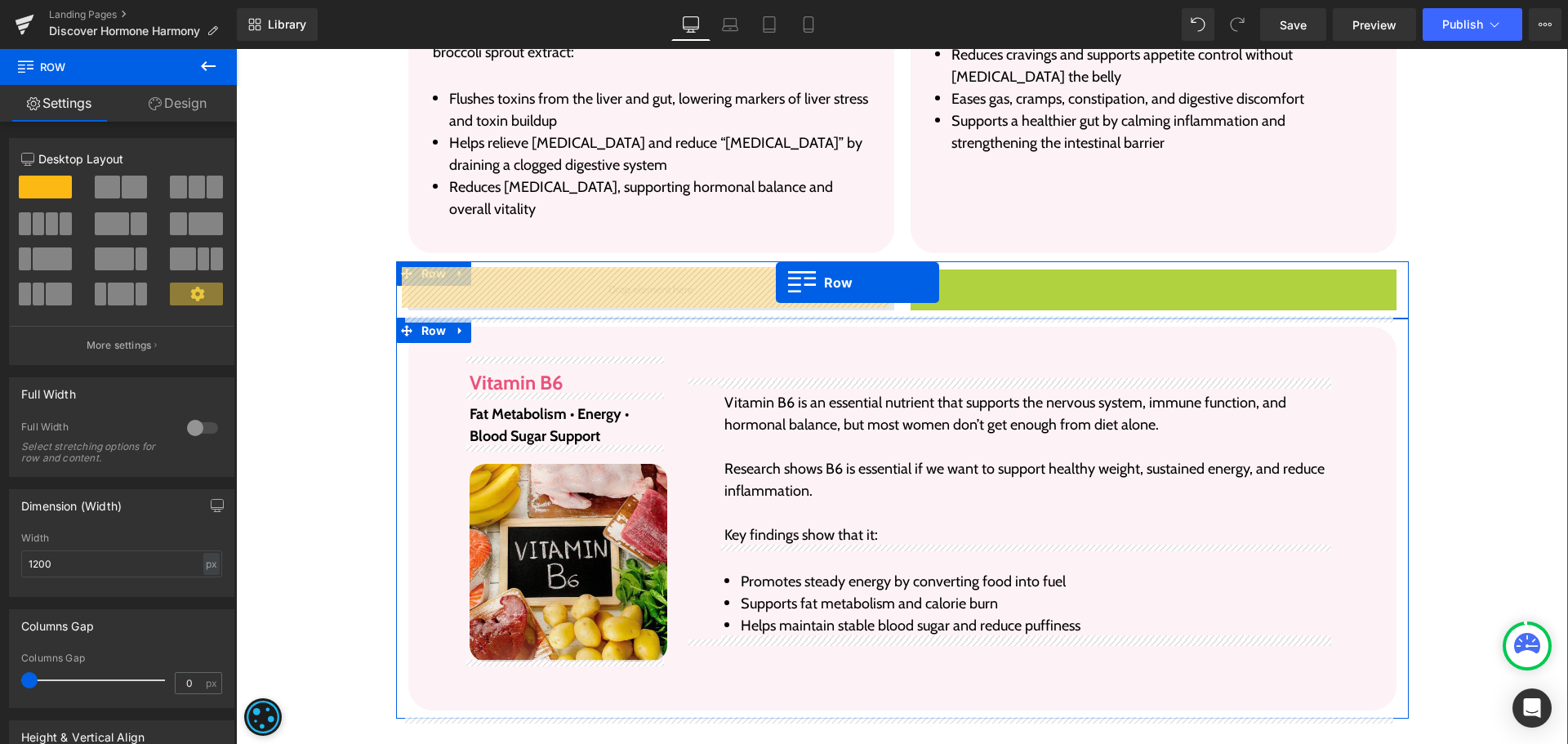
drag, startPoint x: 947, startPoint y: 283, endPoint x: 776, endPoint y: 282, distance: 171.0
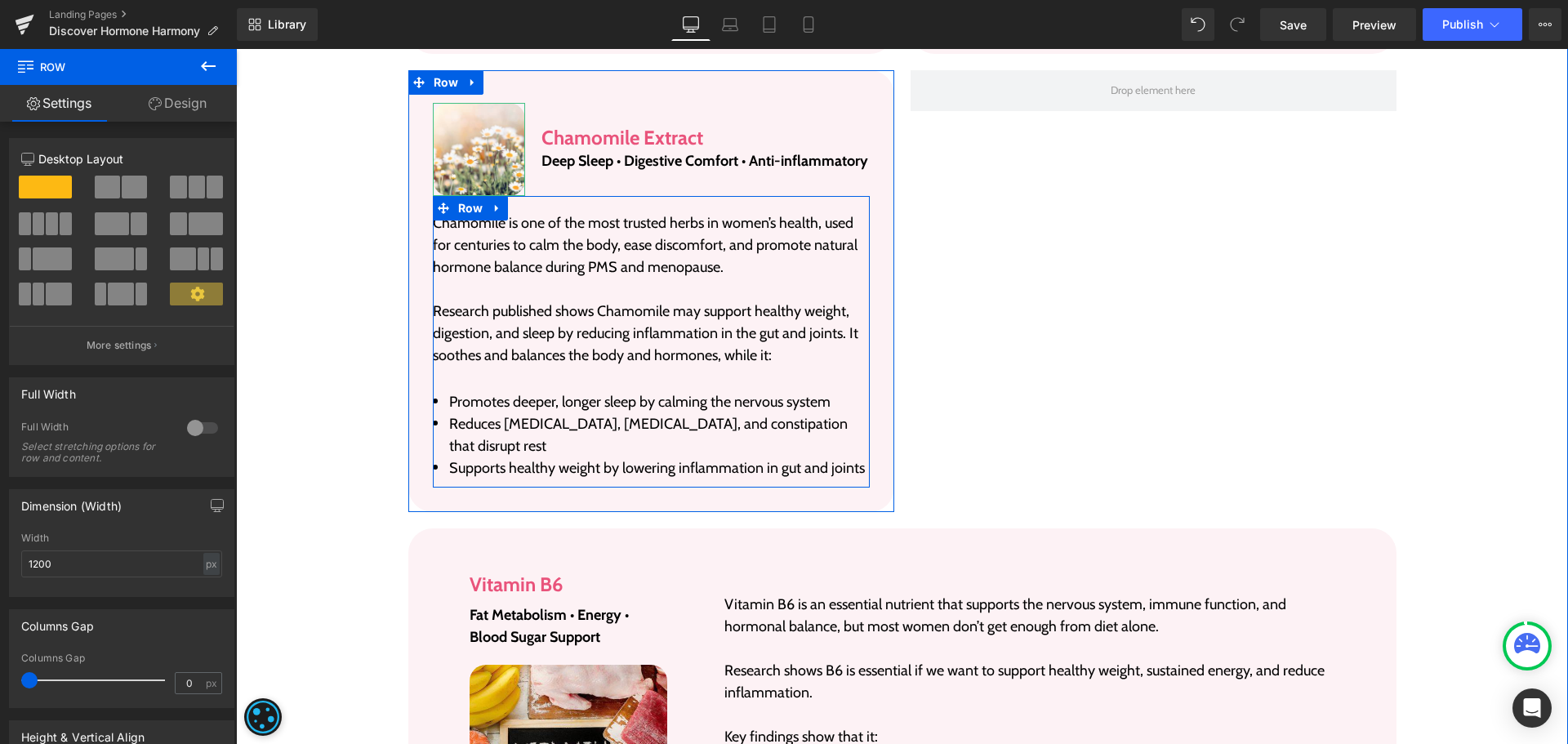
scroll to position [5276, 0]
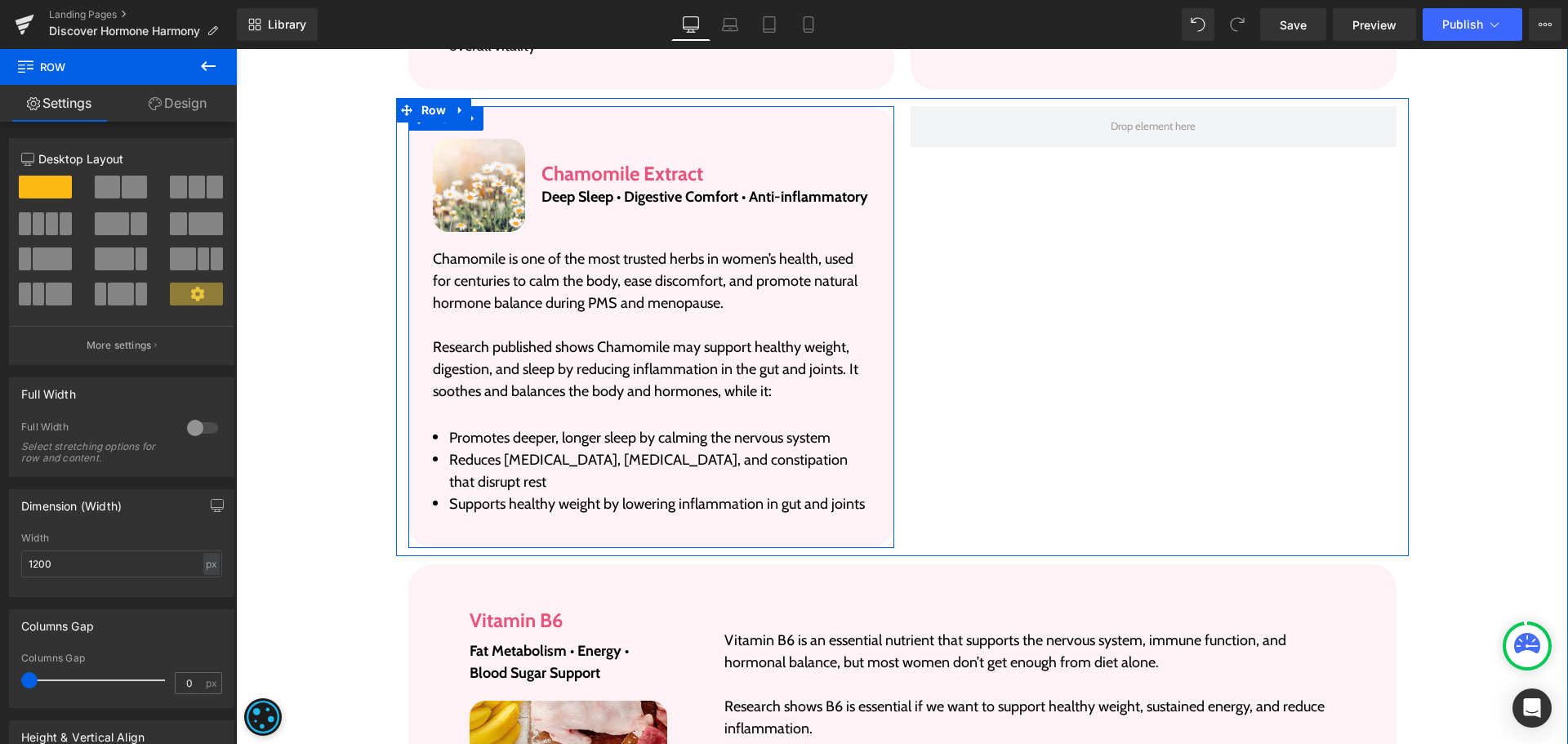
click at [472, 127] on link at bounding box center [472, 117] width 21 height 24
click at [492, 126] on link at bounding box center [493, 117] width 21 height 24
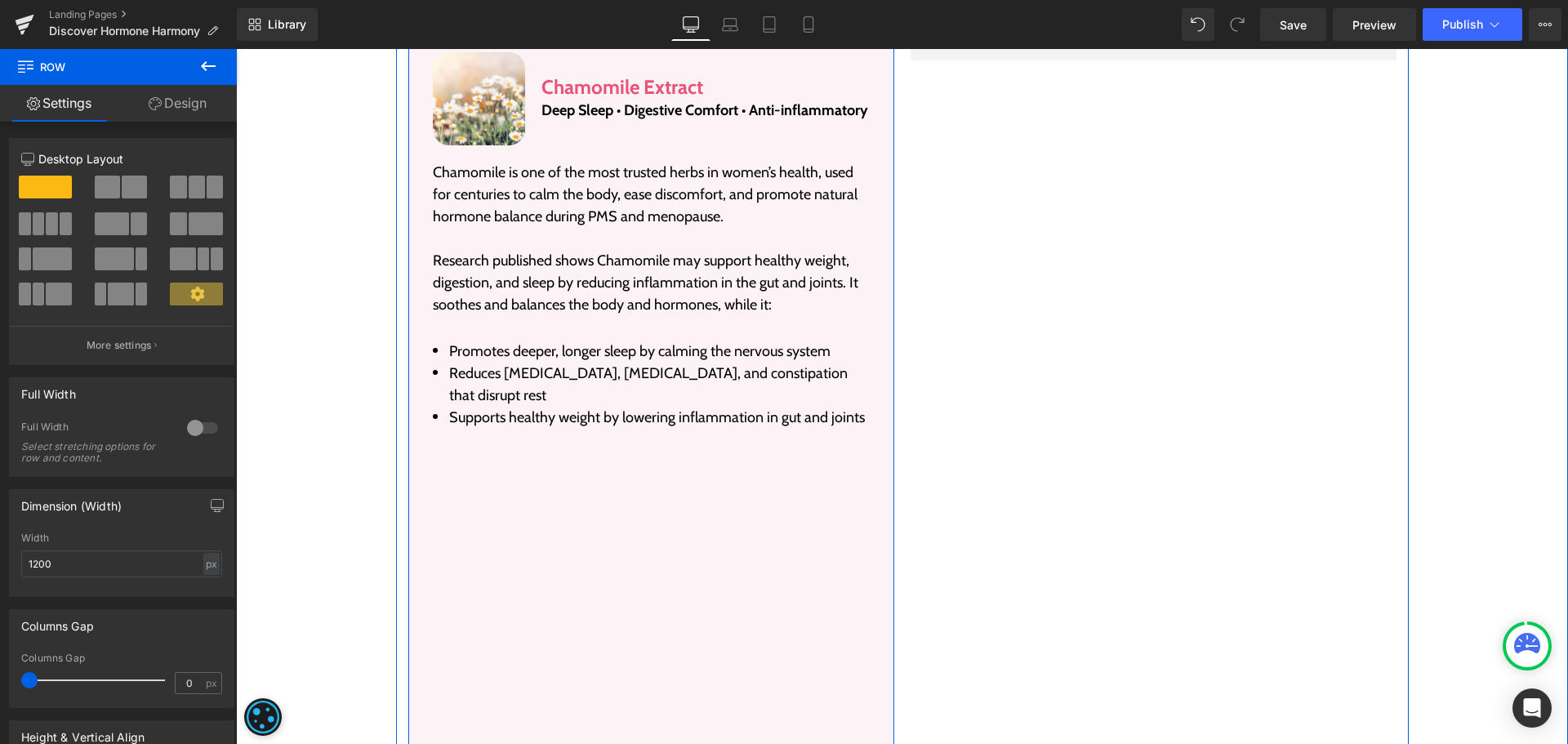
scroll to position [5126, 0]
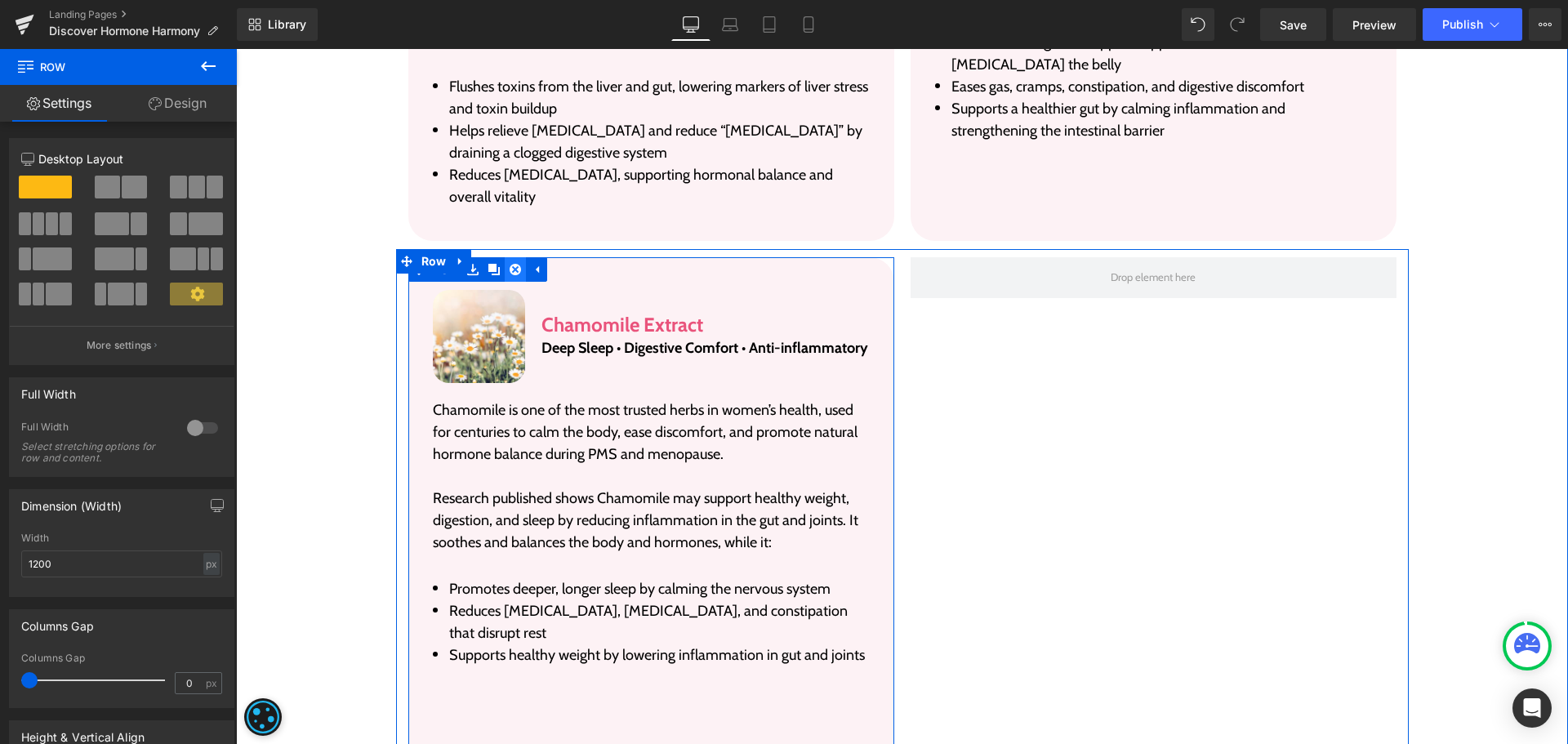
click at [511, 270] on icon at bounding box center [516, 270] width 12 height 12
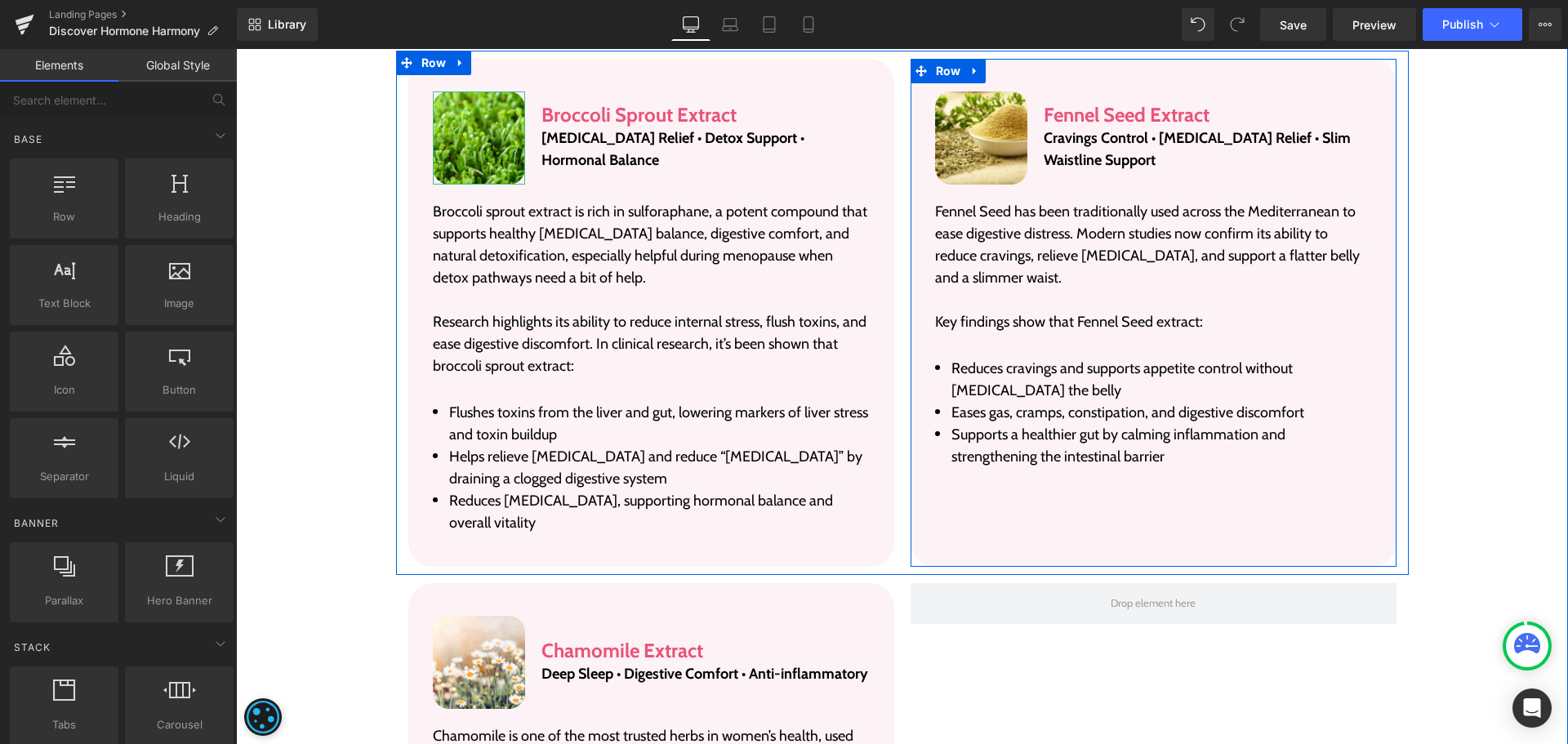
scroll to position [4798, 0]
click at [973, 68] on icon at bounding box center [975, 72] width 3 height 7
click at [991, 71] on icon at bounding box center [996, 72] width 12 height 12
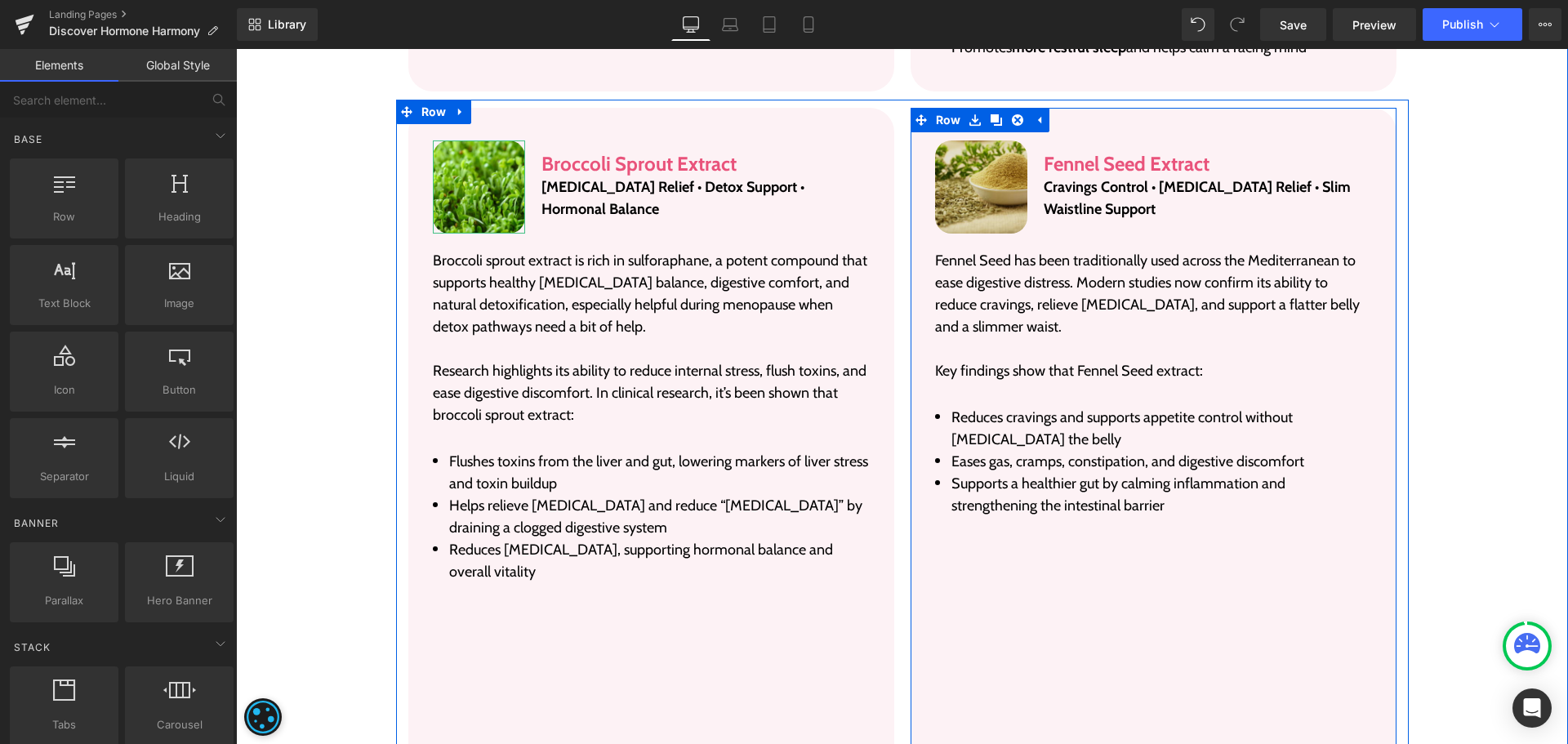
scroll to position [4727, 0]
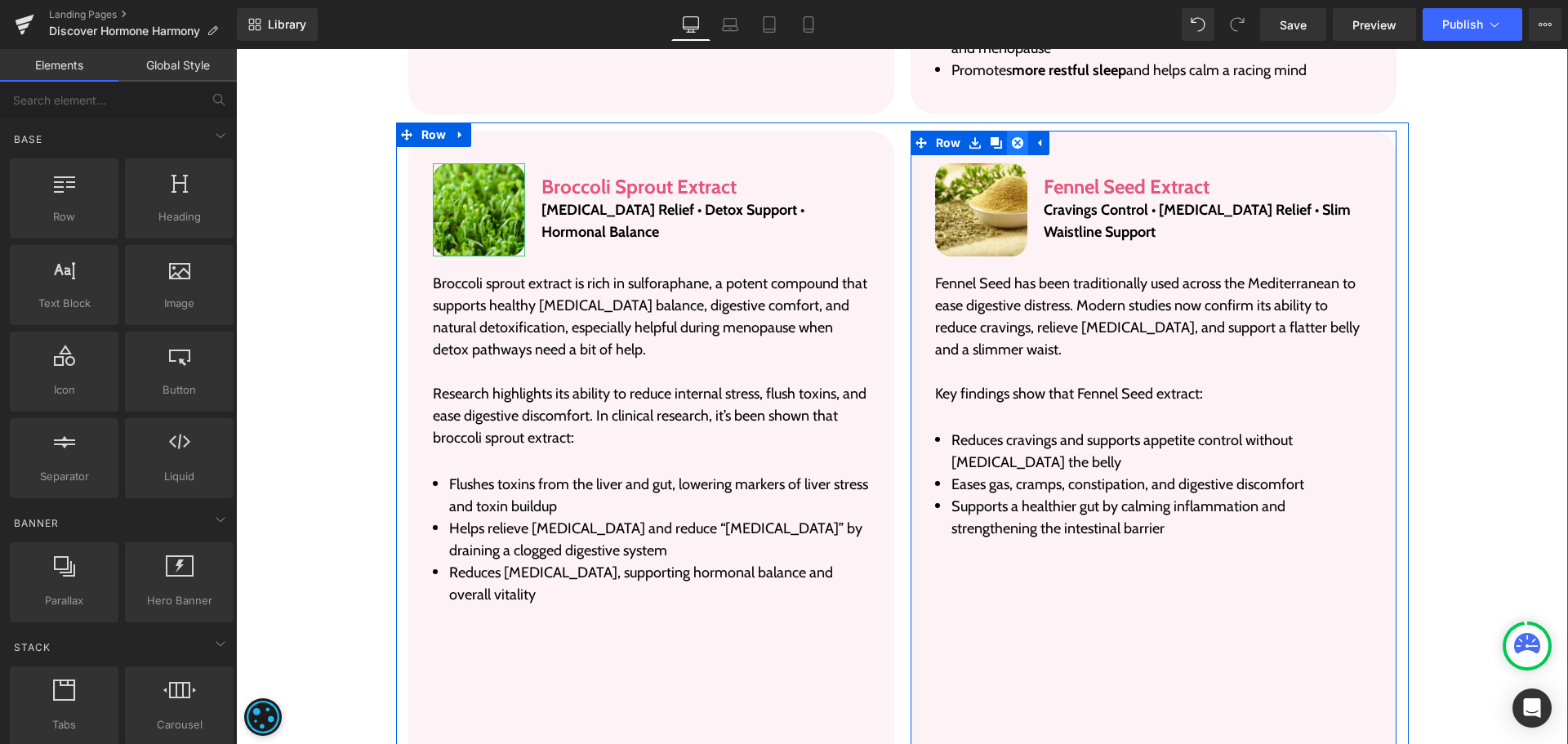
click at [1014, 141] on icon at bounding box center [1018, 143] width 12 height 12
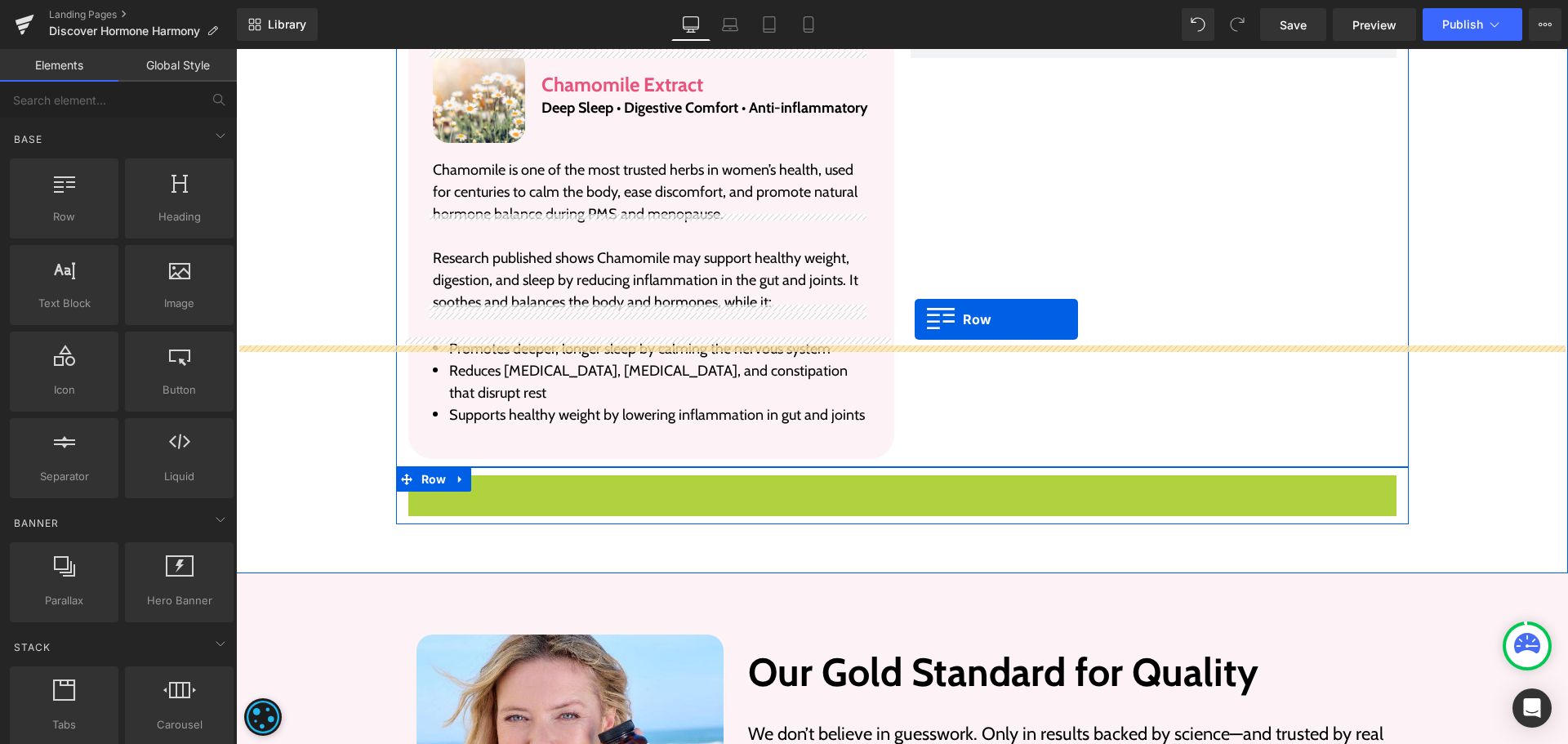
scroll to position [5217, 0]
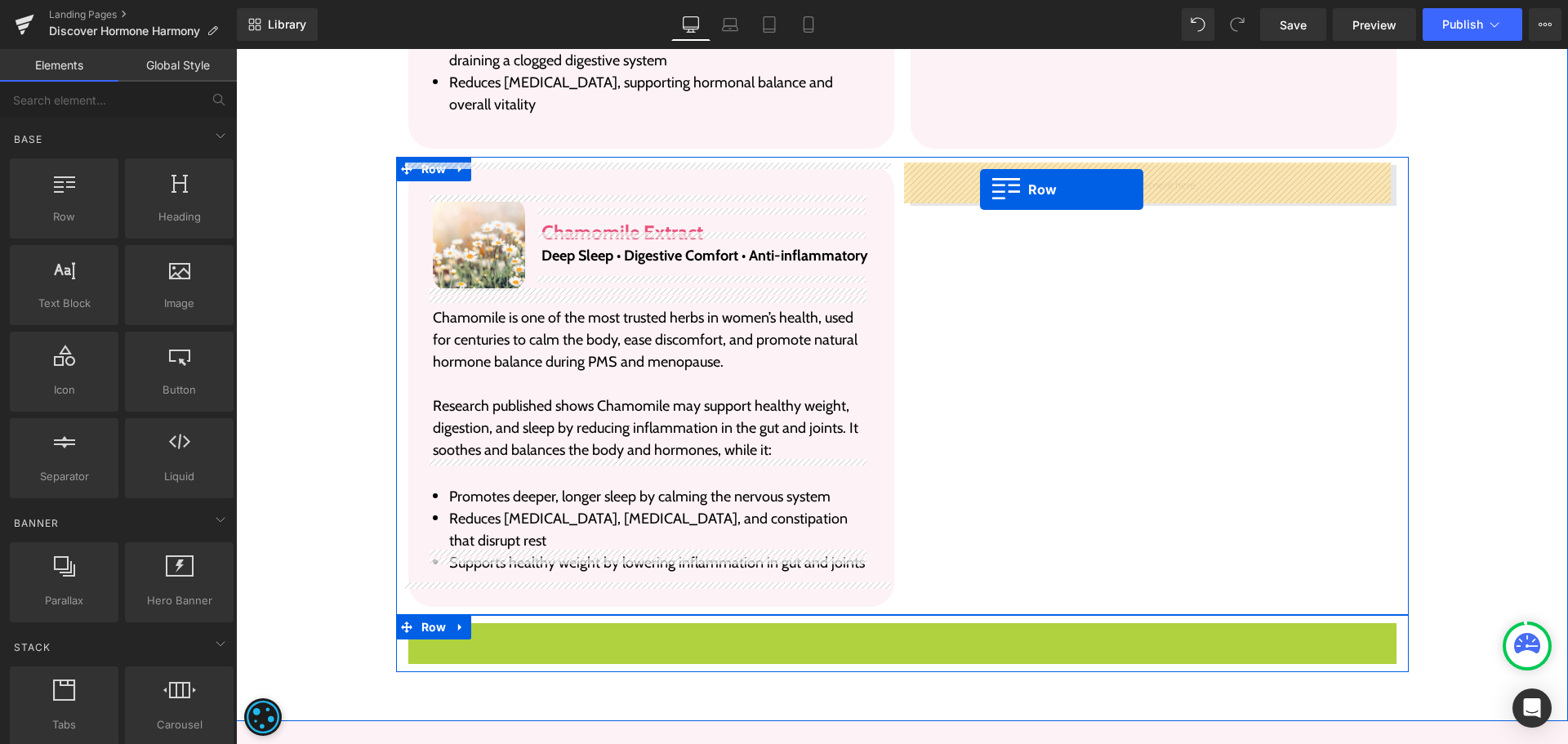
drag, startPoint x: 430, startPoint y: 372, endPoint x: 980, endPoint y: 189, distance: 579.6
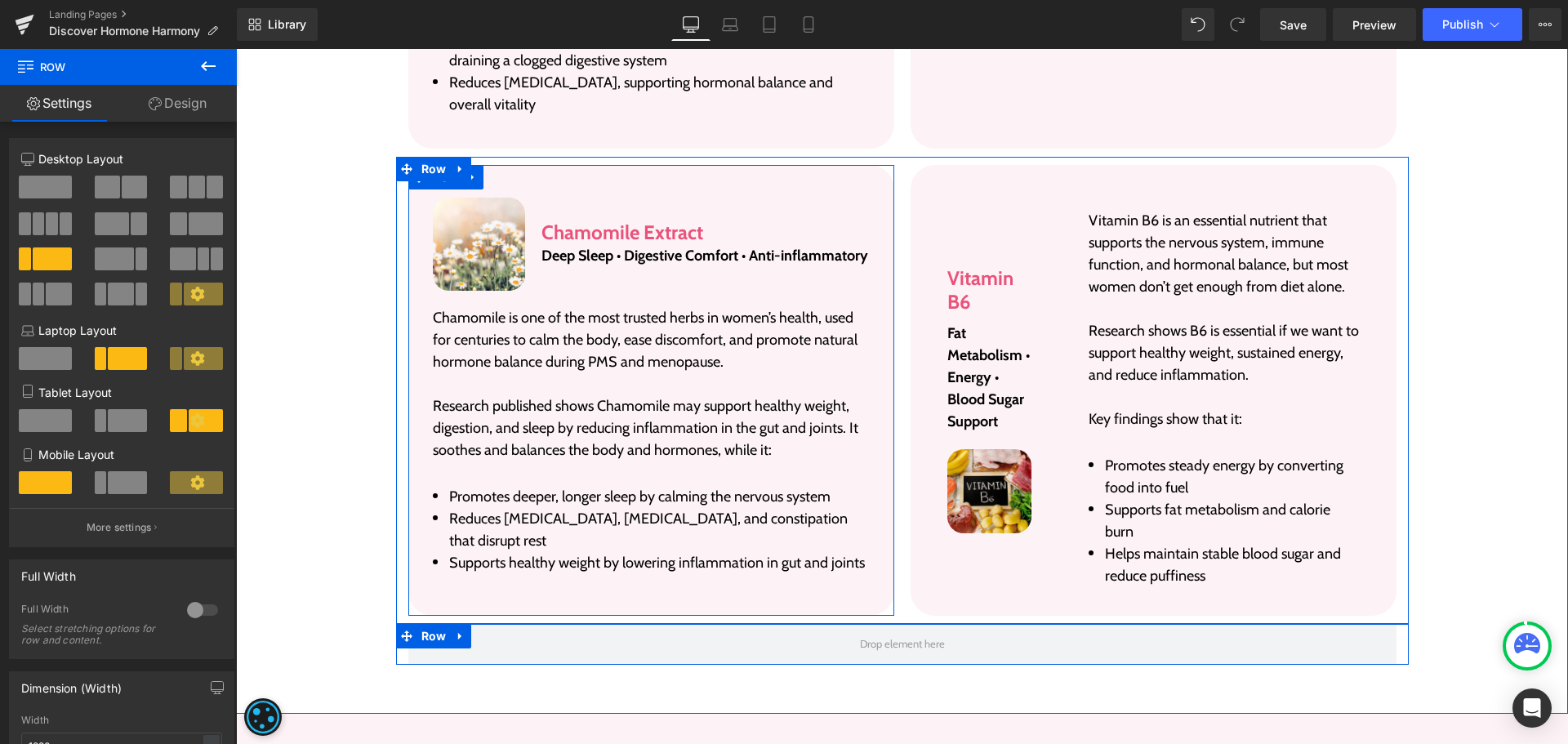
click at [423, 327] on div "Image Chamomile Extract Heading Deep Sleep • Digestive Comfort • Anti-inflammat…" at bounding box center [651, 390] width 486 height 451
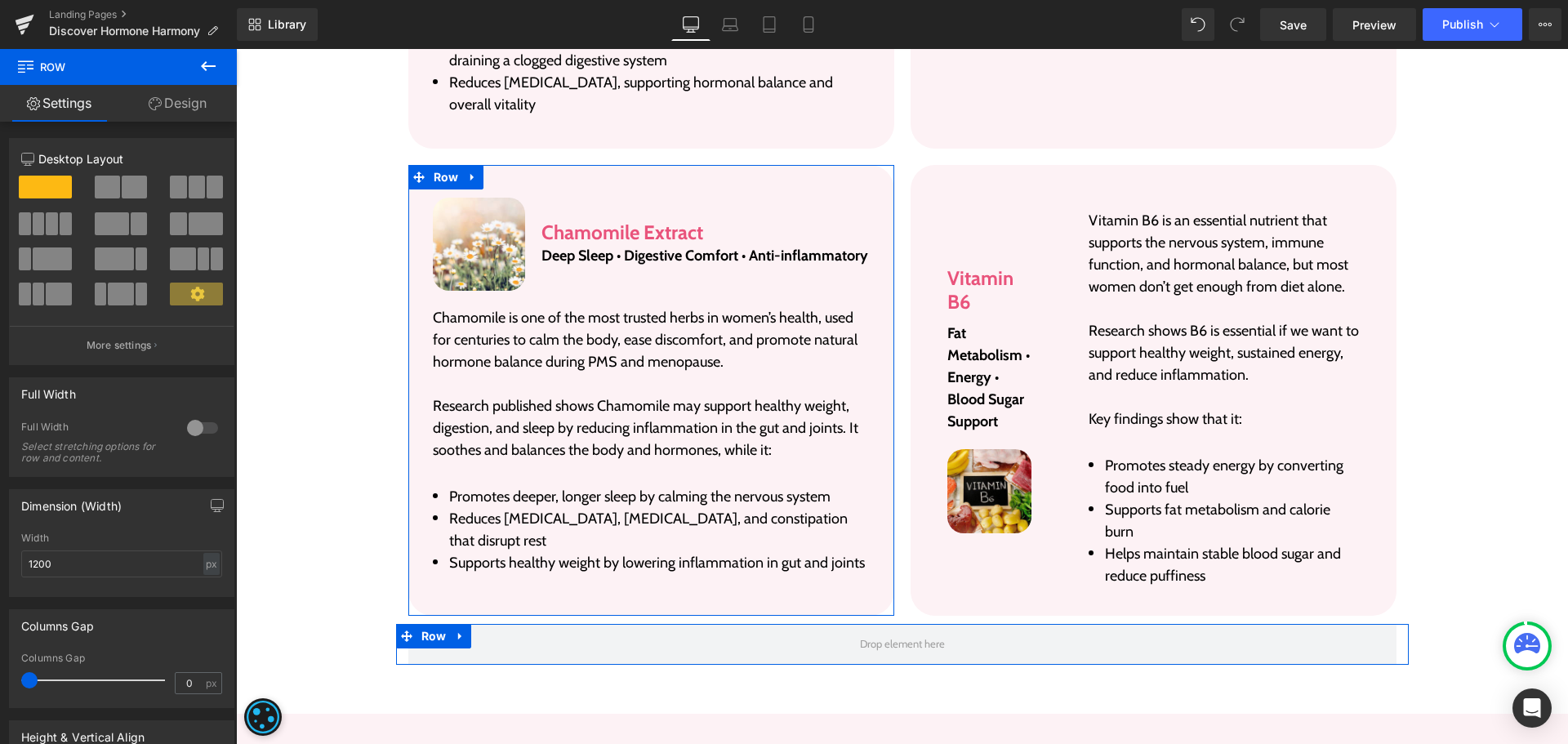
click at [198, 110] on link "Design" at bounding box center [177, 103] width 118 height 37
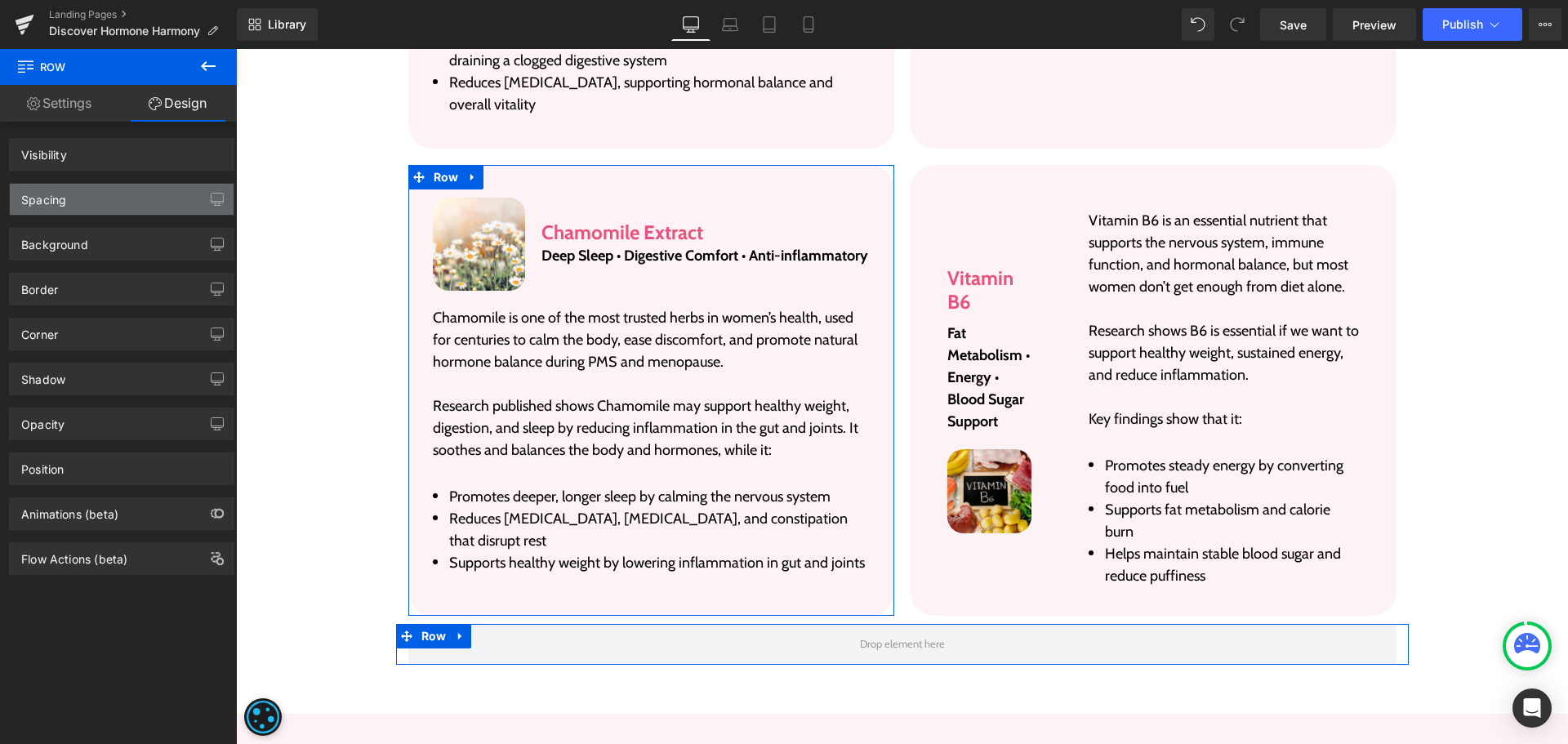
click at [74, 202] on div "Spacing" at bounding box center [122, 199] width 224 height 31
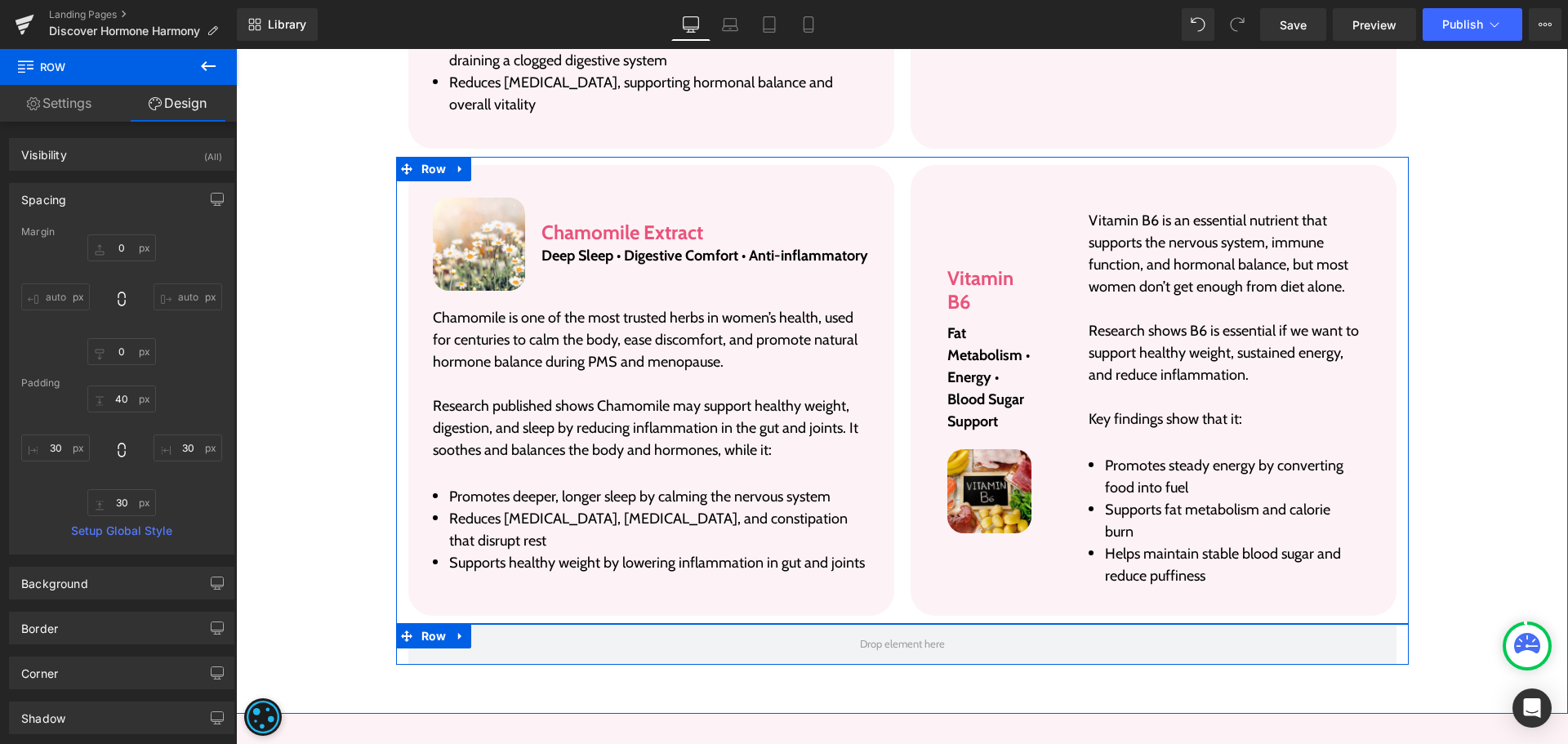
click at [236, 49] on div "40px" at bounding box center [236, 49] width 0 height 0
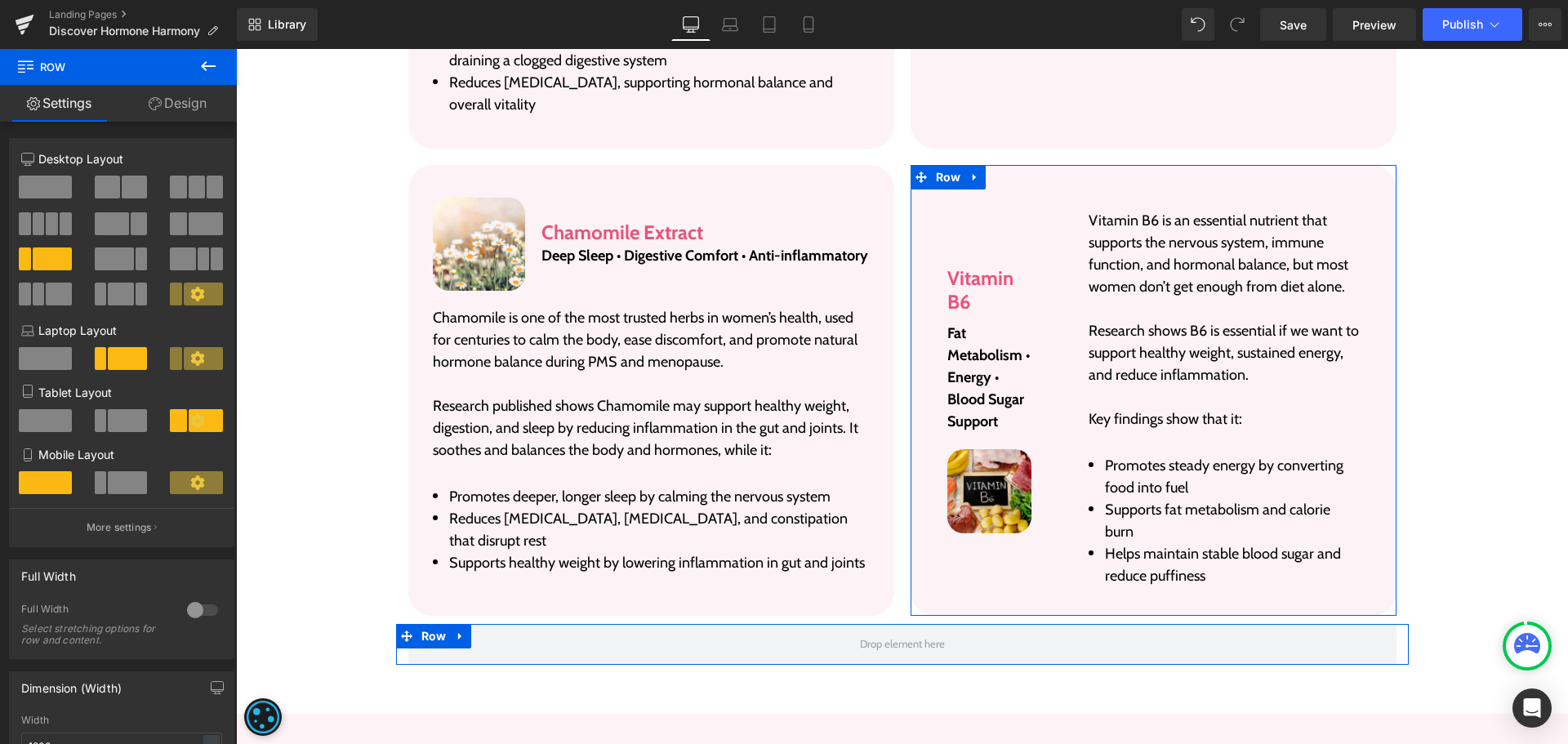
click at [194, 107] on link "Design" at bounding box center [177, 103] width 118 height 37
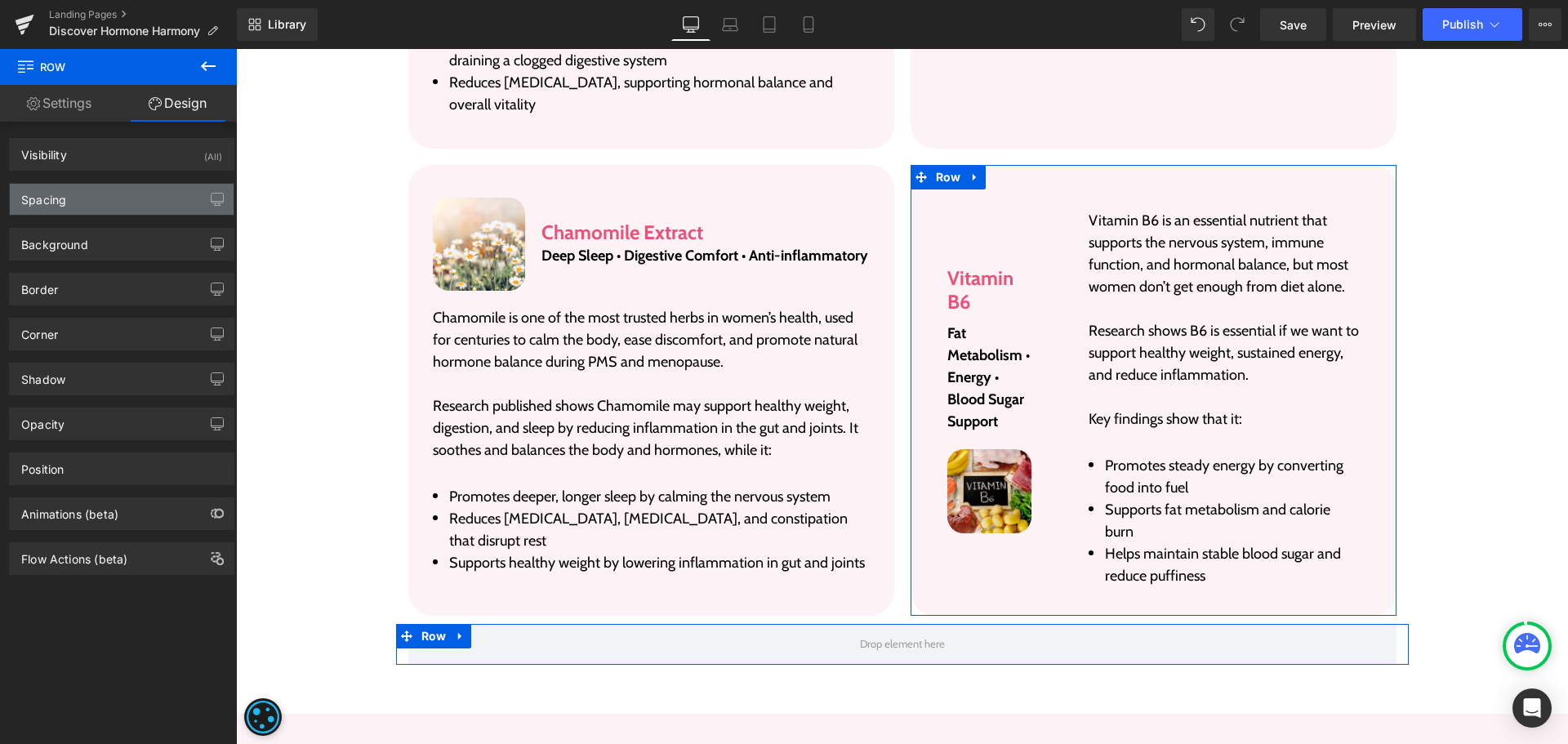
click at [112, 205] on div "Spacing" at bounding box center [122, 199] width 224 height 31
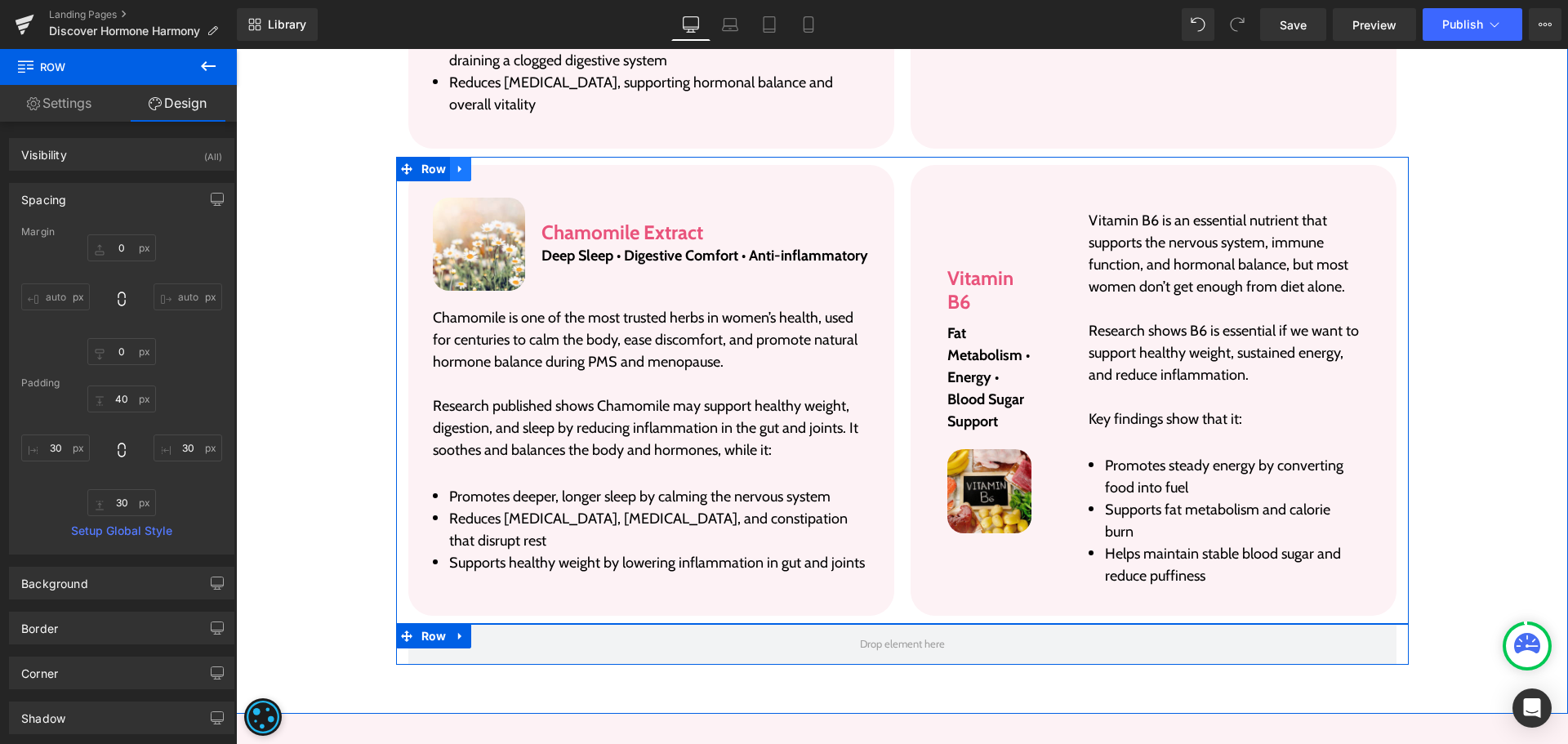
click at [450, 161] on link at bounding box center [460, 168] width 21 height 24
click at [478, 165] on icon at bounding box center [482, 168] width 12 height 12
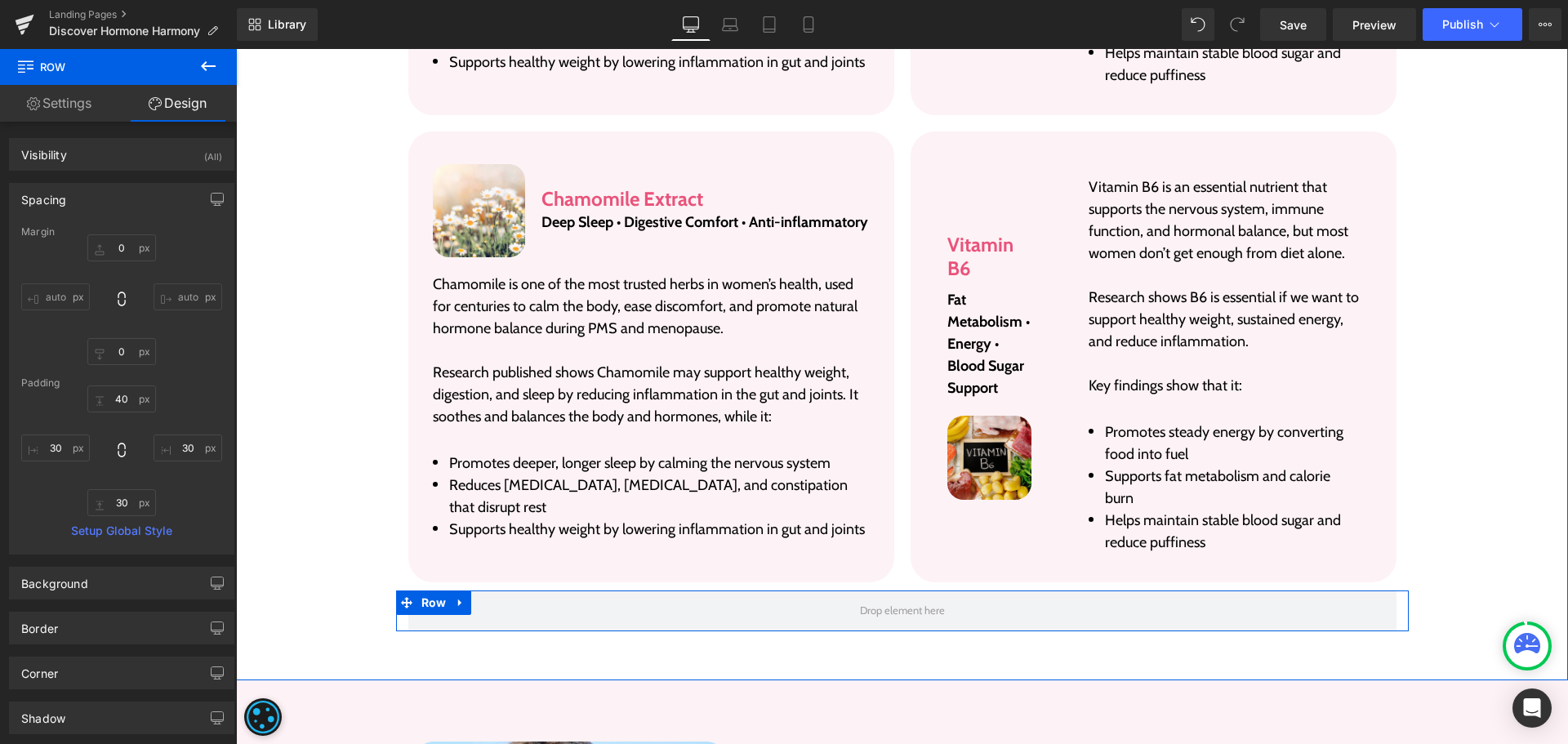
scroll to position [5725, 0]
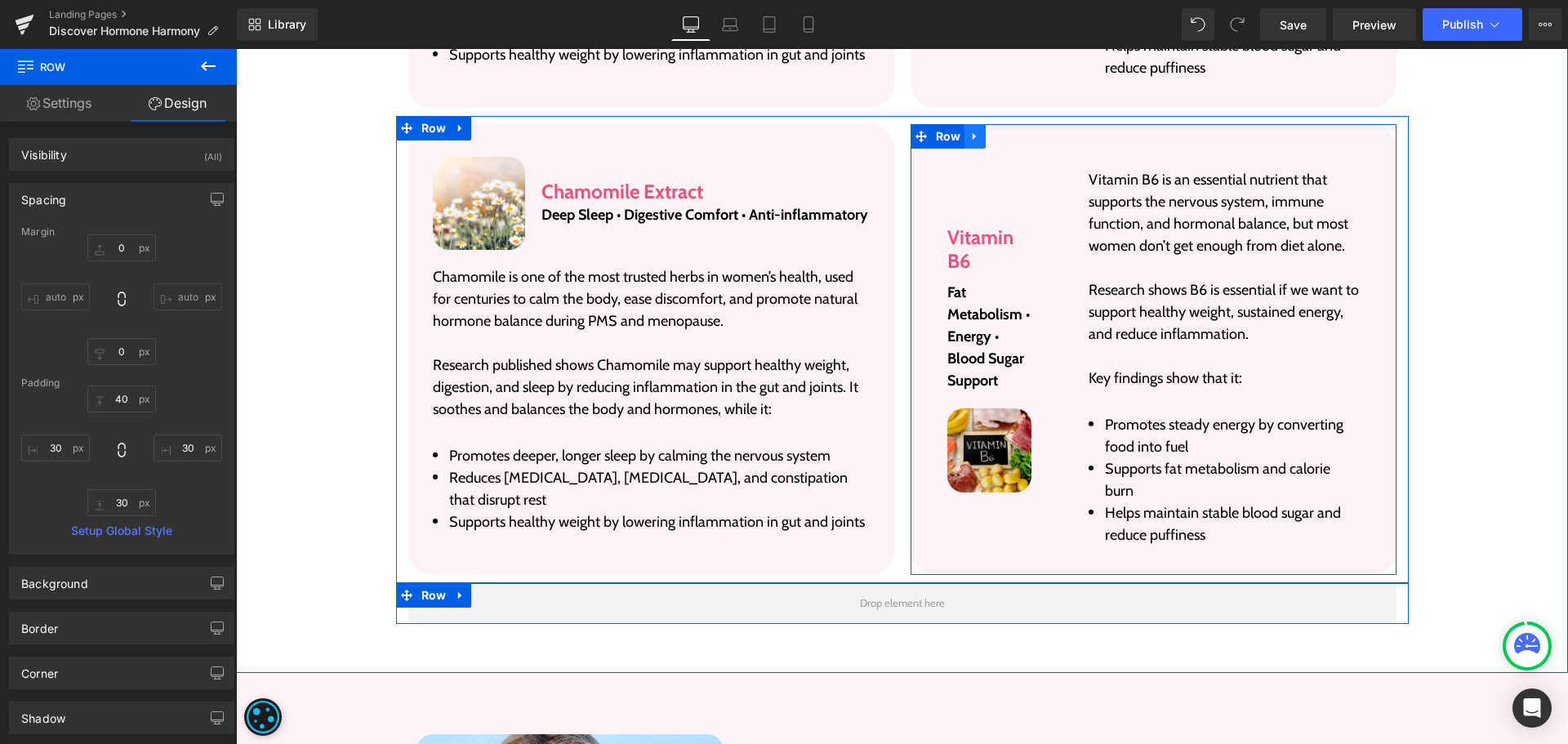
click at [970, 132] on icon at bounding box center [976, 136] width 12 height 12
click at [1012, 137] on icon at bounding box center [1018, 136] width 12 height 12
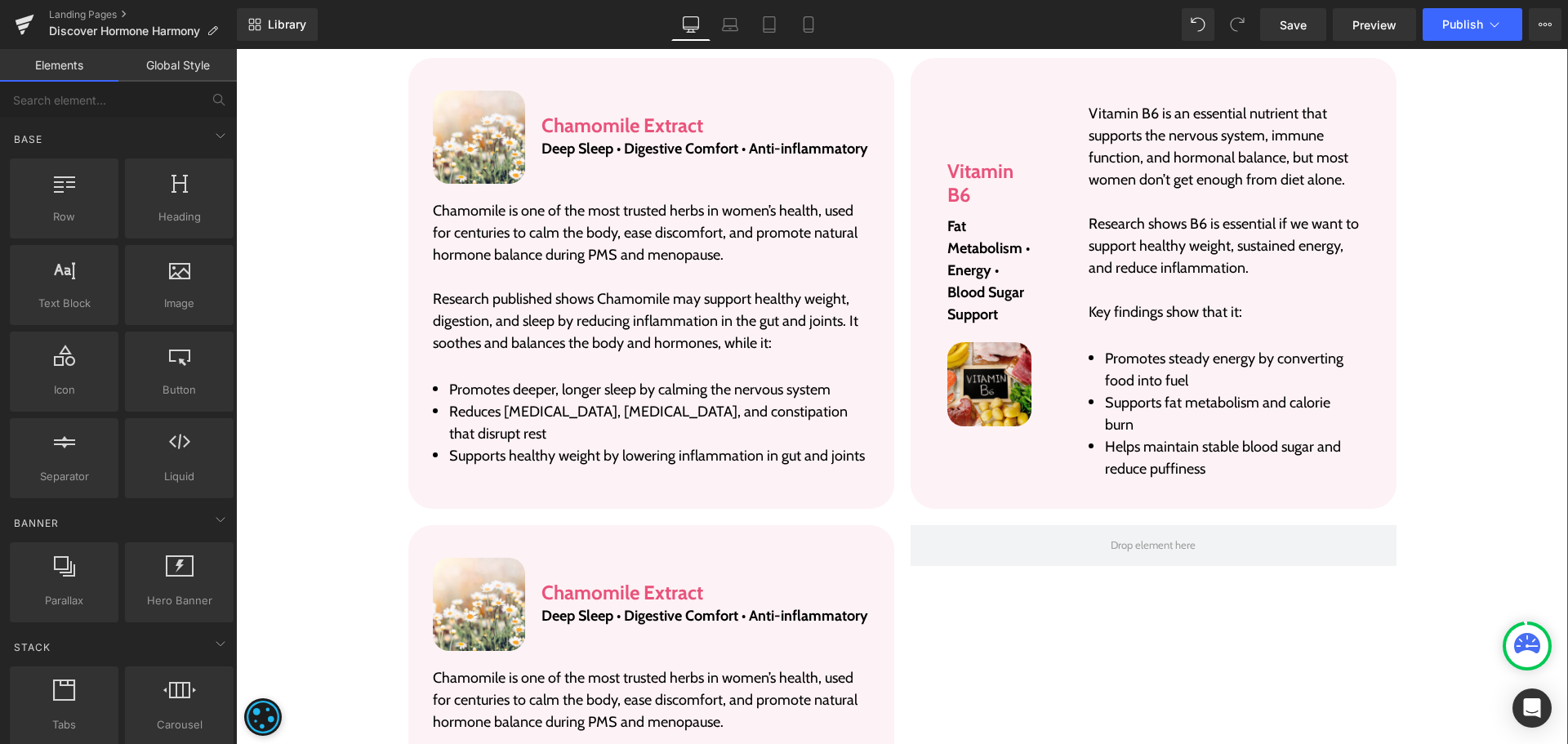
scroll to position [5235, 0]
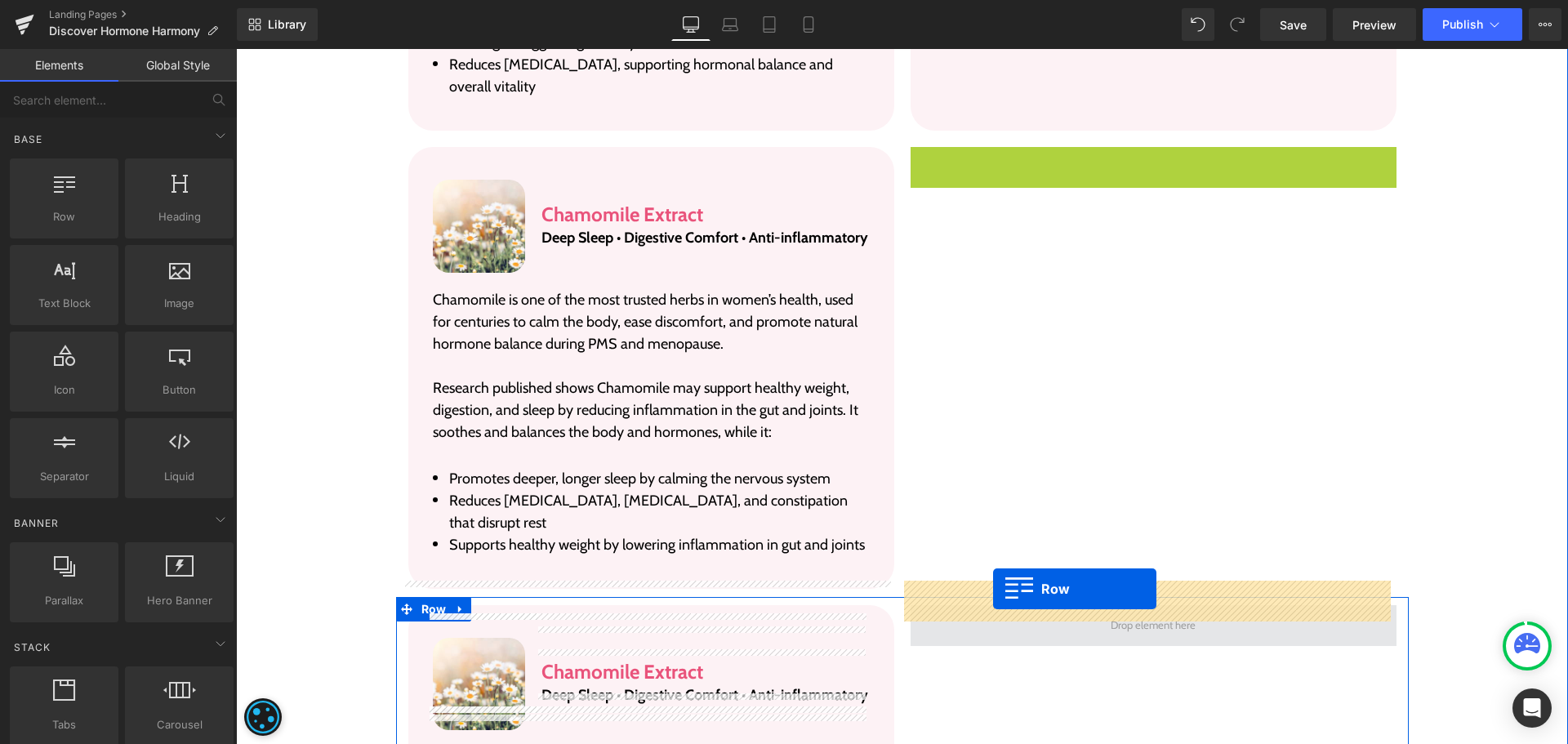
drag, startPoint x: 923, startPoint y: 154, endPoint x: 992, endPoint y: 589, distance: 440.4
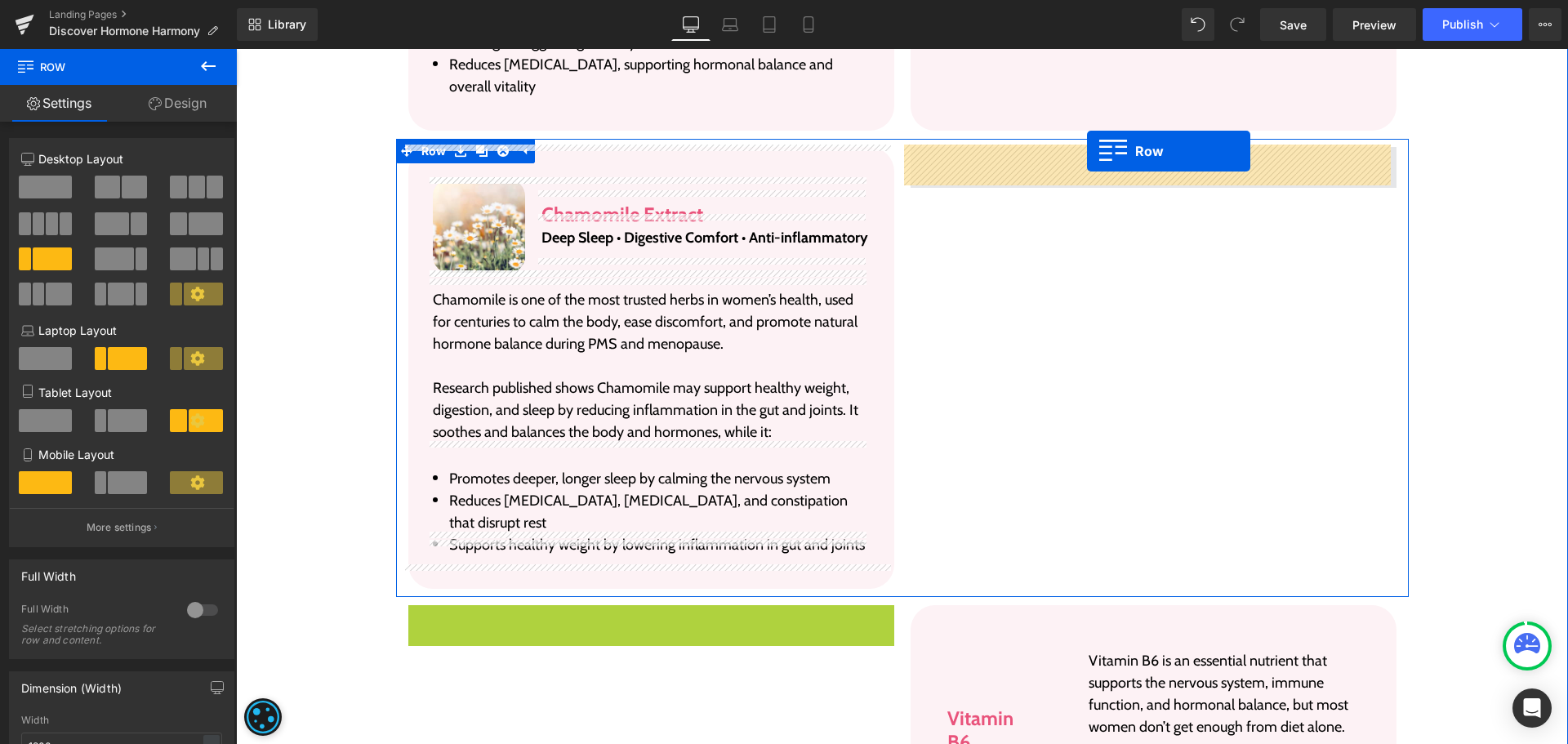
drag, startPoint x: 432, startPoint y: 602, endPoint x: 1087, endPoint y: 151, distance: 795.3
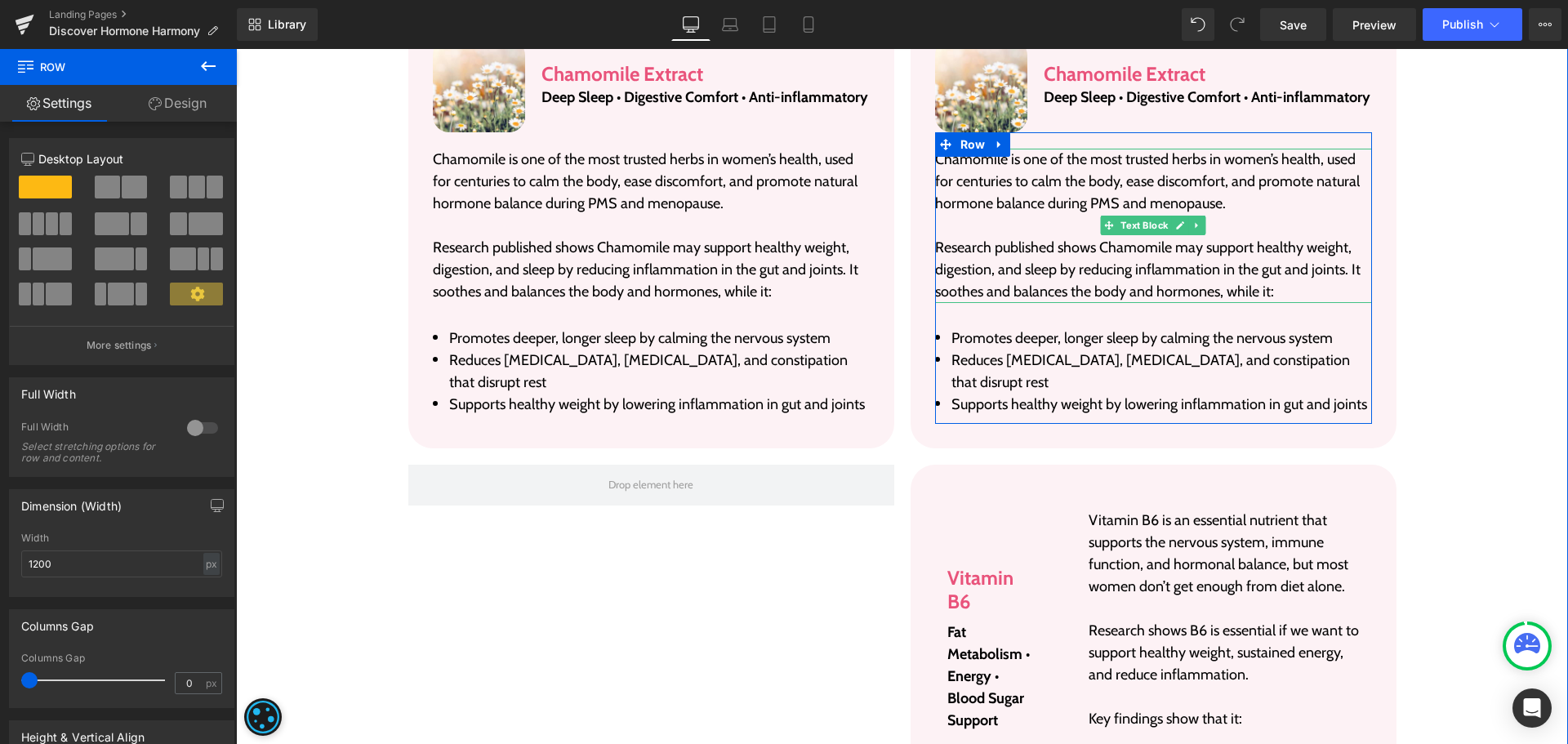
scroll to position [5399, 0]
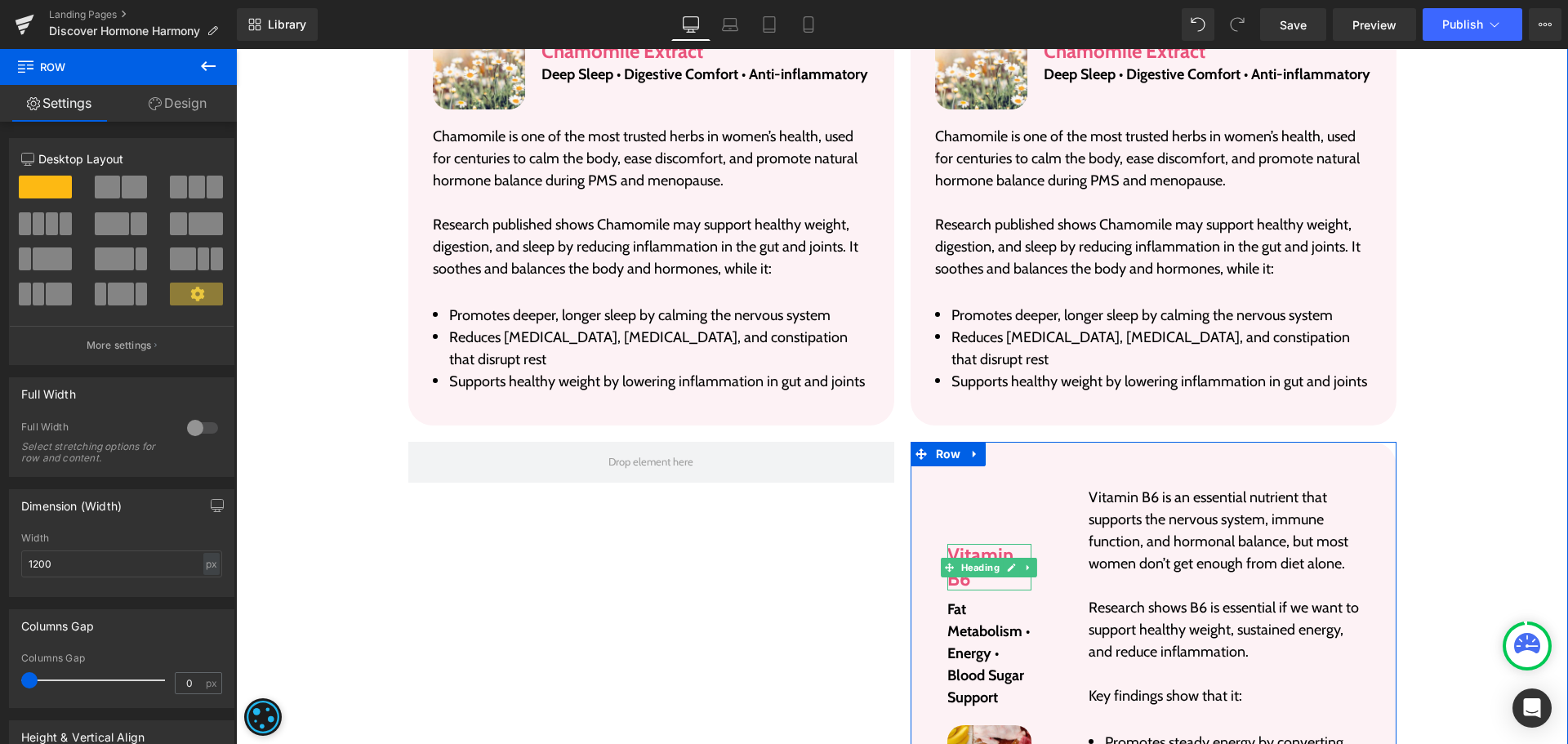
click at [957, 544] on h3 "Vitamin B6" at bounding box center [990, 567] width 85 height 47
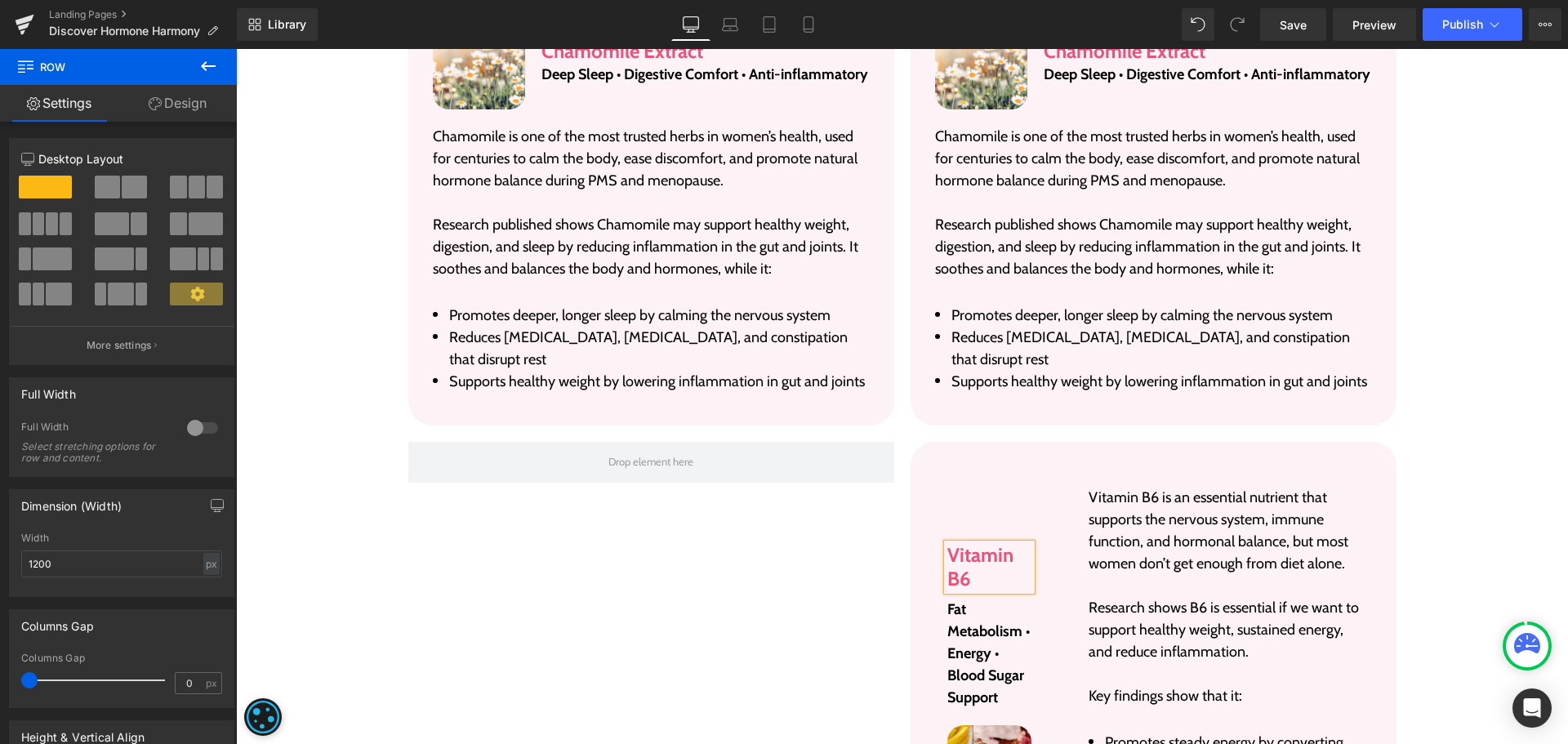
click at [957, 544] on h3 "Vitamin B6" at bounding box center [990, 567] width 85 height 47
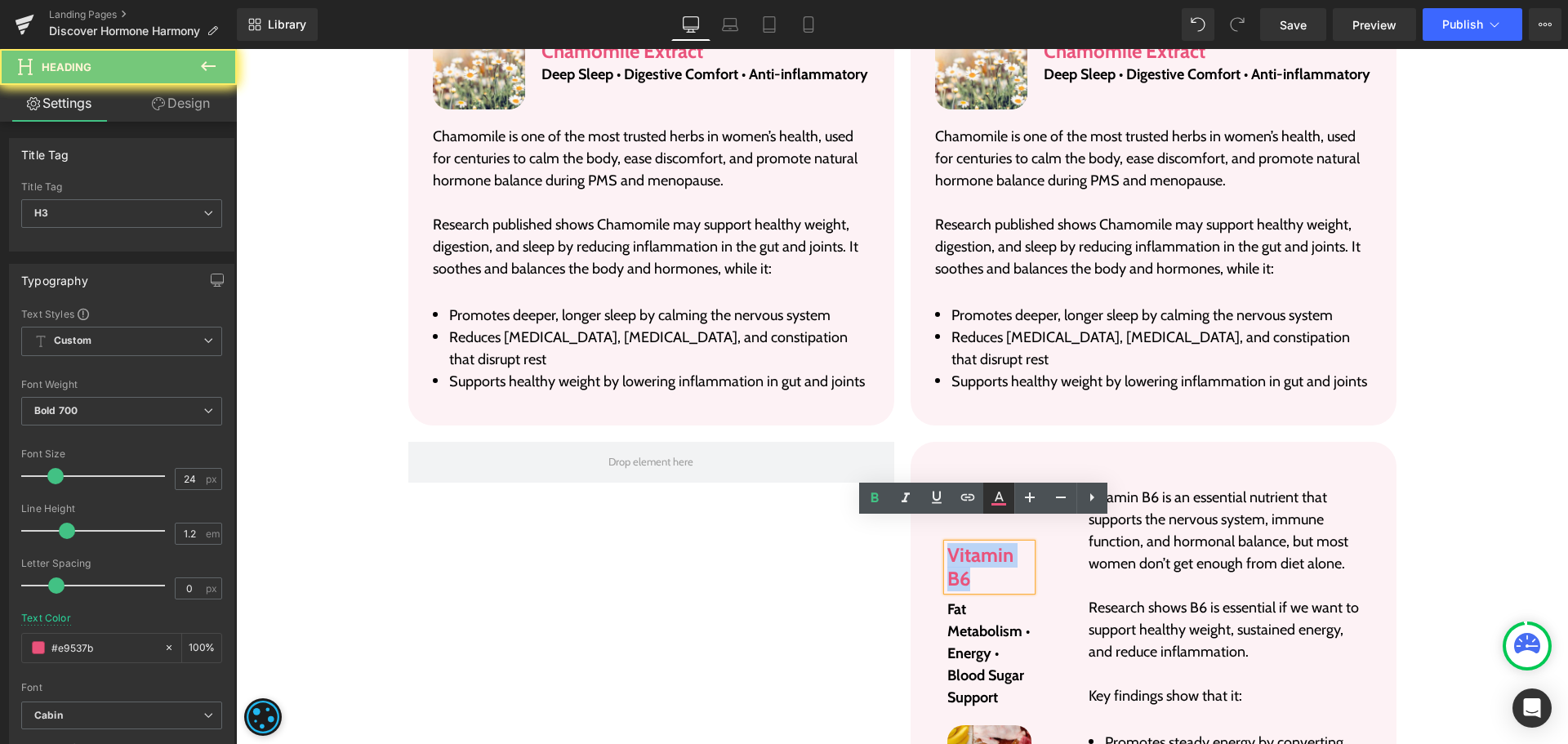
copy h3 "Vitamin B6"
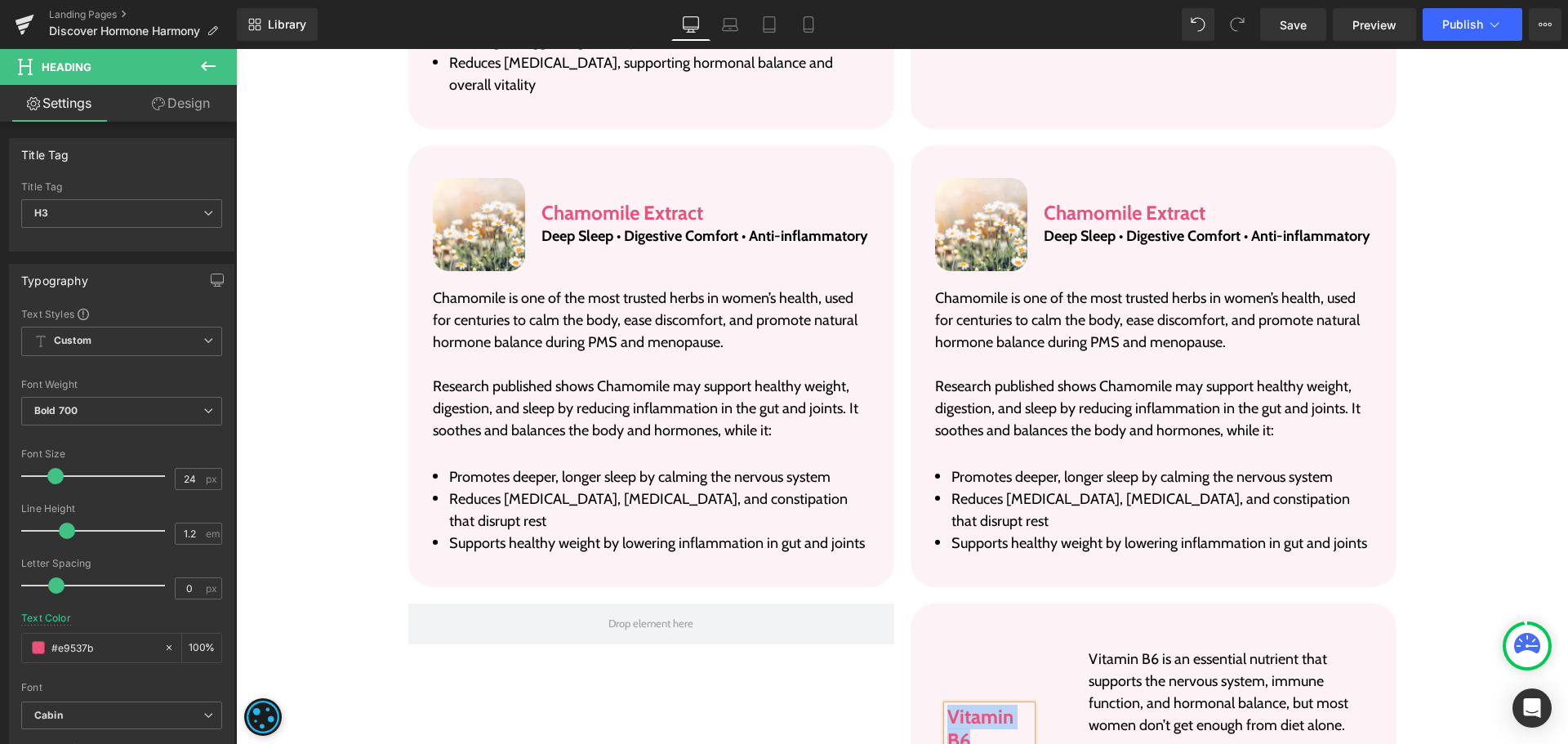
scroll to position [5235, 0]
click at [1073, 203] on h3 "Chamomile Extract" at bounding box center [1207, 215] width 327 height 23
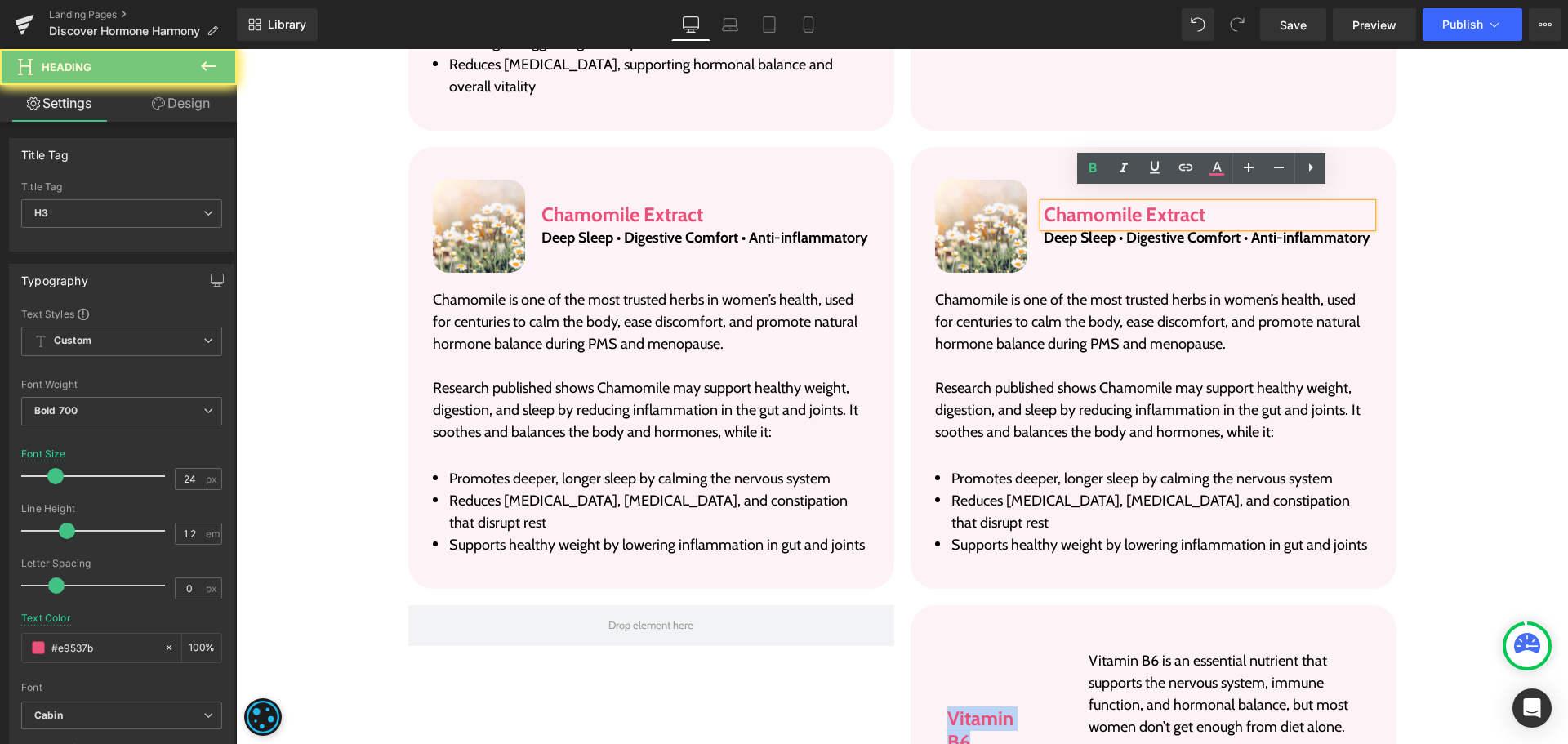
click at [1073, 203] on h3 "Chamomile Extract" at bounding box center [1207, 215] width 327 height 23
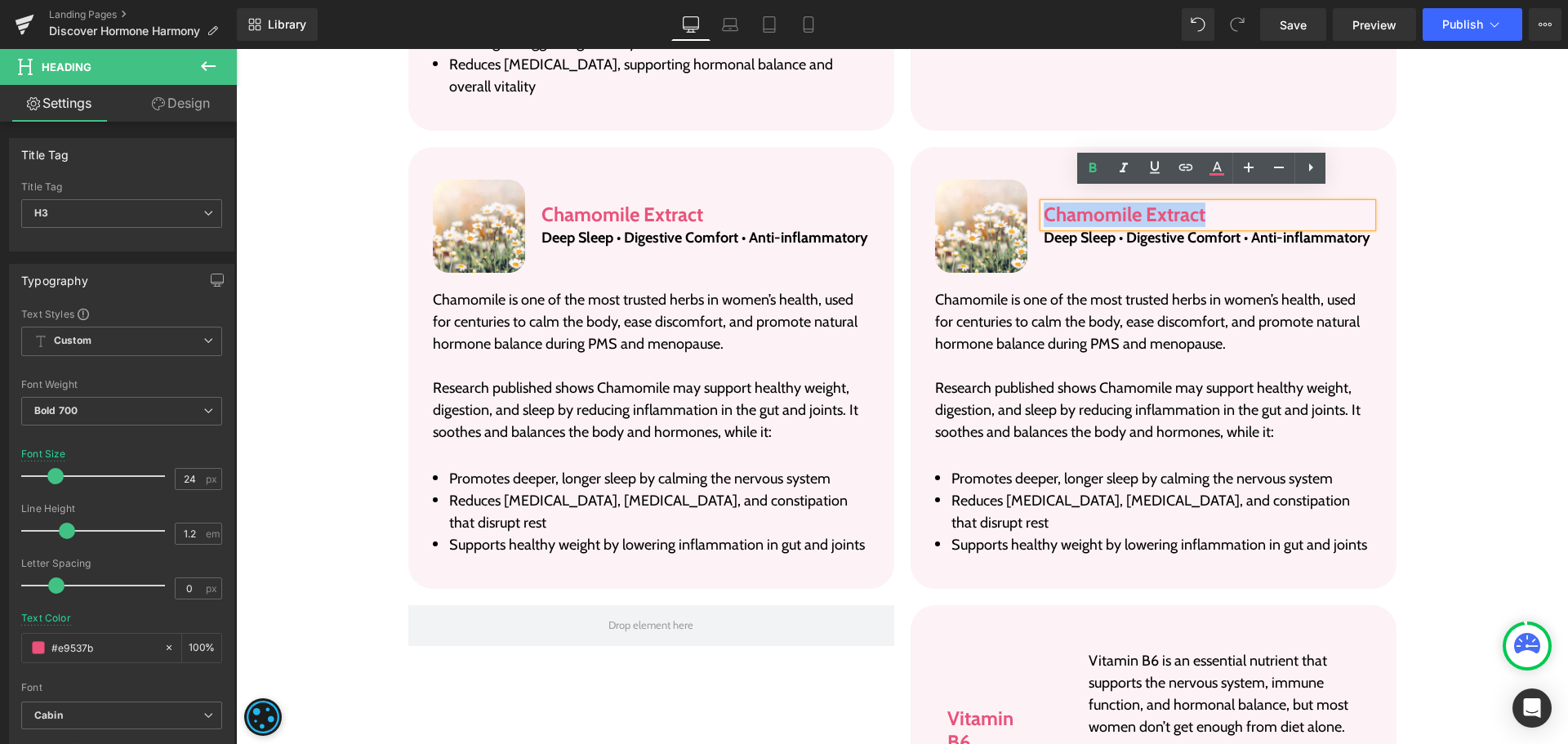
paste div
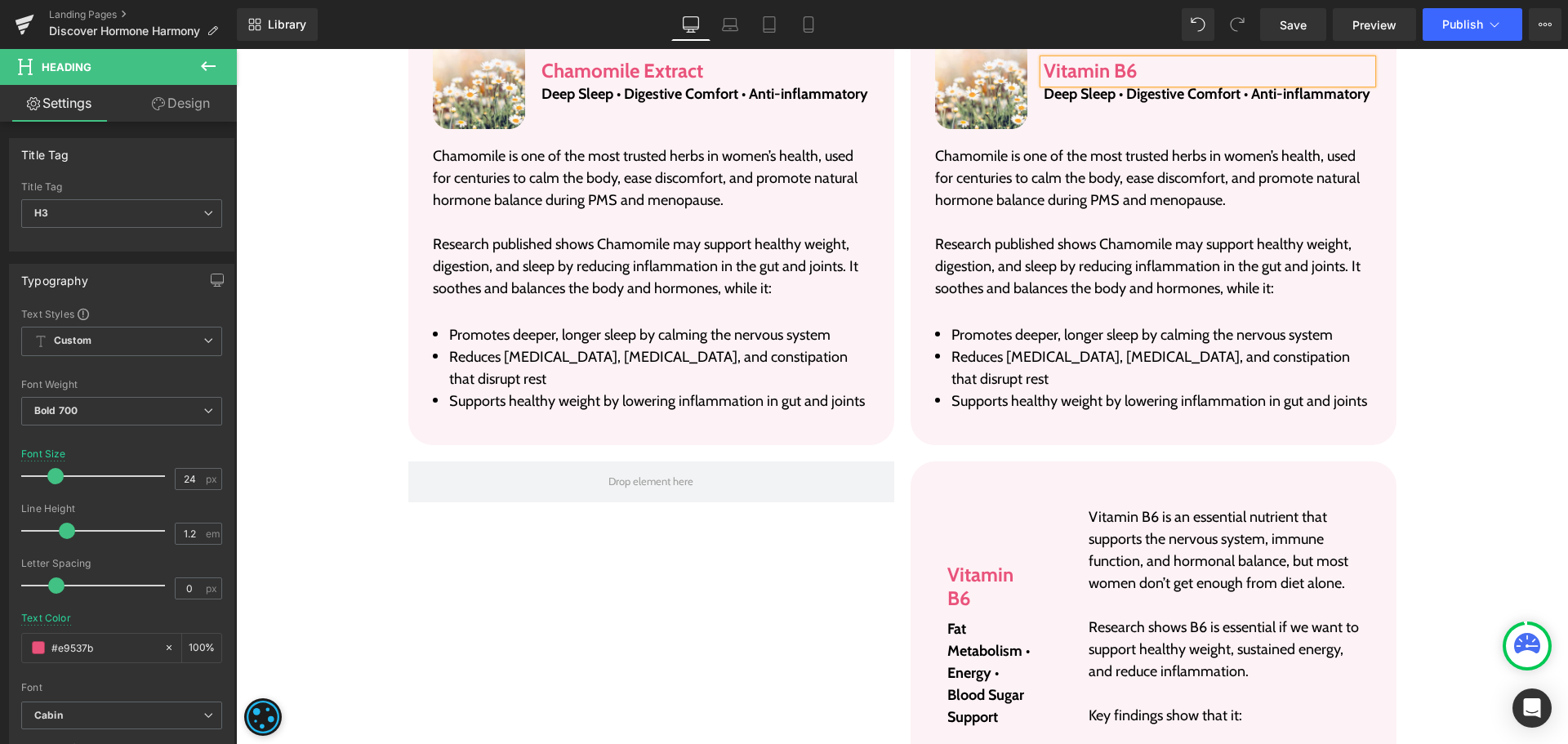
scroll to position [5399, 0]
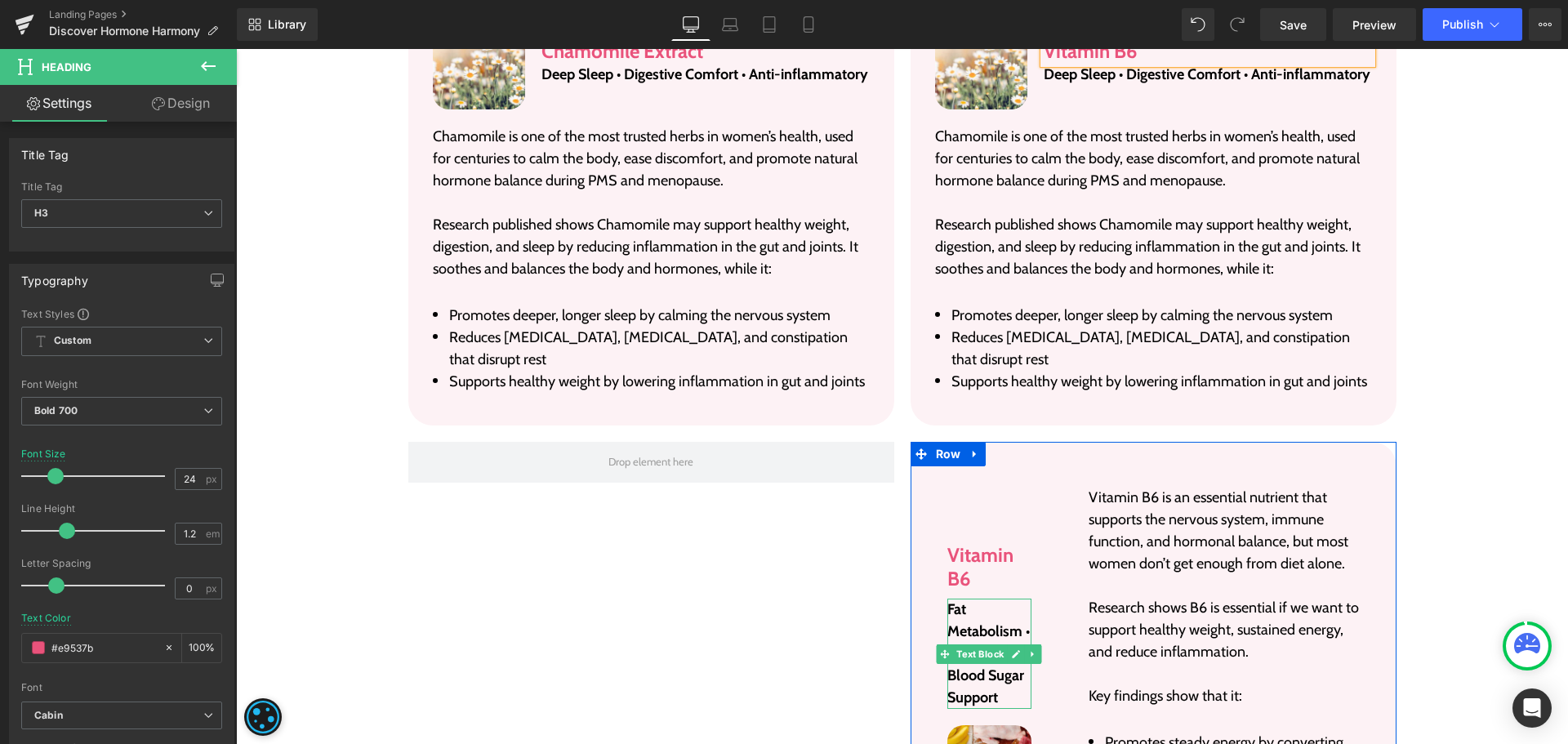
click at [974, 613] on p "Fat Metabolism • Energy • Blood Sugar Support" at bounding box center [990, 654] width 85 height 110
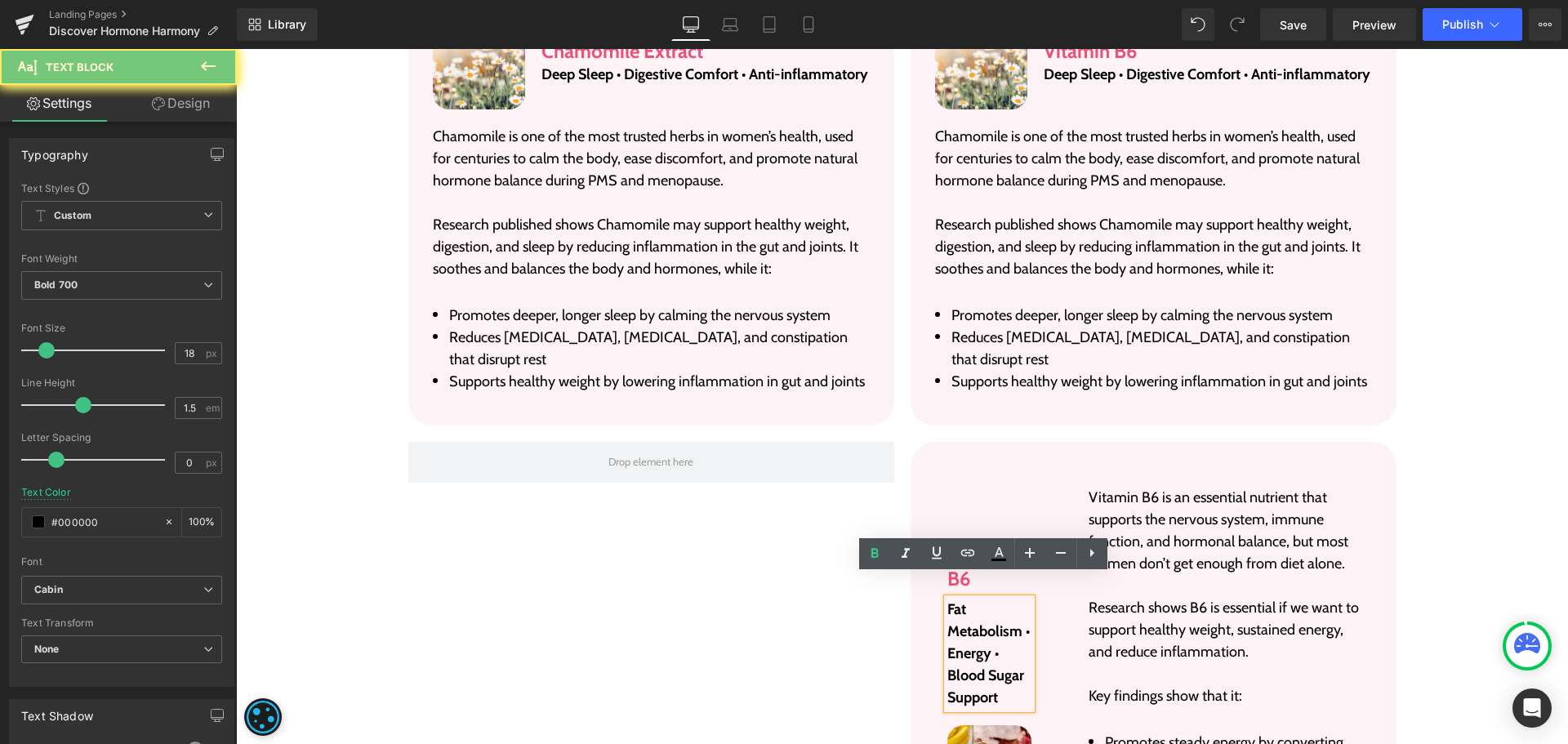
click at [974, 613] on p "Fat Metabolism • Energy • Blood Sugar Support" at bounding box center [990, 654] width 85 height 110
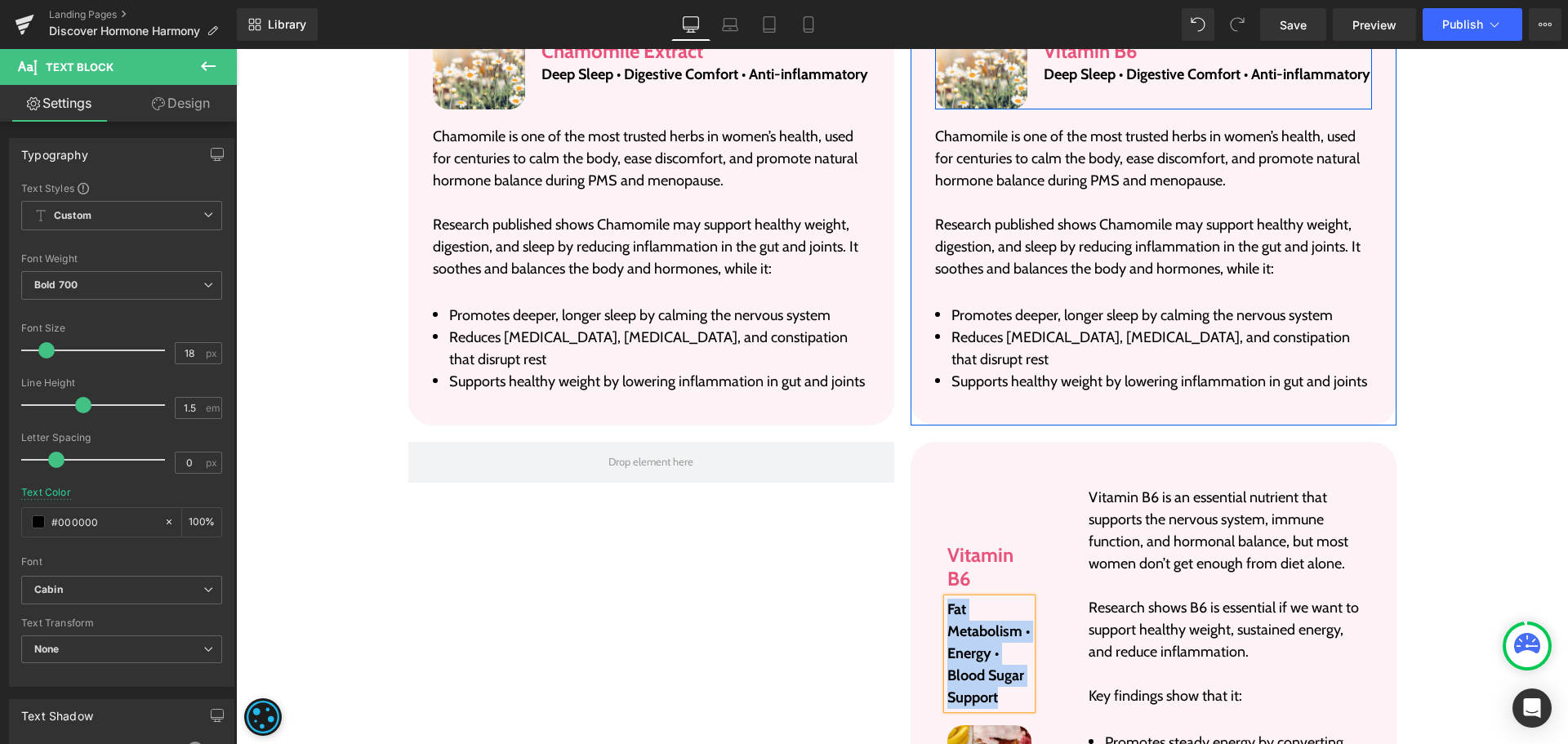
click at [1069, 72] on p "Deep Sleep • Digestive Comfort • Anti-inflammatory" at bounding box center [1207, 74] width 327 height 22
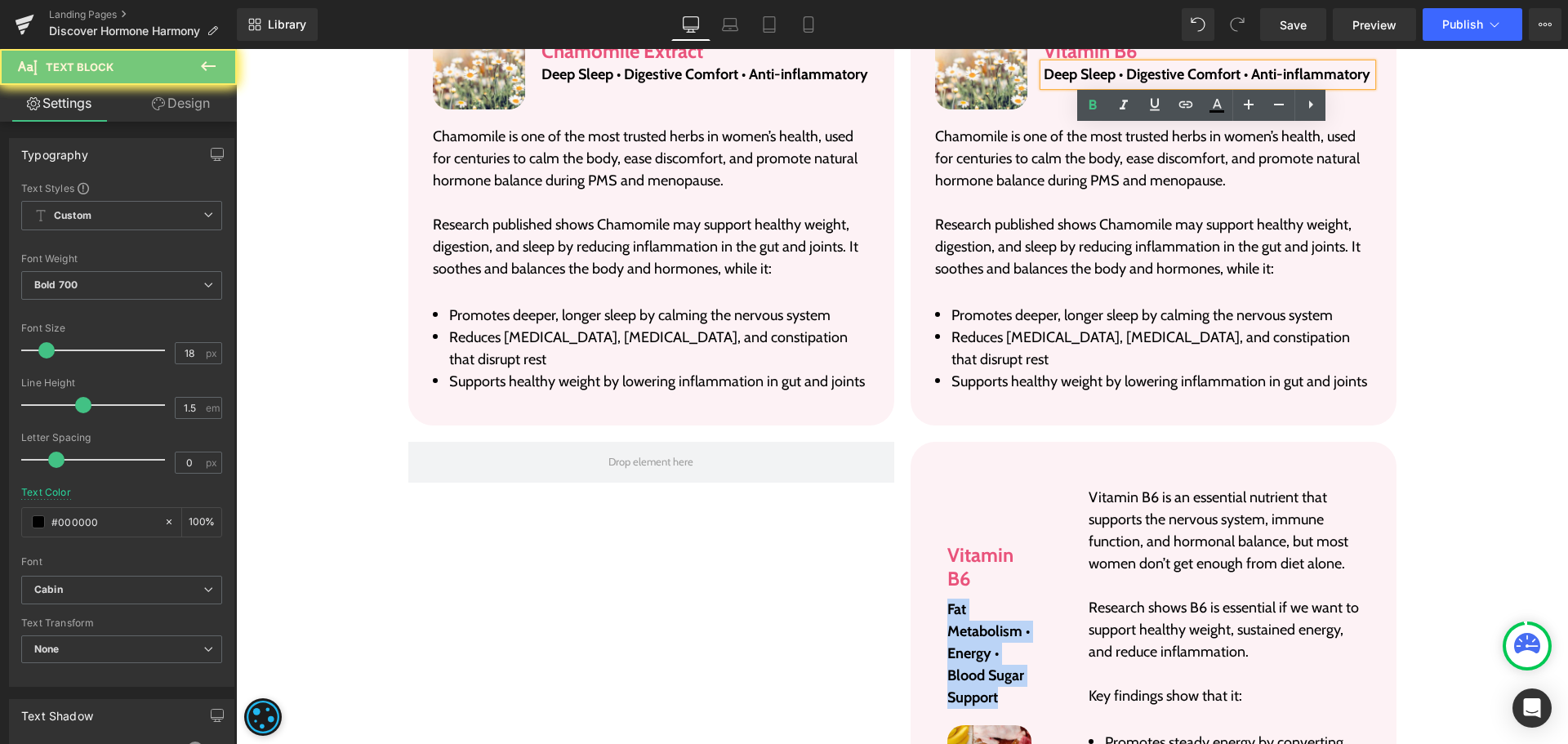
click at [1069, 72] on p "Deep Sleep • Digestive Comfort • Anti-inflammatory" at bounding box center [1207, 74] width 327 height 22
paste div
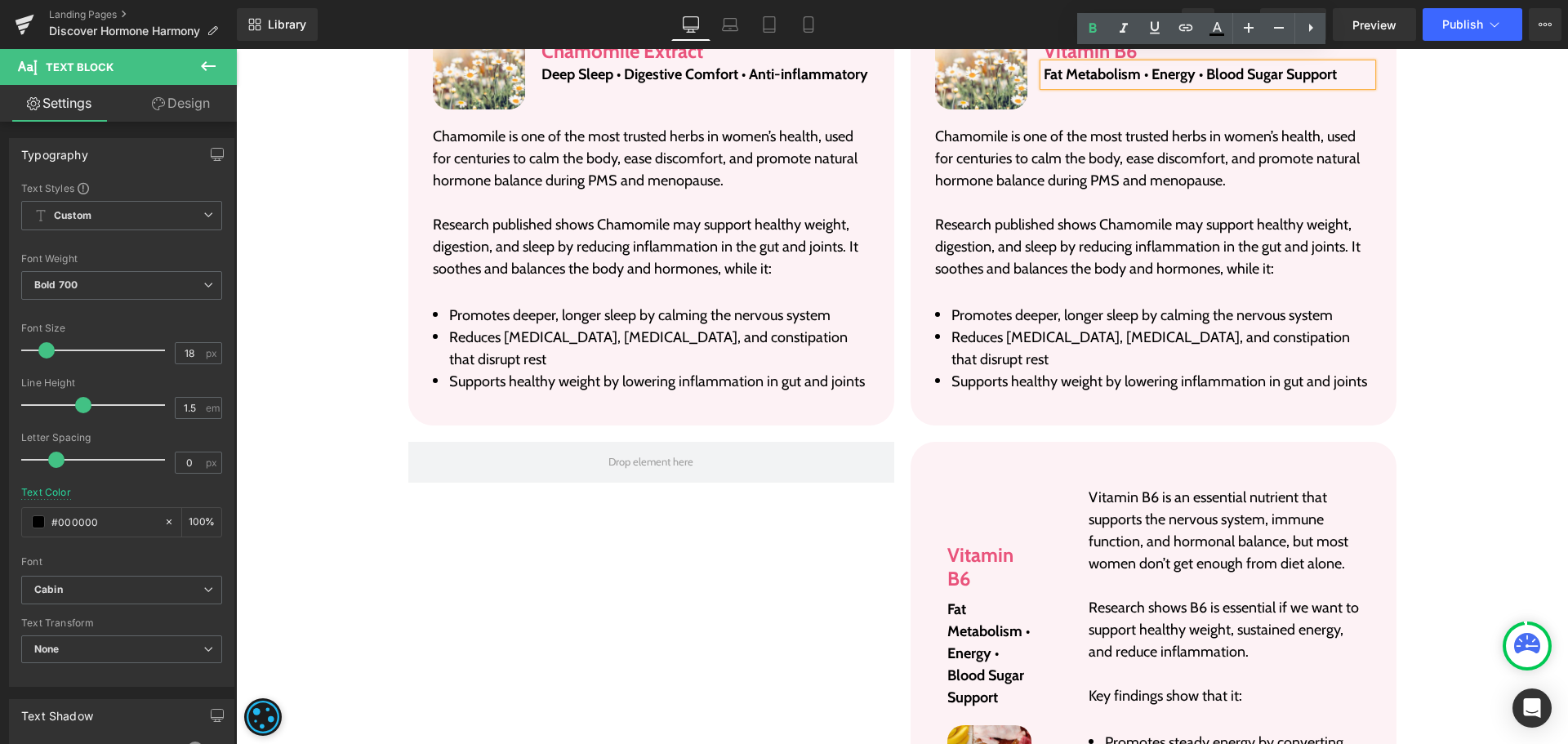
scroll to position [5410, 0]
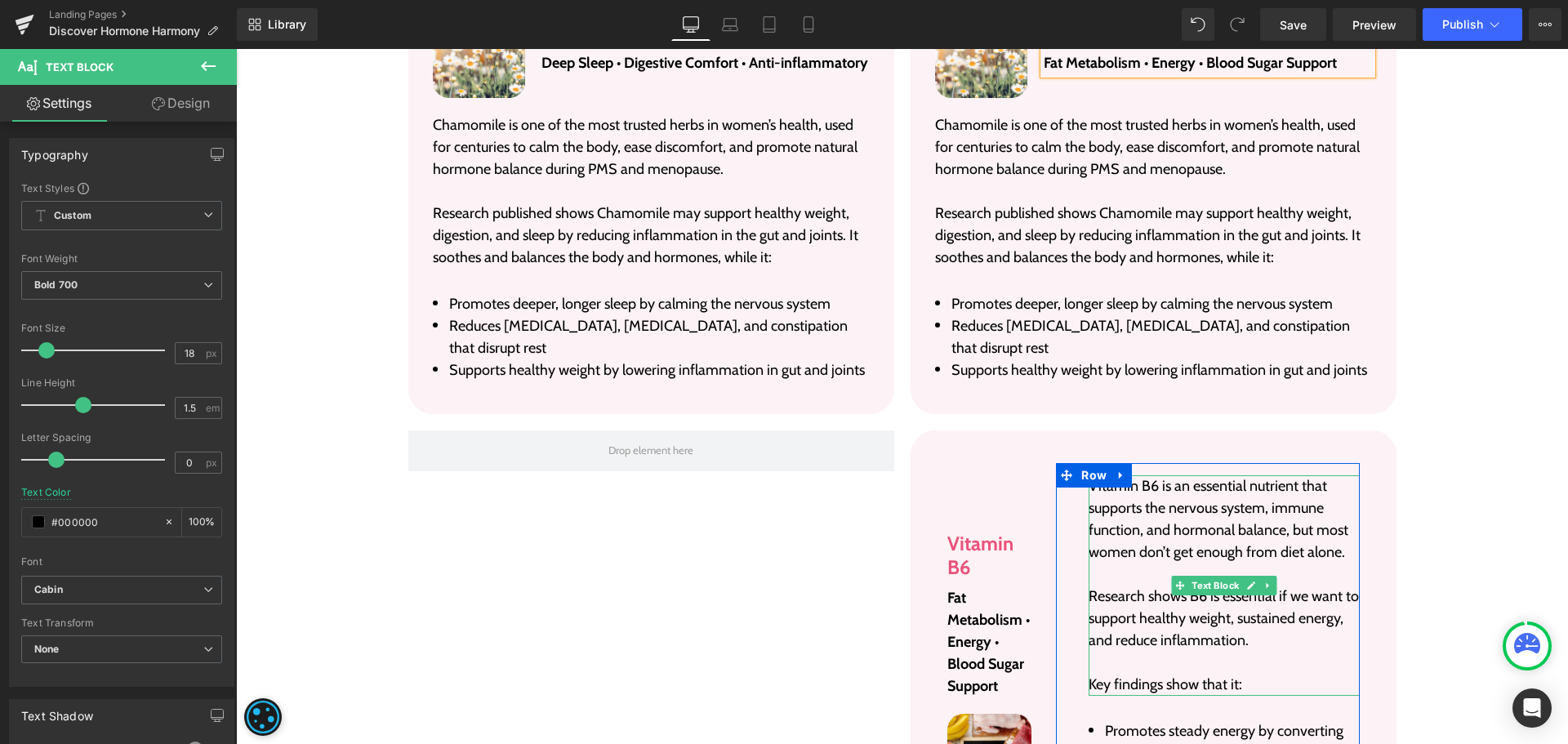
click at [1123, 532] on p "Vitamin B6 is an essential nutrient that supports the nervous system, immune fu…" at bounding box center [1224, 520] width 270 height 88
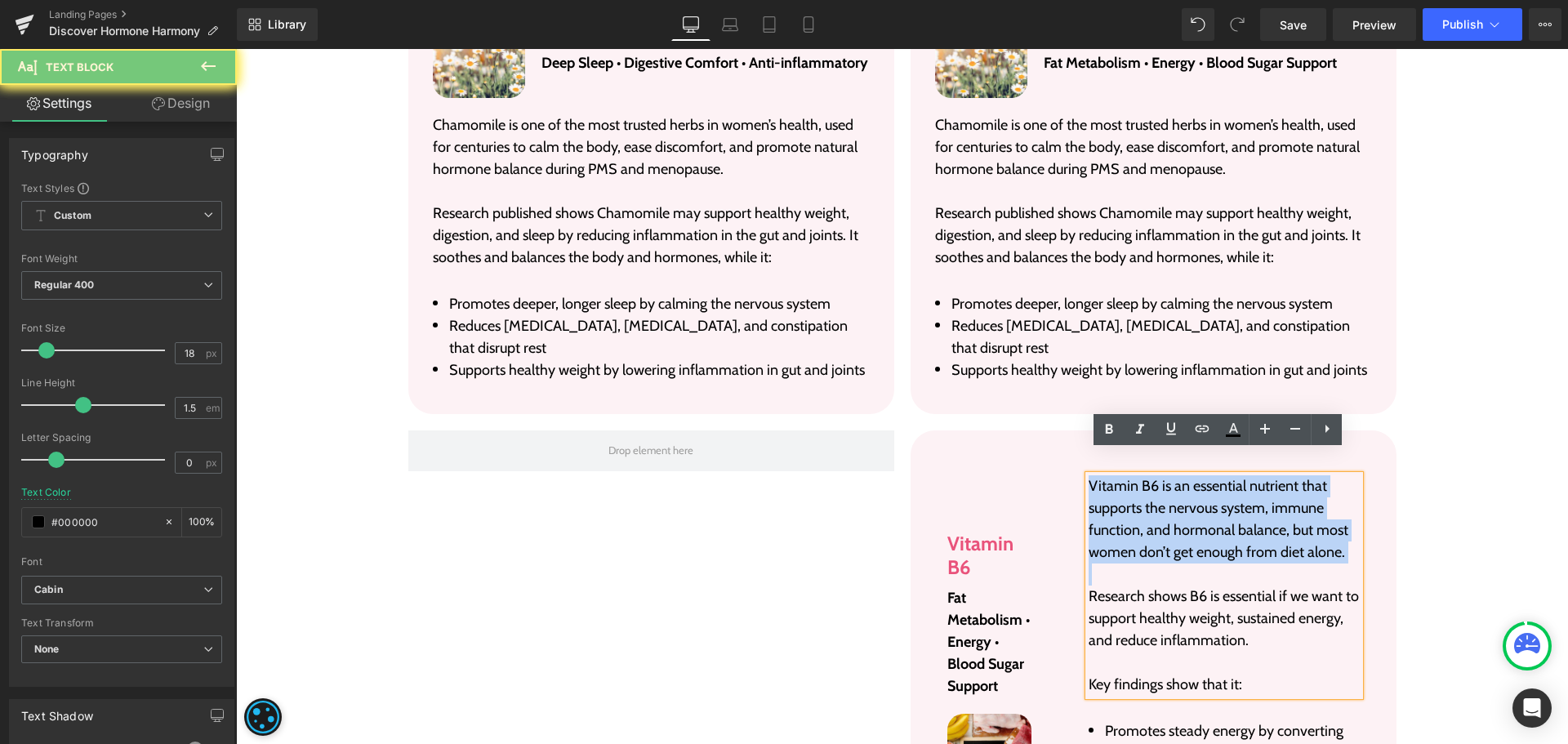
click at [1123, 532] on p "Vitamin B6 is an essential nutrient that supports the nervous system, immune fu…" at bounding box center [1224, 520] width 270 height 88
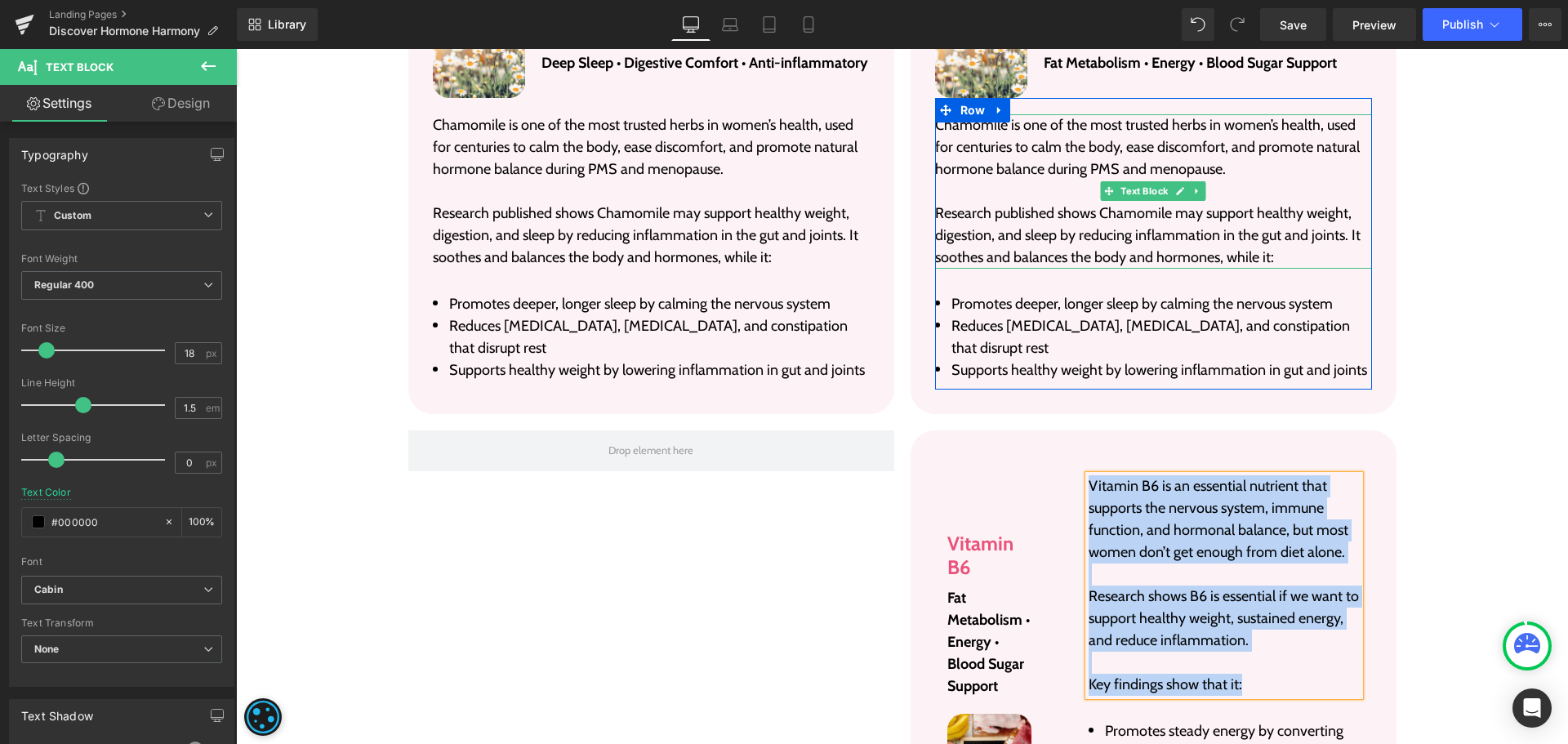
click at [1056, 148] on p "Chamomile is one of the most trusted herbs in women’s health, used for centurie…" at bounding box center [1153, 147] width 437 height 66
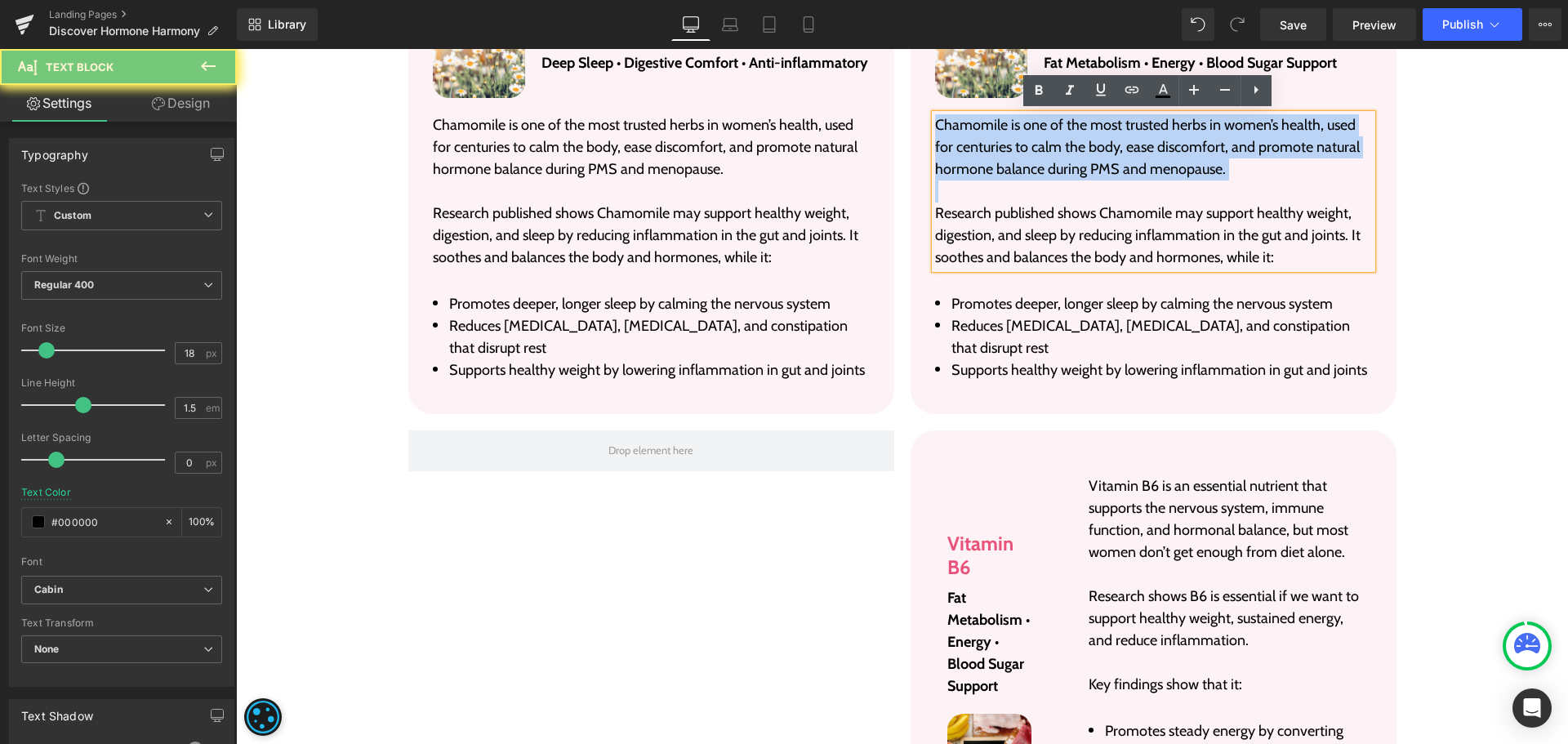
click at [1056, 148] on p "Chamomile is one of the most trusted herbs in women’s health, used for centurie…" at bounding box center [1153, 147] width 437 height 66
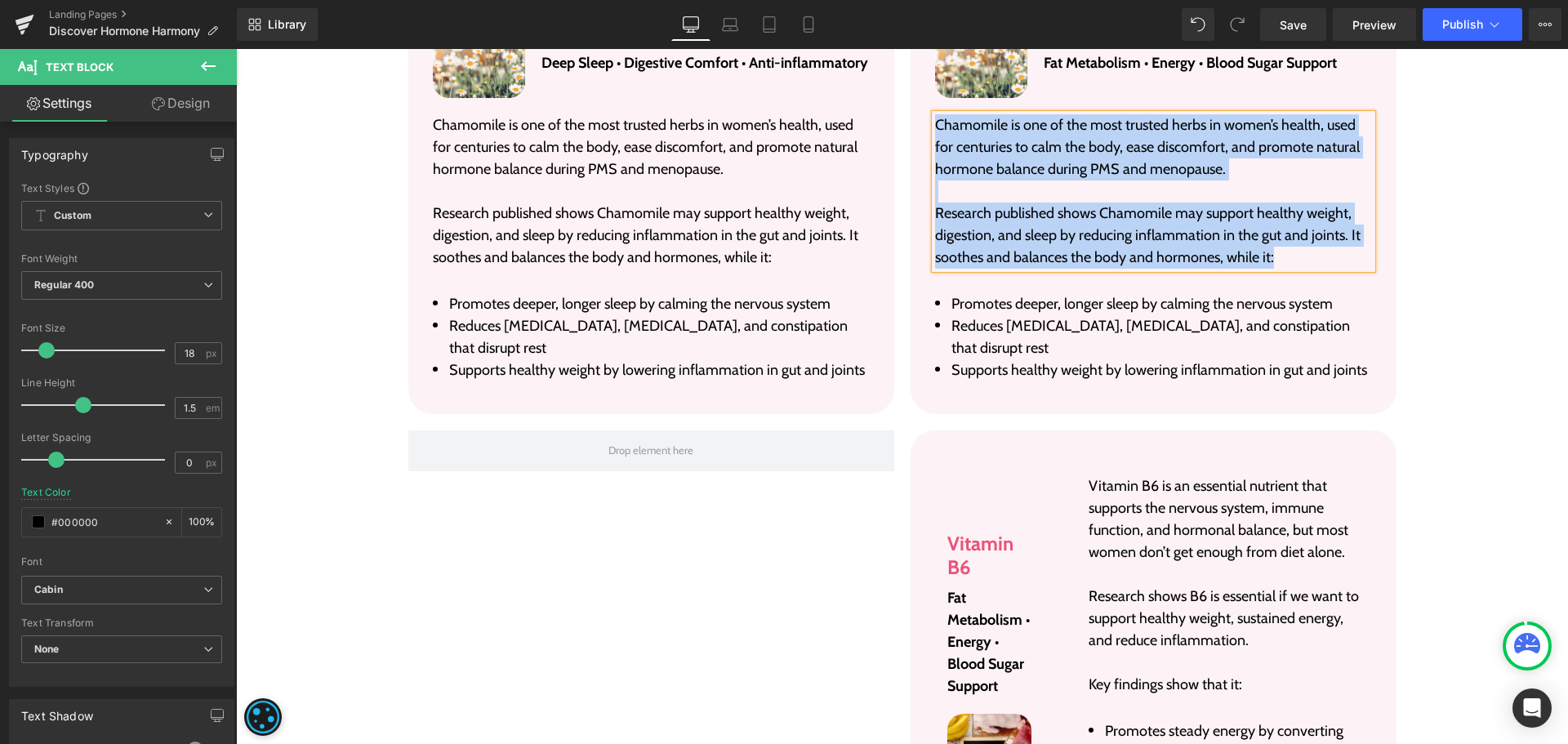
paste div
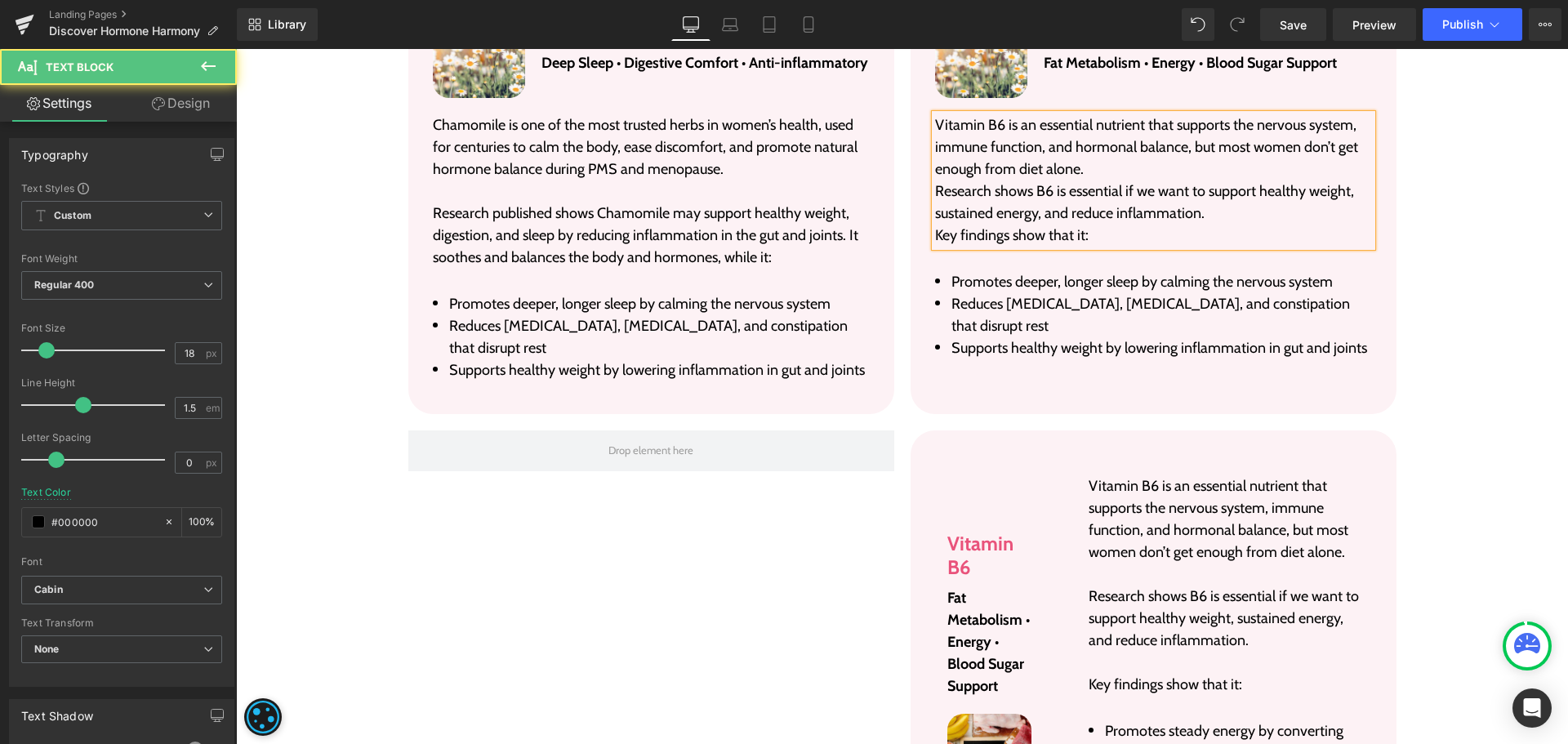
click at [1102, 167] on p "Vitamin B6 is an essential nutrient that supports the nervous system, immune fu…" at bounding box center [1153, 147] width 437 height 66
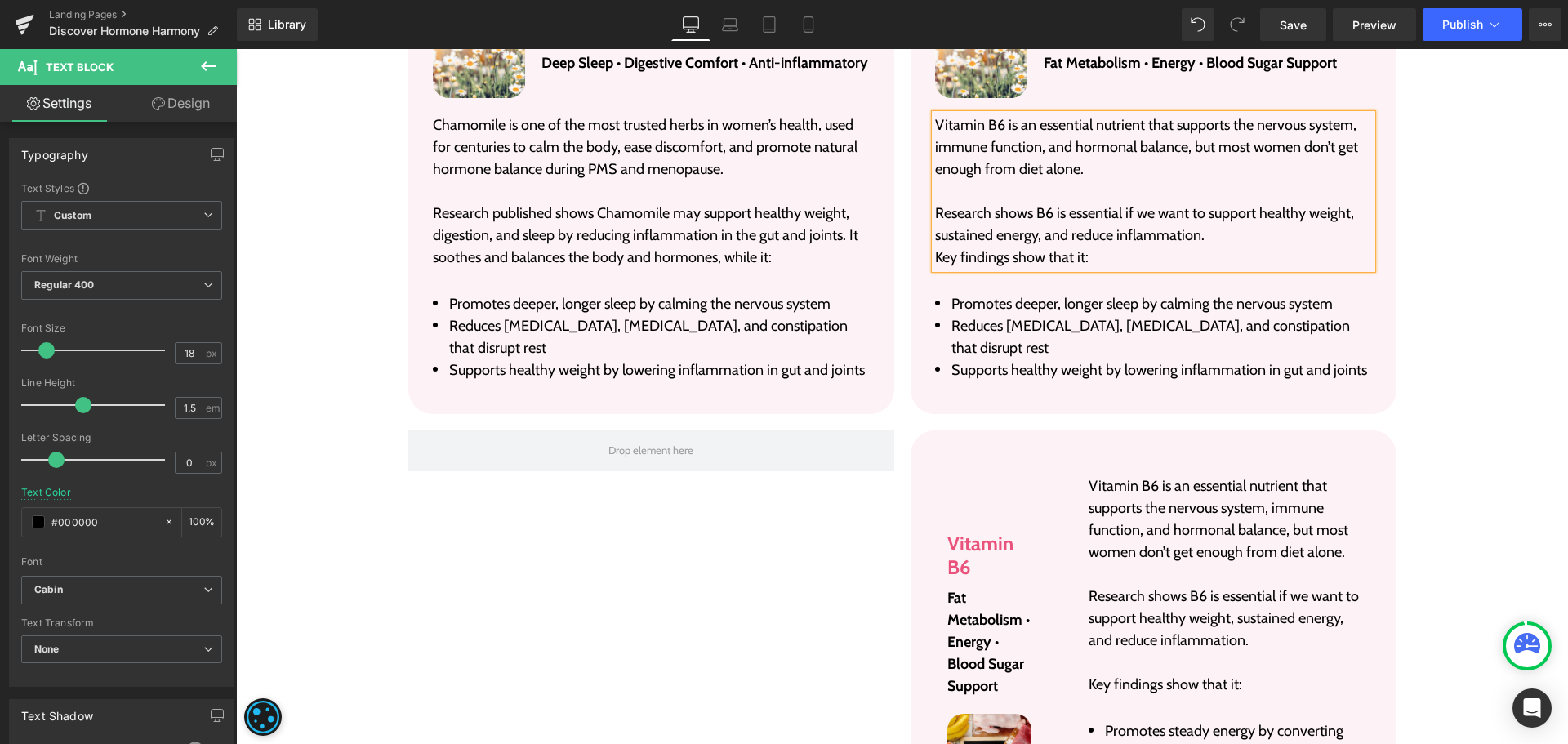
click at [1231, 242] on p "Research shows B6 is essential if we want to support healthy weight, sustained …" at bounding box center [1153, 224] width 437 height 44
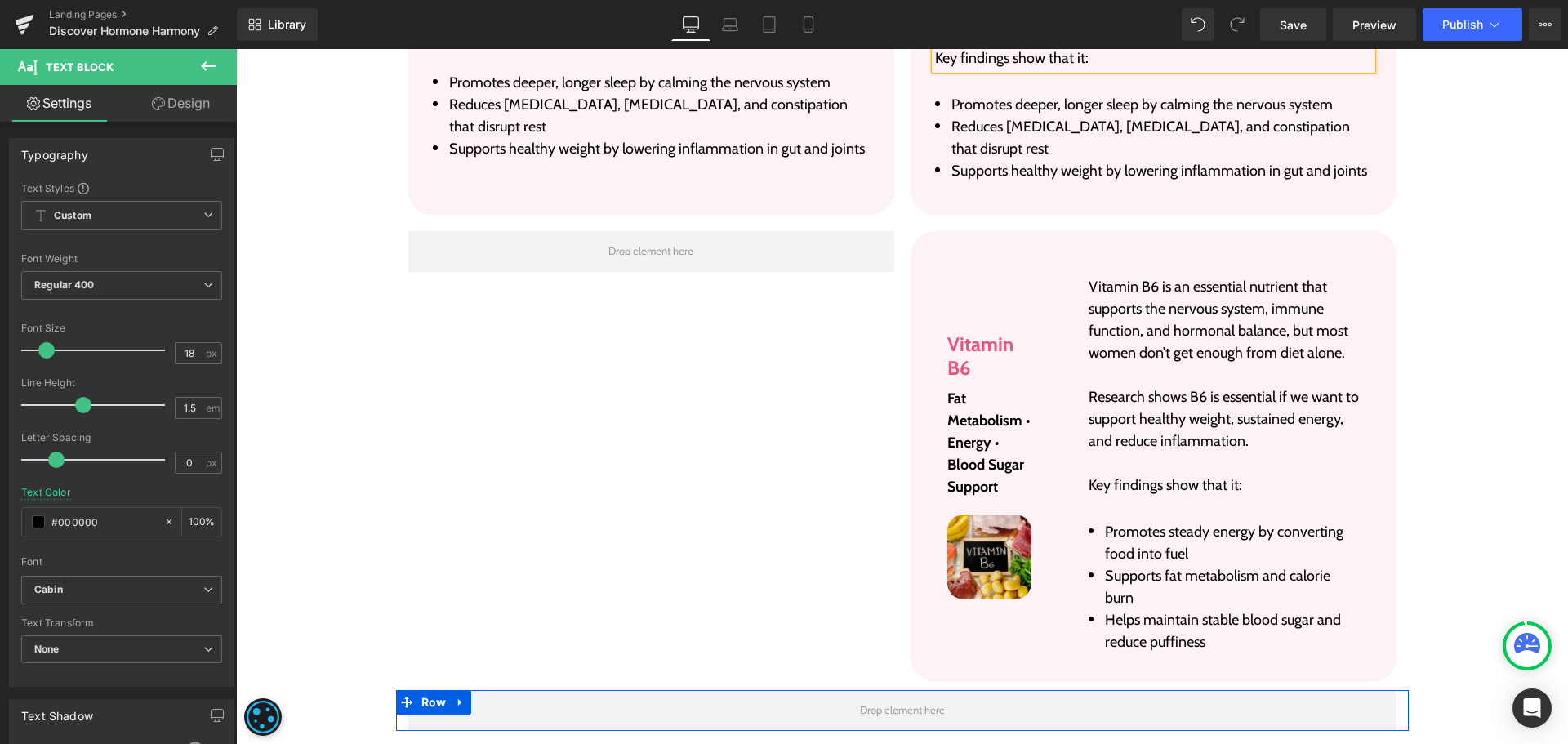
scroll to position [5655, 0]
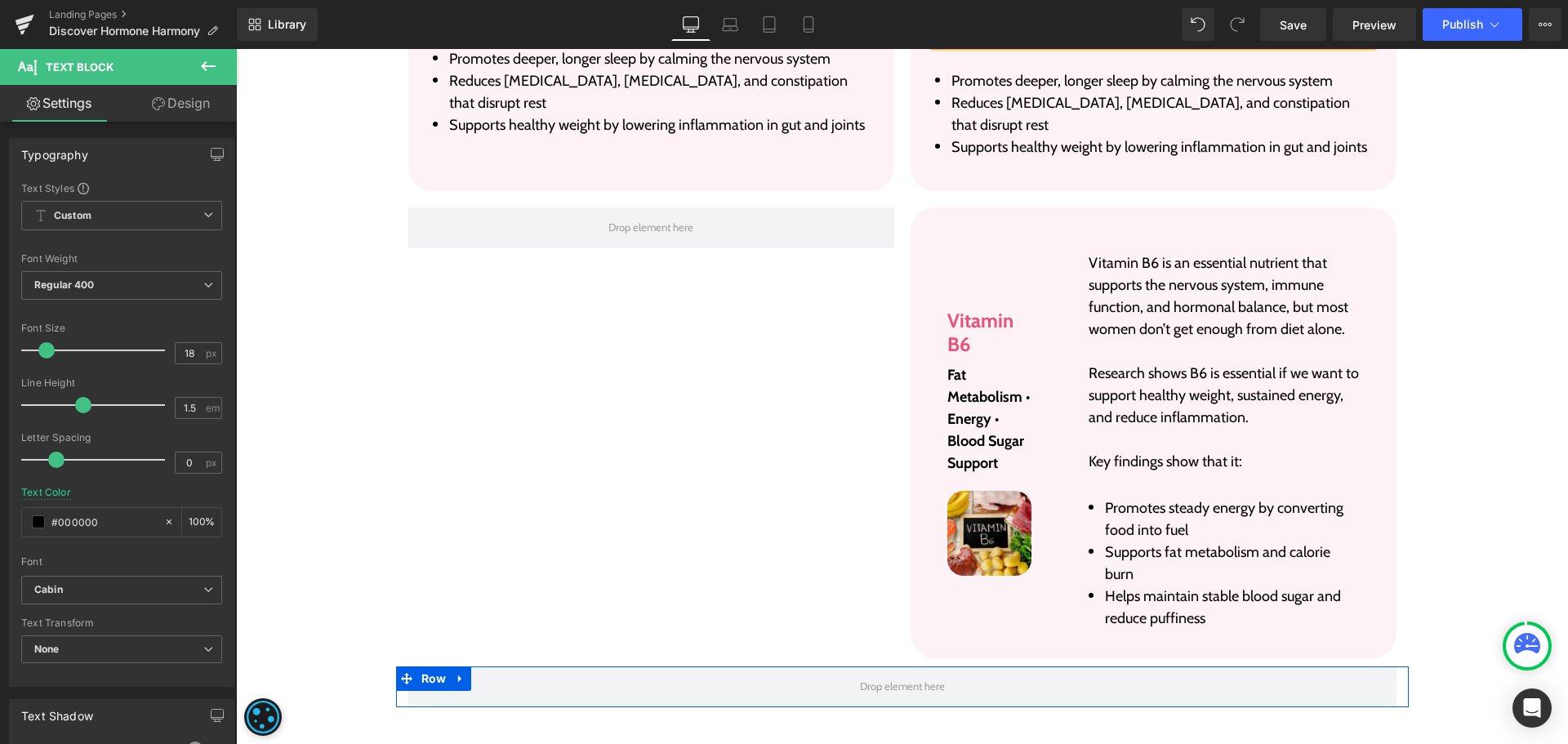
click at [1126, 499] on span "Promotes steady energy by converting food into fuel" at bounding box center [1224, 519] width 238 height 40
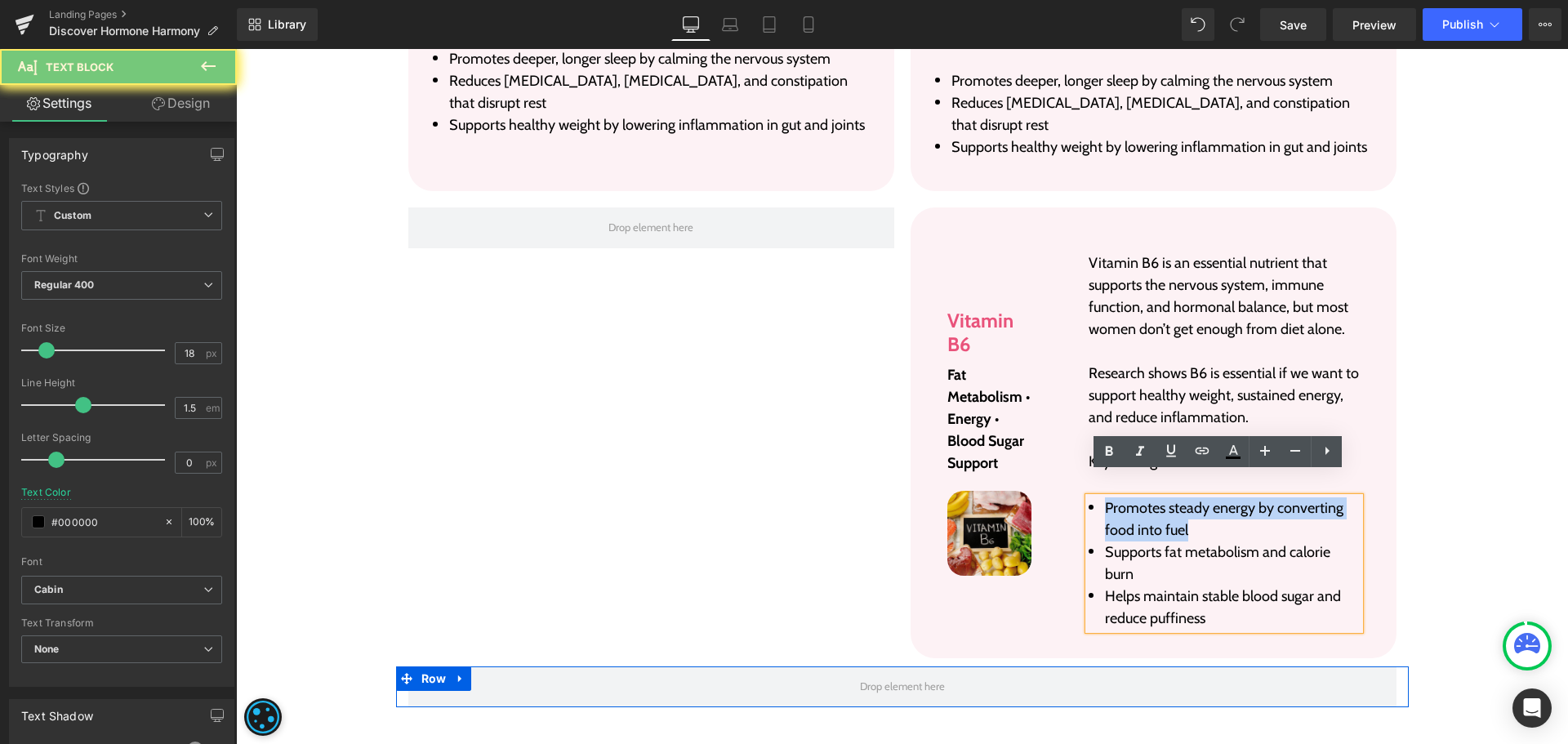
click at [1126, 499] on span "Promotes steady energy by converting food into fuel" at bounding box center [1224, 519] width 238 height 40
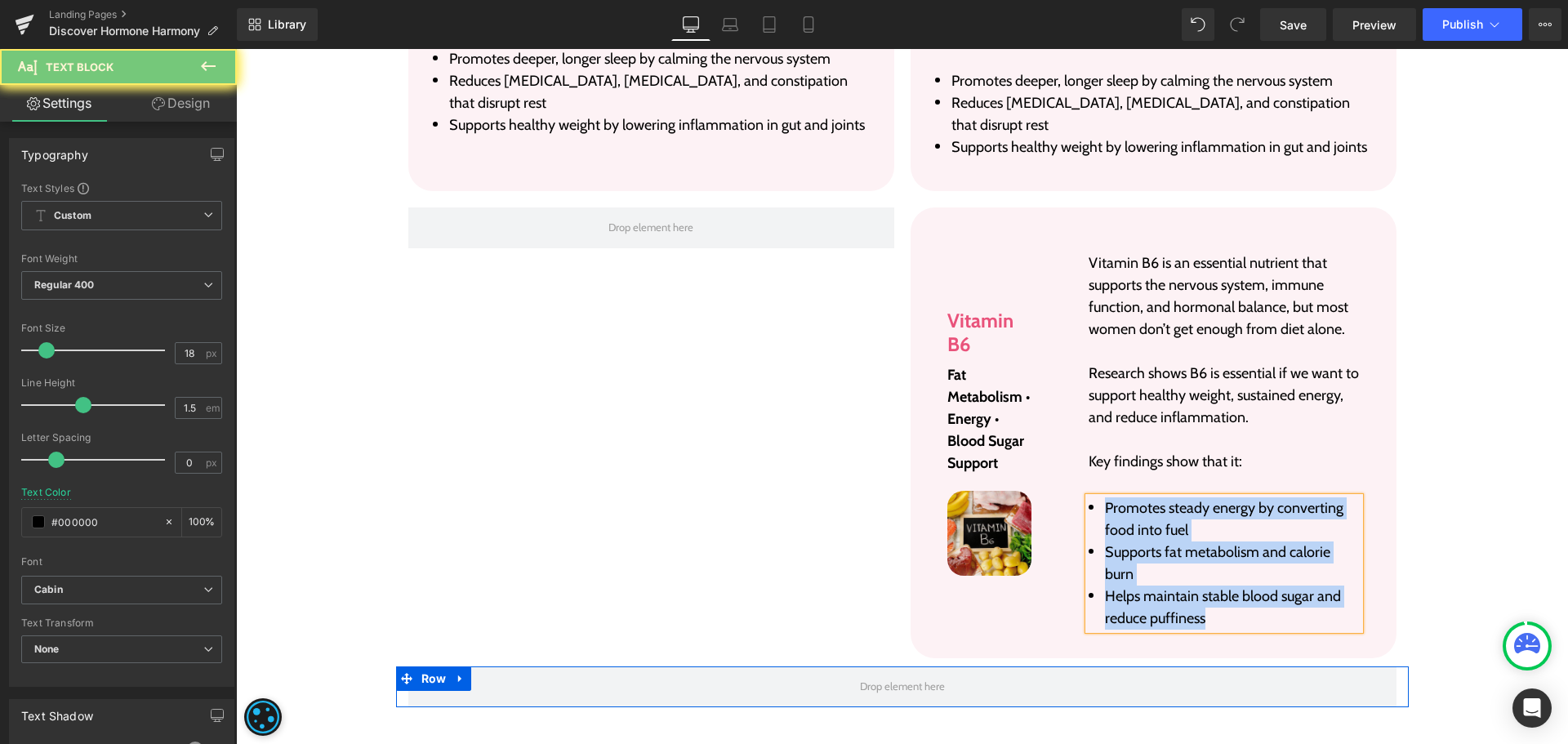
copy ul "Promotes steady energy by converting food into fuel Supports fat metabolism and…"
click at [1053, 99] on li "Reduces [MEDICAL_DATA], [MEDICAL_DATA], and constipation that disrupt rest" at bounding box center [1153, 114] width 437 height 44
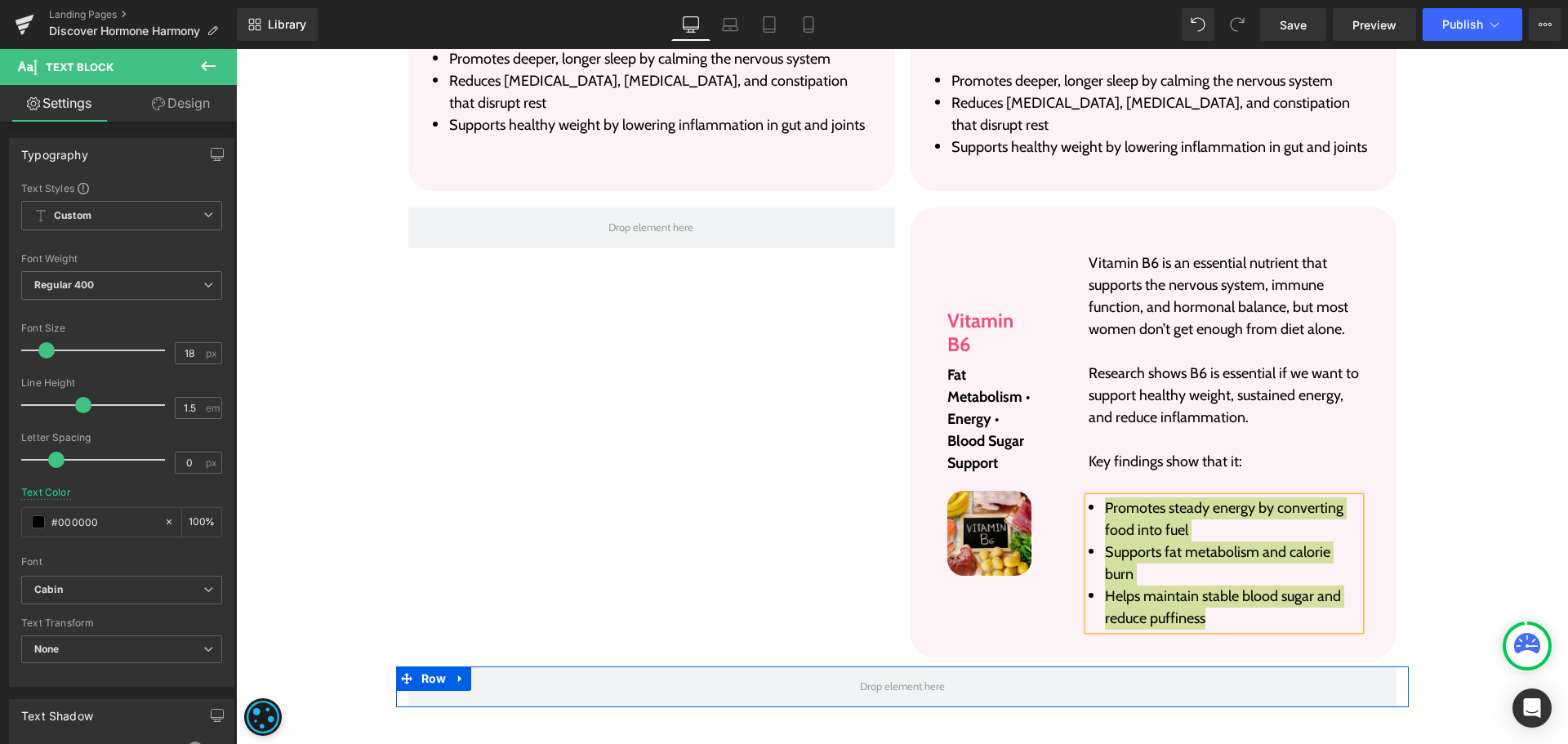
click at [0, 0] on icon at bounding box center [0, 0] width 0 height 0
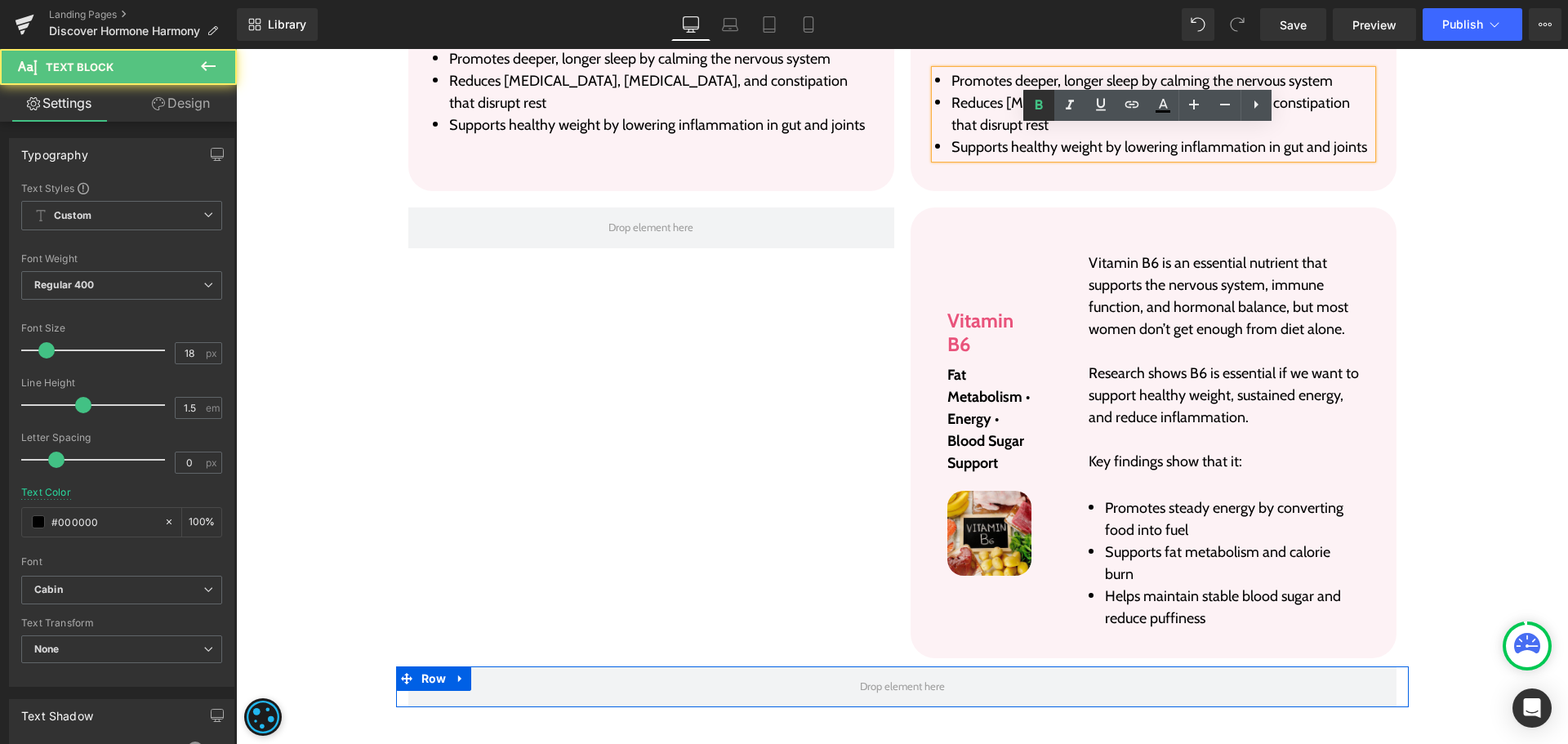
drag, startPoint x: 816, startPoint y: 50, endPoint x: 1053, endPoint y: 99, distance: 242.0
click at [1049, 99] on icon at bounding box center [1039, 106] width 20 height 20
click at [1053, 99] on link at bounding box center [1038, 105] width 31 height 31
click at [1005, 97] on li "Reduces [MEDICAL_DATA], [MEDICAL_DATA], and constipation that disrupt rest" at bounding box center [1153, 114] width 437 height 44
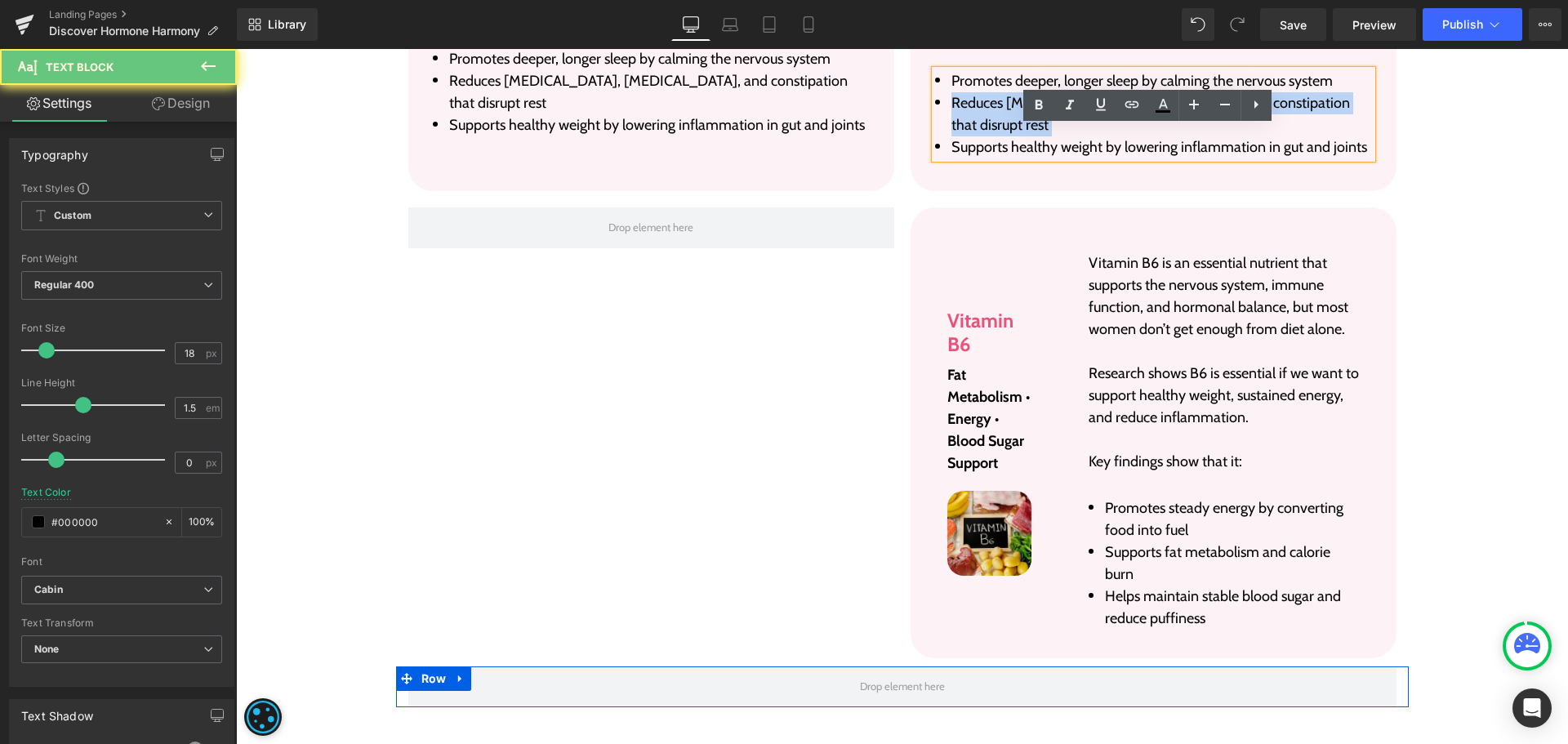
click at [1005, 97] on li "Reduces [MEDICAL_DATA], [MEDICAL_DATA], and constipation that disrupt rest" at bounding box center [1153, 114] width 437 height 44
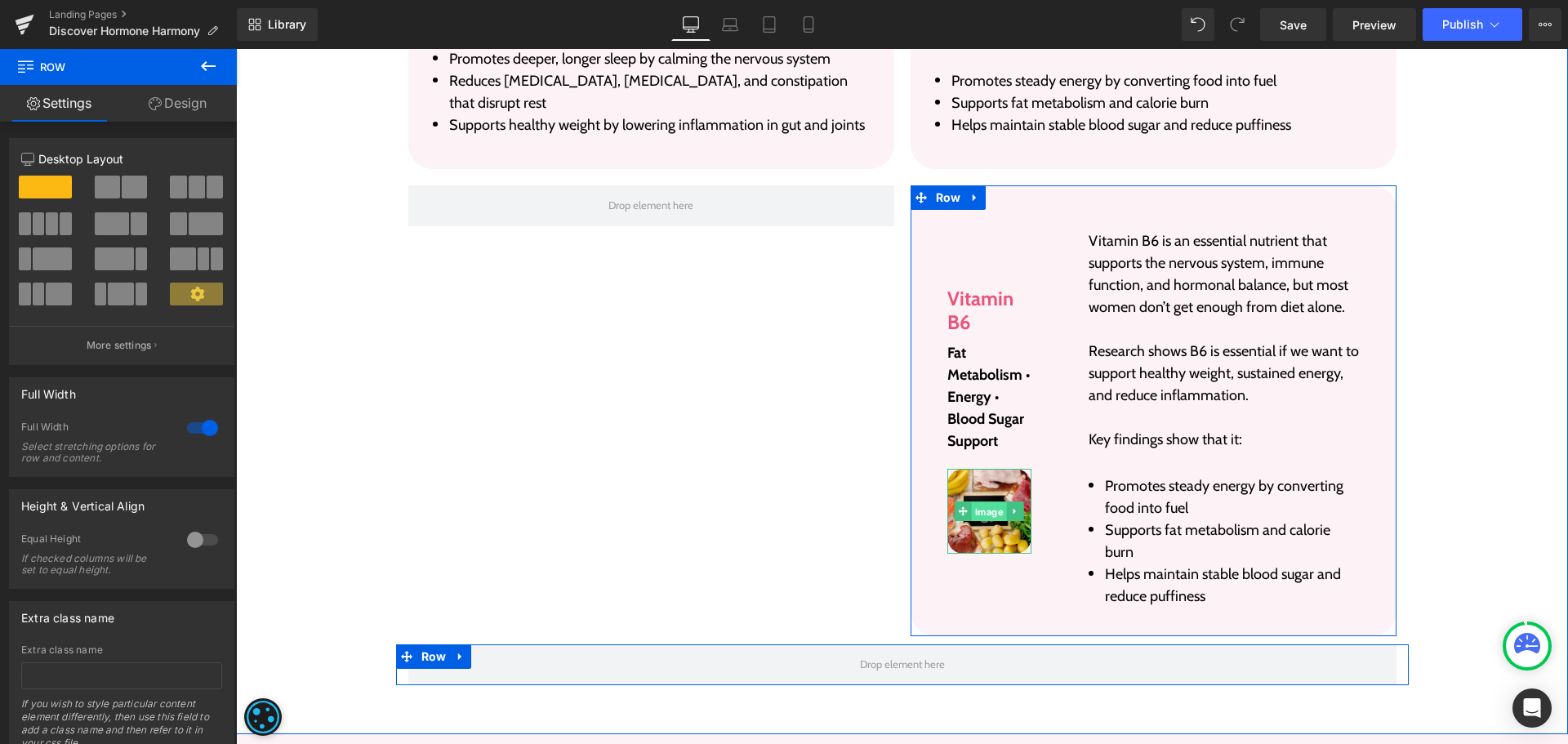
click at [993, 518] on span "Image" at bounding box center [990, 512] width 35 height 20
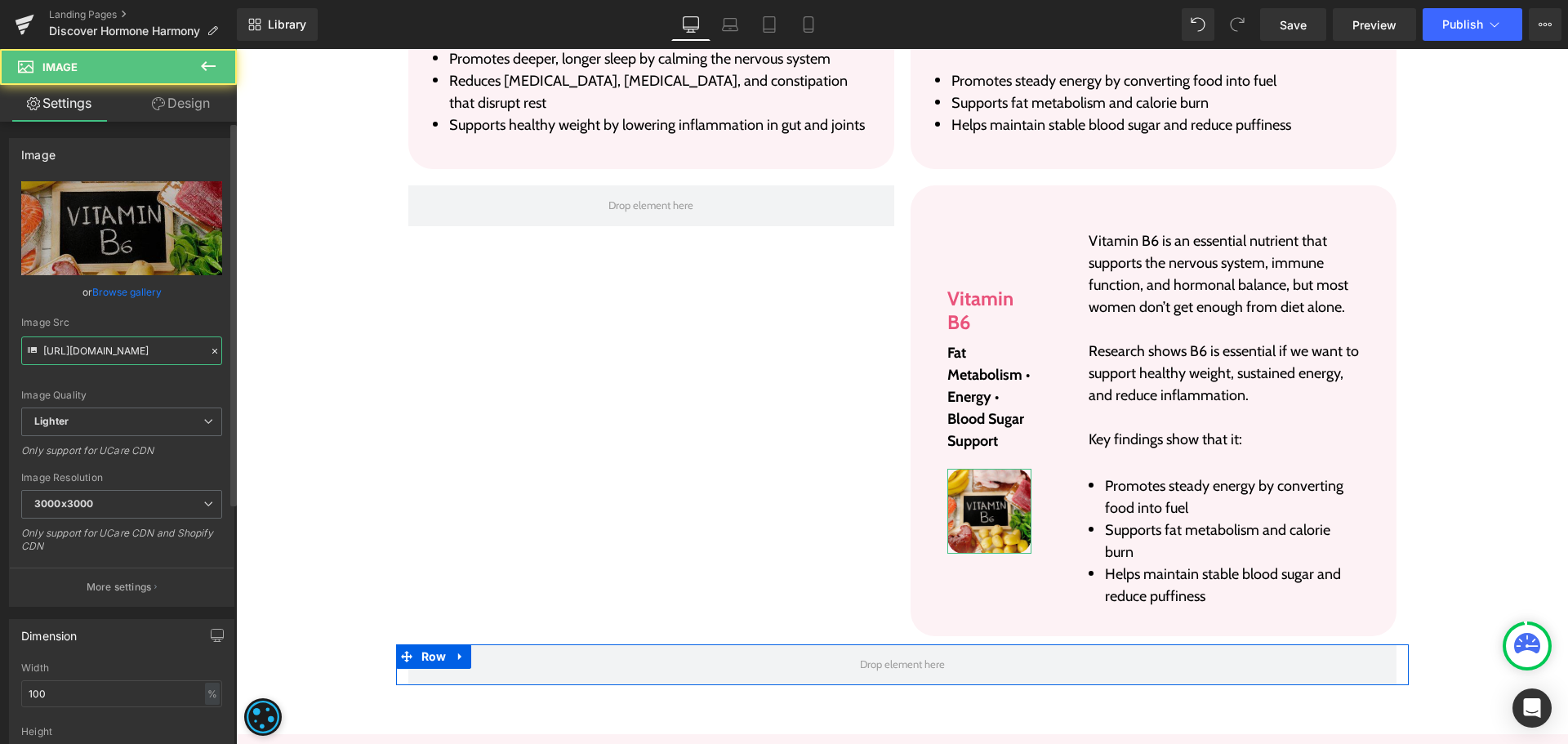
click at [145, 347] on input "https://ucarecdn.com/fd762340-0938-460a-b061-3e8829105d3b/-/format/auto/-/previ…" at bounding box center [121, 351] width 201 height 28
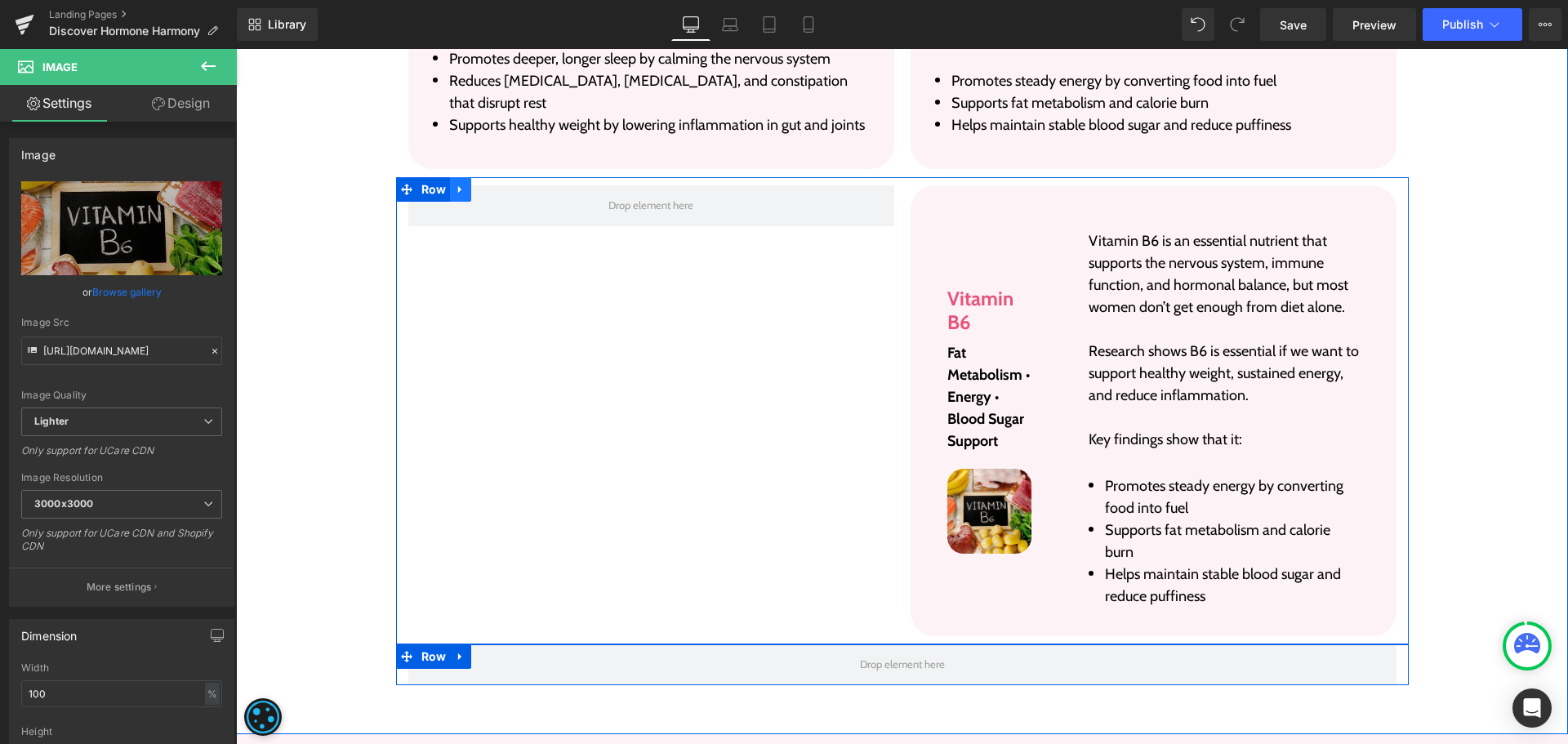
click at [457, 192] on icon at bounding box center [461, 189] width 12 height 12
click at [497, 192] on icon at bounding box center [503, 190] width 12 height 12
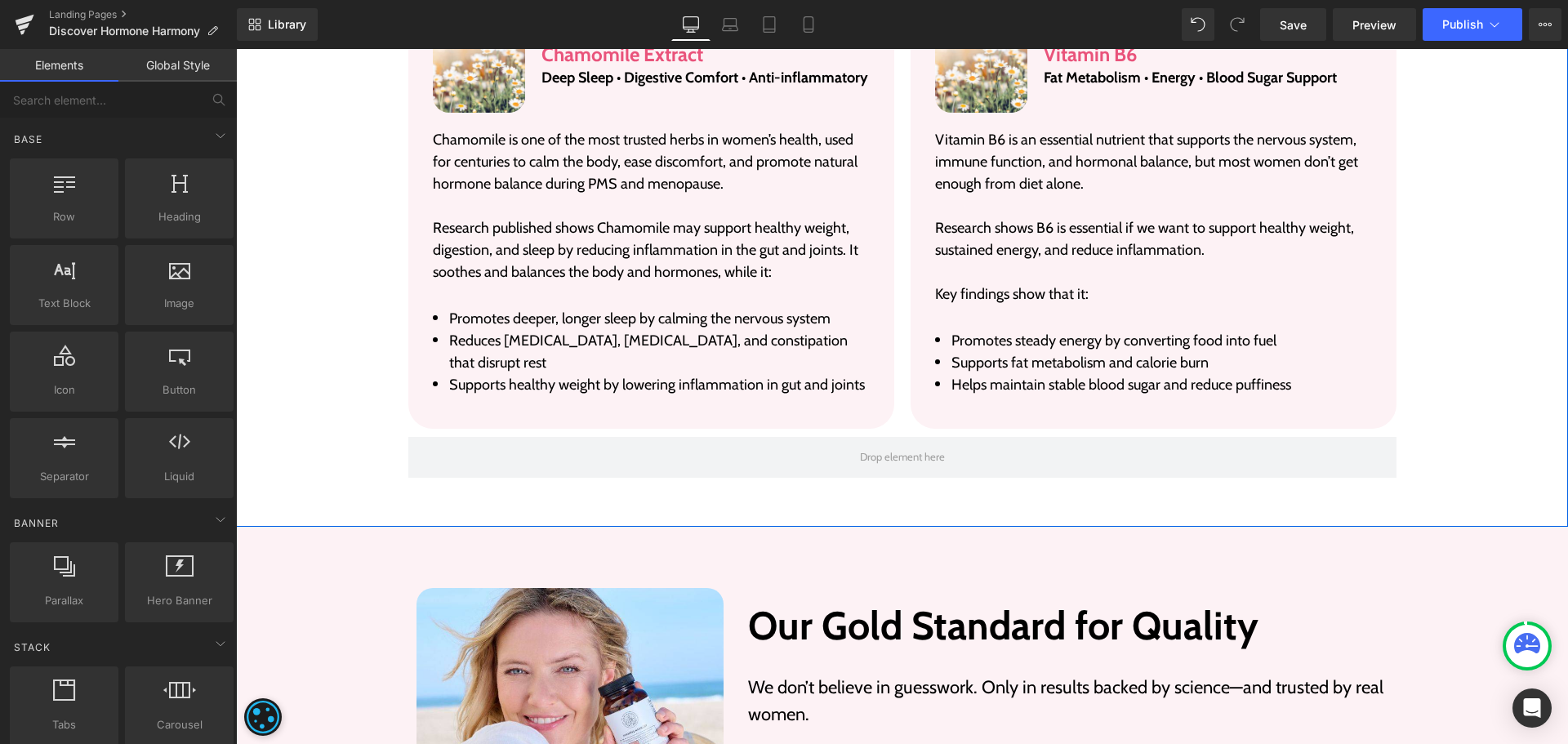
scroll to position [5329, 0]
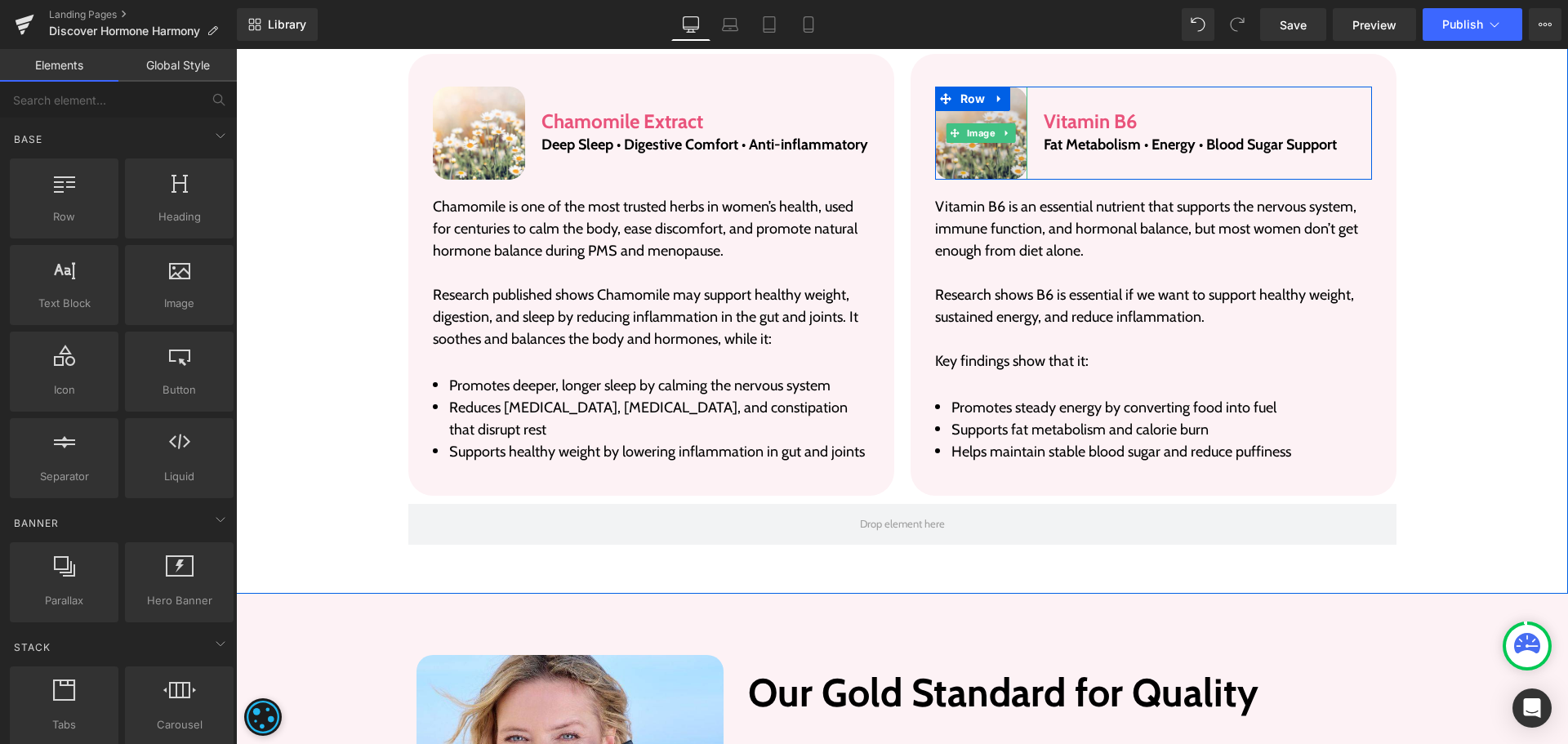
click at [964, 142] on img at bounding box center [981, 133] width 93 height 93
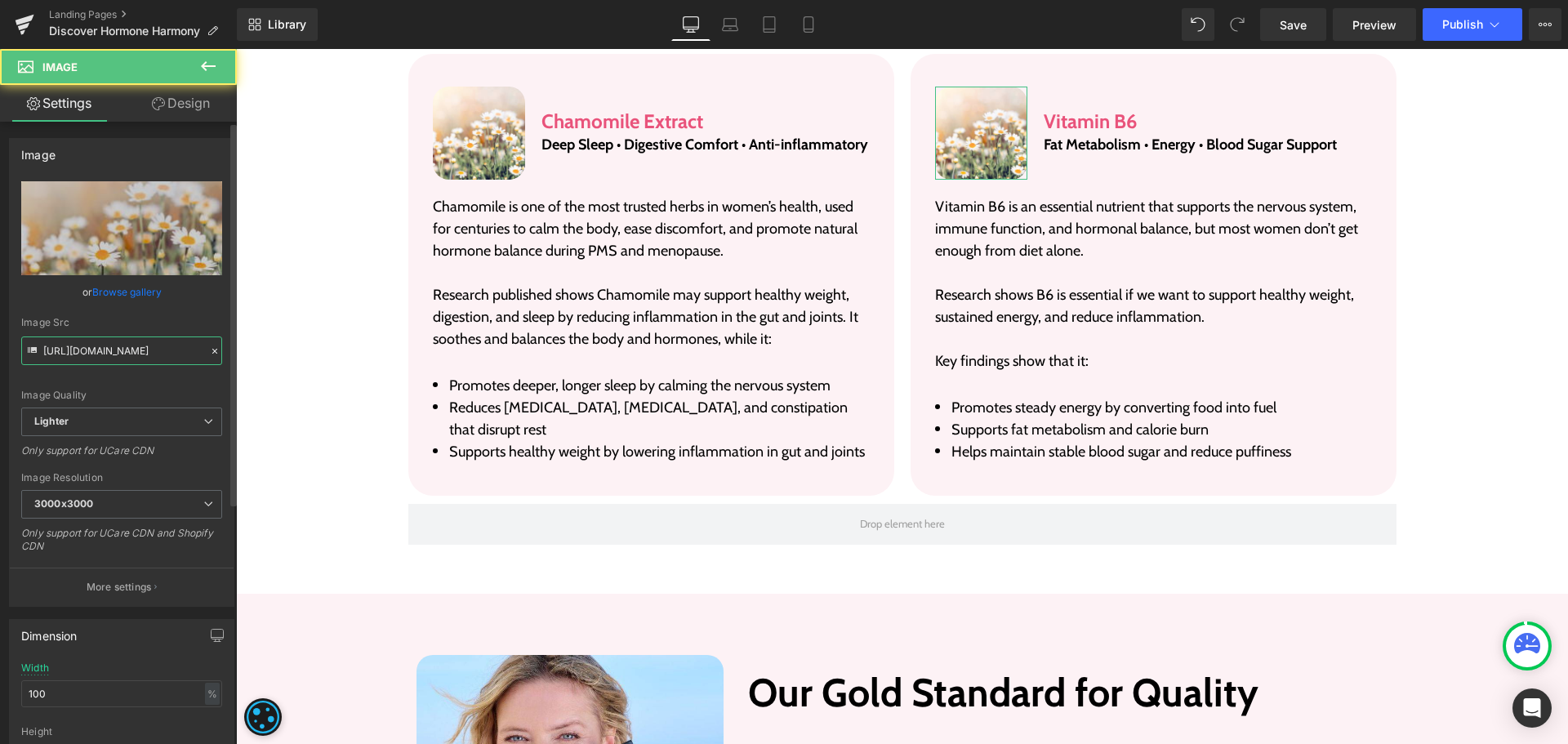
click at [142, 344] on input "https://ucarecdn.com/16078aa8-6e3f-4fdd-adb0-7412bc6fc214/-/format/auto/-/previ…" at bounding box center [121, 351] width 201 height 28
paste input "fd762340-0938-460a-b061-3e8829105d3b/-/format/auto/-/preview/3000x3000/-/qualit…"
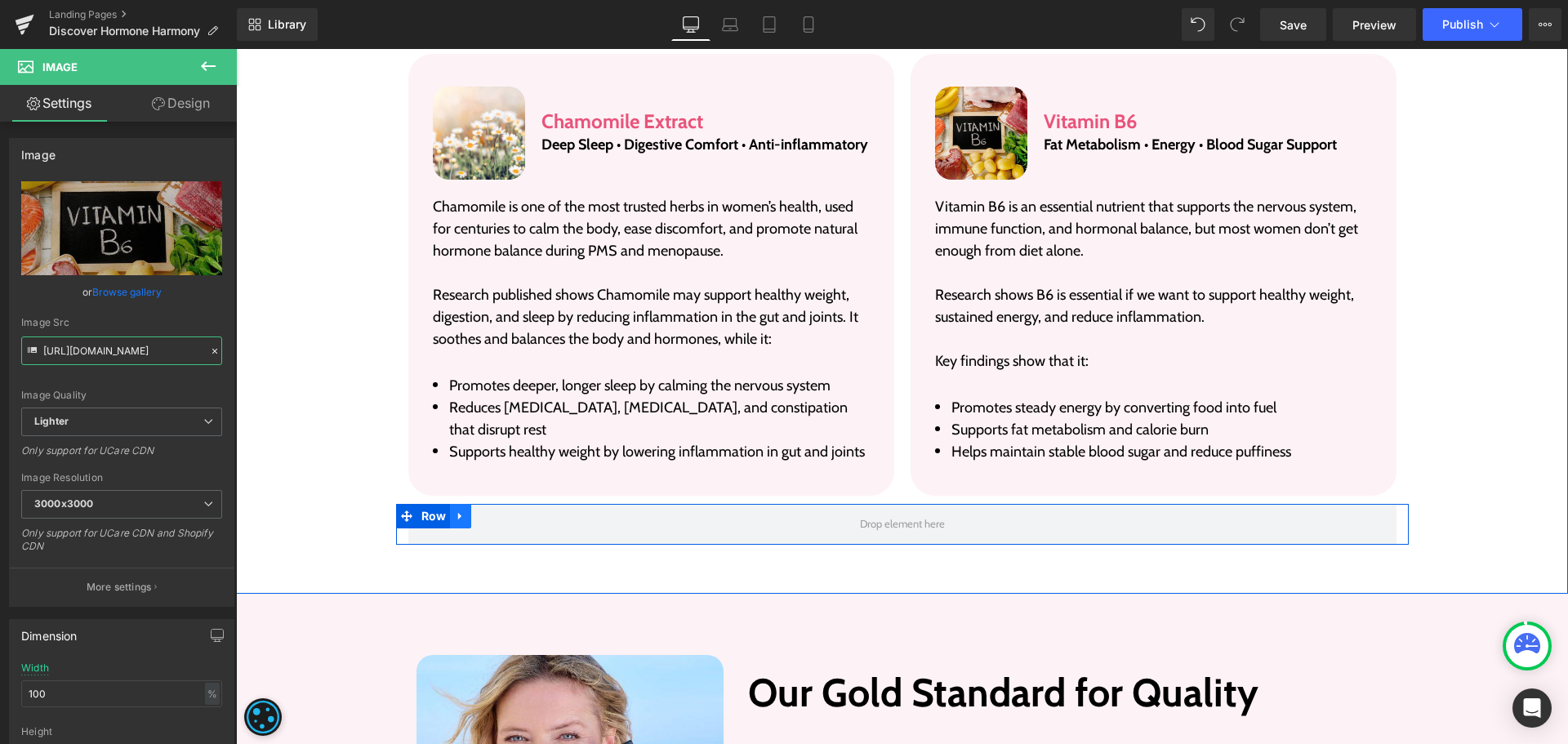
type input "https://ucarecdn.com/fd762340-0938-460a-b061-3e8829105d3b/-/format/auto/-/previ…"
click at [458, 517] on icon at bounding box center [460, 516] width 3 height 7
click at [497, 518] on icon at bounding box center [503, 517] width 12 height 12
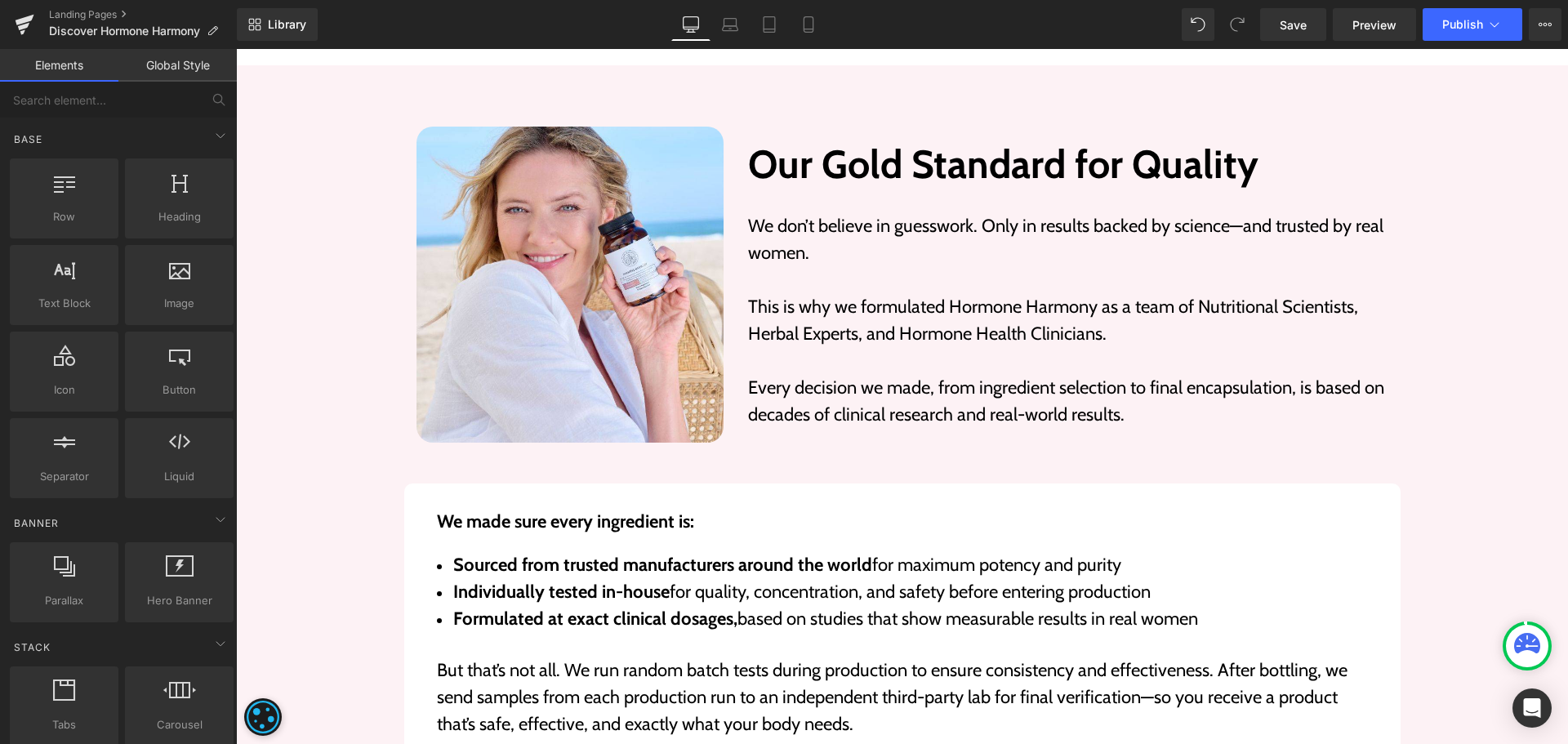
scroll to position [5819, 0]
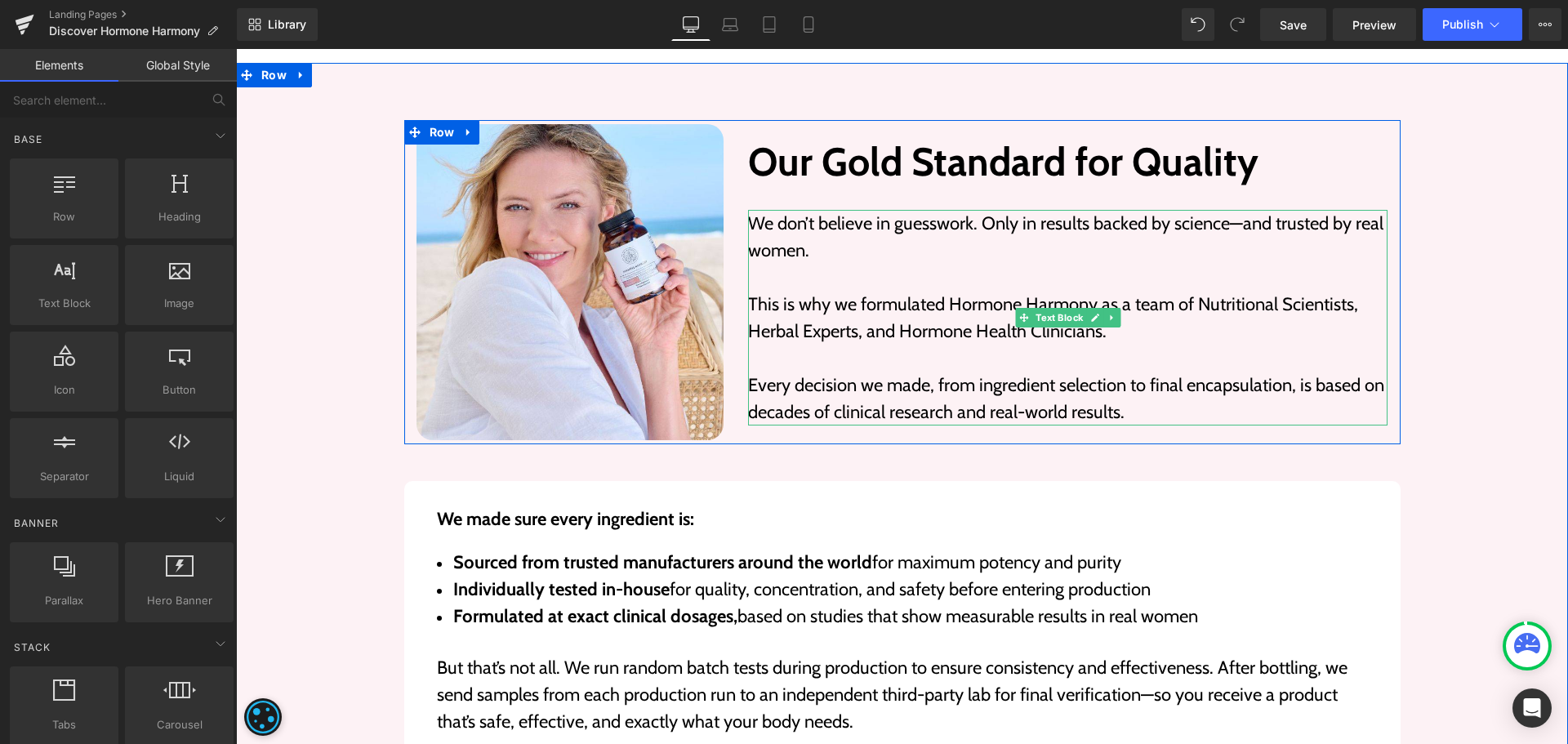
click at [873, 324] on p "This is why we formulated Hormone Harmony as a team of Nutritional Scientists, …" at bounding box center [1068, 317] width 640 height 54
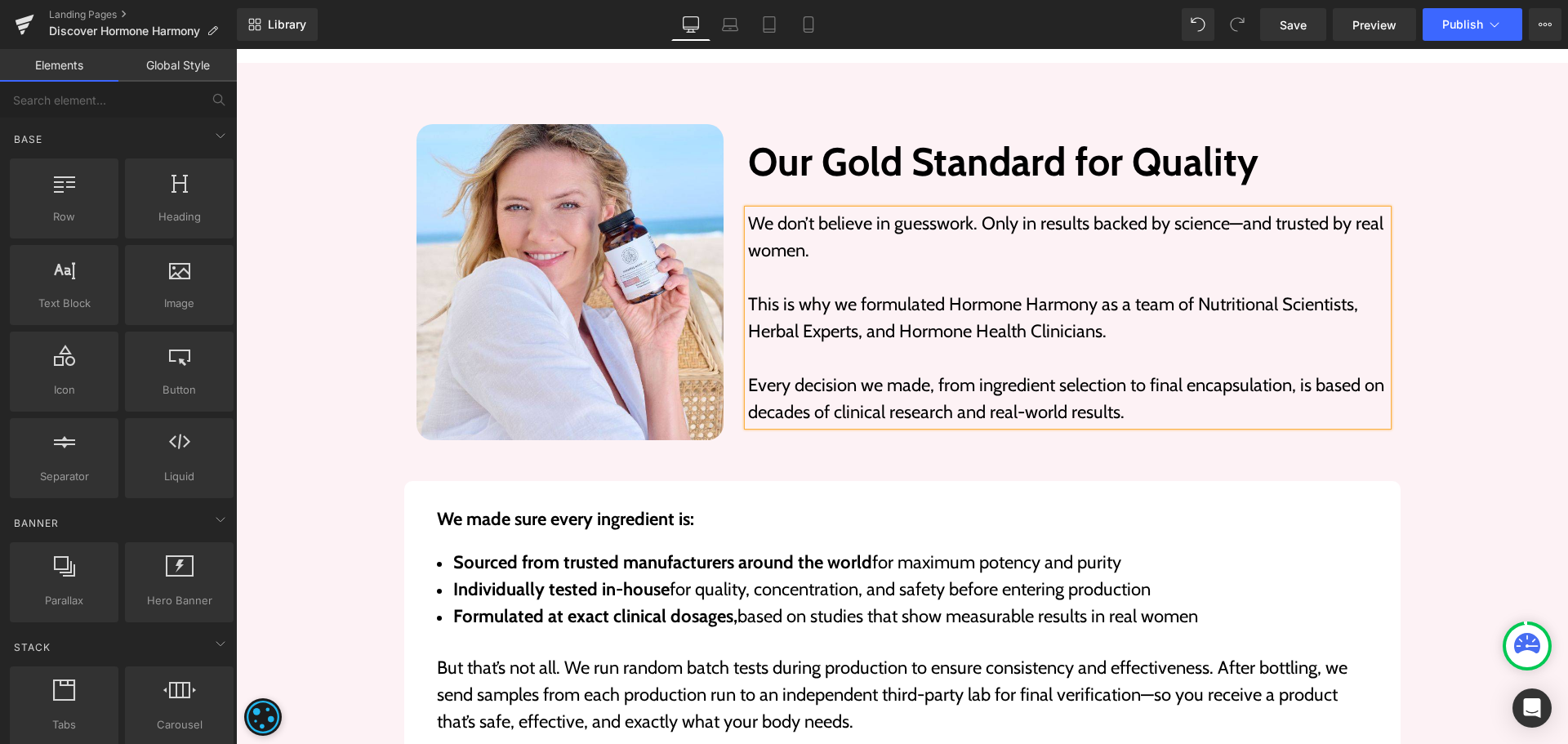
click at [873, 324] on p "This is why we formulated Hormone Harmony as a team of Nutritional Scientists, …" at bounding box center [1068, 317] width 640 height 54
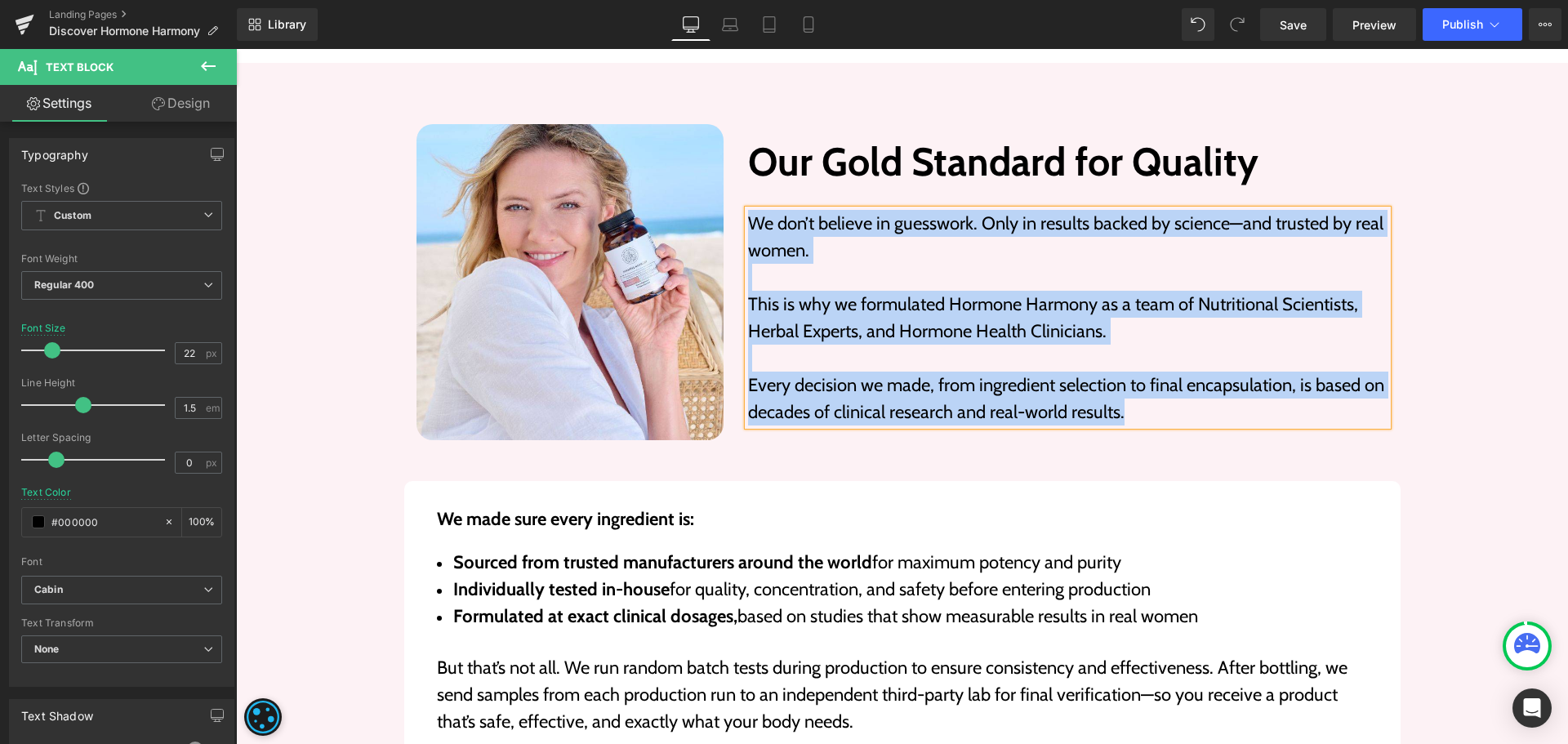
paste div
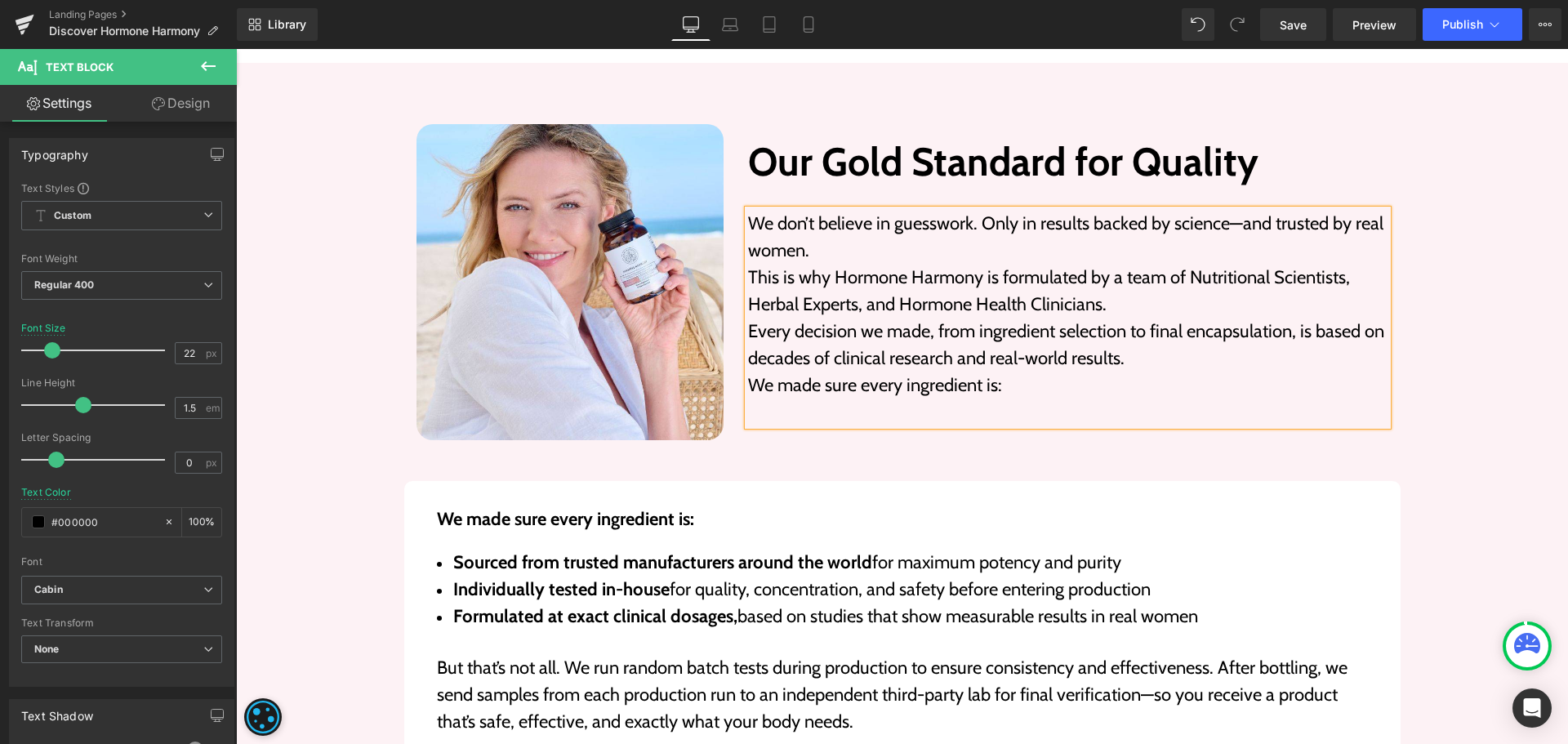
scroll to position [5832, 0]
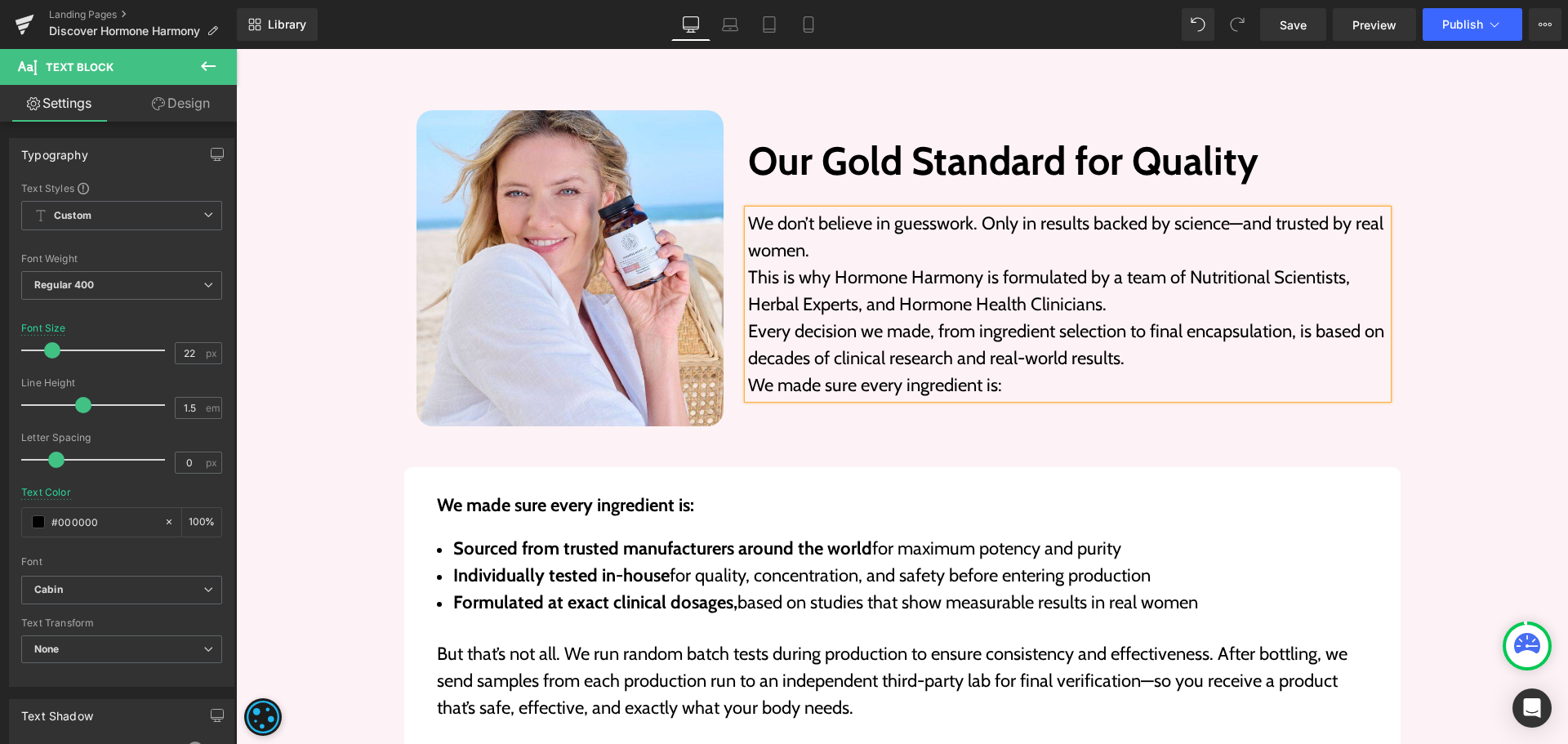
click at [899, 264] on p "This is why Hormone Harmony is formulated by a team of Nutritional Scientists, …" at bounding box center [1068, 291] width 640 height 54
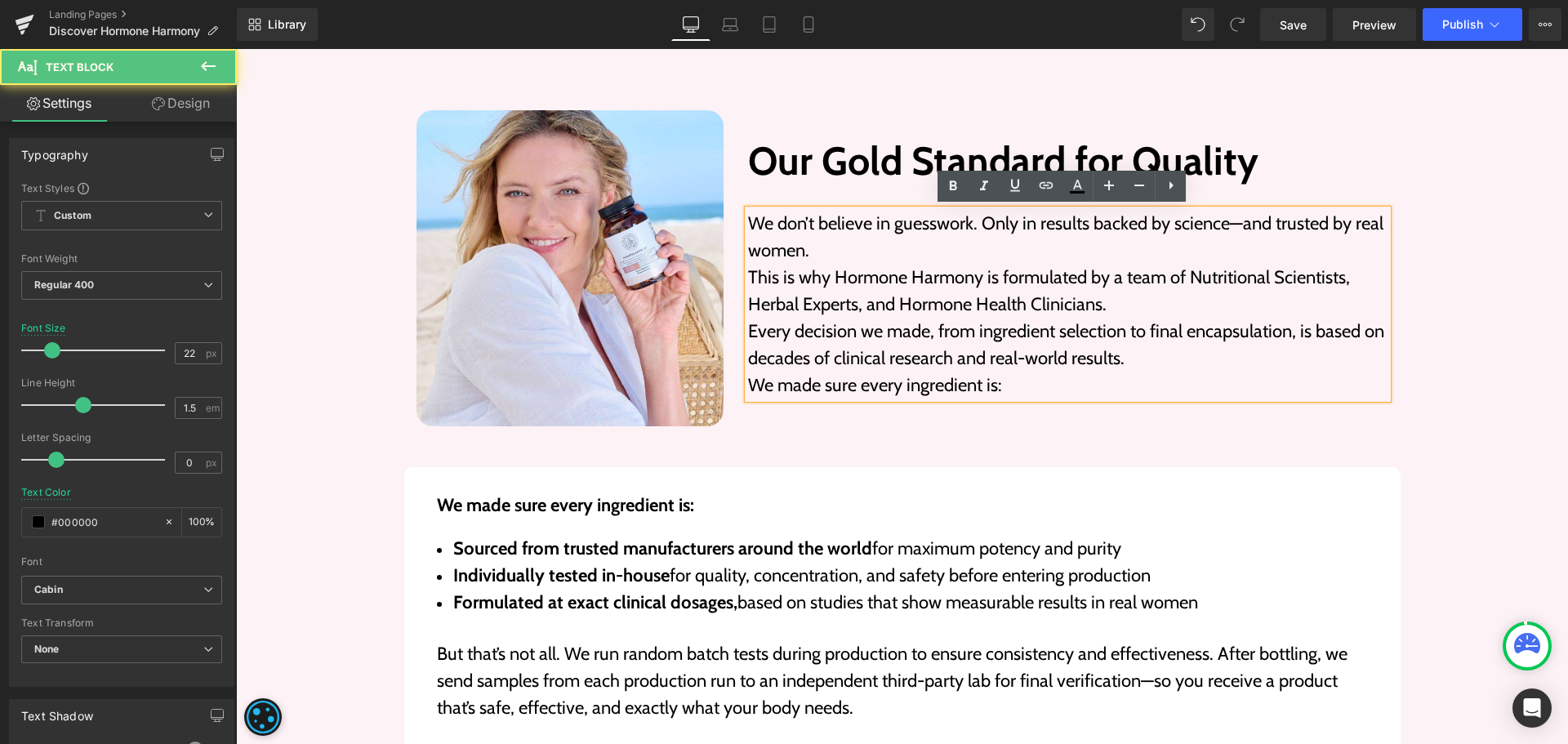
click at [956, 250] on p "We don’t believe in guesswork. Only in results backed by science—and trusted by…" at bounding box center [1068, 237] width 640 height 54
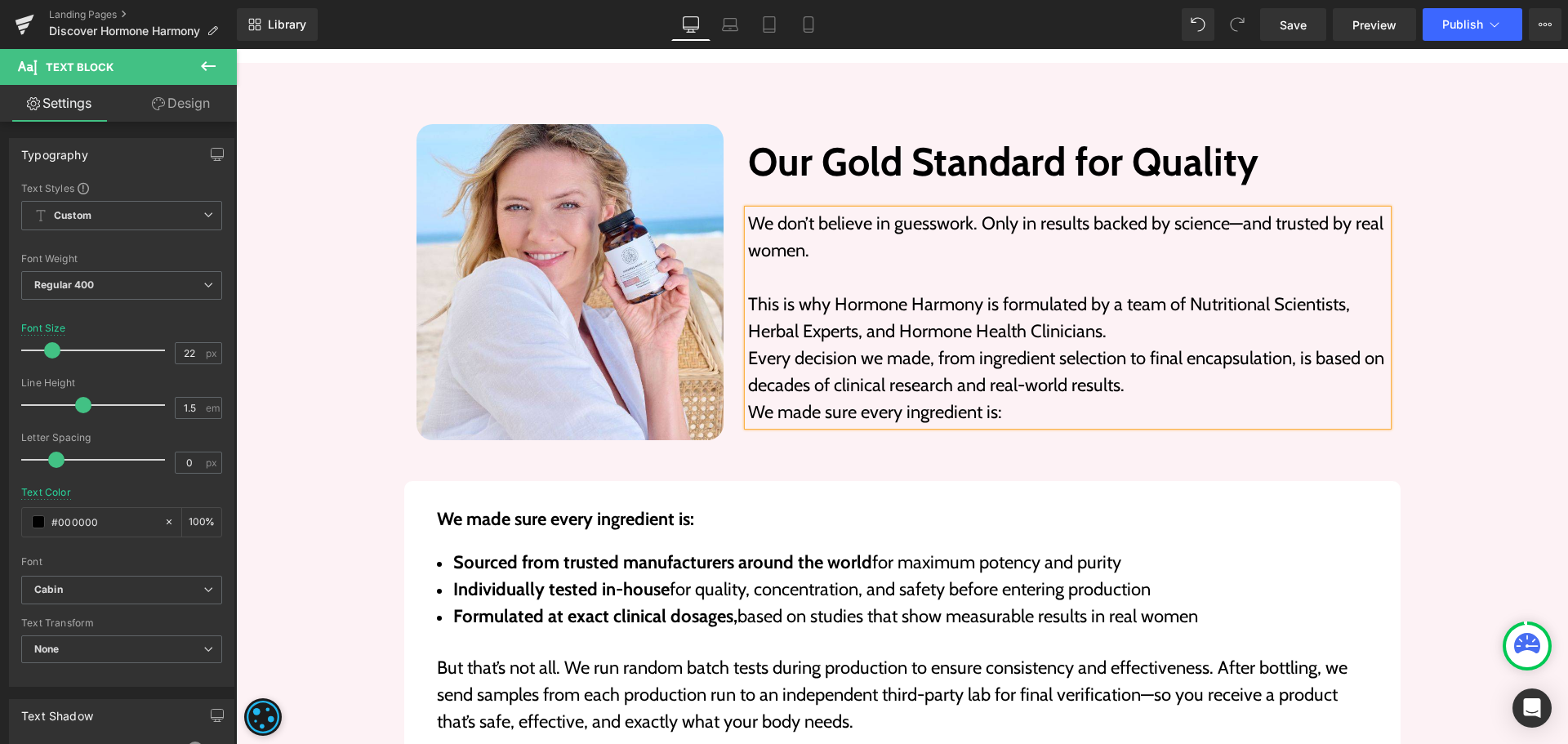
click at [1111, 331] on p "This is why Hormone Harmony is formulated by a team of Nutritional Scientists, …" at bounding box center [1068, 317] width 640 height 54
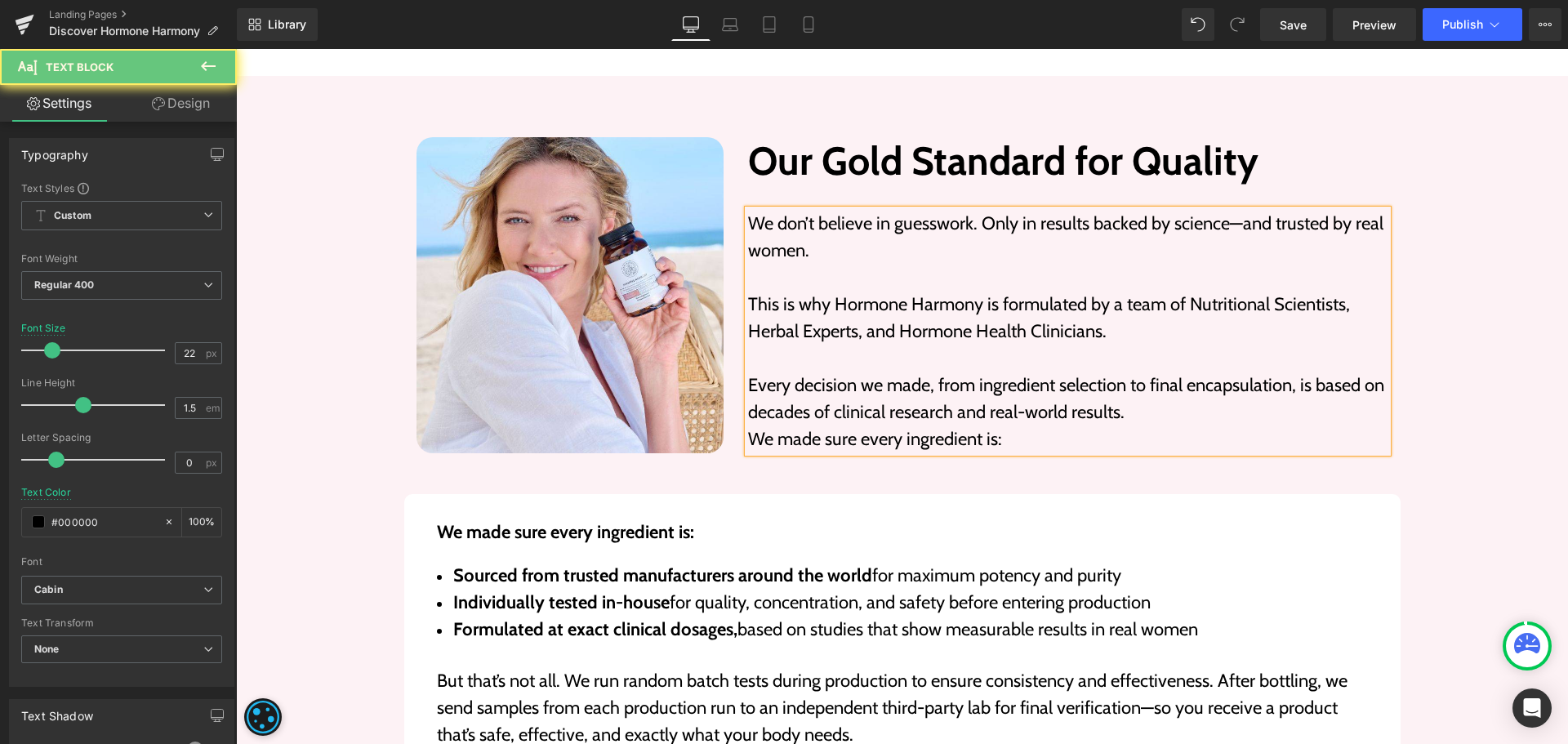
click at [1162, 412] on p "Every decision we made, from ingredient selection to final encapsulation, is ba…" at bounding box center [1068, 398] width 640 height 54
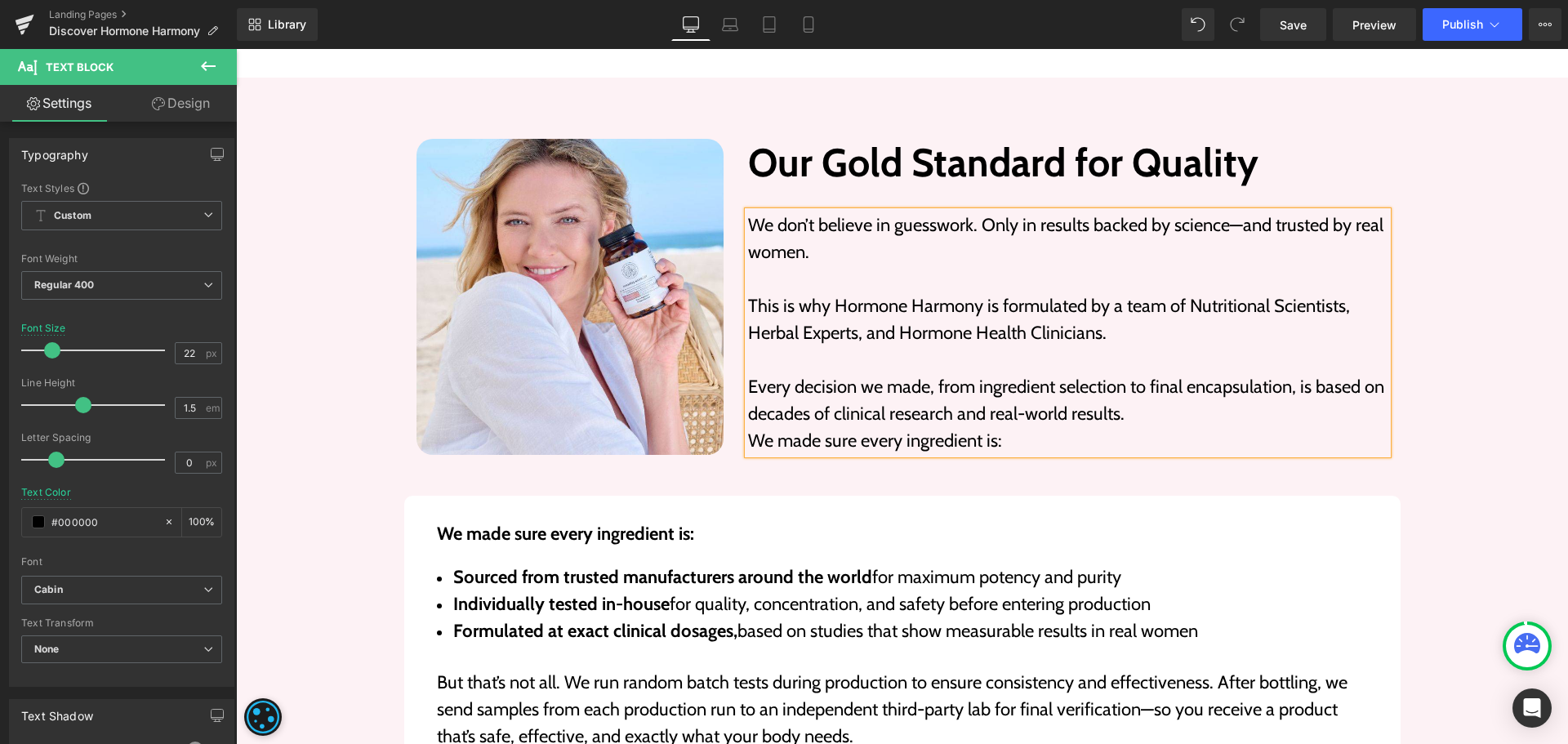
scroll to position [5805, 0]
click at [1510, 336] on div "Image Our Gold Standard for Quality Heading We don’t believe in guesswork. Only…" at bounding box center [901, 543] width 1332 height 820
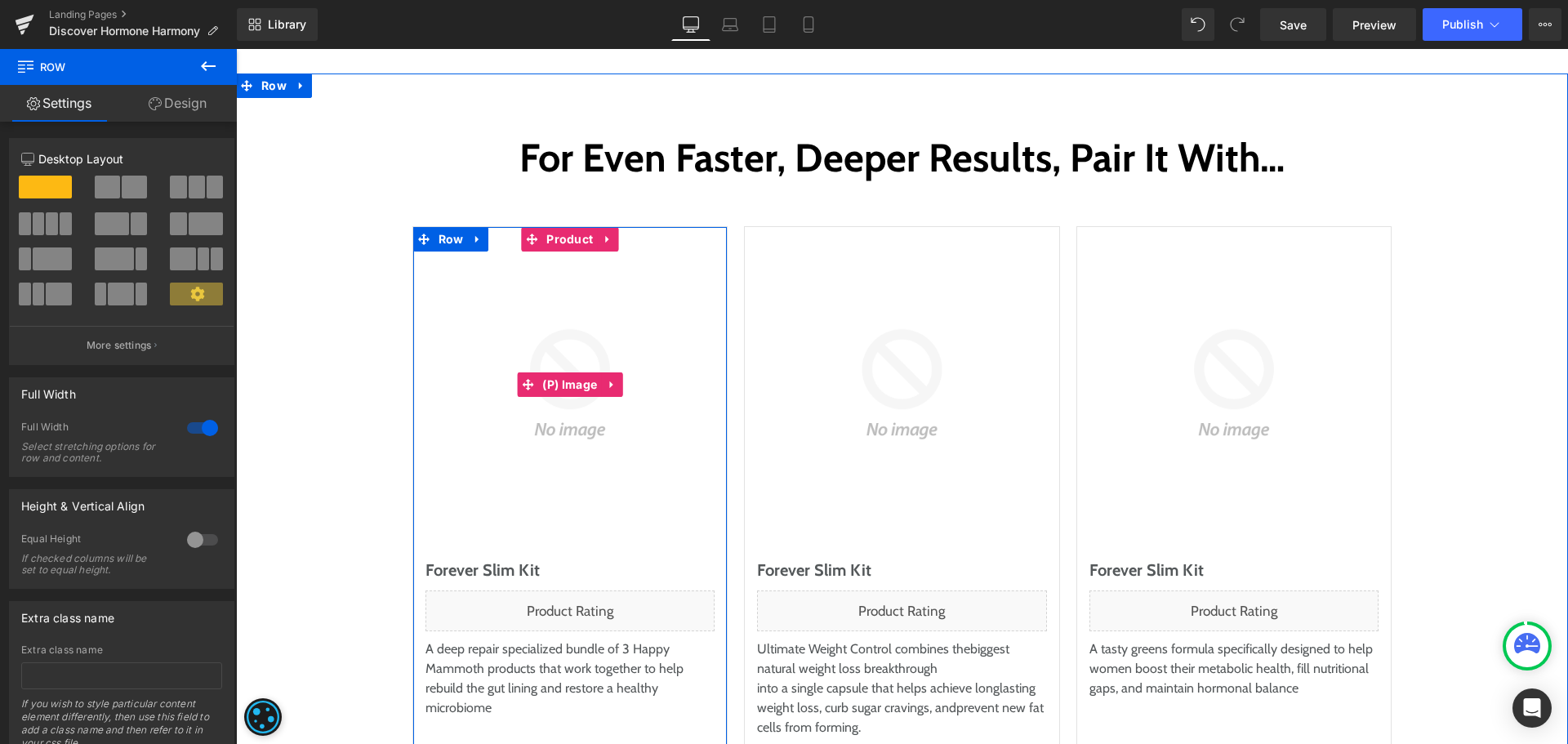
scroll to position [7766, 0]
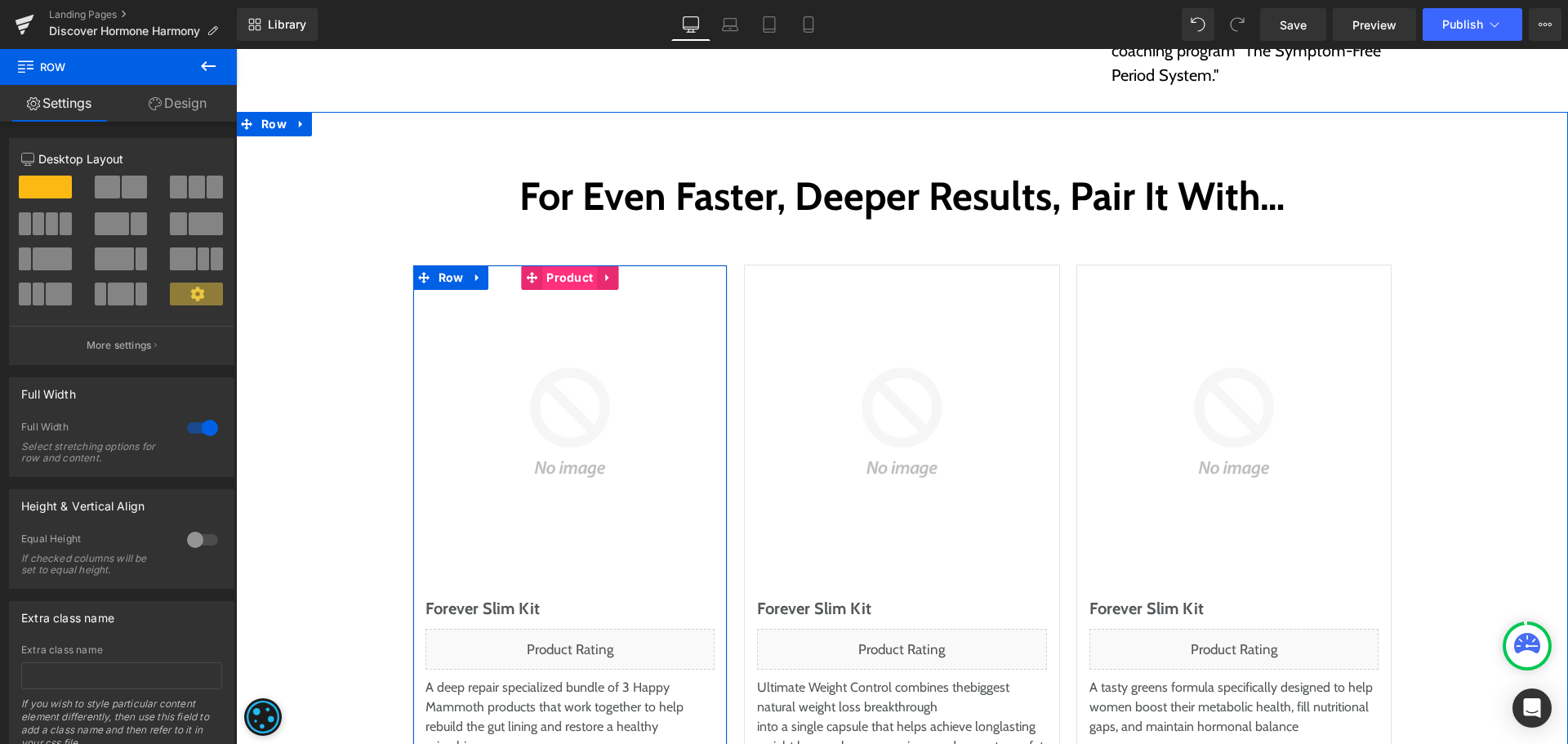
click at [555, 266] on span "Product" at bounding box center [570, 277] width 55 height 24
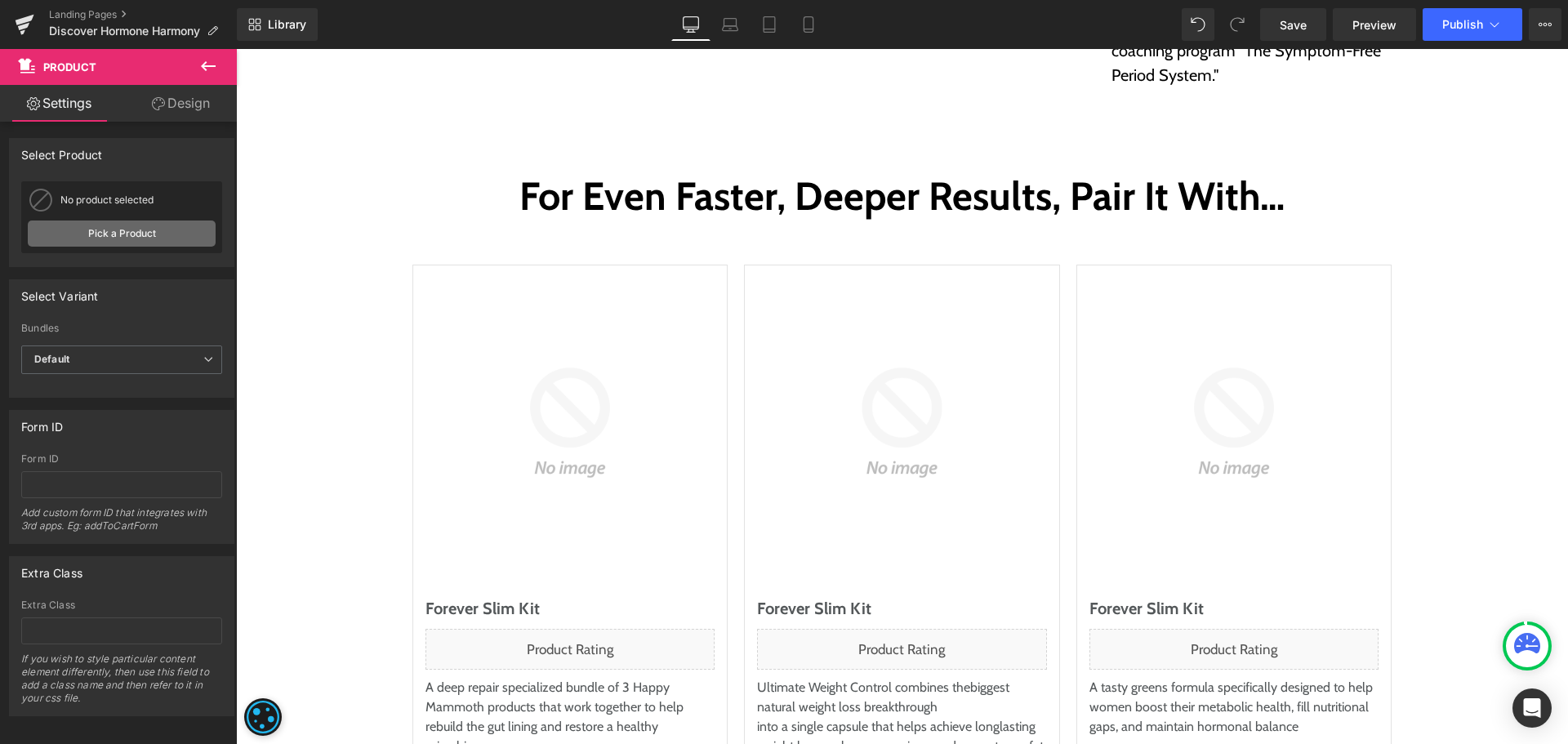
click at [142, 233] on link "Pick a Product" at bounding box center [121, 233] width 187 height 26
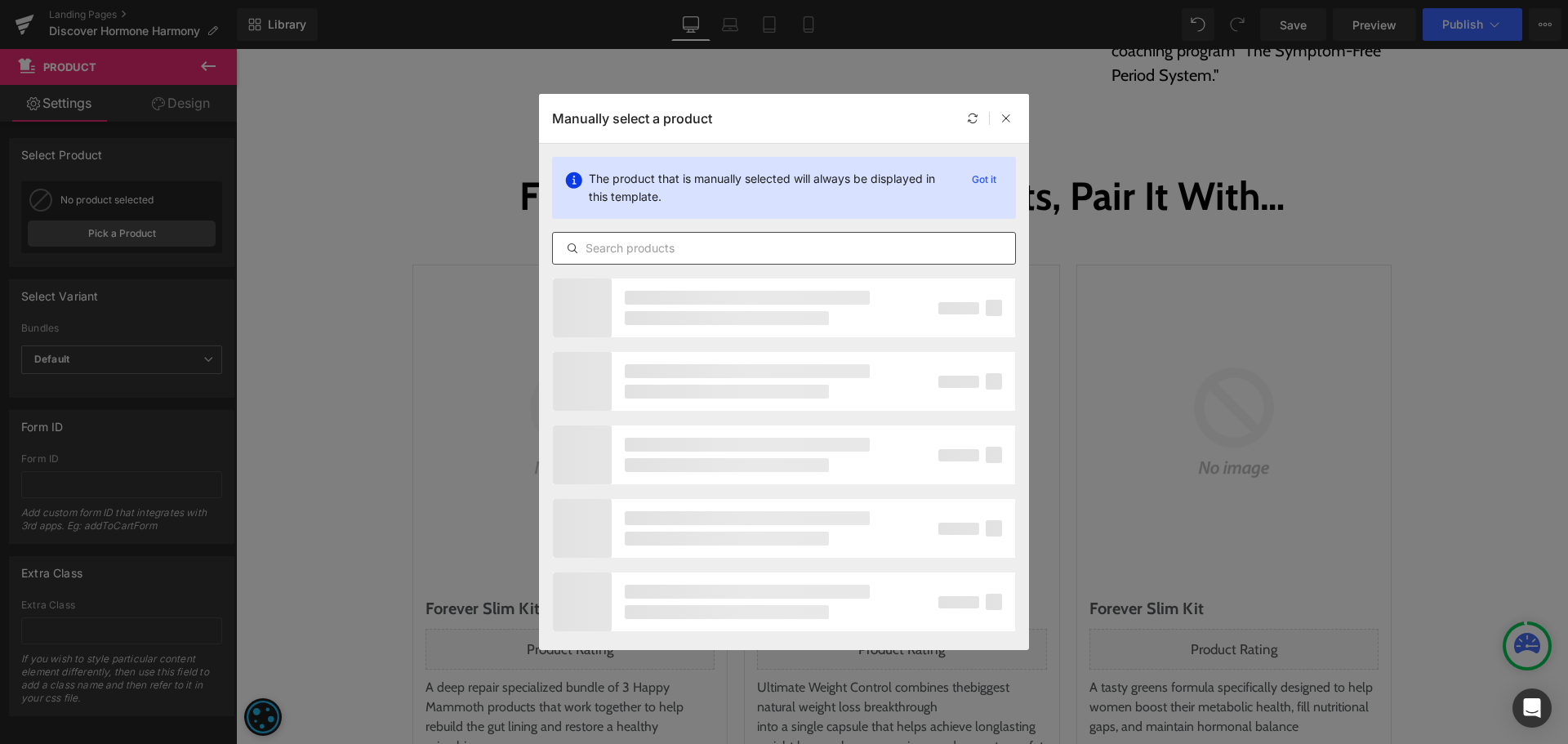
click at [616, 244] on input "text" at bounding box center [784, 248] width 462 height 20
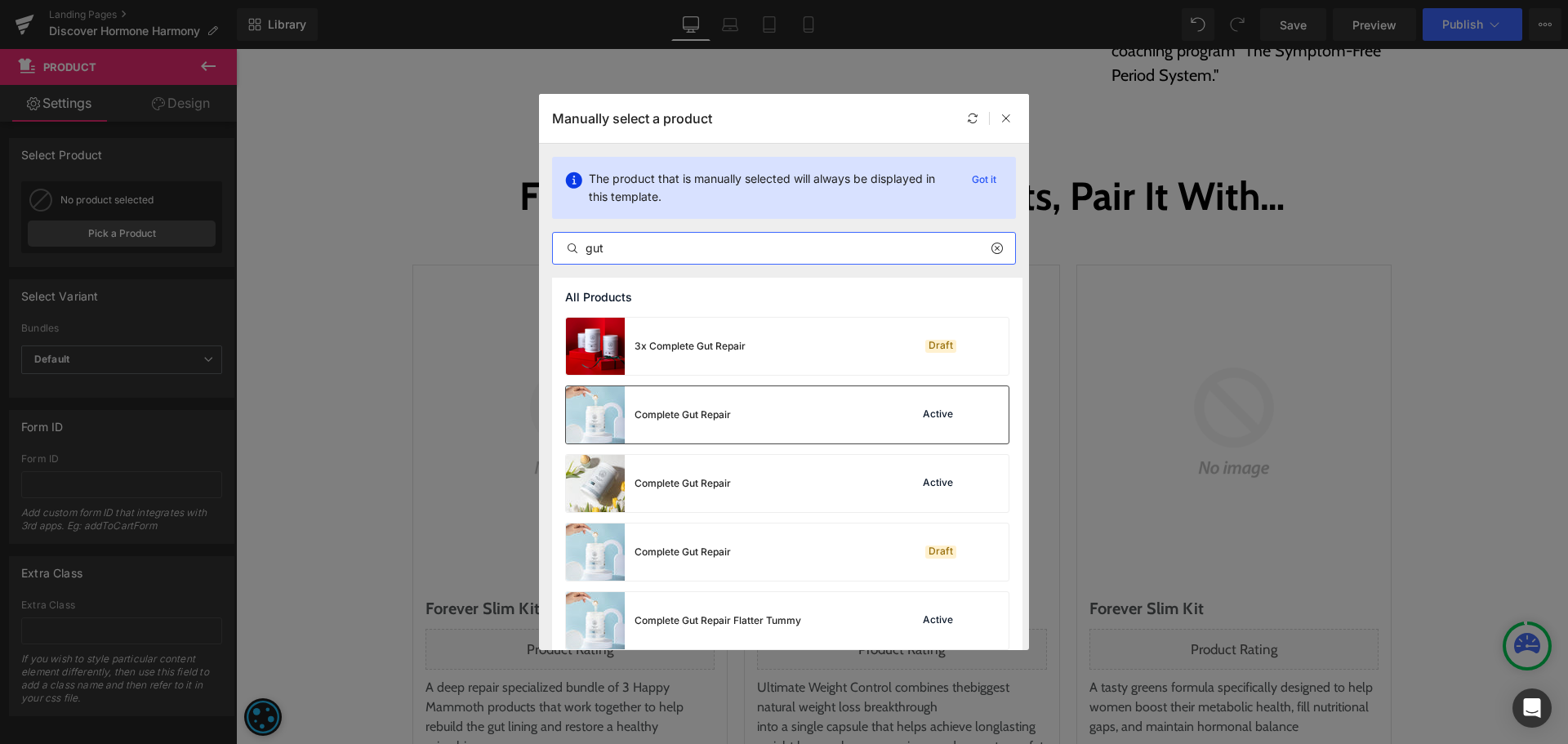
type input "gut"
click at [714, 427] on div "Complete Gut Repair" at bounding box center [648, 415] width 165 height 57
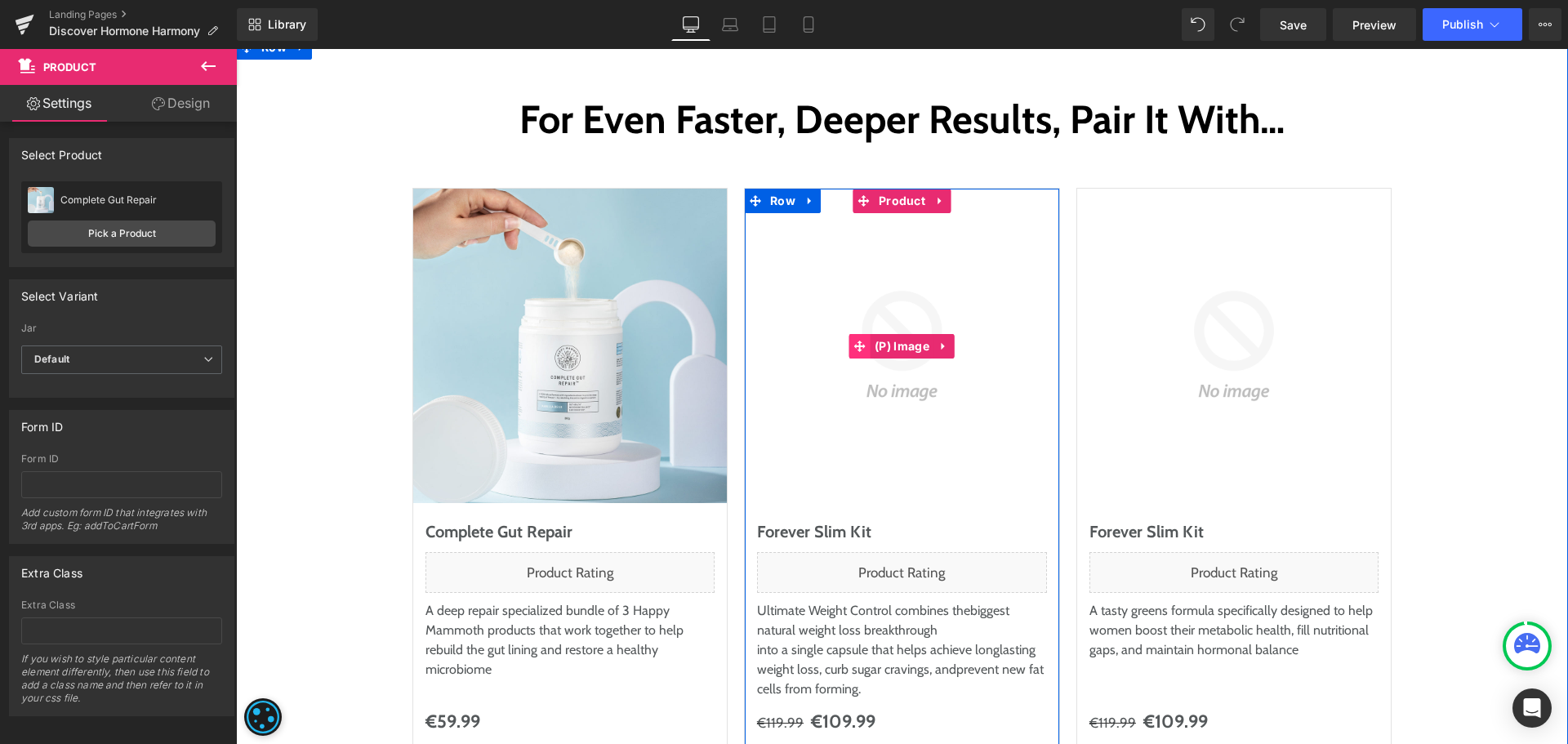
scroll to position [7766, 0]
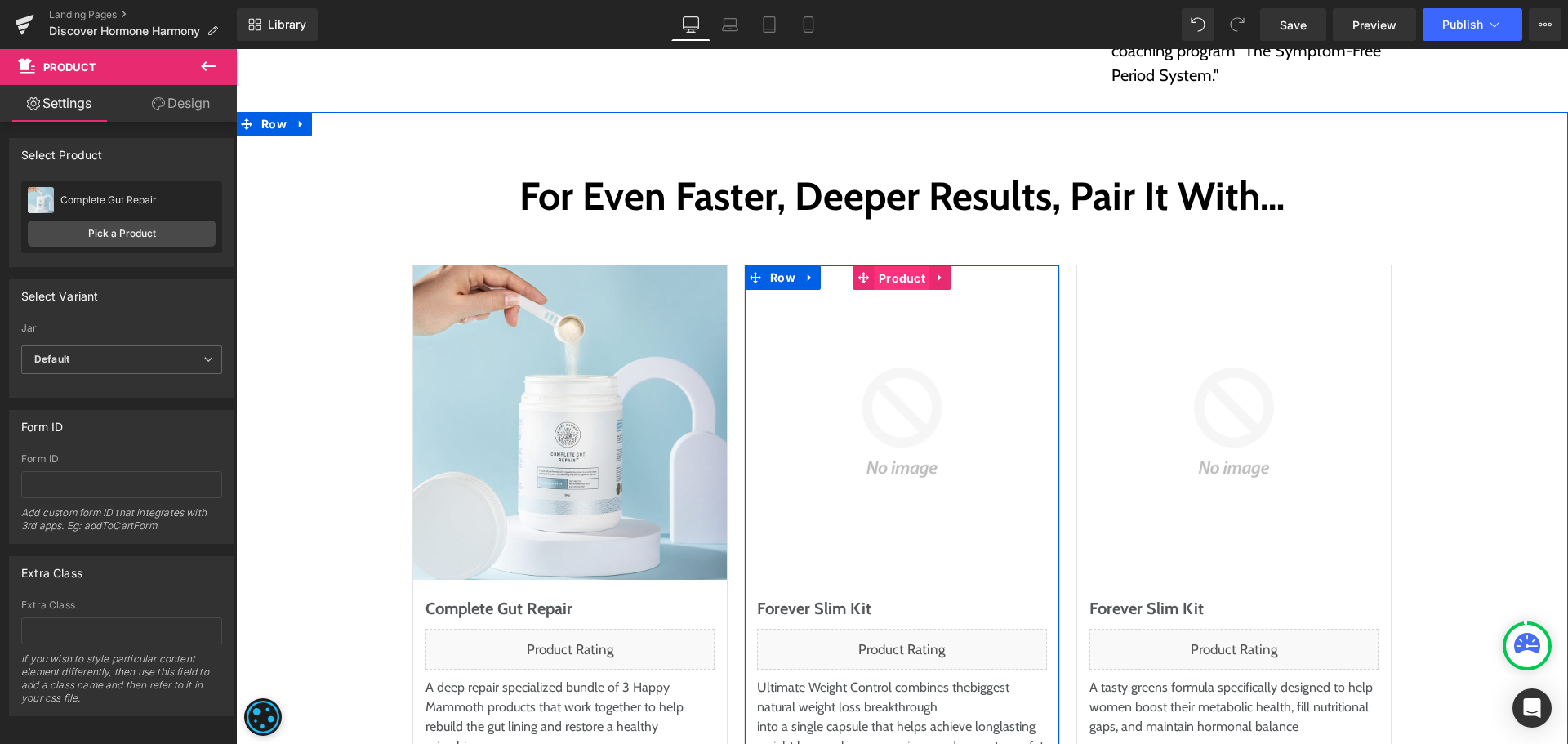
click at [877, 267] on span "Product" at bounding box center [902, 278] width 55 height 24
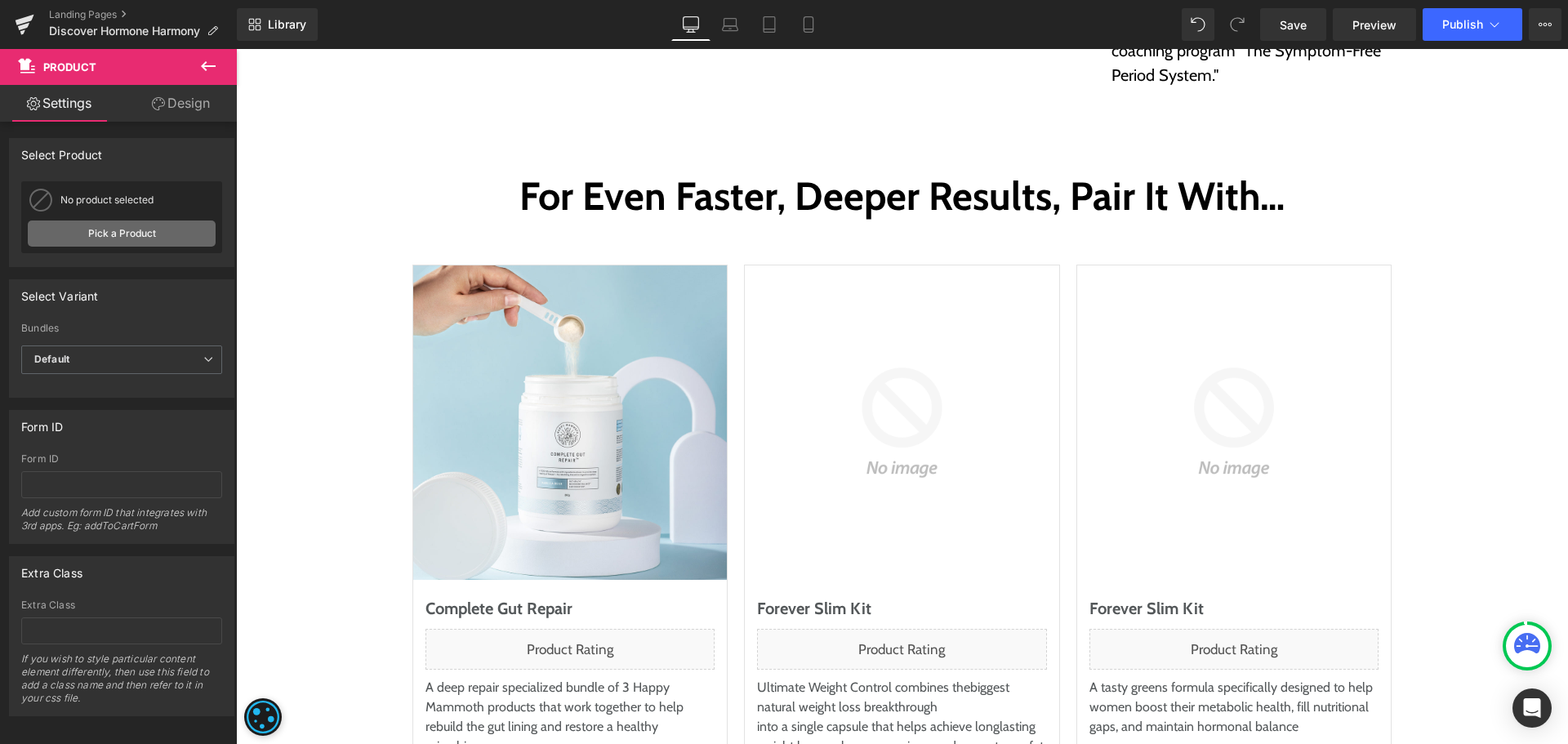
click at [123, 224] on link "Pick a Product" at bounding box center [121, 233] width 187 height 26
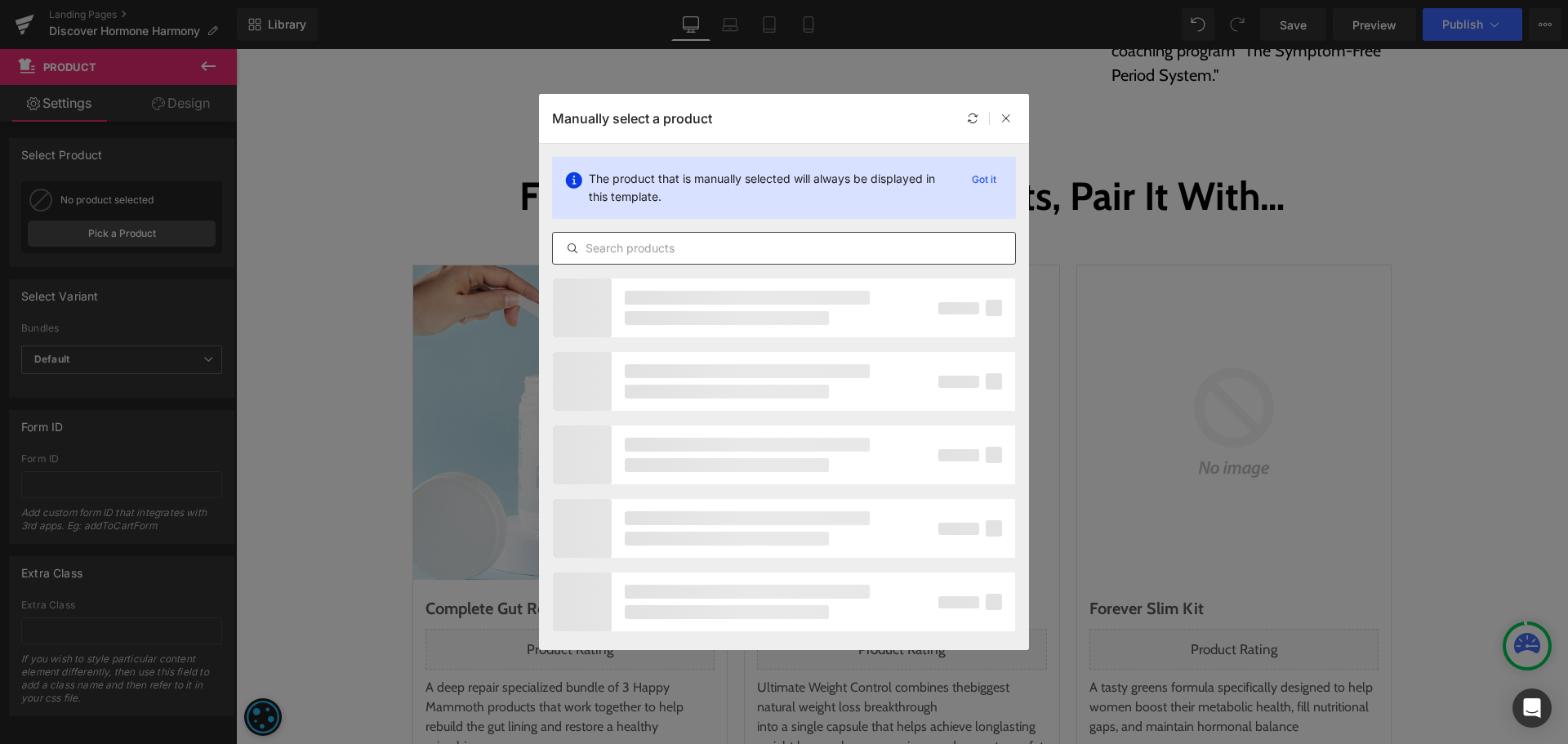
click at [627, 248] on input "text" at bounding box center [784, 248] width 462 height 20
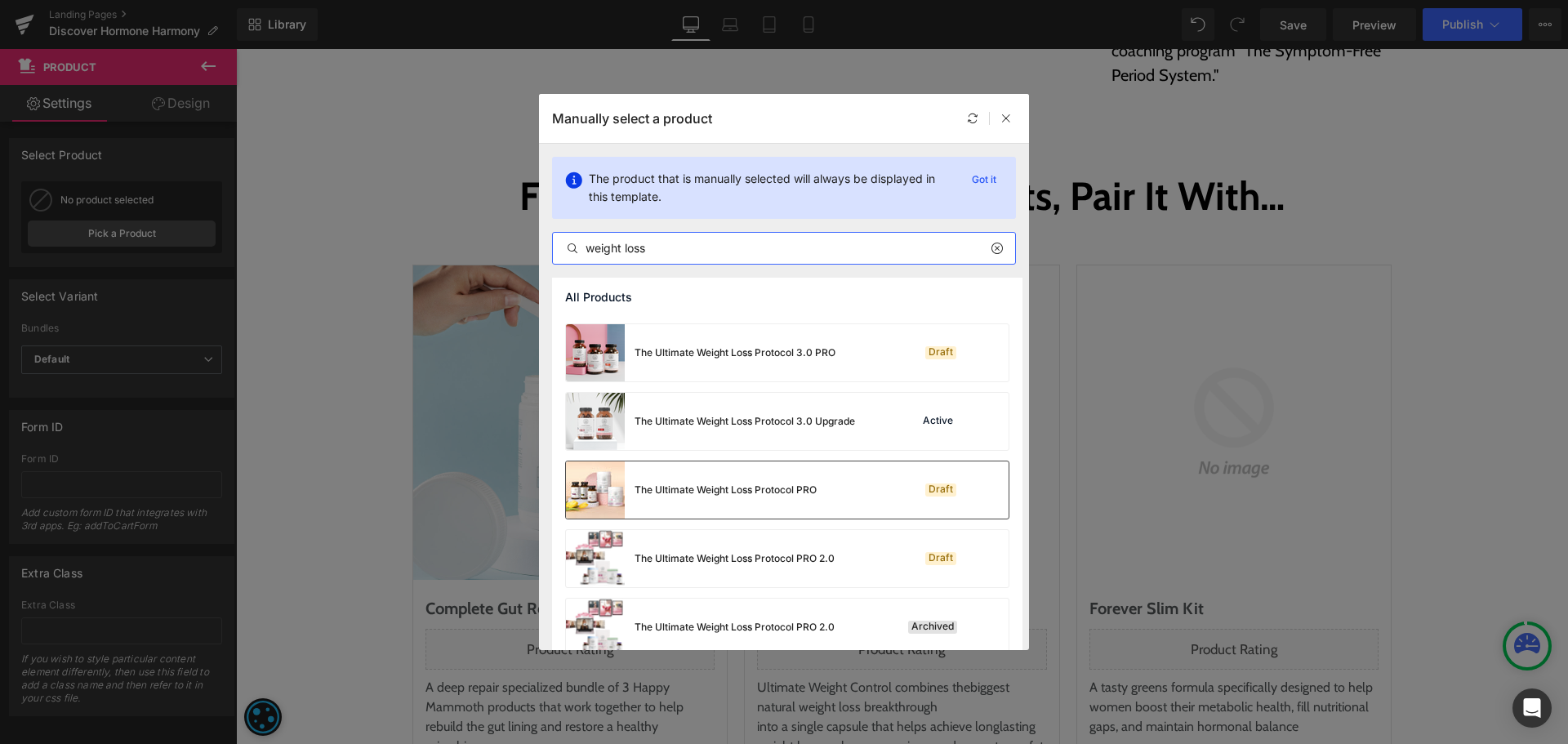
scroll to position [898, 0]
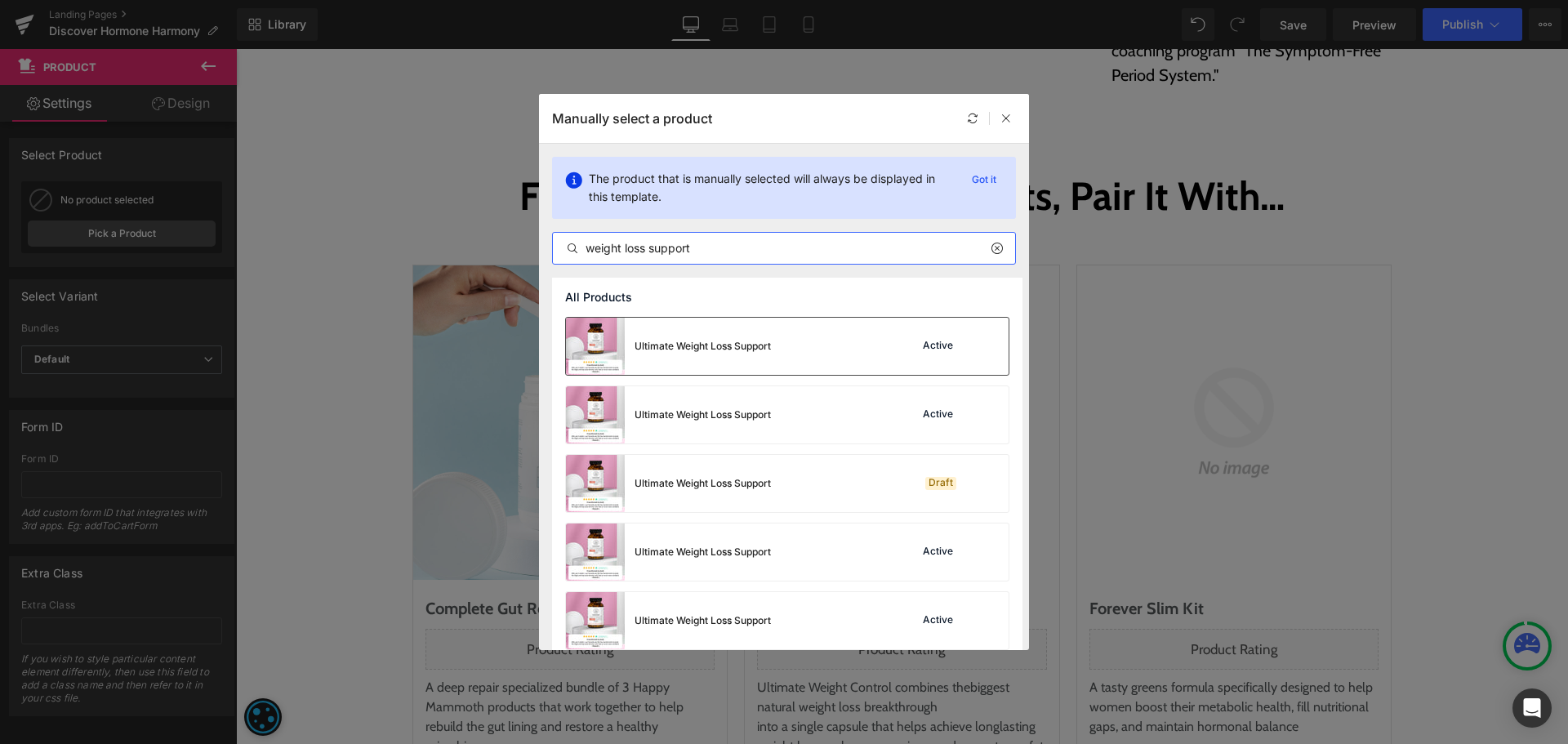
type input "weight loss support"
click at [820, 367] on div "Ultimate Weight Loss Support Active" at bounding box center [786, 346] width 442 height 57
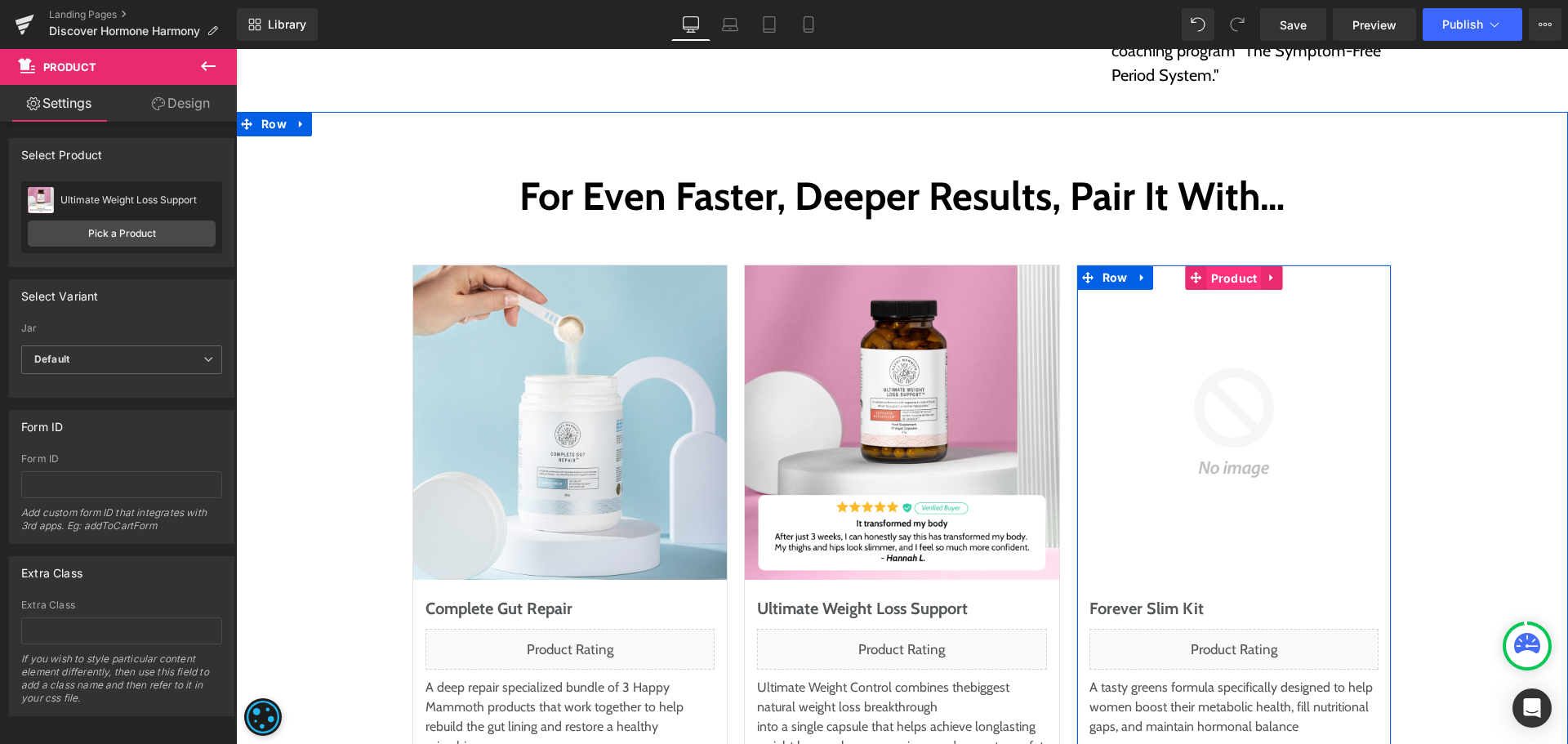
click at [1235, 267] on span "Product" at bounding box center [1235, 278] width 55 height 24
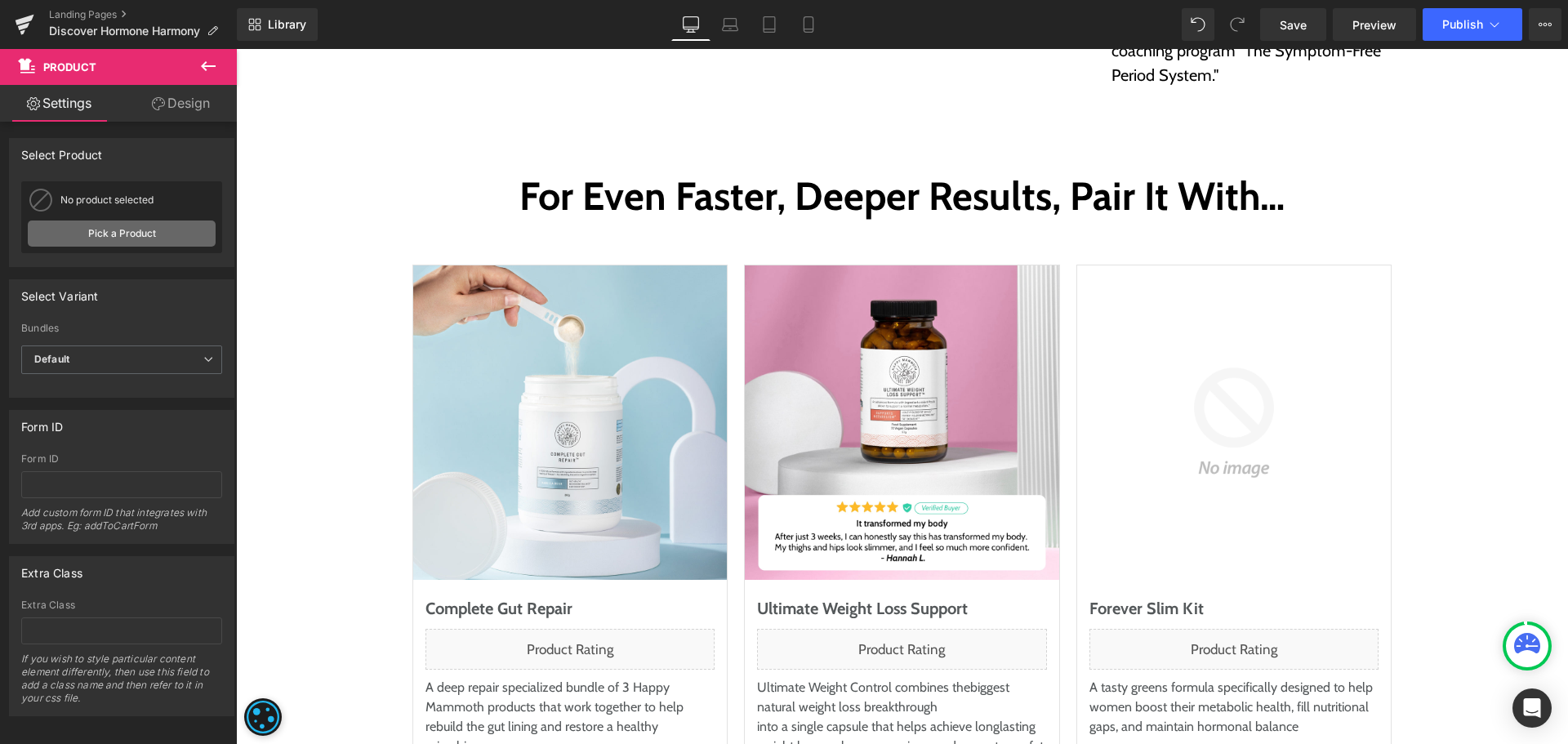
click at [118, 235] on link "Pick a Product" at bounding box center [121, 233] width 187 height 26
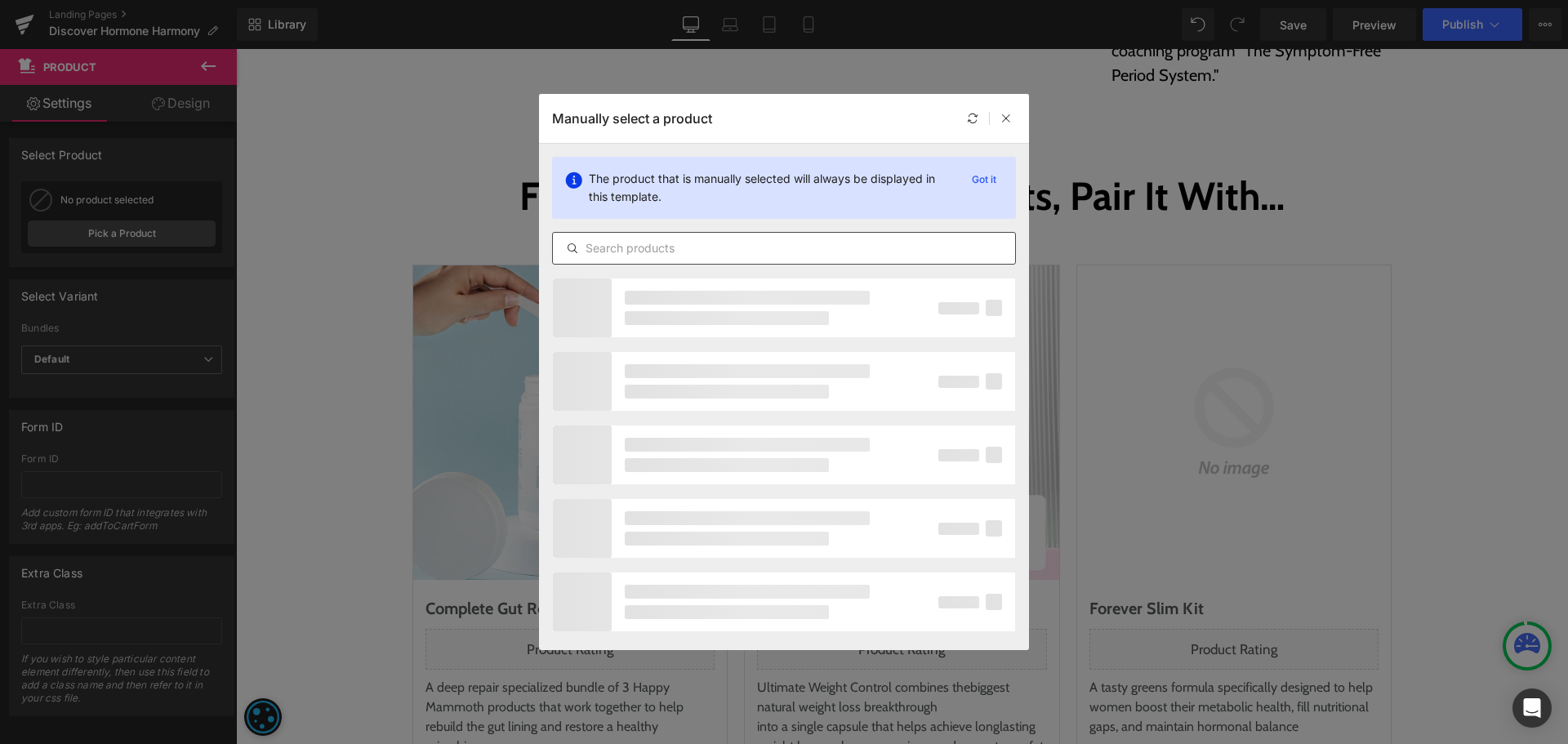
click at [607, 247] on input "text" at bounding box center [784, 248] width 462 height 20
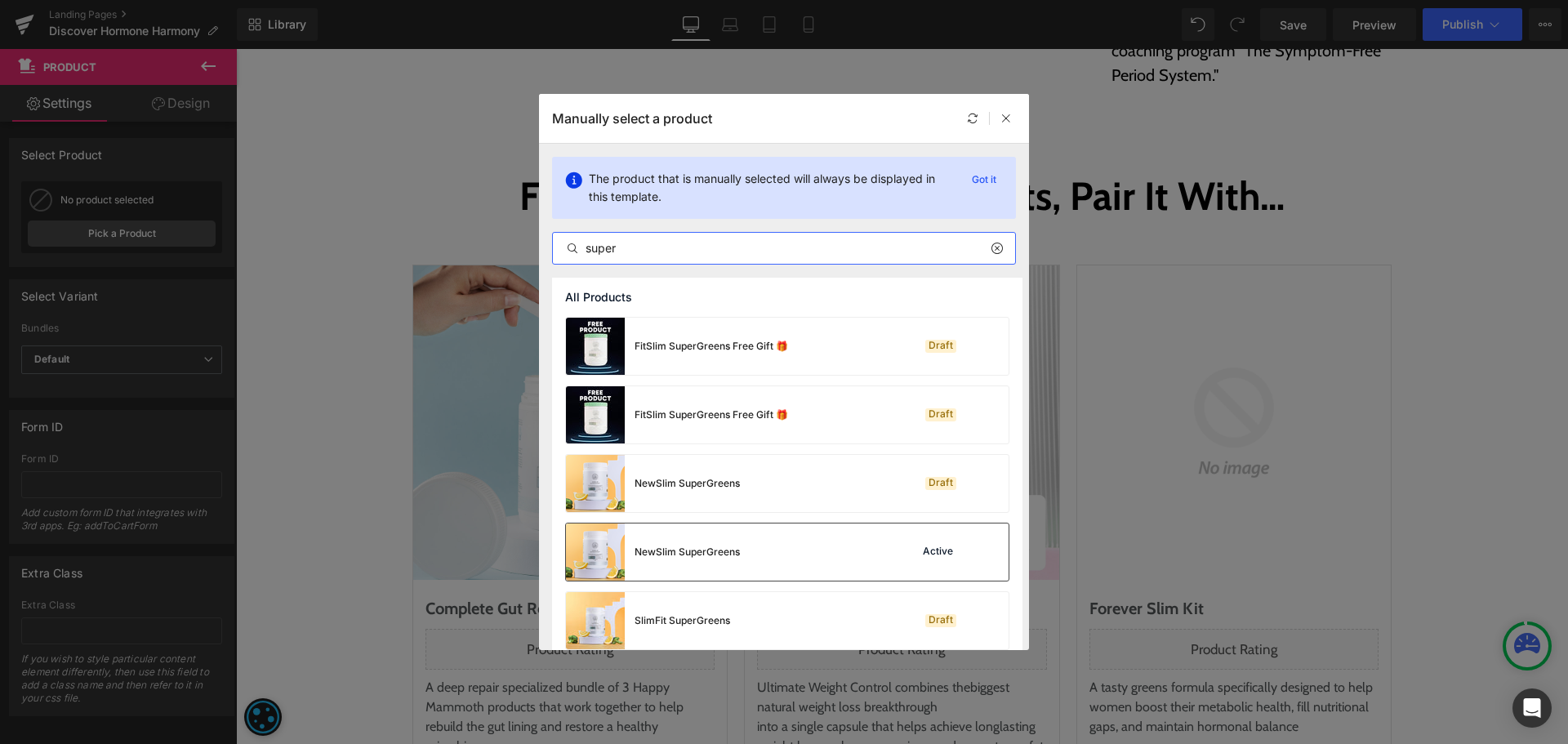
type input "super"
click at [747, 556] on div "NewSlim SuperGreens Active" at bounding box center [786, 552] width 442 height 57
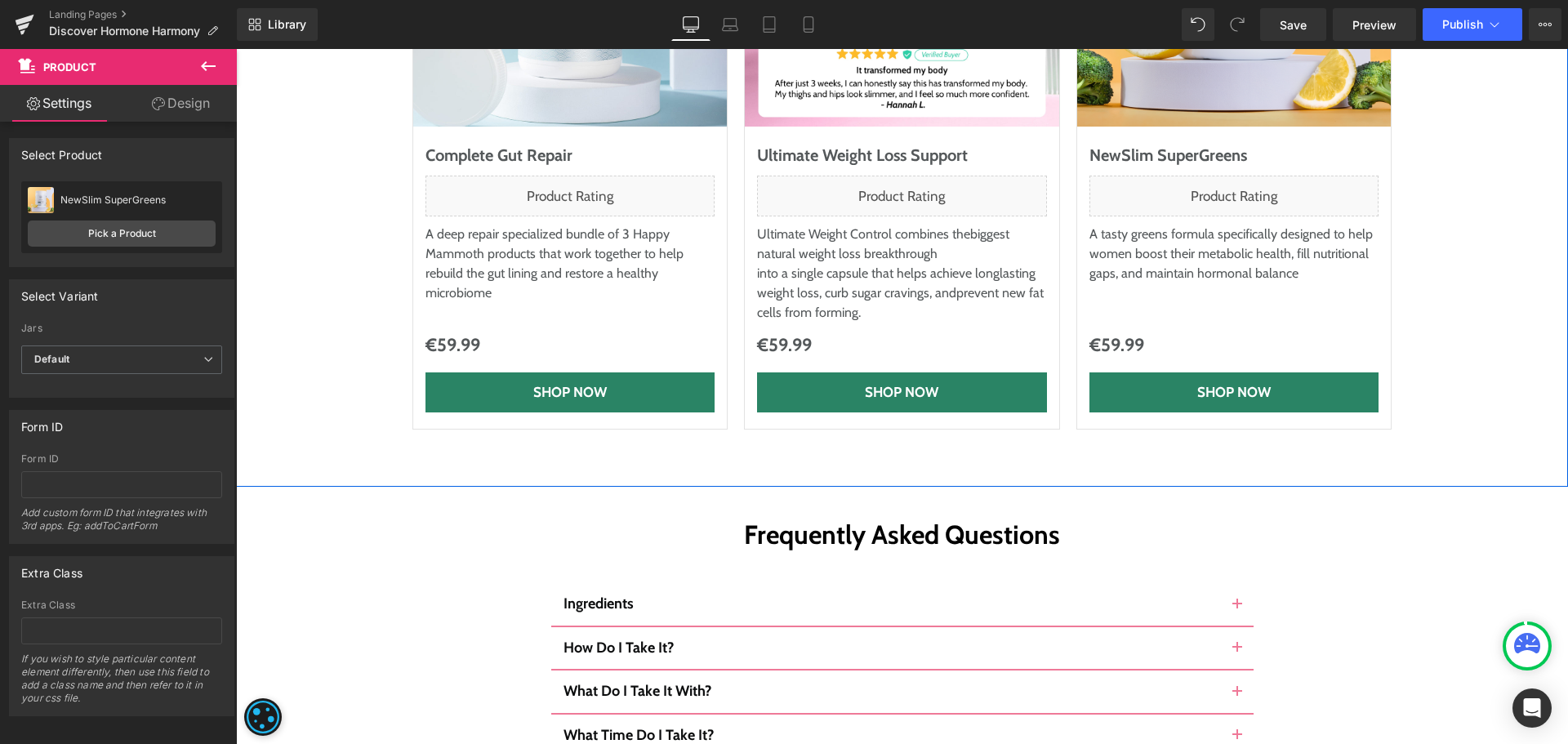
scroll to position [8337, 0]
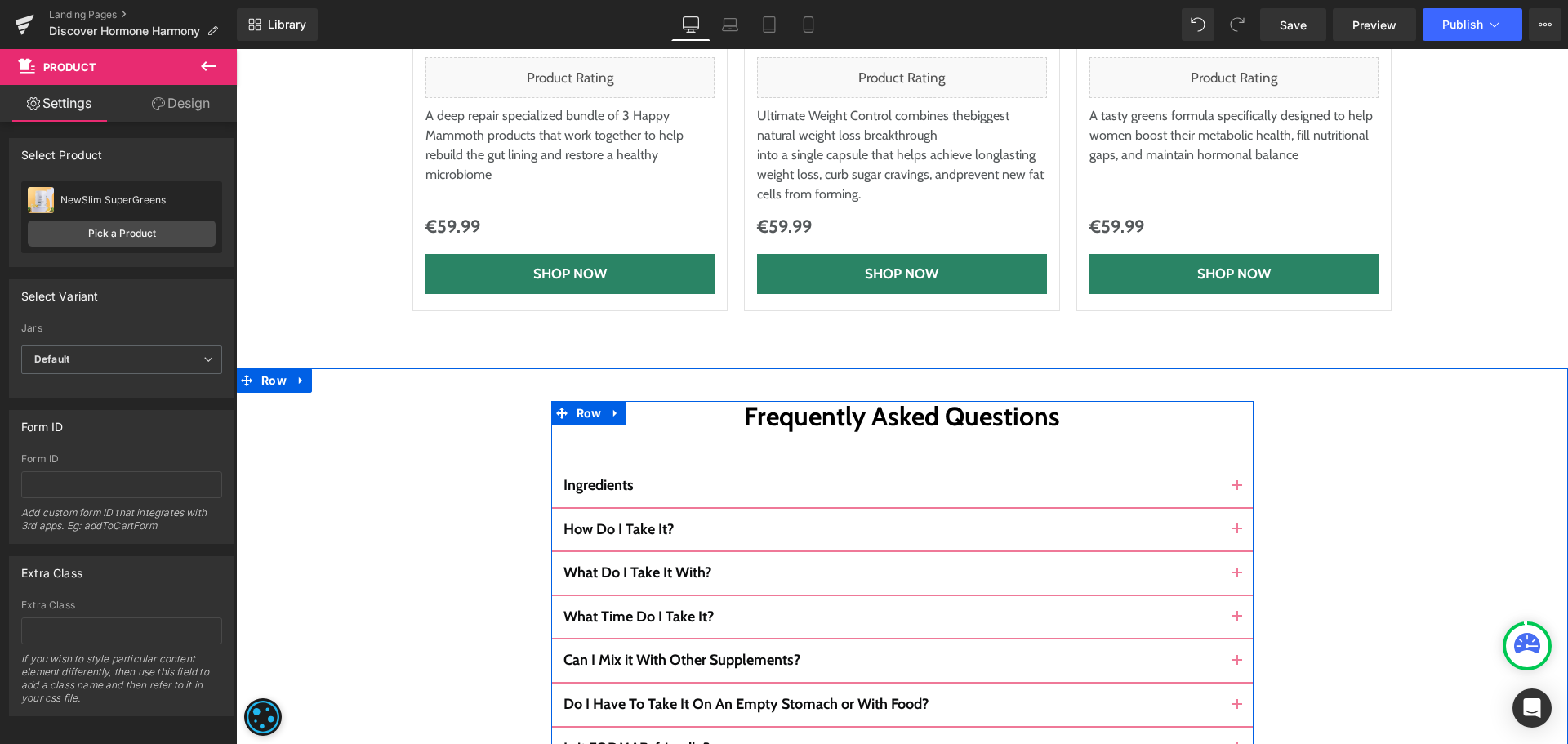
click at [1227, 465] on button "button" at bounding box center [1237, 486] width 32 height 42
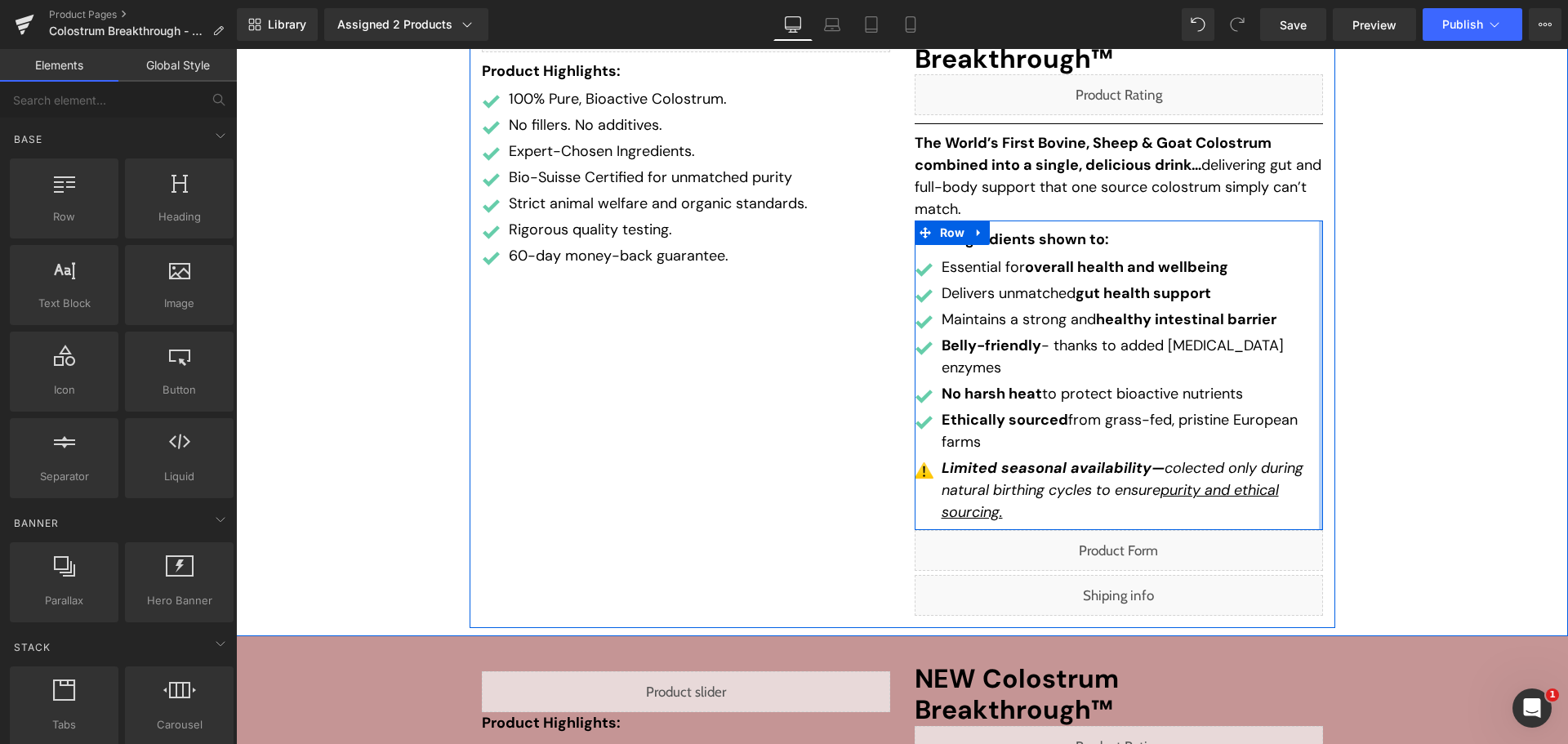
scroll to position [327, 0]
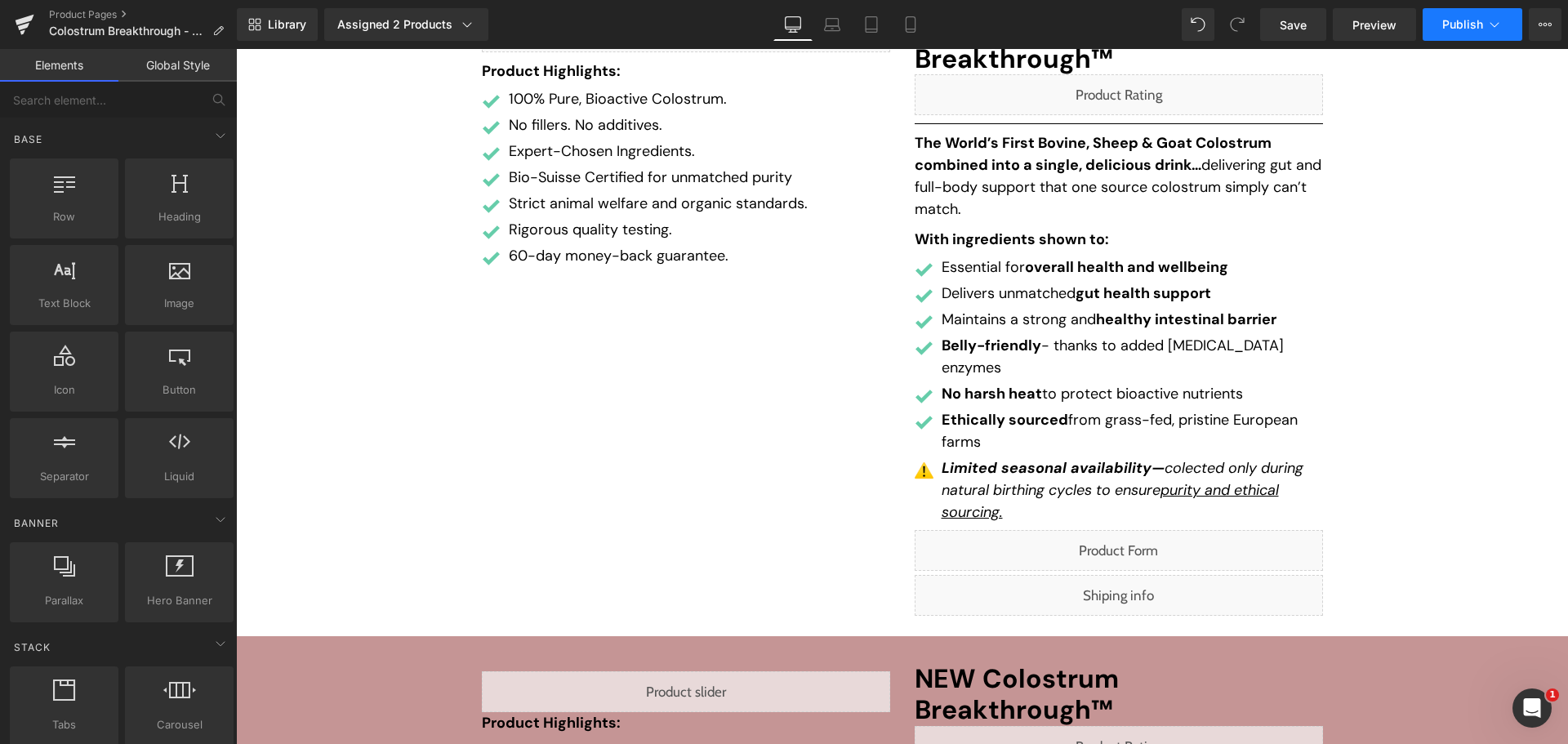
click at [1455, 29] on span "Publish" at bounding box center [1462, 25] width 41 height 13
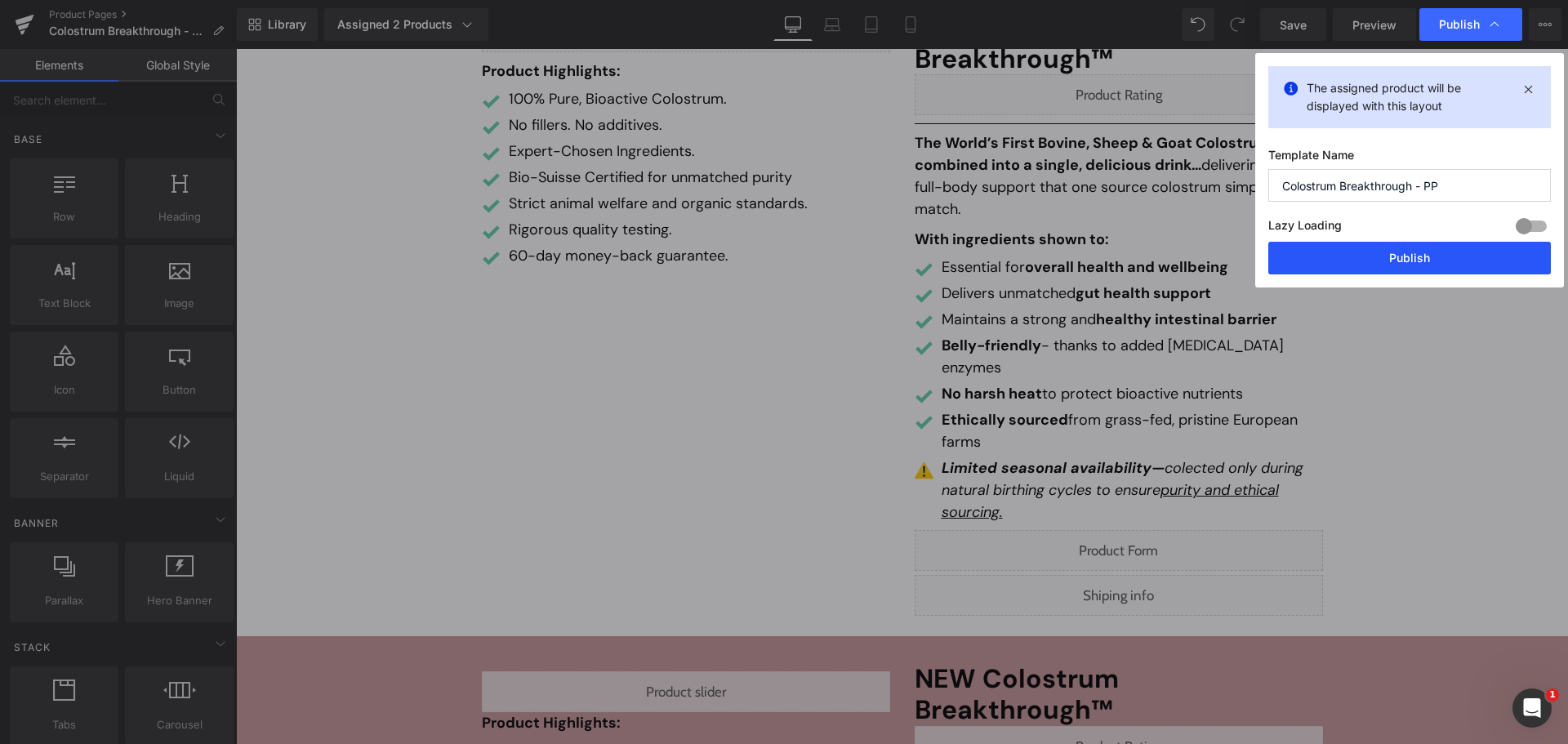
click at [1403, 247] on button "Publish" at bounding box center [1409, 257] width 282 height 32
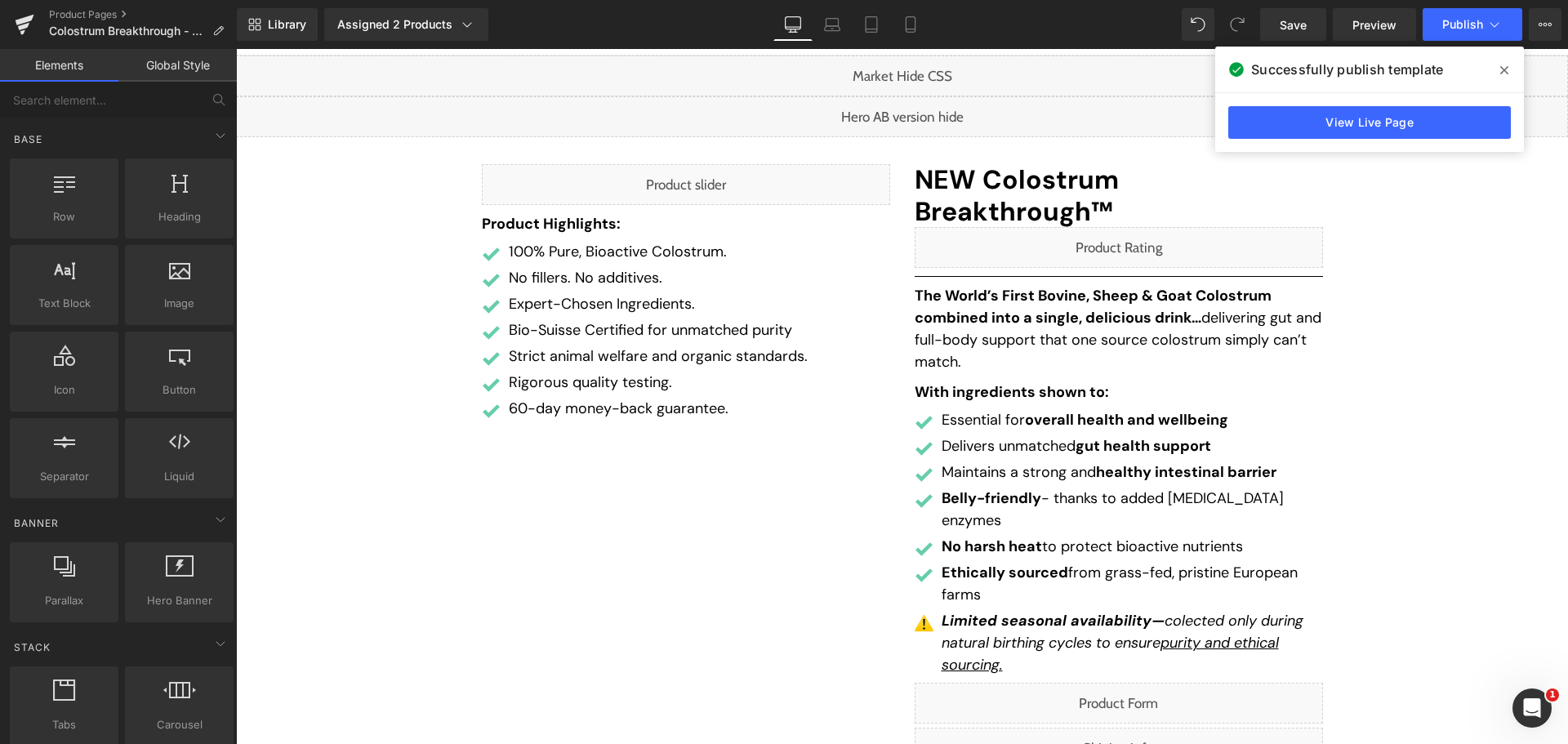
scroll to position [0, 0]
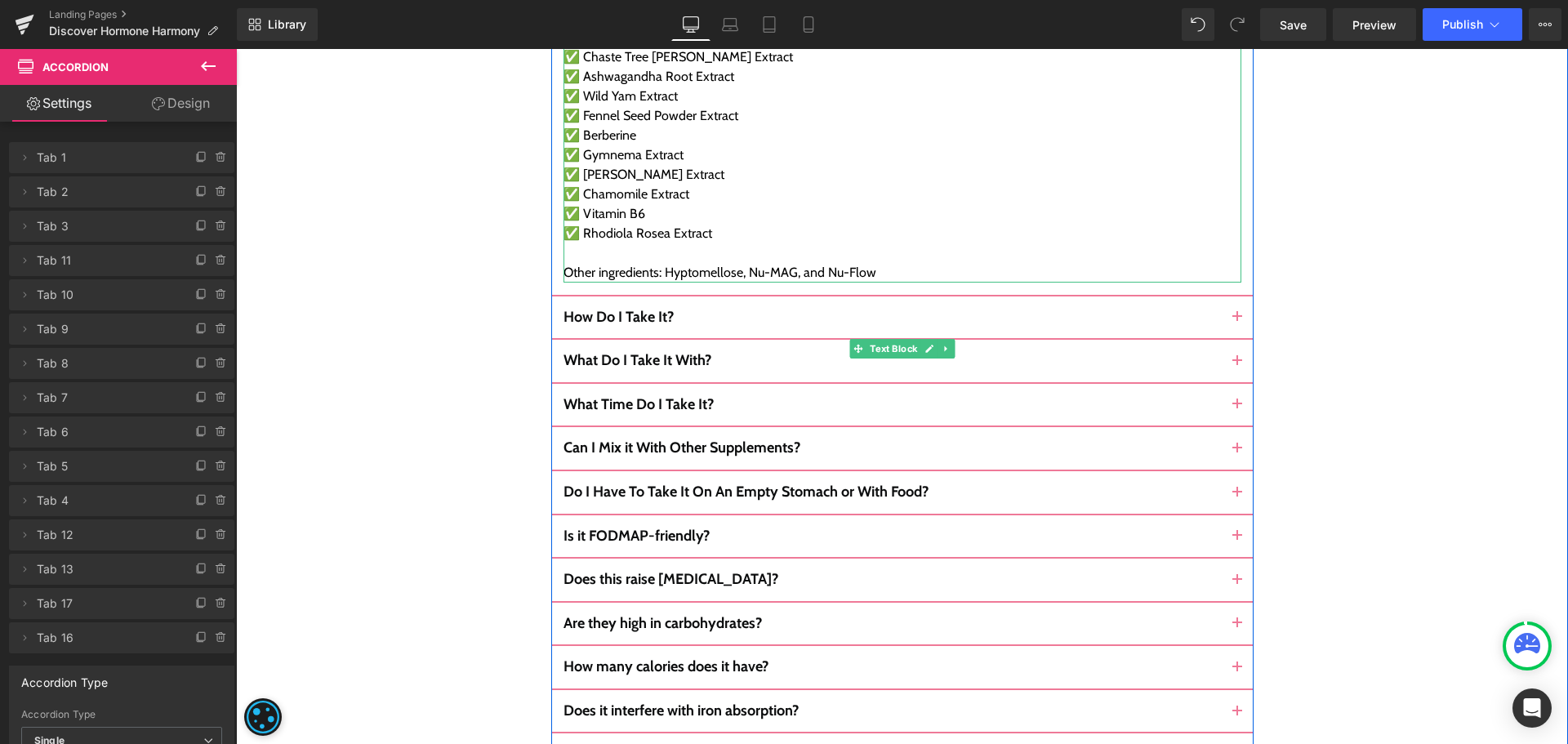
scroll to position [9318, 0]
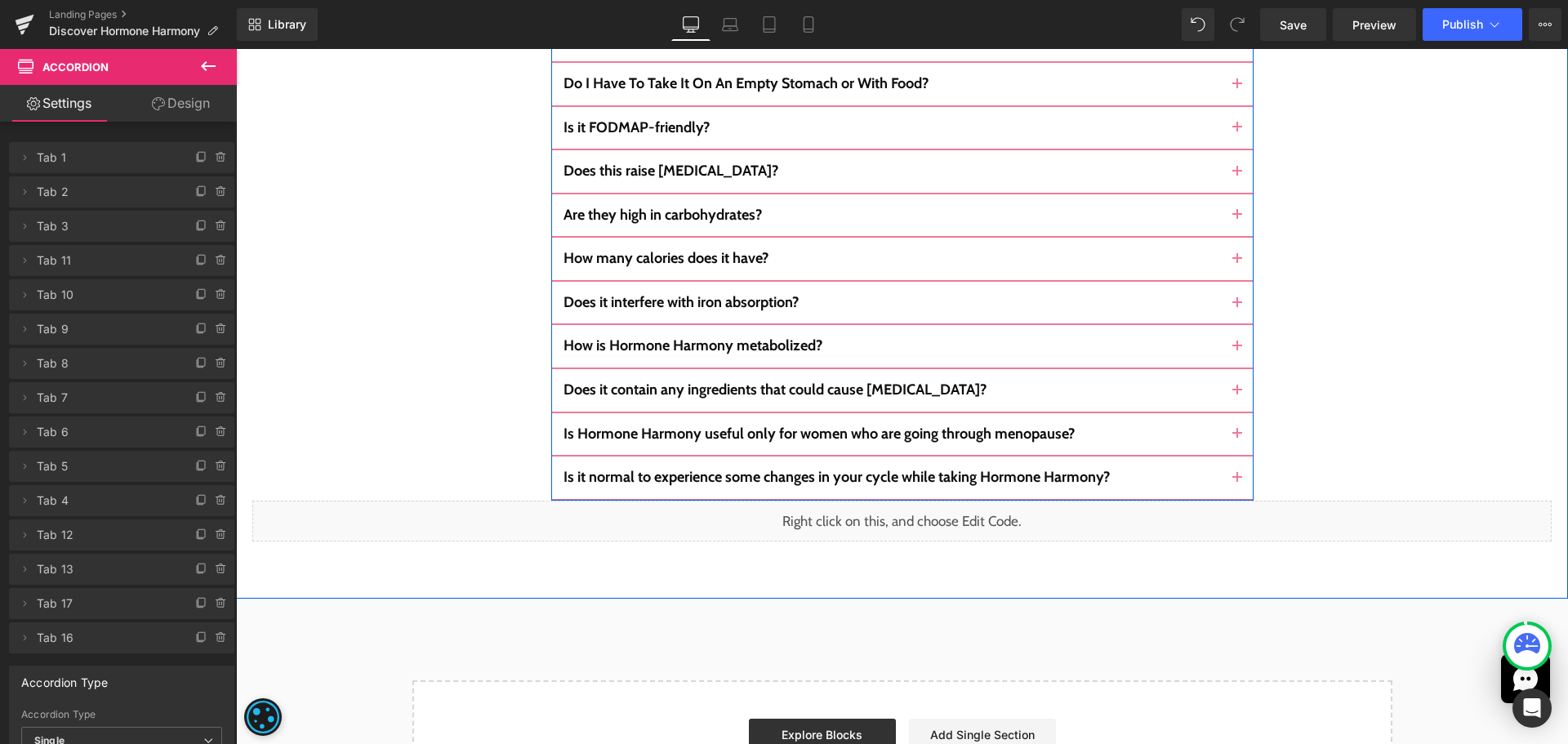
click at [1237, 482] on span "button" at bounding box center [1237, 482] width 0 height 0
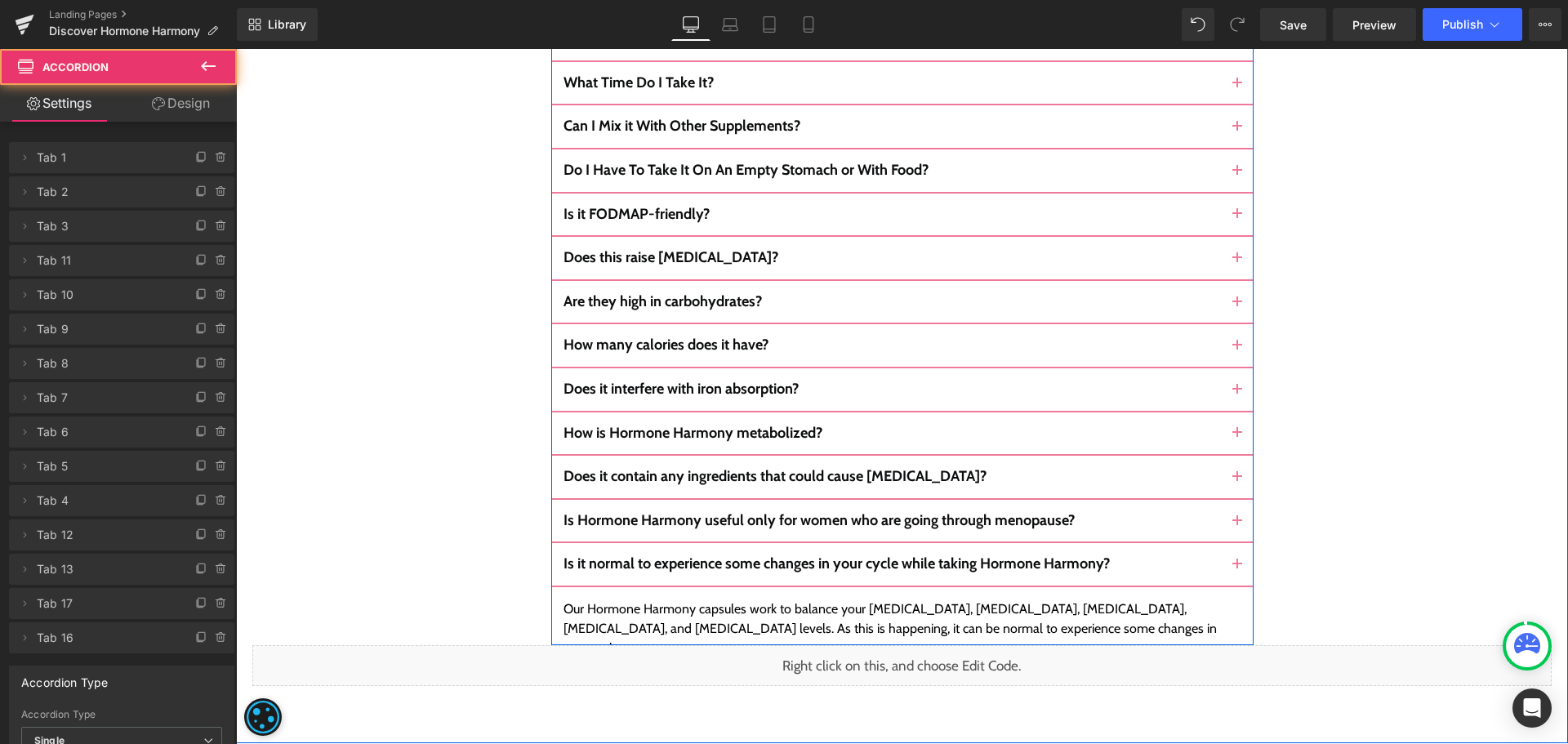
scroll to position [8942, 0]
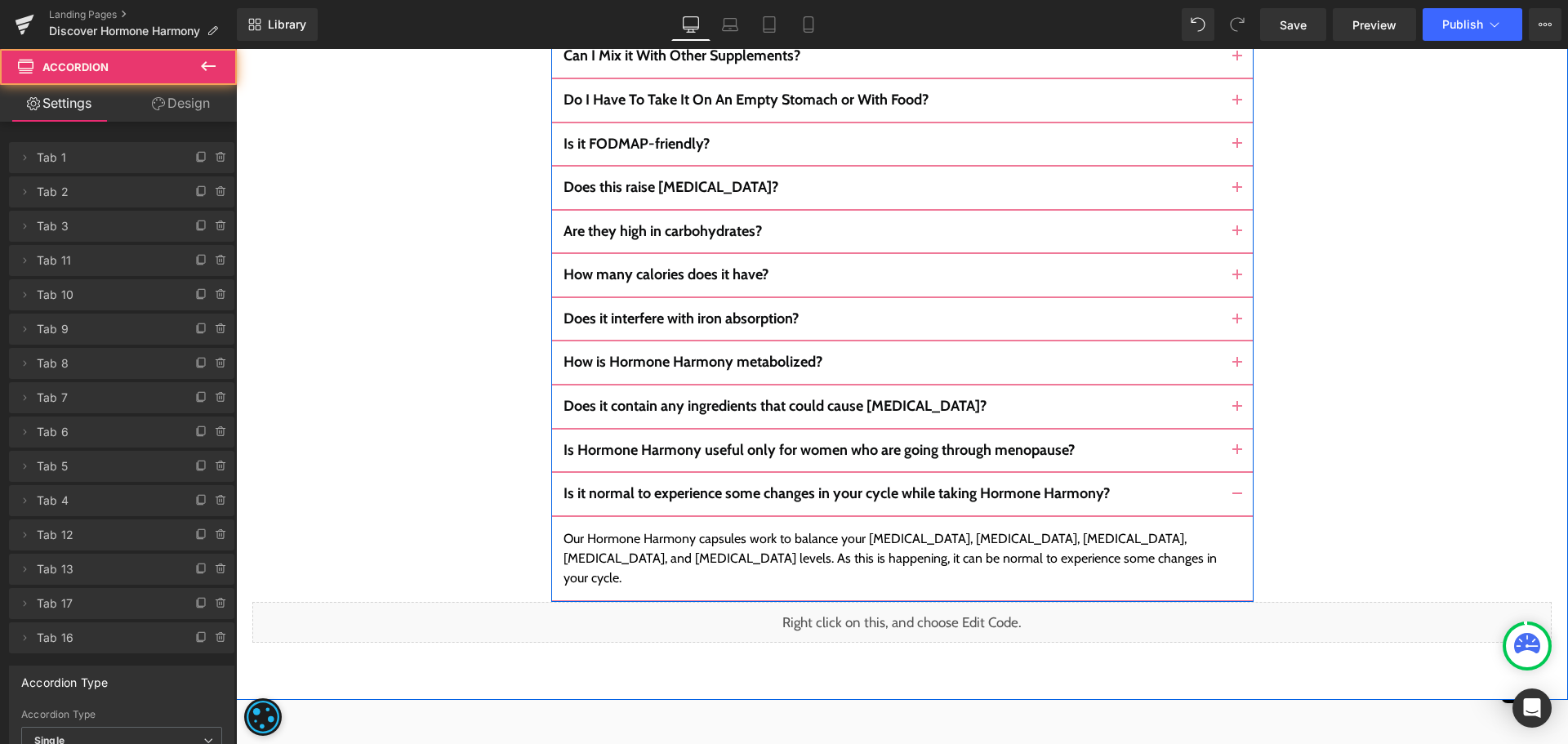
click at [1232, 473] on button "button" at bounding box center [1237, 494] width 32 height 42
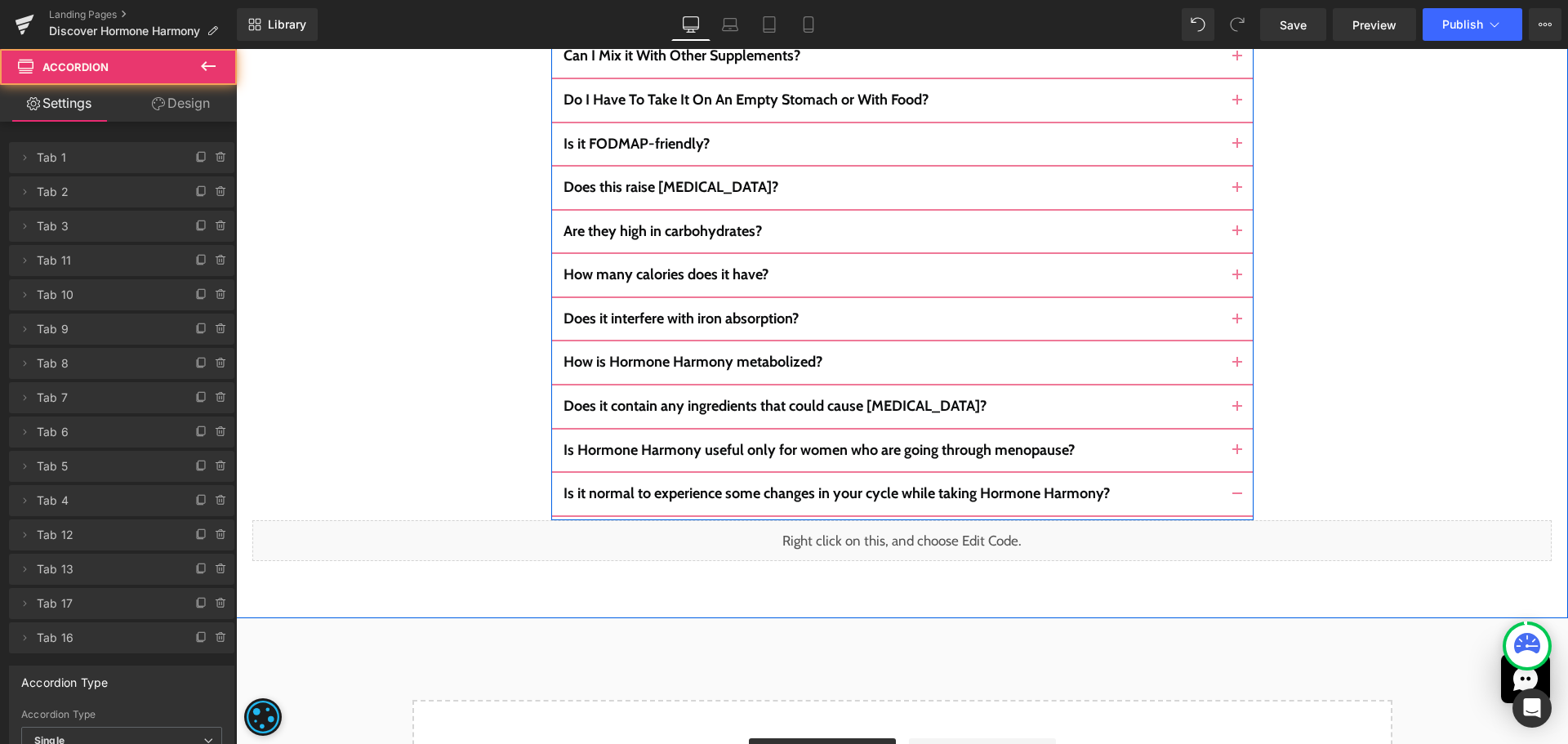
click at [1233, 430] on button "button" at bounding box center [1237, 451] width 32 height 42
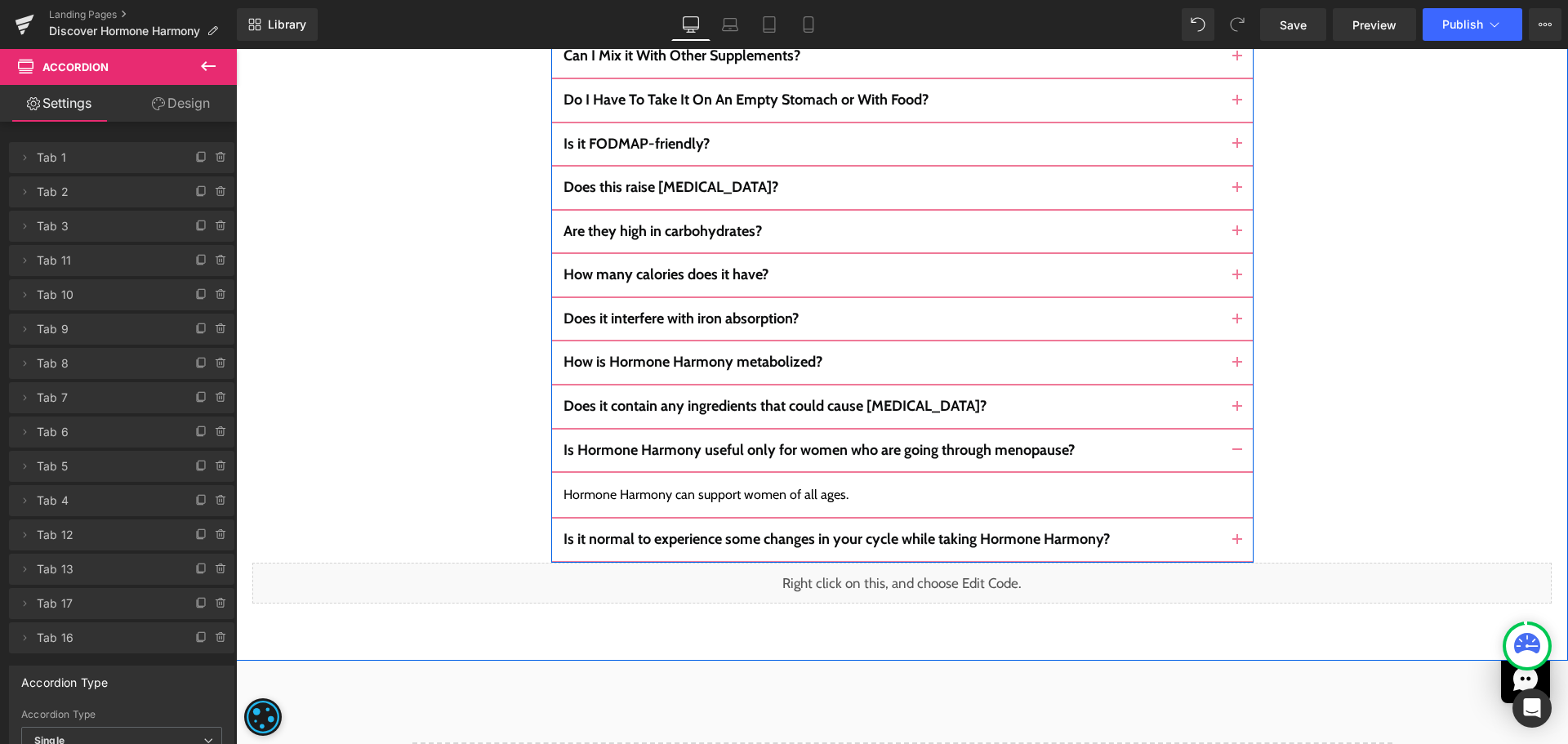
click at [1233, 430] on button "button" at bounding box center [1237, 451] width 32 height 42
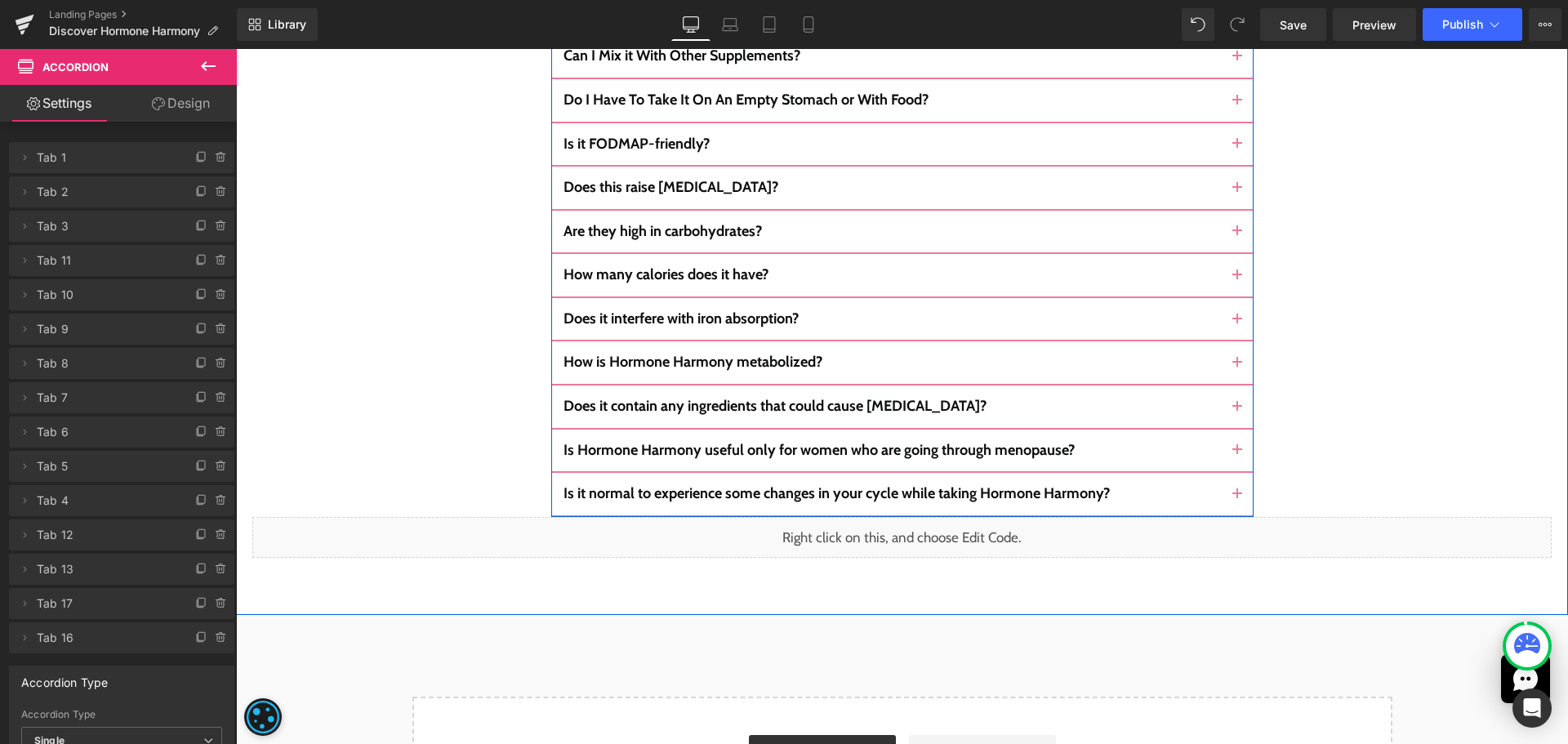
click at [1231, 386] on button "button" at bounding box center [1237, 407] width 32 height 42
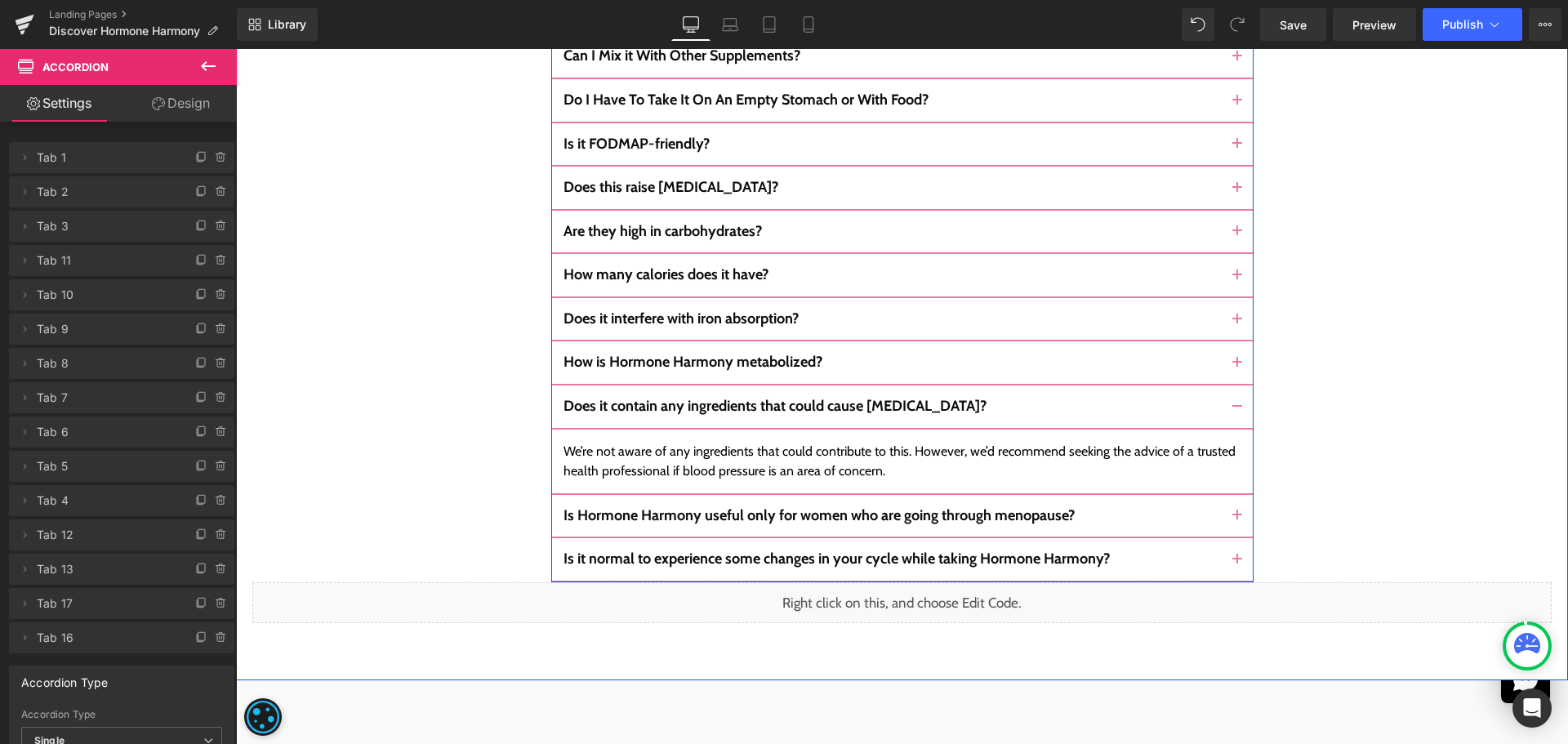
click at [1230, 386] on button "button" at bounding box center [1237, 407] width 32 height 42
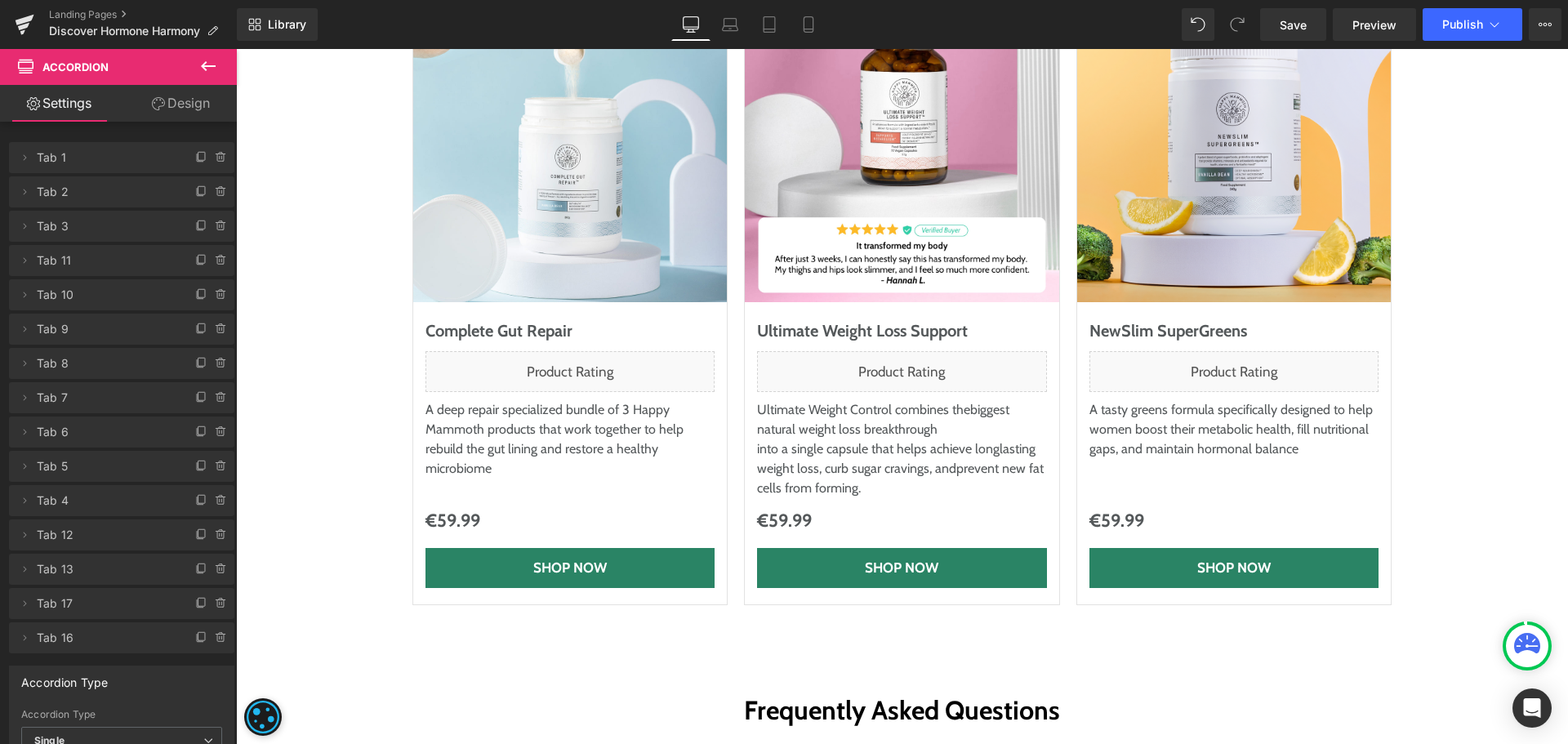
scroll to position [8451, 0]
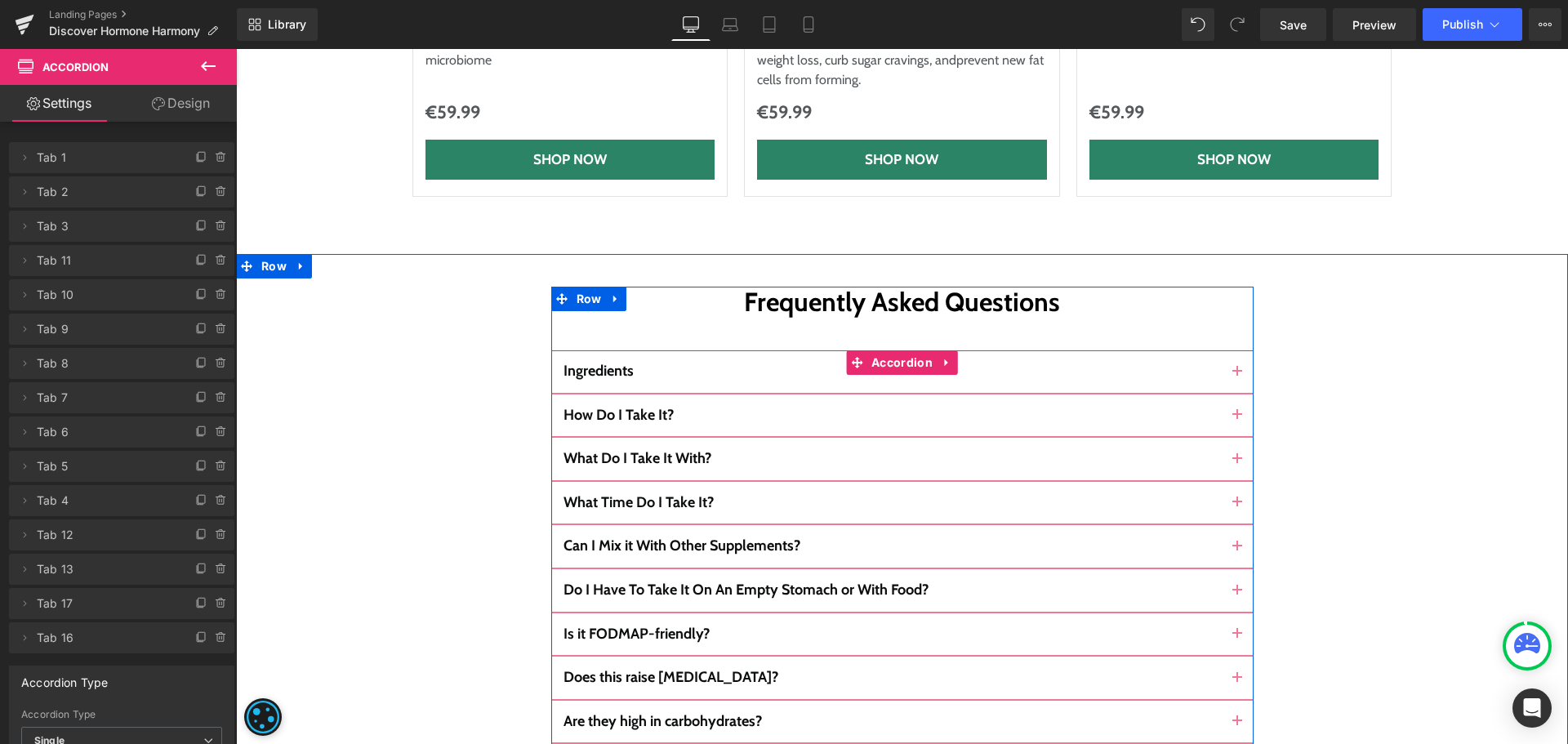
drag, startPoint x: 1229, startPoint y: 273, endPoint x: 1277, endPoint y: 264, distance: 48.8
click at [1237, 377] on span "button" at bounding box center [1237, 377] width 0 height 0
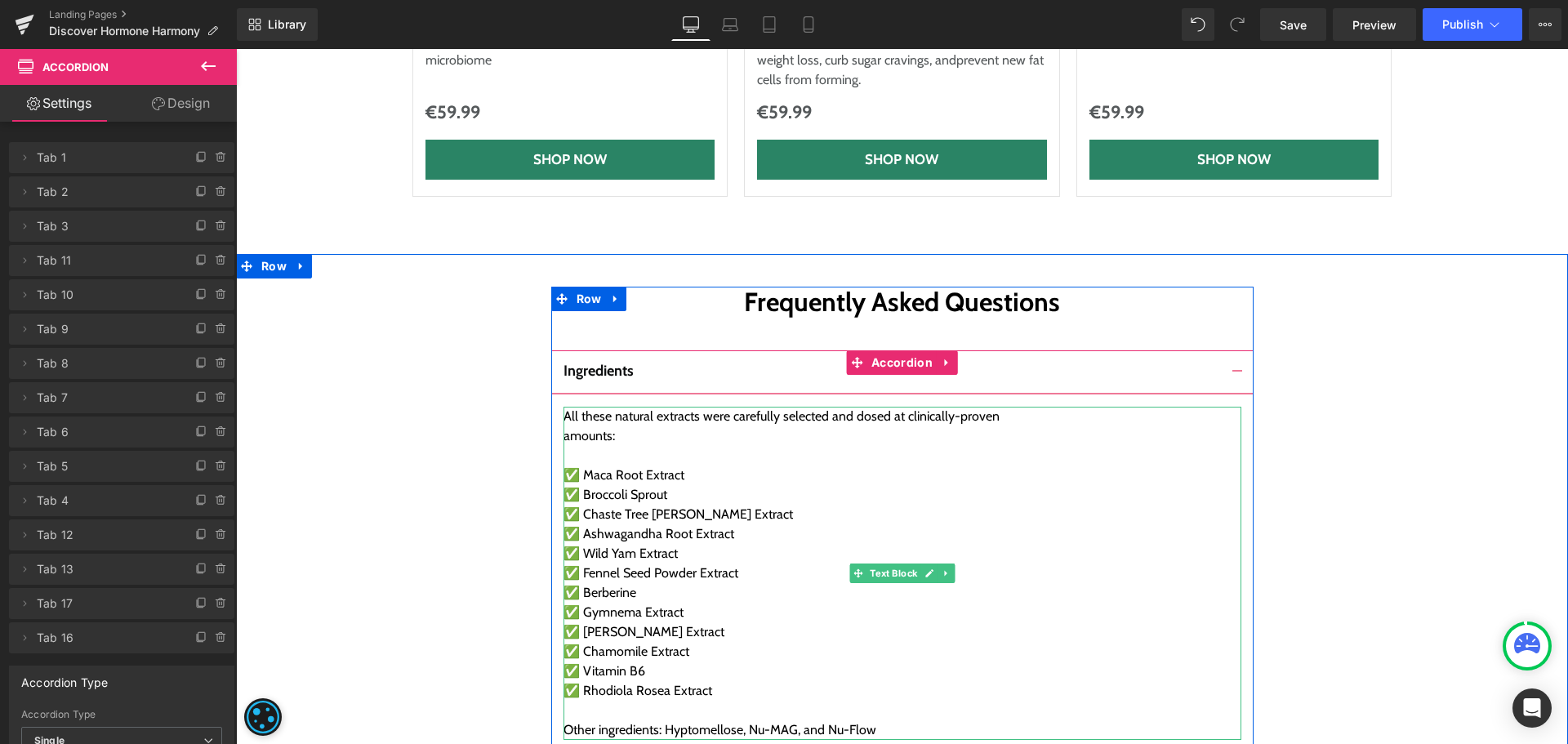
drag, startPoint x: 682, startPoint y: 397, endPoint x: 654, endPoint y: 396, distance: 28.0
click at [682, 485] on div "✅ Broccoli Sprout" at bounding box center [902, 495] width 678 height 20
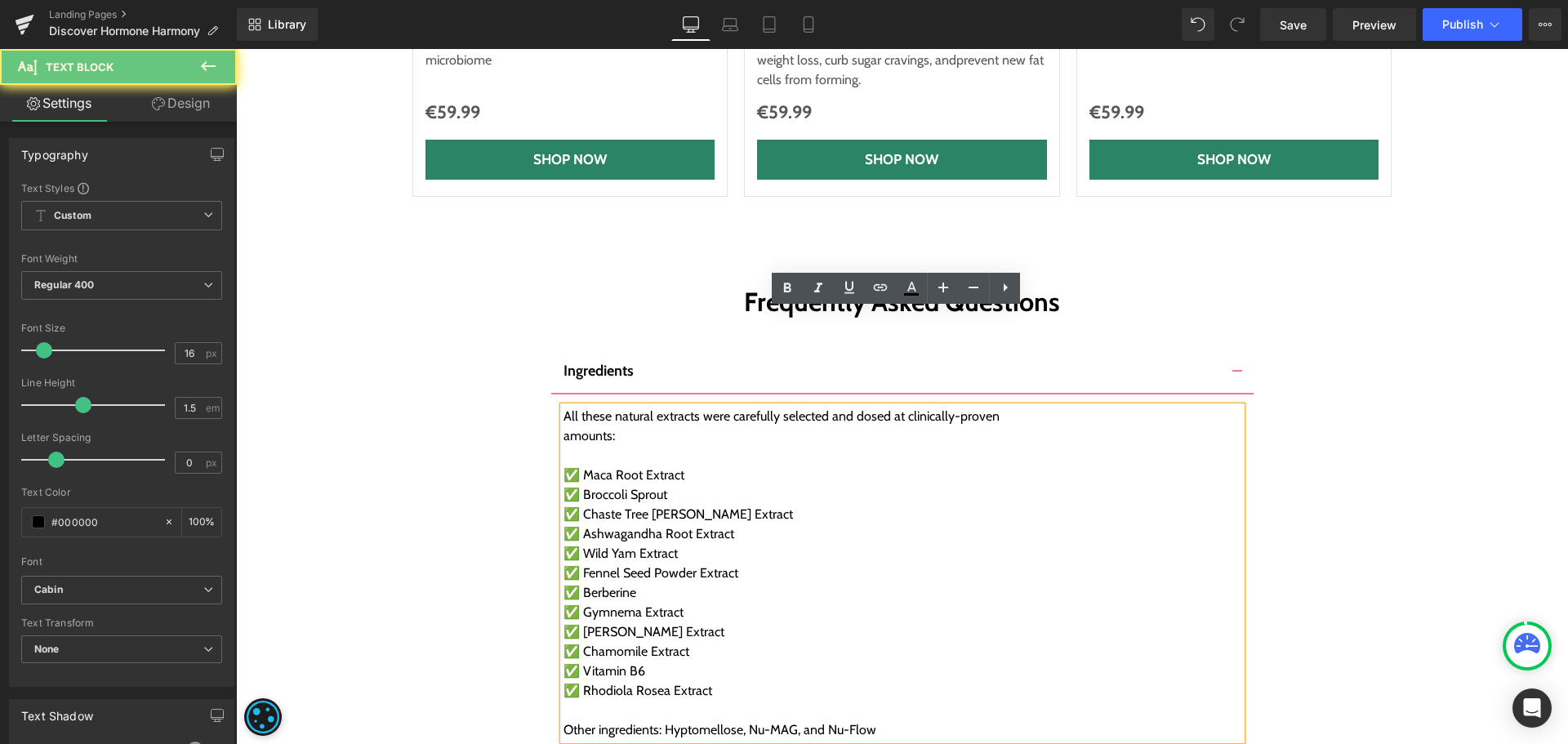
click at [653, 485] on div "✅ Broccoli Sprout" at bounding box center [902, 495] width 678 height 20
click at [667, 485] on div "✅ Broccoli Sprout" at bounding box center [902, 495] width 678 height 20
click at [647, 583] on div "✅ Berberine" at bounding box center [902, 593] width 678 height 20
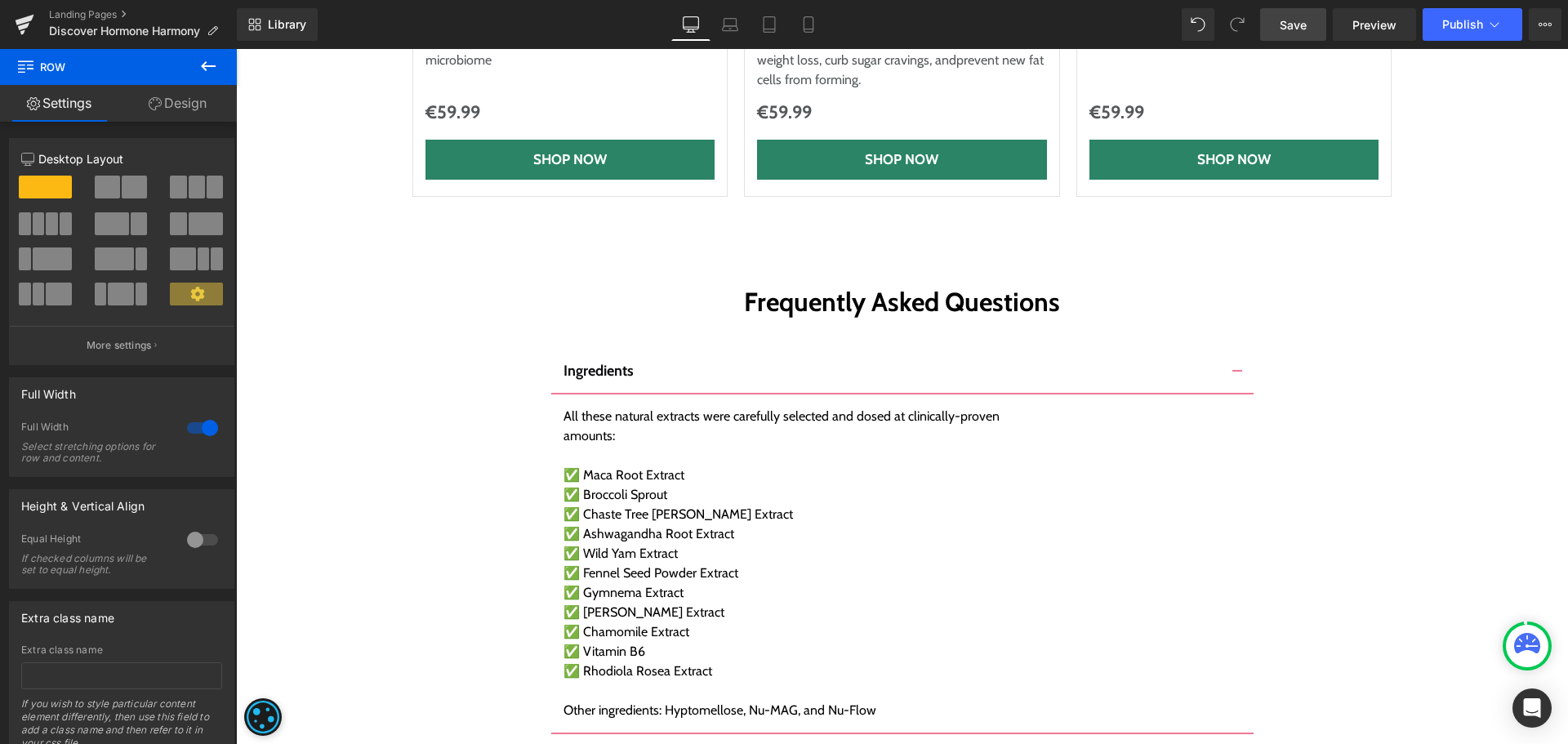
click at [1317, 21] on link "Save" at bounding box center [1293, 24] width 66 height 32
click at [1281, 2] on div "Library Desktop Desktop Laptop Tablet Mobile Save Preview Publish Scheduled Vie…" at bounding box center [902, 24] width 1331 height 49
click at [1278, 10] on link "Save" at bounding box center [1293, 24] width 66 height 32
